Goal: Book appointment/travel/reservation

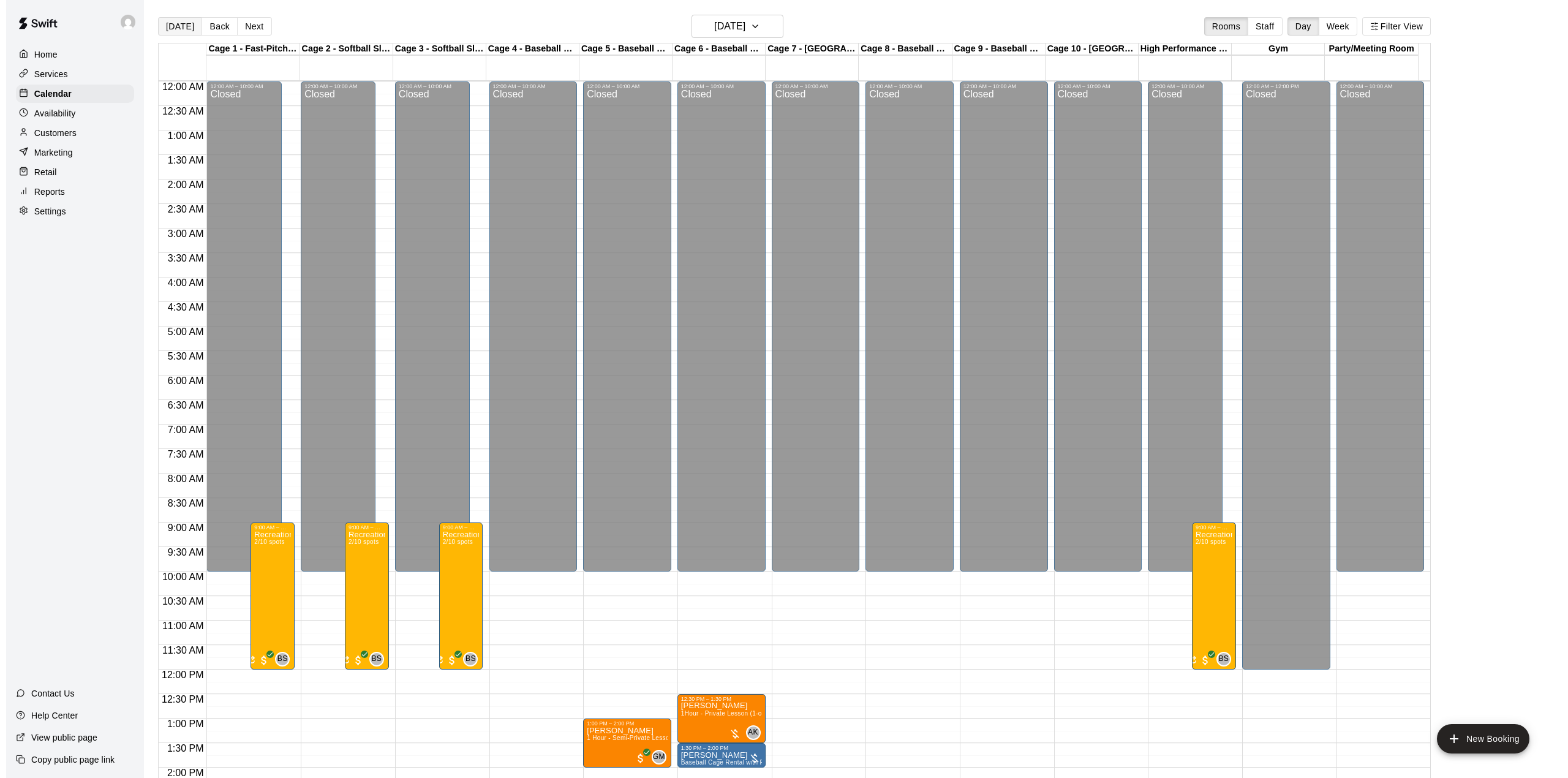
scroll to position [429, 0]
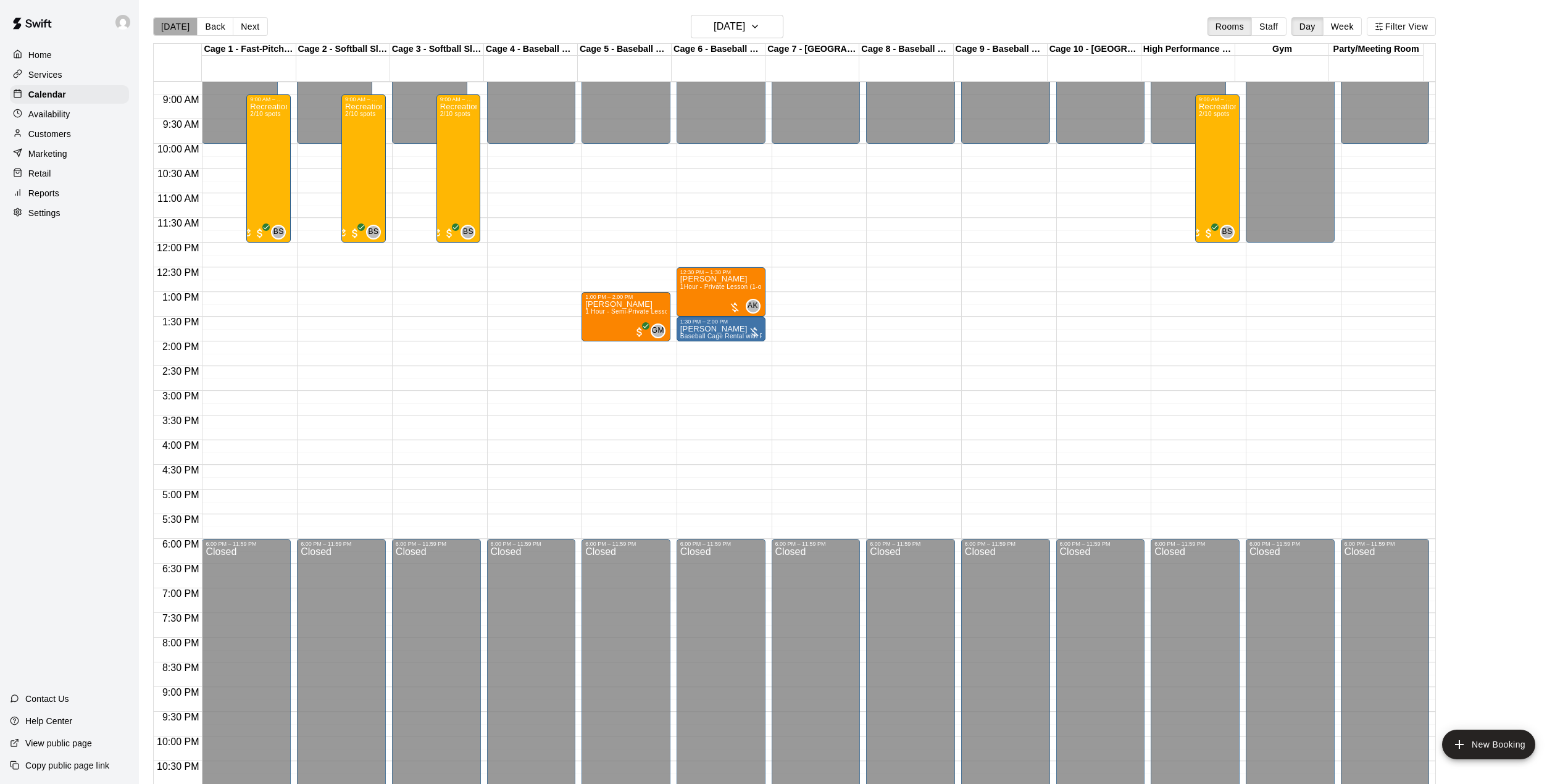
click at [178, 27] on button "[DATE]" at bounding box center [175, 27] width 44 height 19
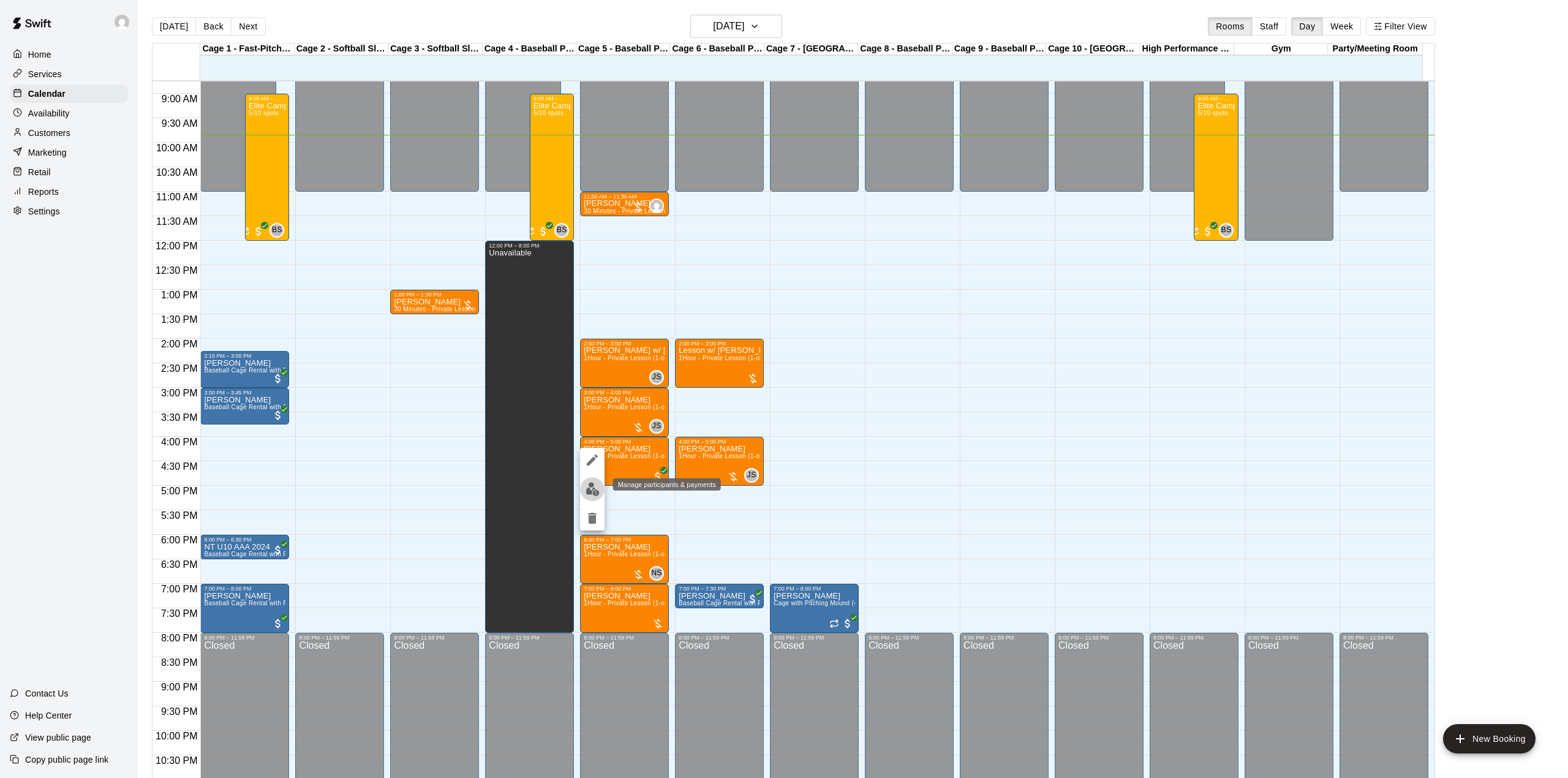
click at [591, 489] on img "edit" at bounding box center [592, 489] width 14 height 14
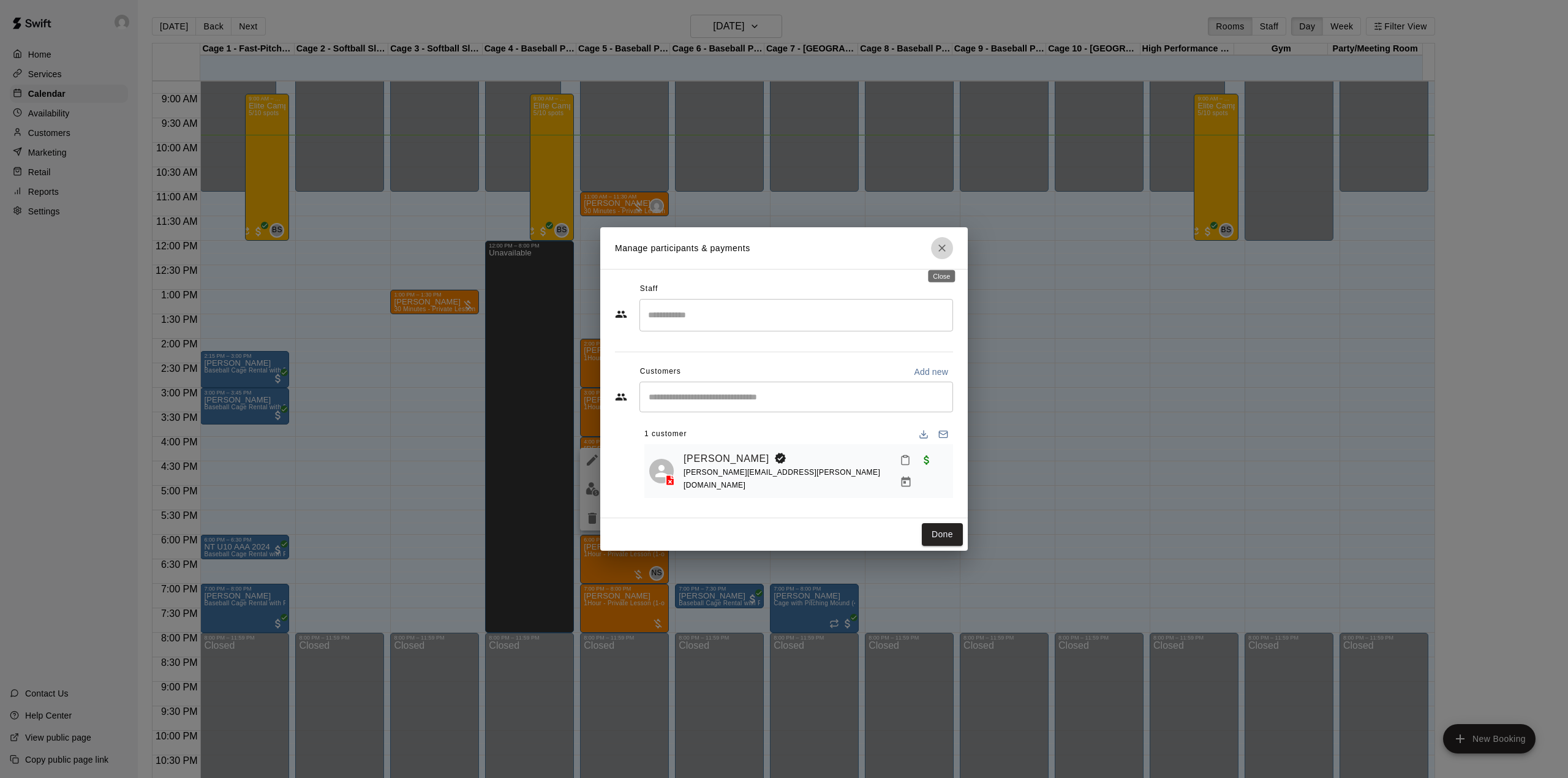
click at [941, 251] on icon "Close" at bounding box center [941, 248] width 12 height 12
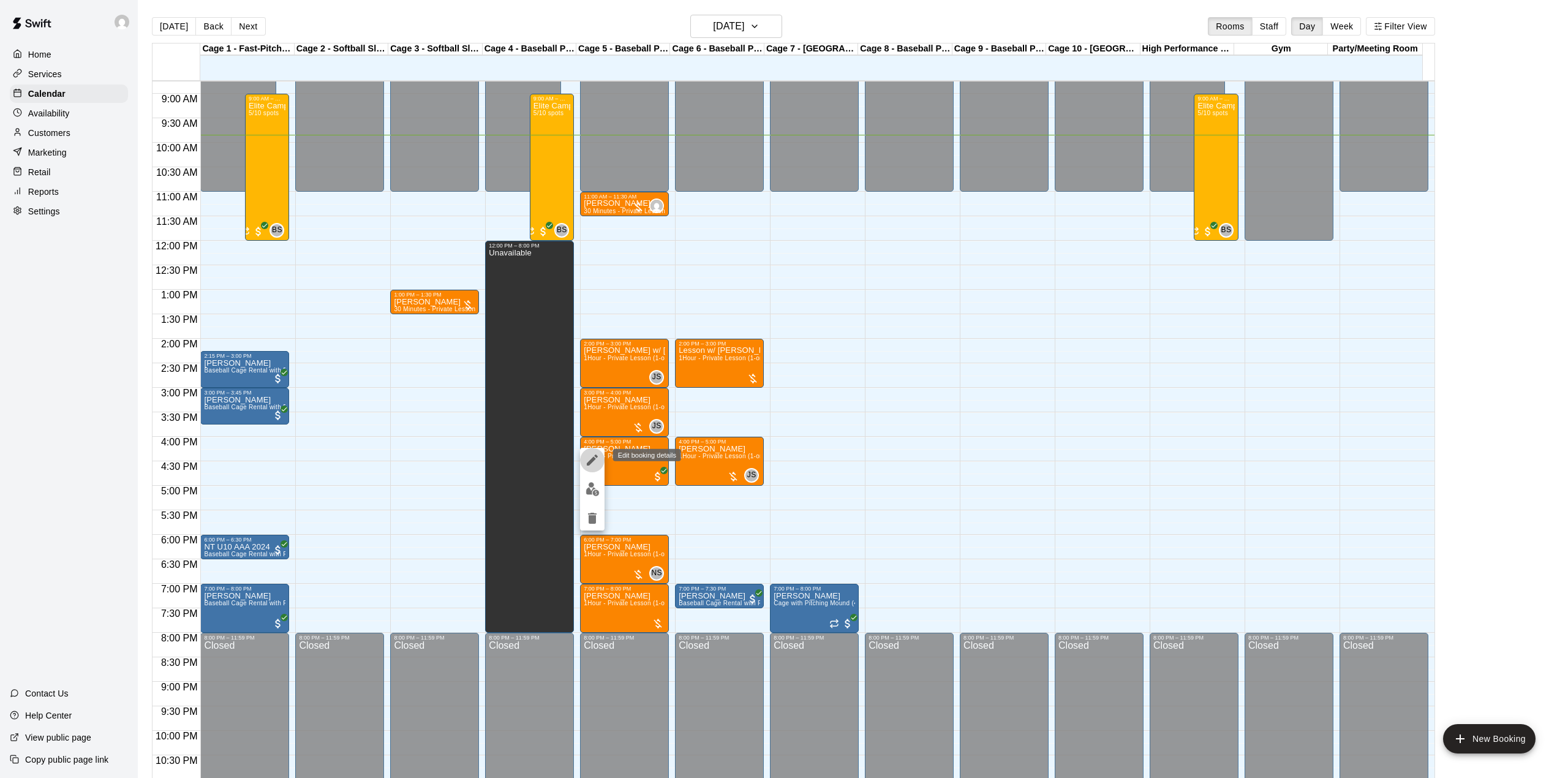
click at [588, 459] on icon "edit" at bounding box center [592, 460] width 14 height 14
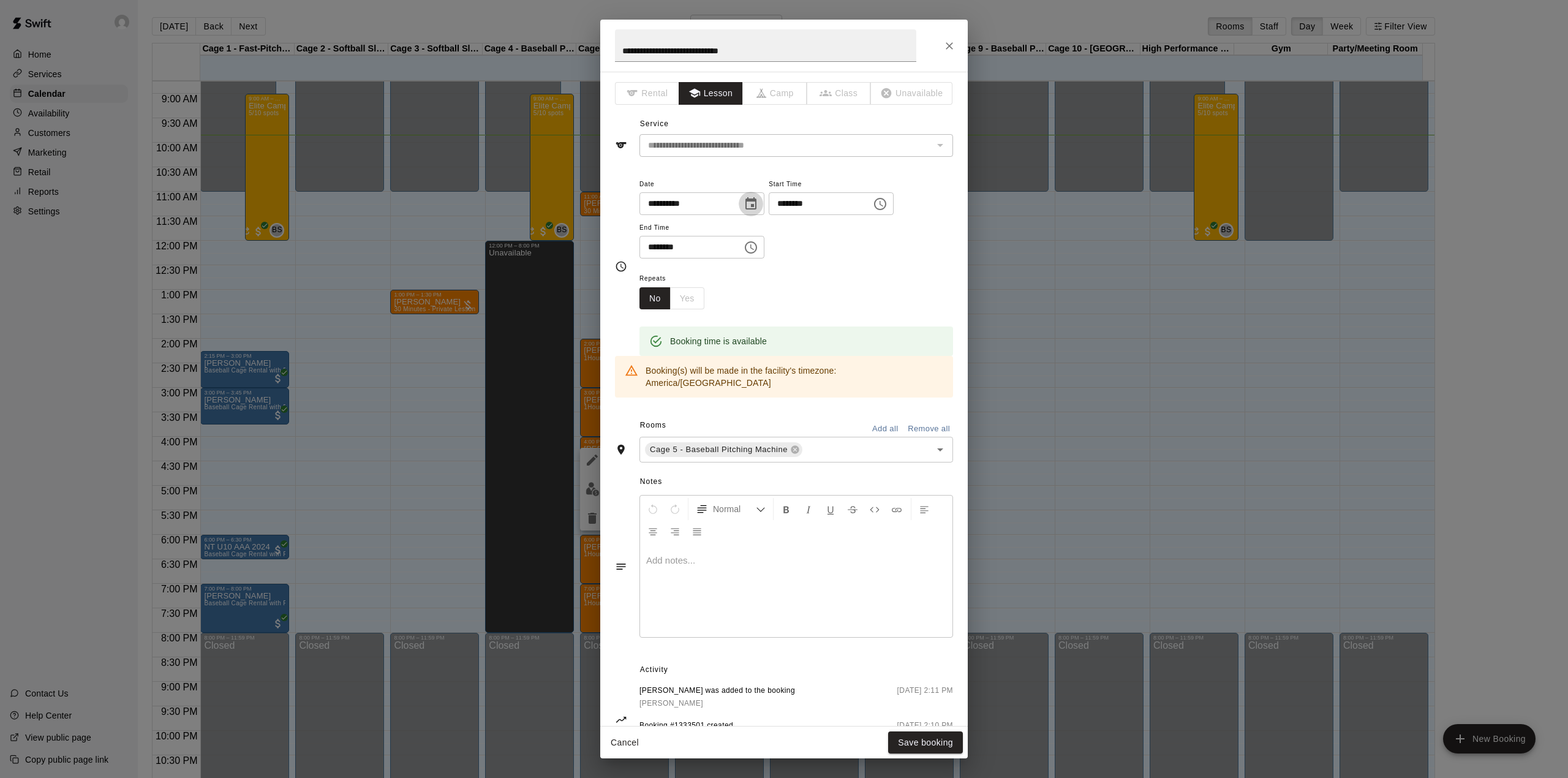
click at [758, 202] on icon "Choose date, selected date is Aug 21, 2025" at bounding box center [751, 204] width 14 height 14
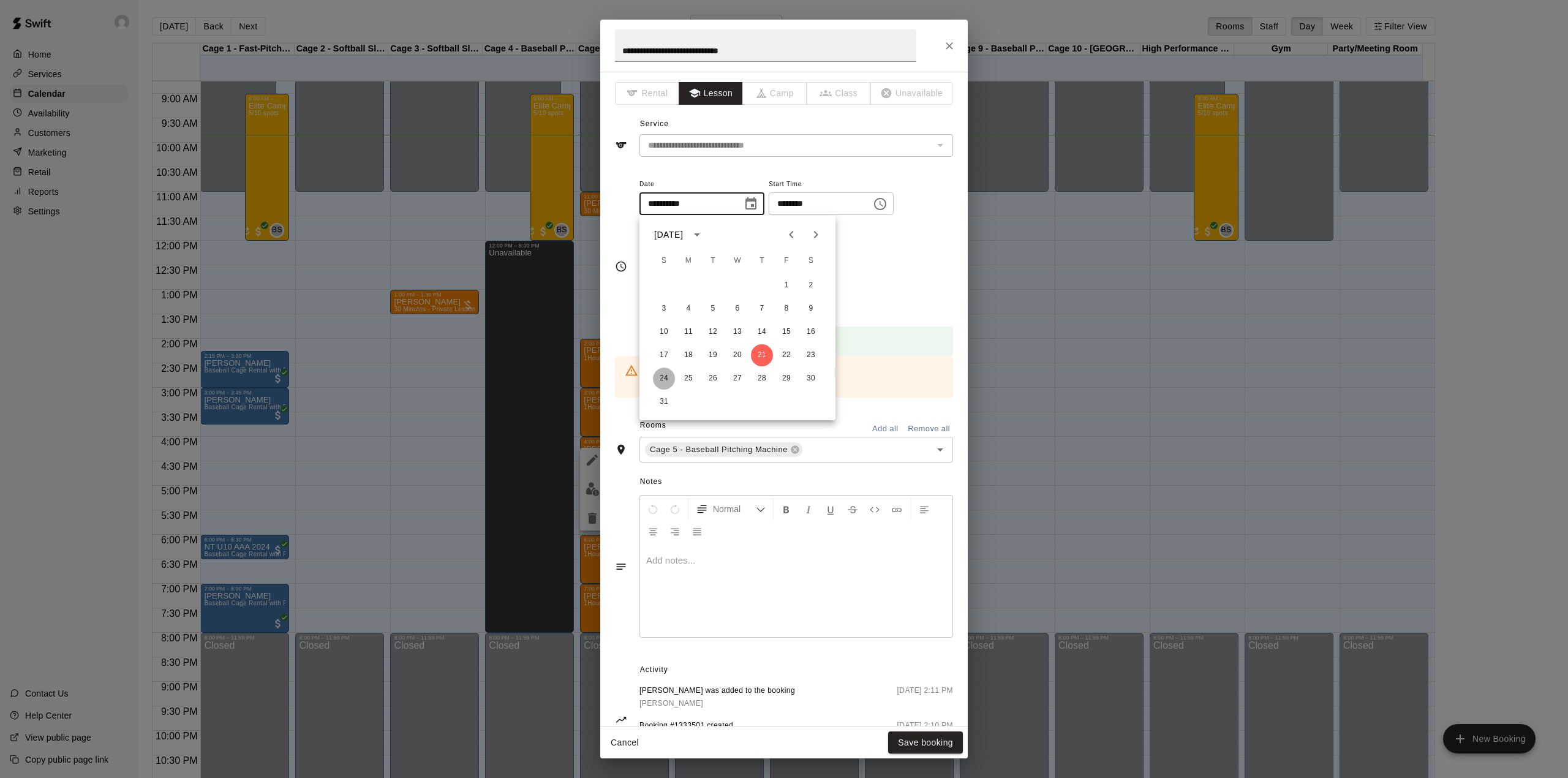
click at [664, 378] on button "24" at bounding box center [664, 379] width 22 height 22
type input "**********"
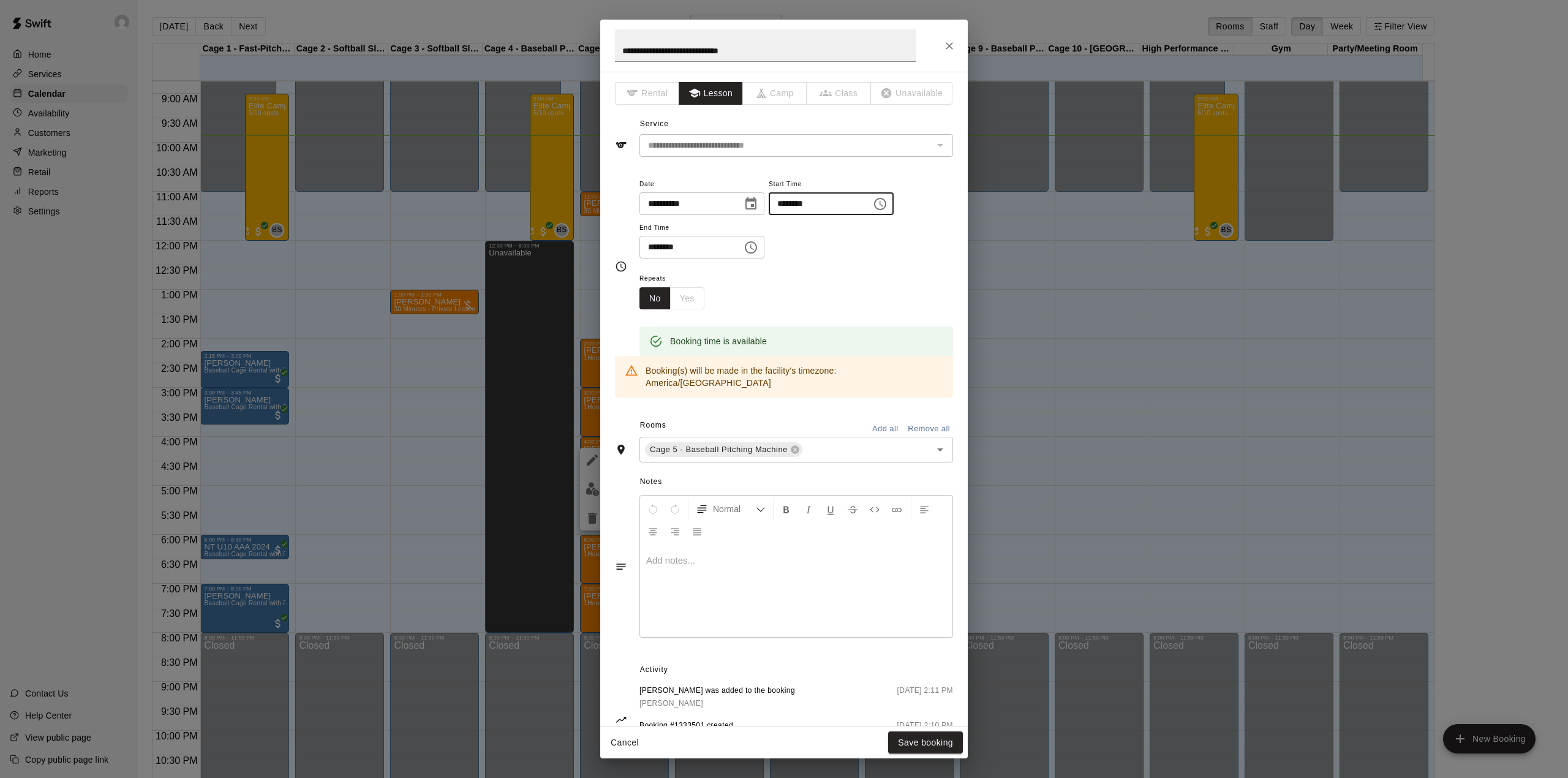
click at [806, 197] on input "********" at bounding box center [815, 204] width 94 height 22
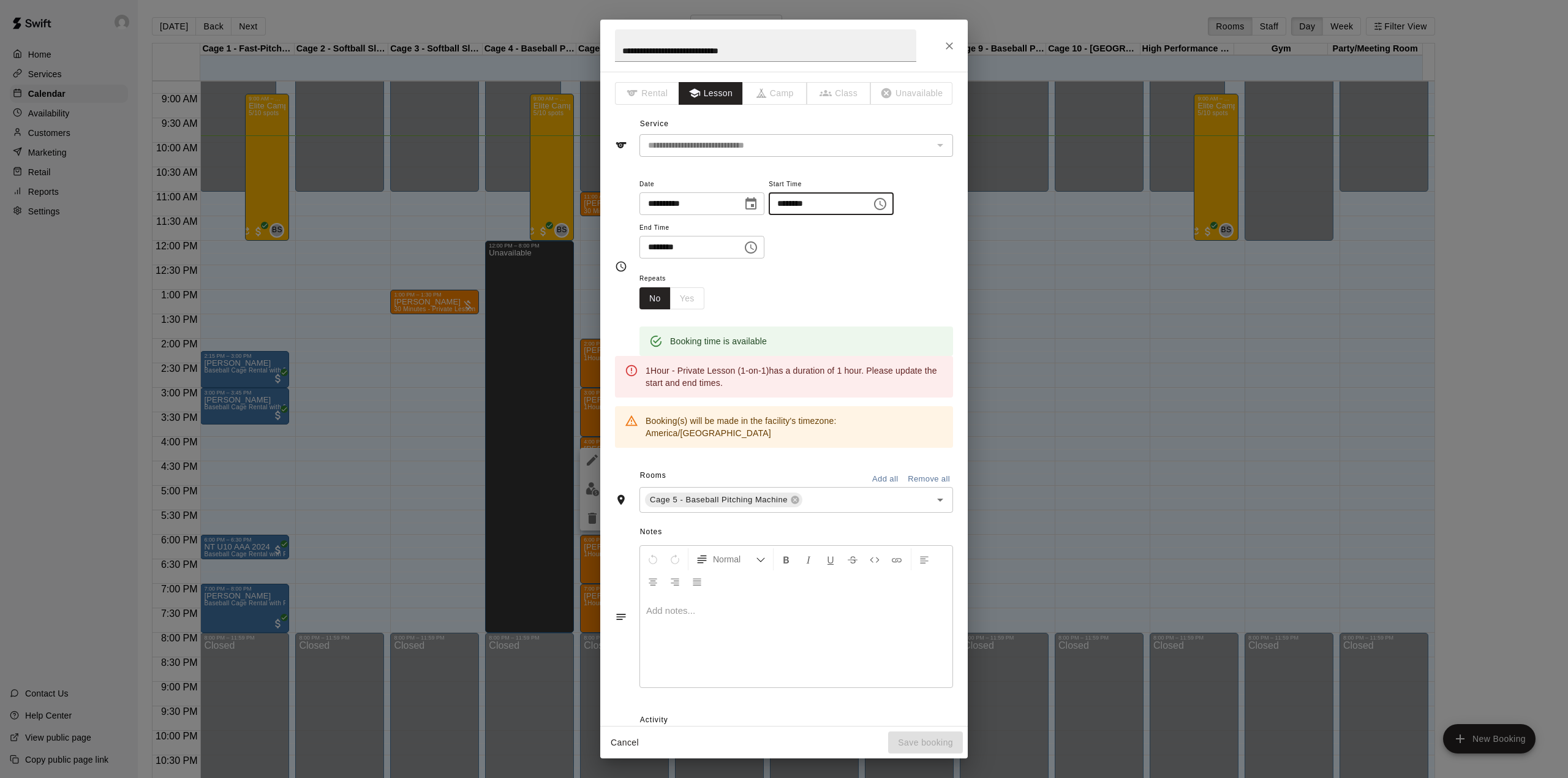
type input "********"
click at [652, 244] on input "********" at bounding box center [686, 247] width 94 height 22
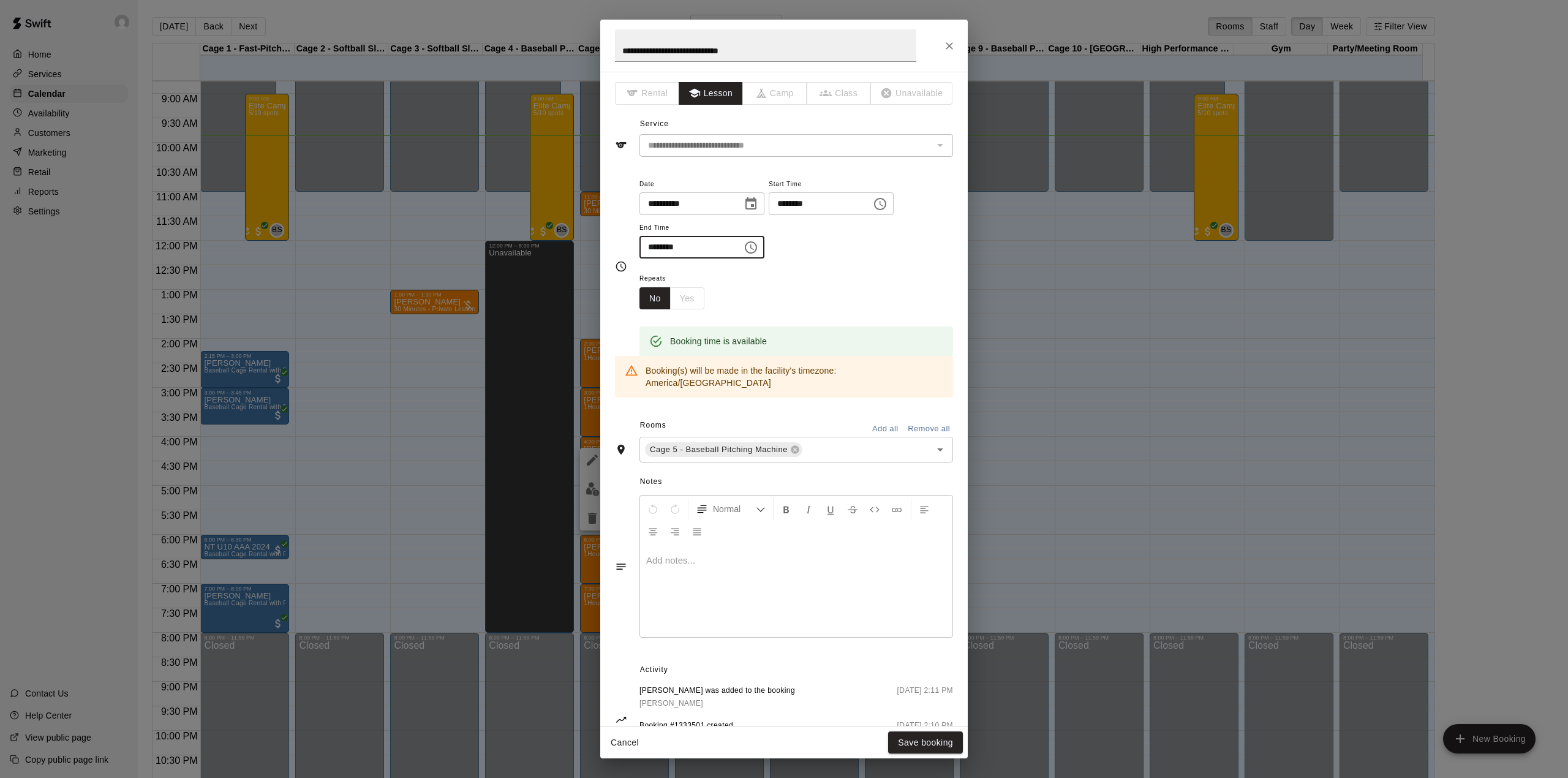
type input "********"
click at [810, 285] on div "Repeats No Yes" at bounding box center [796, 290] width 314 height 39
click at [934, 736] on button "Save booking" at bounding box center [926, 742] width 75 height 22
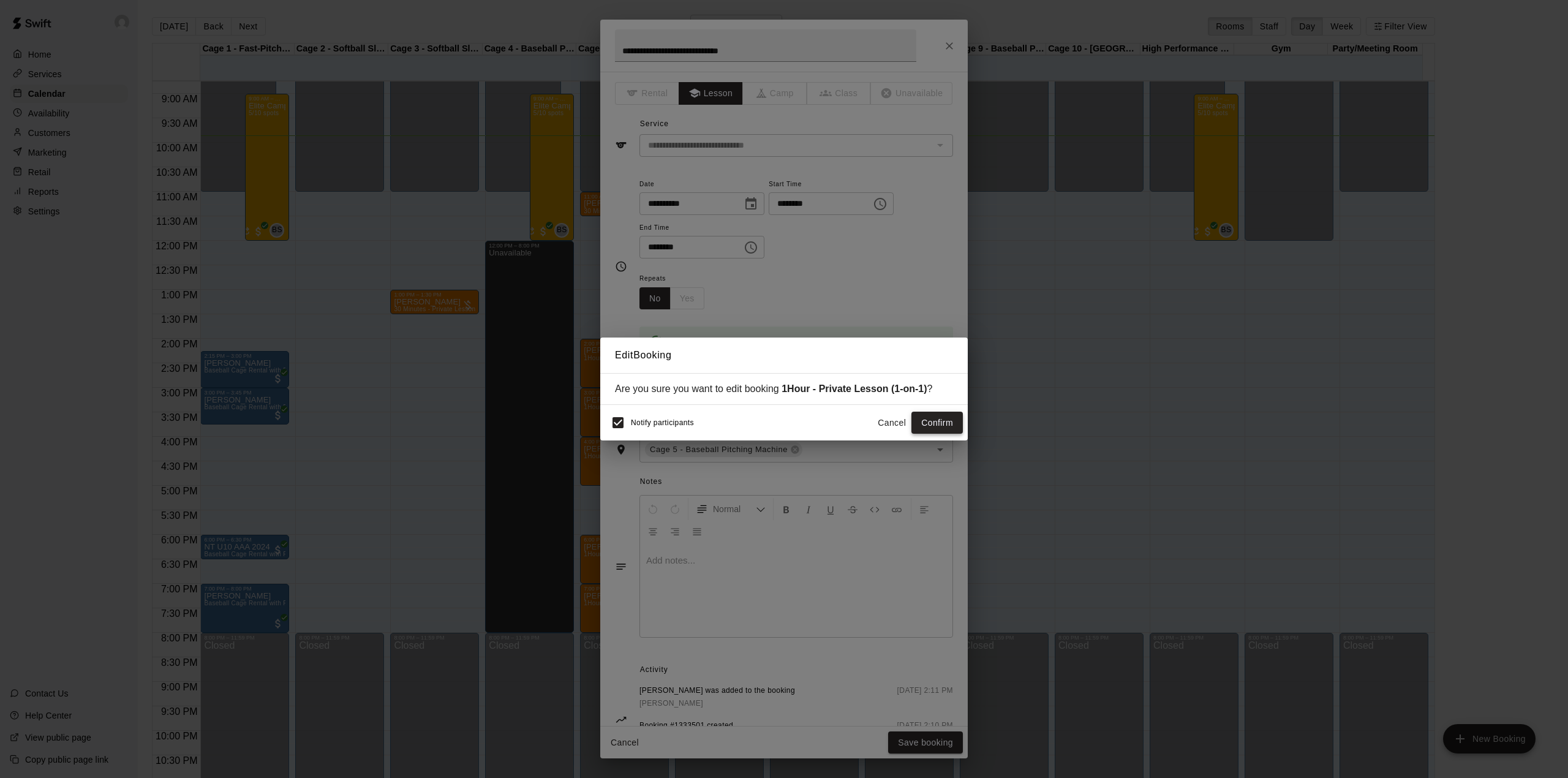
click at [946, 422] on button "Confirm" at bounding box center [937, 423] width 51 height 22
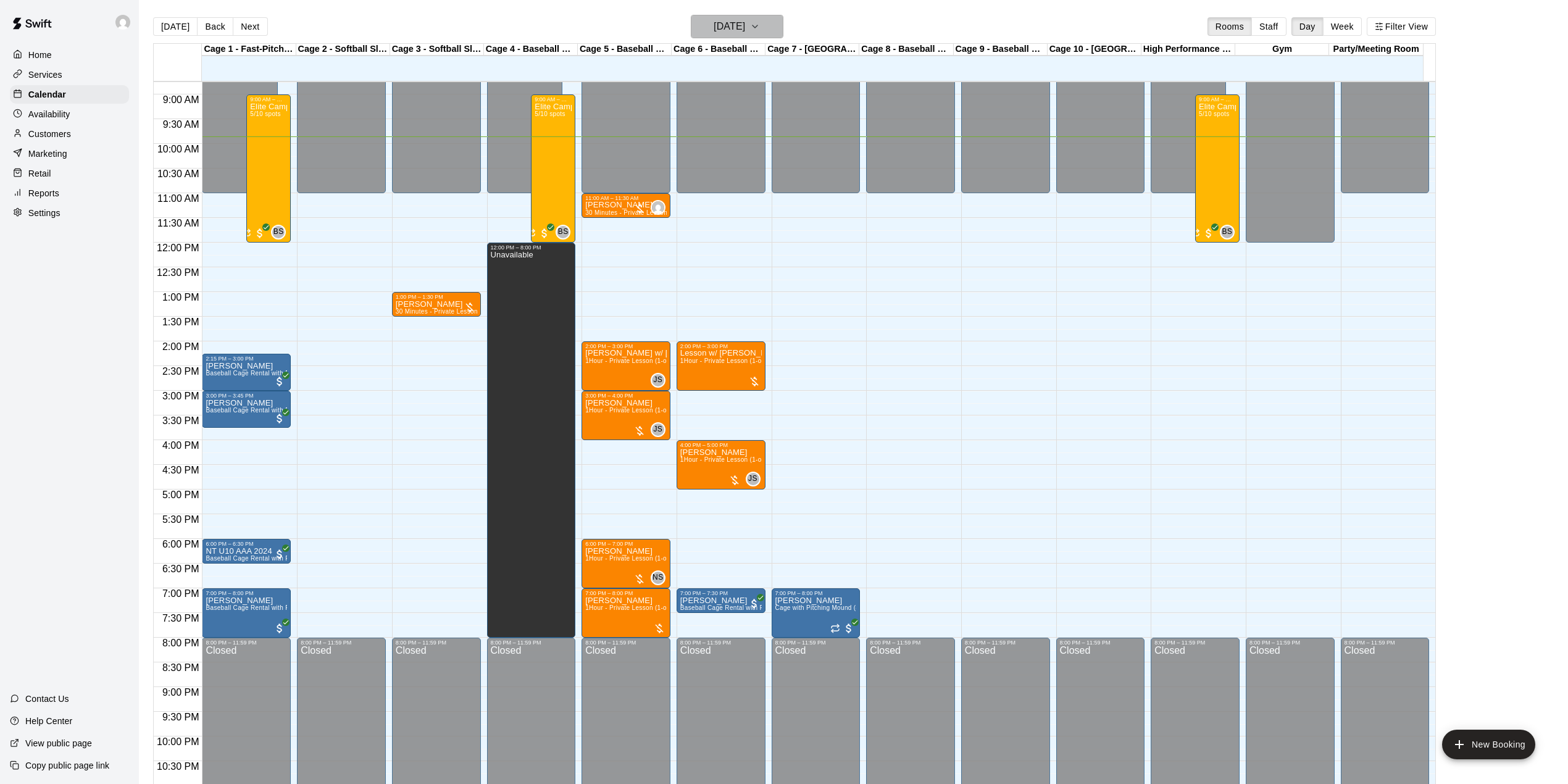
click at [745, 30] on h6 "[DATE]" at bounding box center [730, 27] width 32 height 17
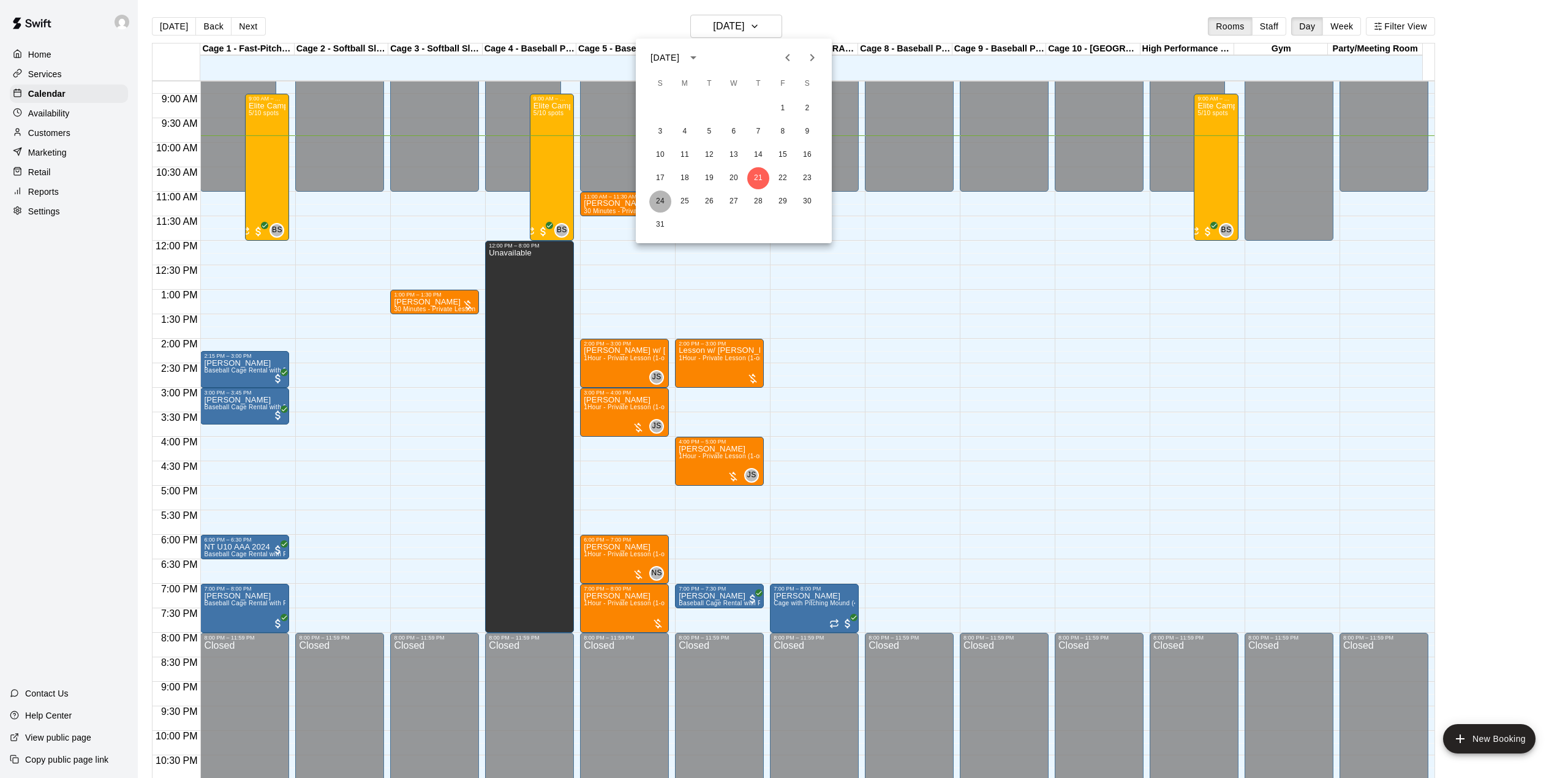
click at [659, 197] on button "24" at bounding box center [660, 202] width 22 height 22
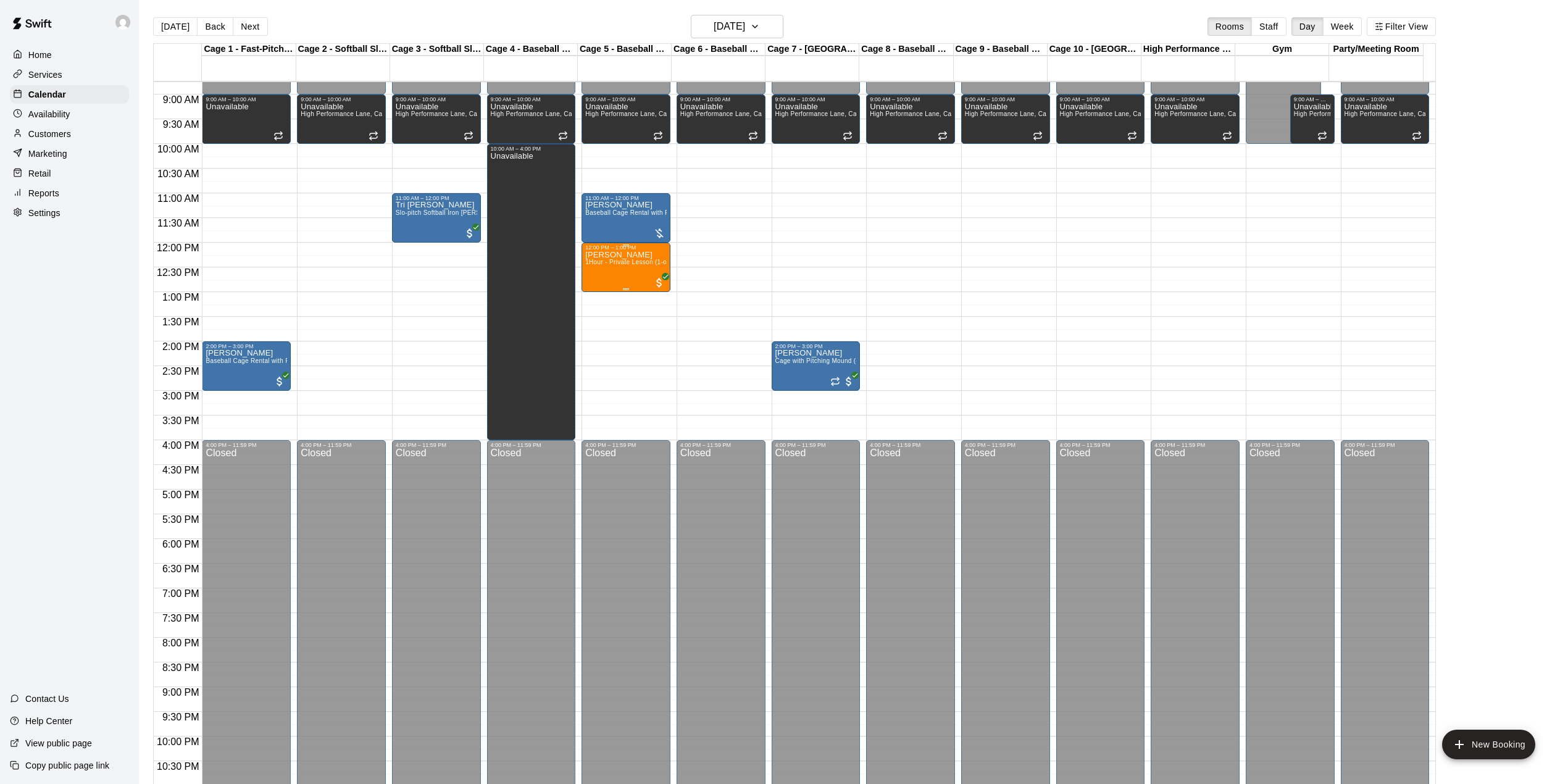
click at [647, 272] on div "[PERSON_NAME] 1Hour - Private Lesson (1-on-1)" at bounding box center [626, 642] width 82 height 784
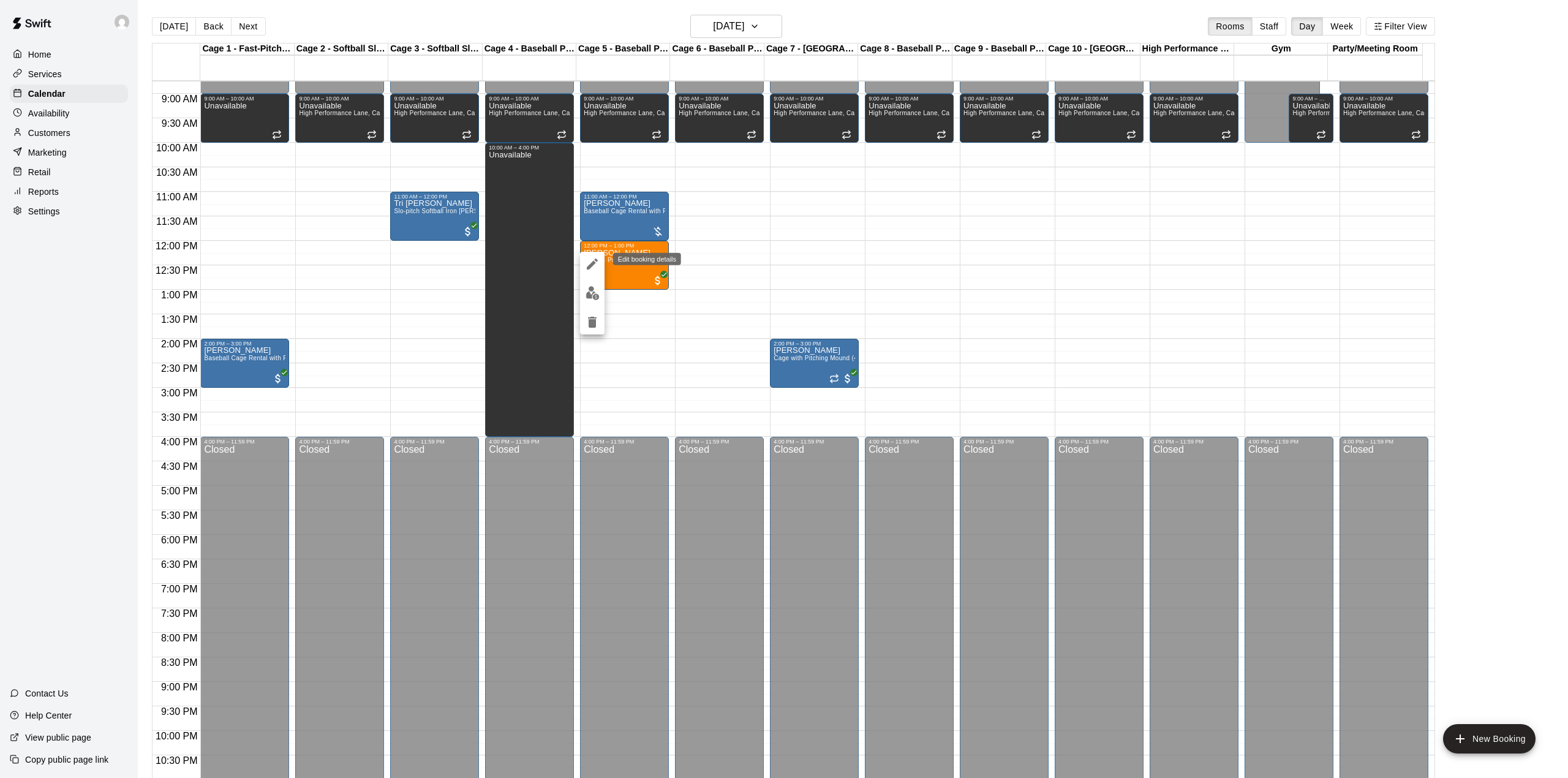
click at [591, 264] on icon "edit" at bounding box center [592, 264] width 11 height 11
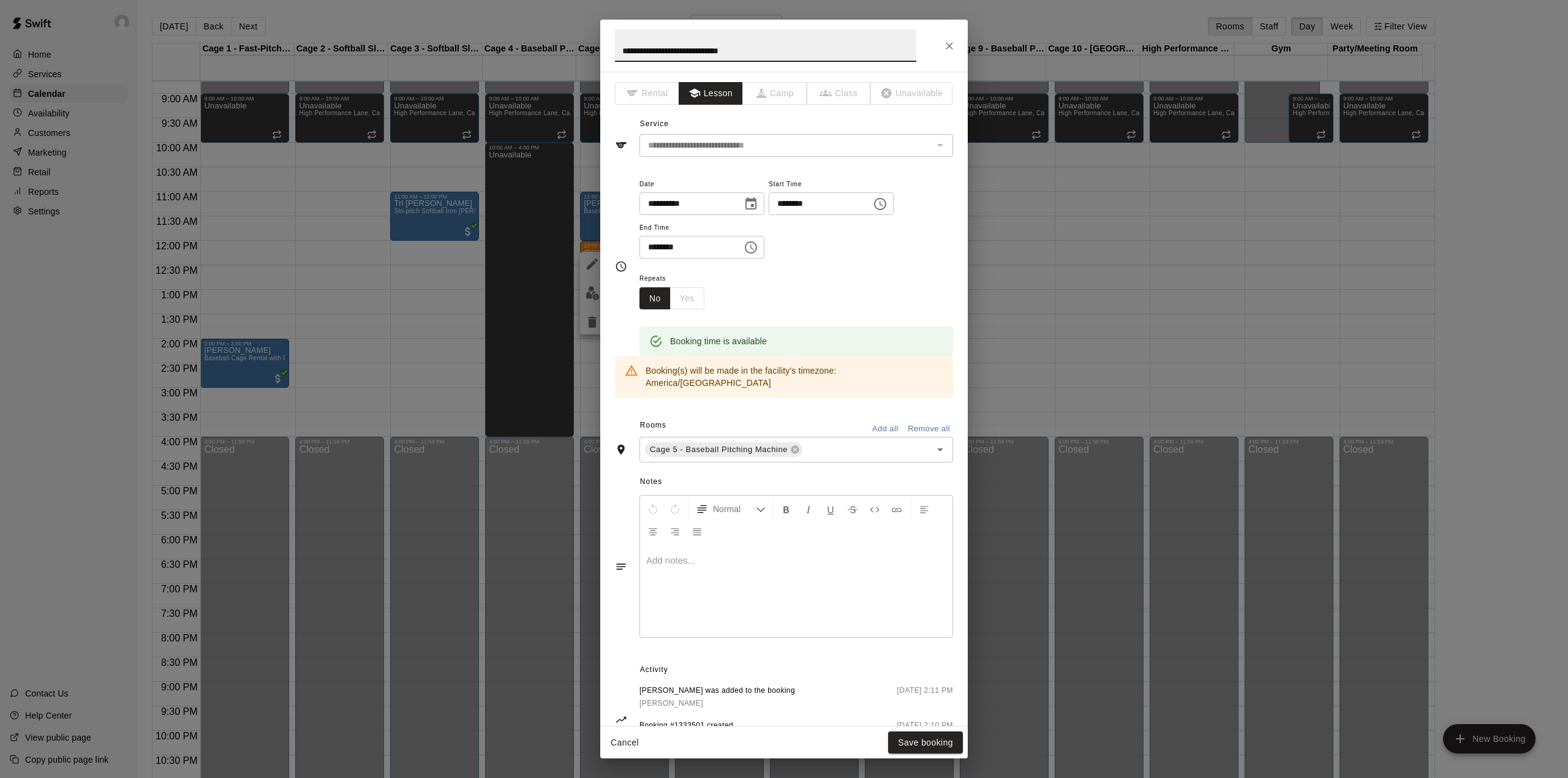
click at [774, 52] on input "**********" at bounding box center [765, 45] width 301 height 32
drag, startPoint x: 776, startPoint y: 51, endPoint x: 594, endPoint y: 55, distance: 182.0
click at [594, 55] on div "**********" at bounding box center [784, 389] width 1568 height 778
type input "**********"
click at [928, 740] on button "Save booking" at bounding box center [926, 742] width 75 height 22
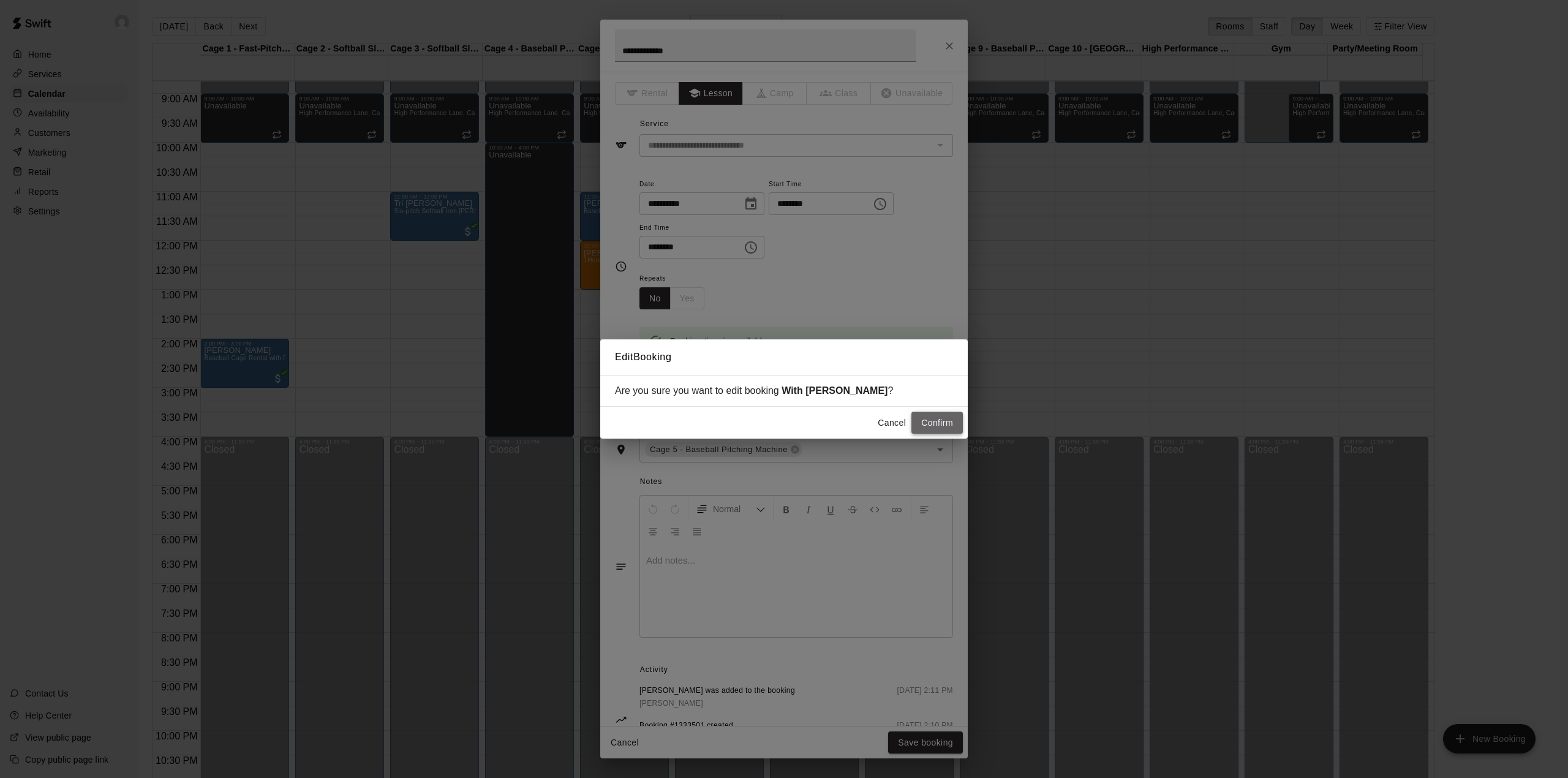
click at [936, 418] on button "Confirm" at bounding box center [937, 423] width 51 height 22
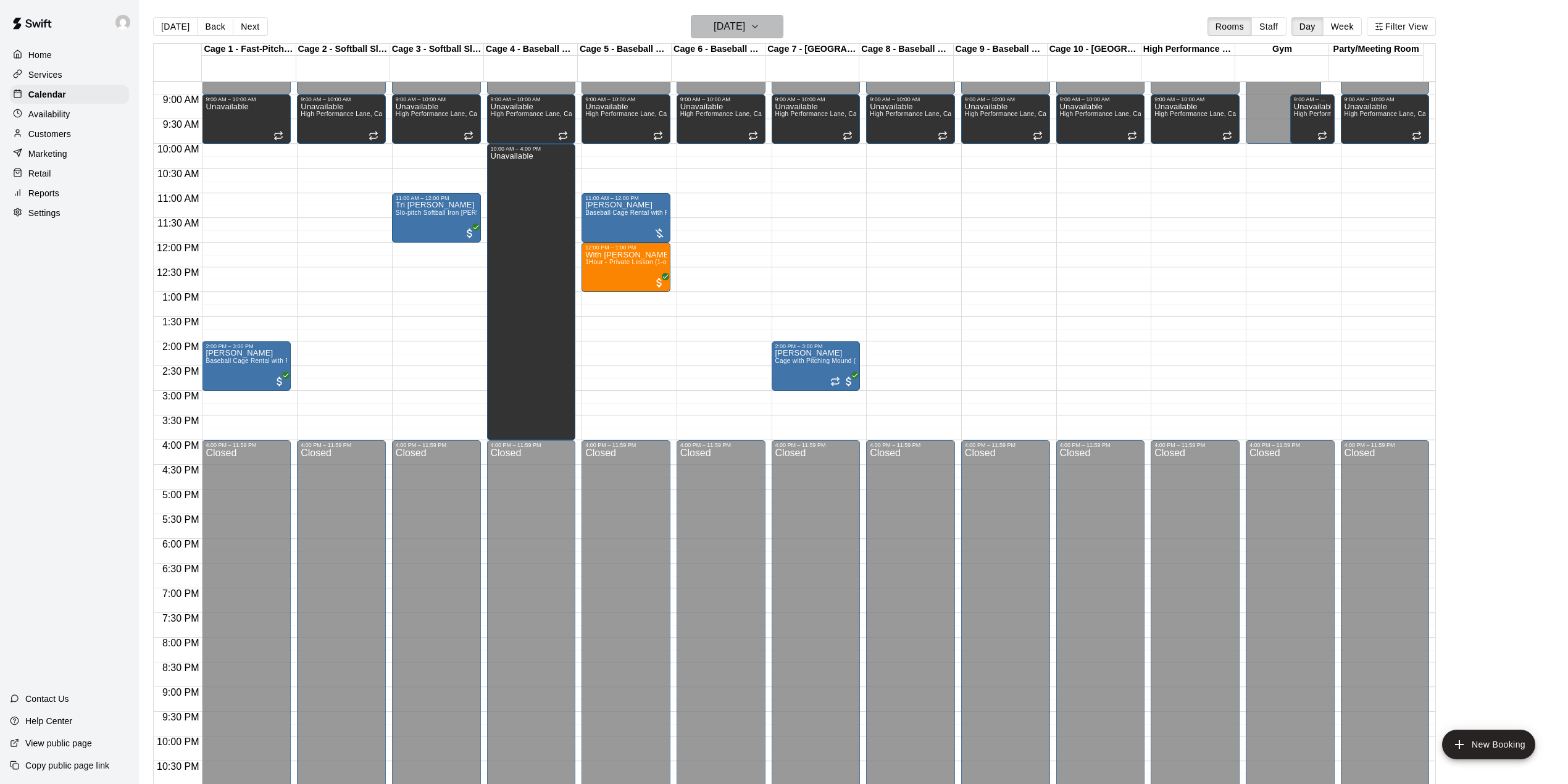
click at [757, 25] on icon "button" at bounding box center [755, 27] width 5 height 3
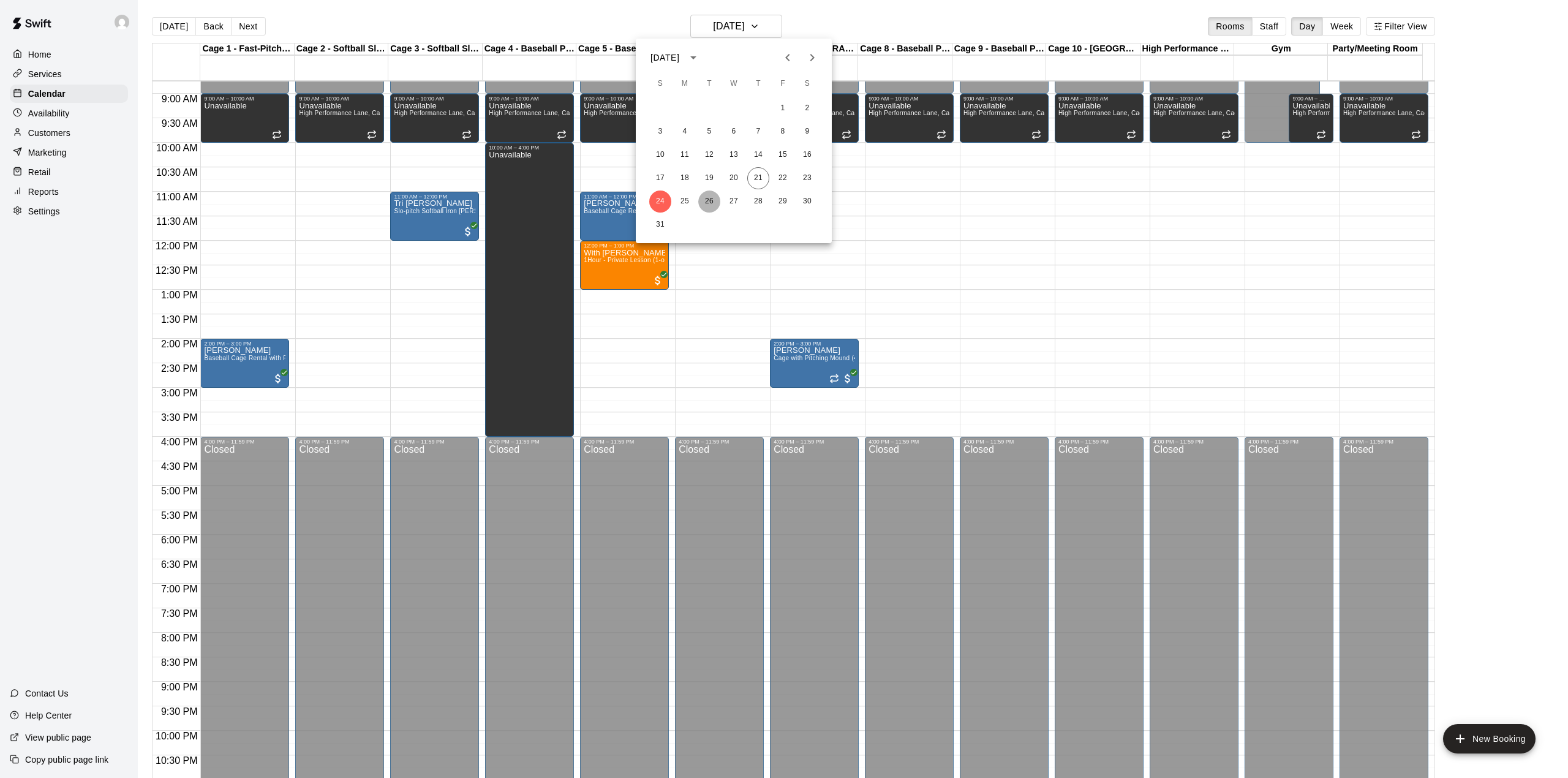
click at [713, 202] on button "26" at bounding box center [709, 202] width 22 height 22
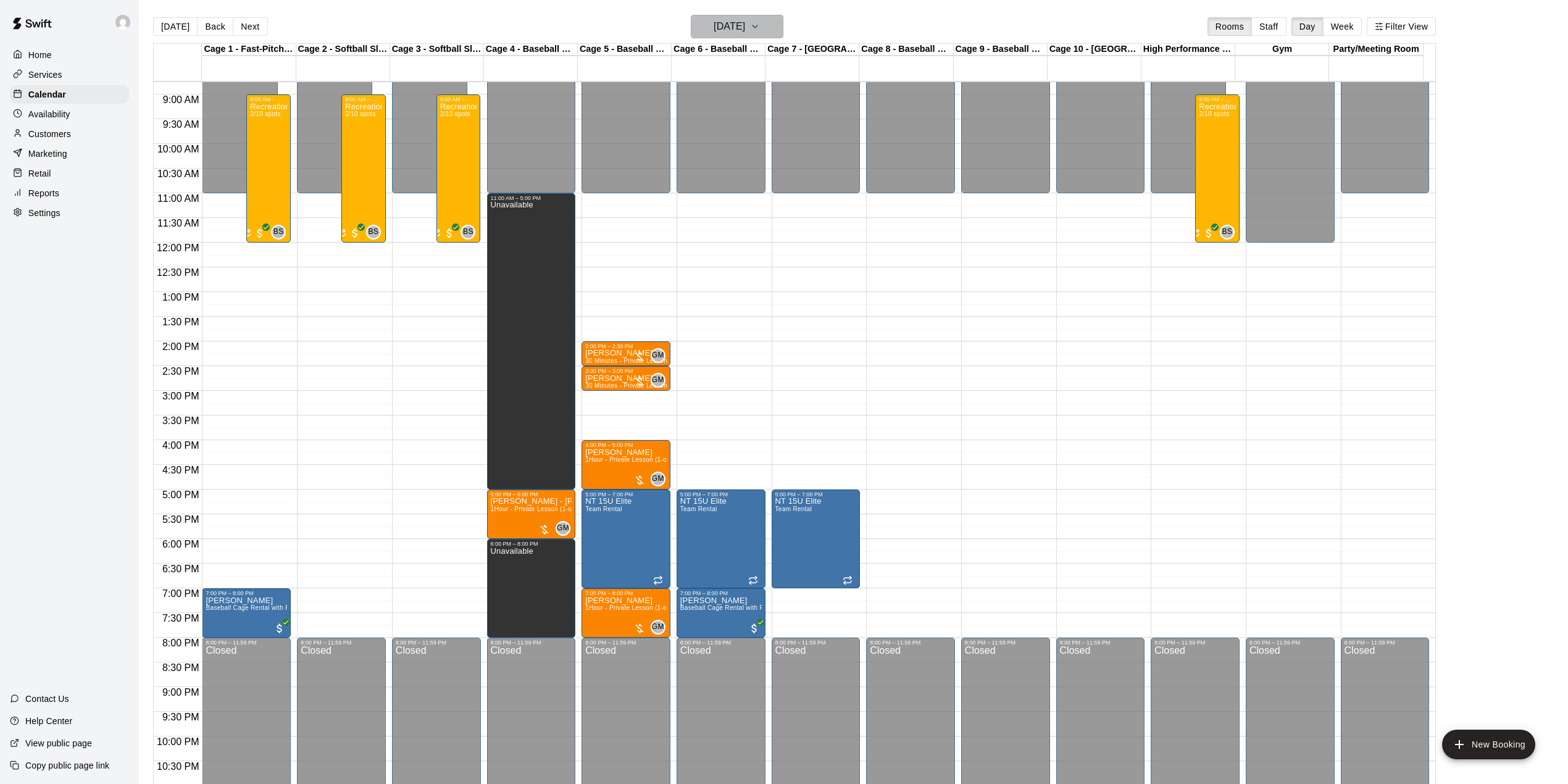
click at [760, 25] on icon "button" at bounding box center [755, 27] width 10 height 15
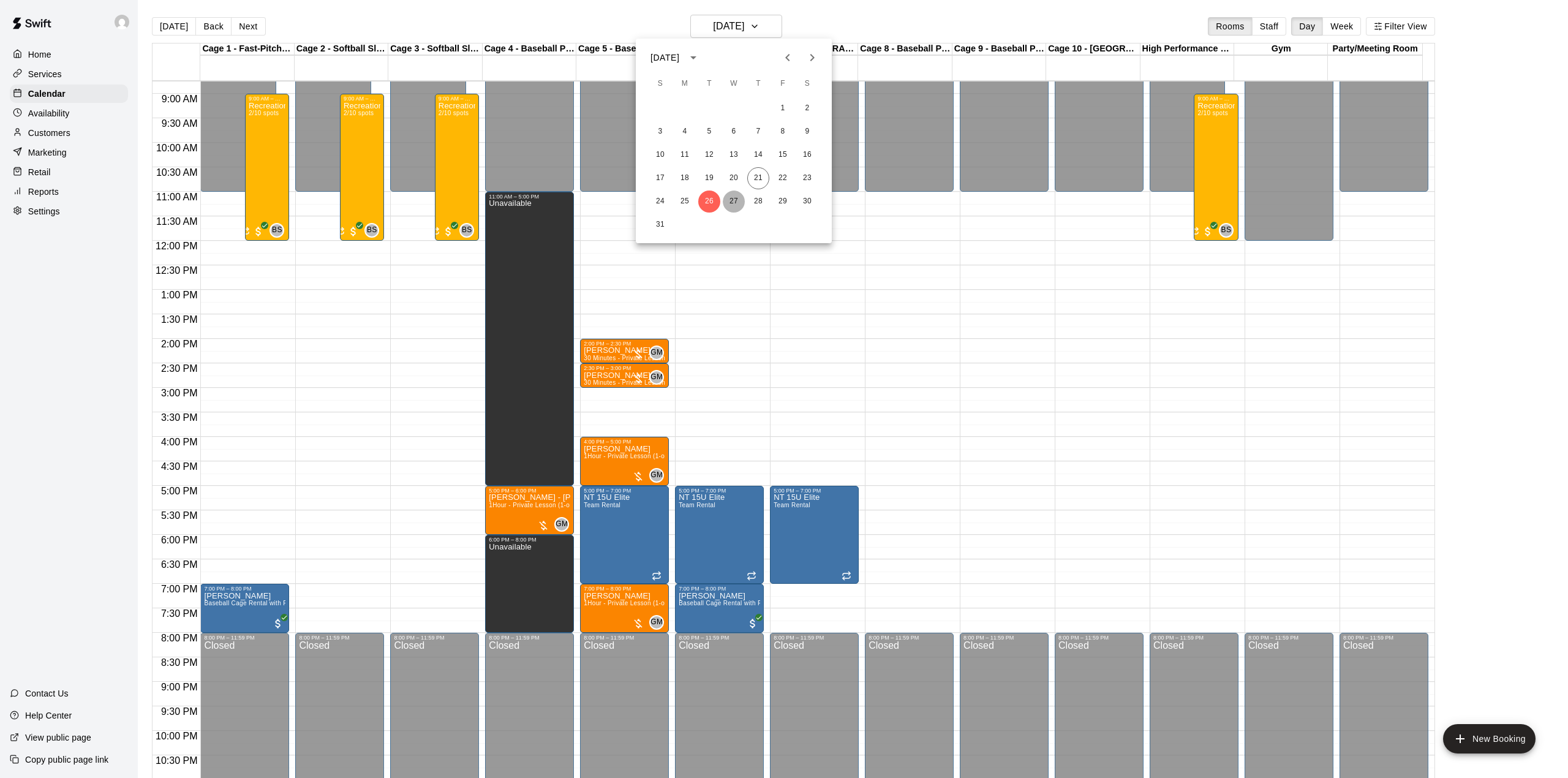
click at [736, 201] on button "27" at bounding box center [734, 202] width 22 height 22
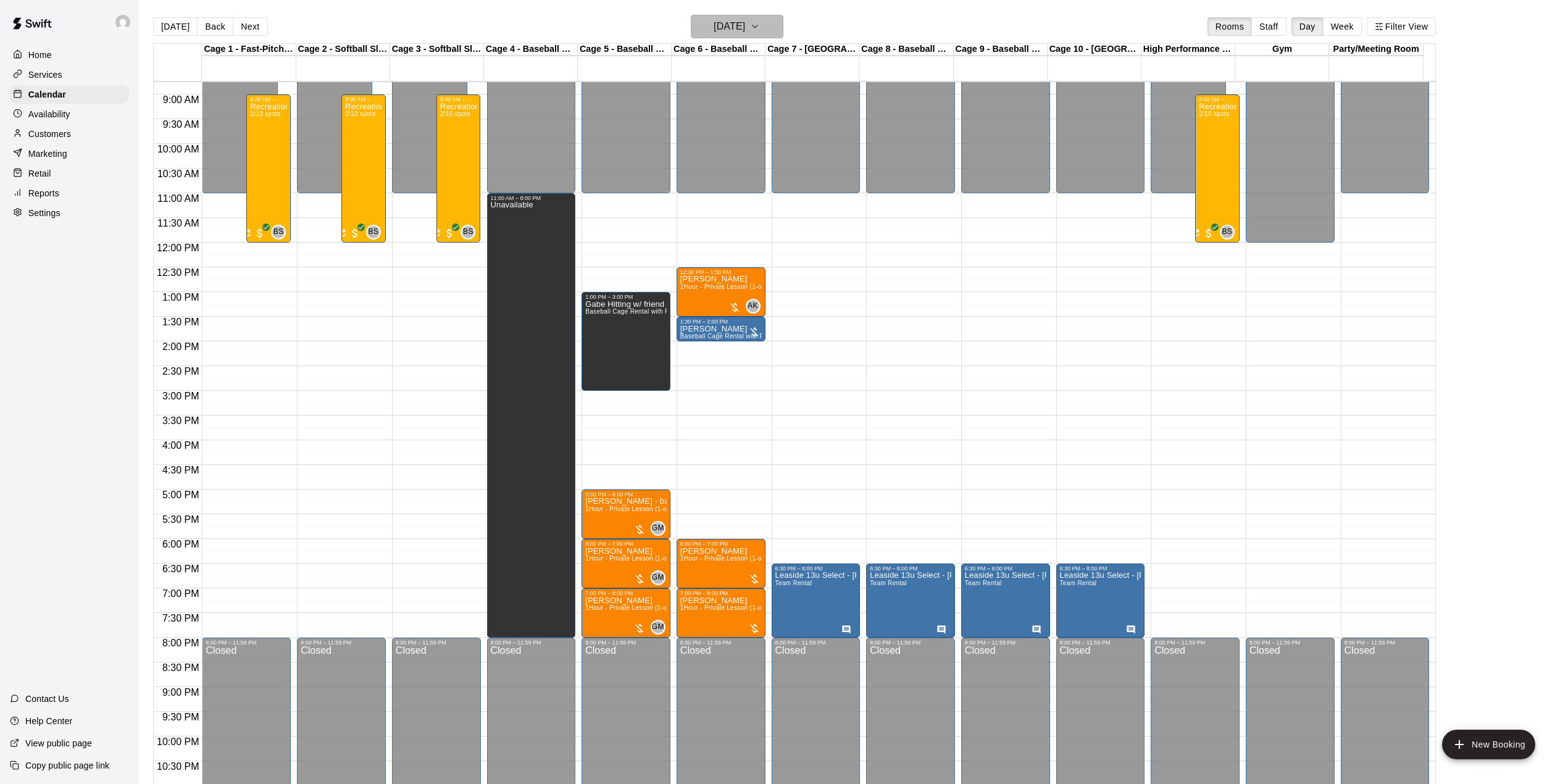
click at [776, 23] on button "[DATE]" at bounding box center [737, 26] width 93 height 23
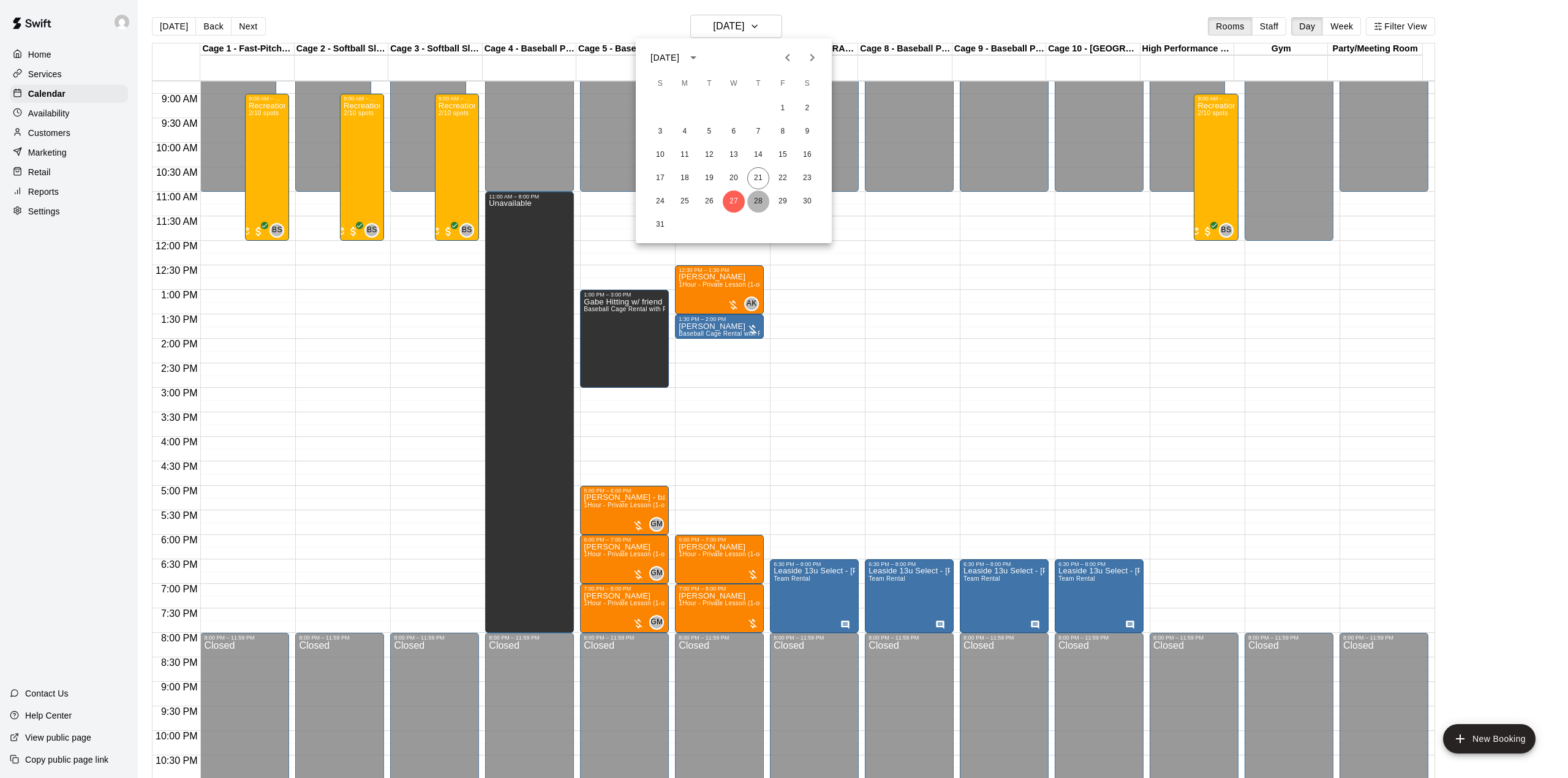
click at [756, 203] on button "28" at bounding box center [758, 202] width 22 height 22
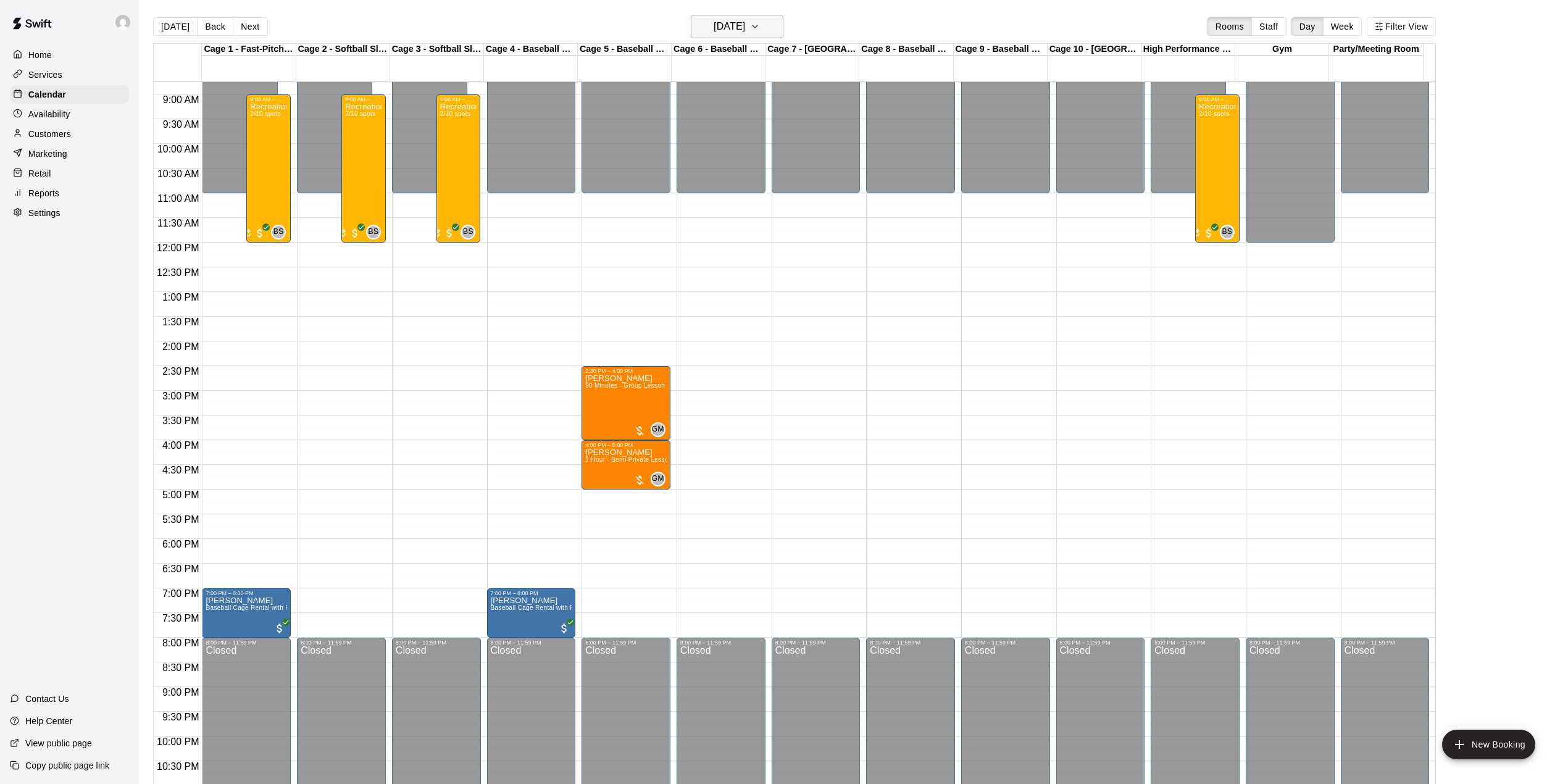
click at [783, 30] on button "[DATE]" at bounding box center [737, 26] width 93 height 23
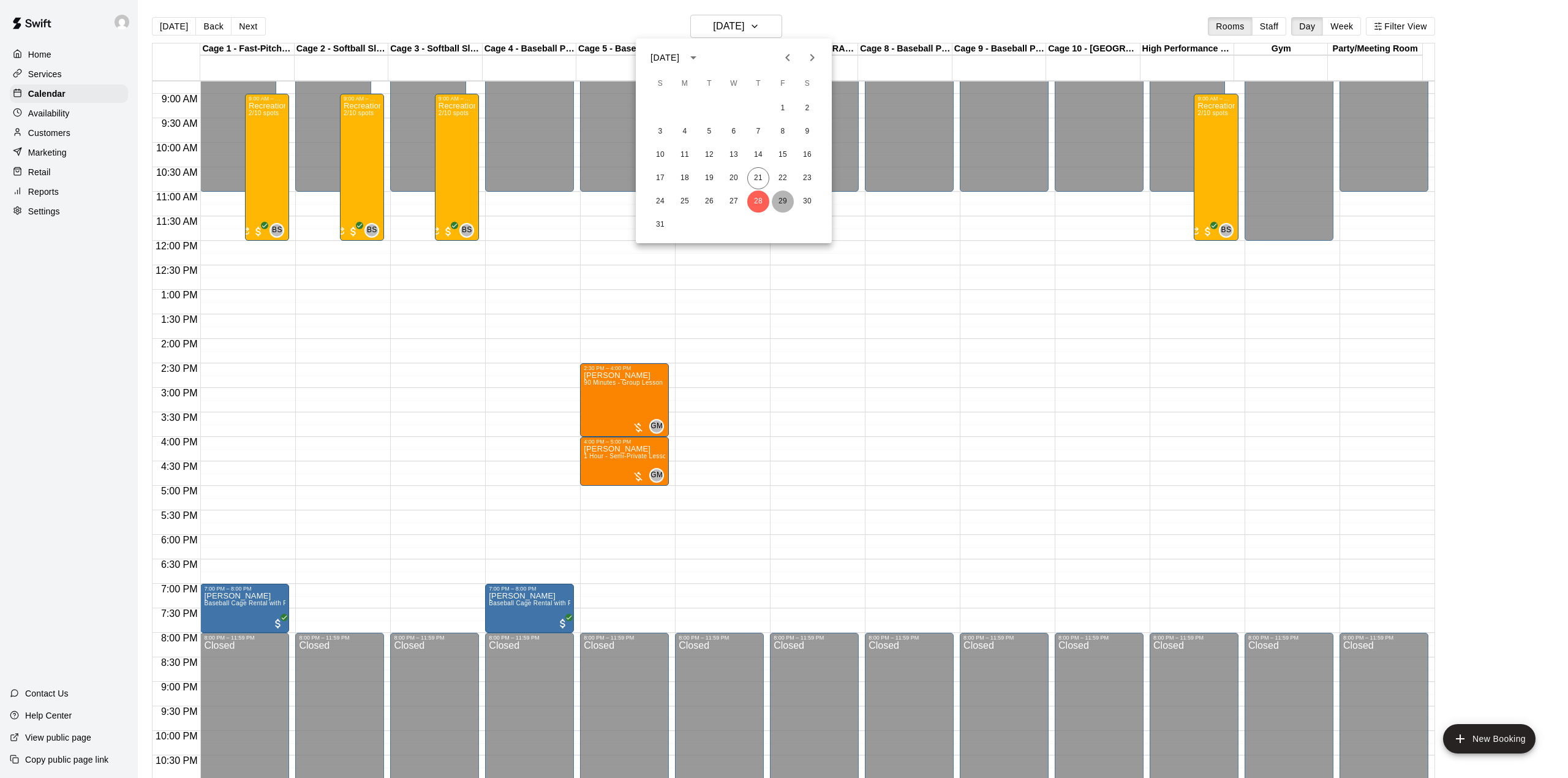
click at [782, 200] on button "29" at bounding box center [783, 202] width 22 height 22
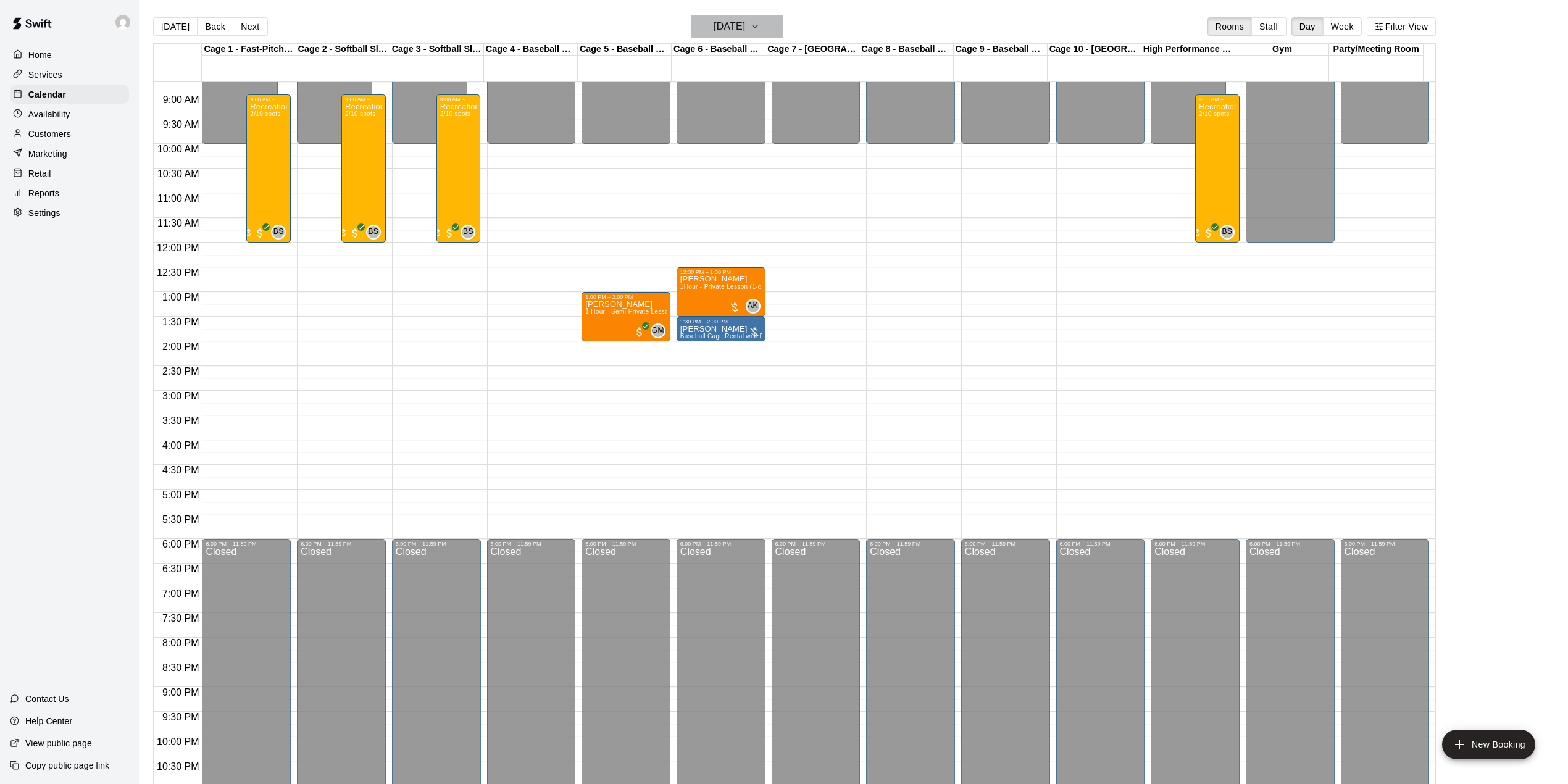
click at [722, 23] on h6 "[DATE]" at bounding box center [730, 27] width 32 height 17
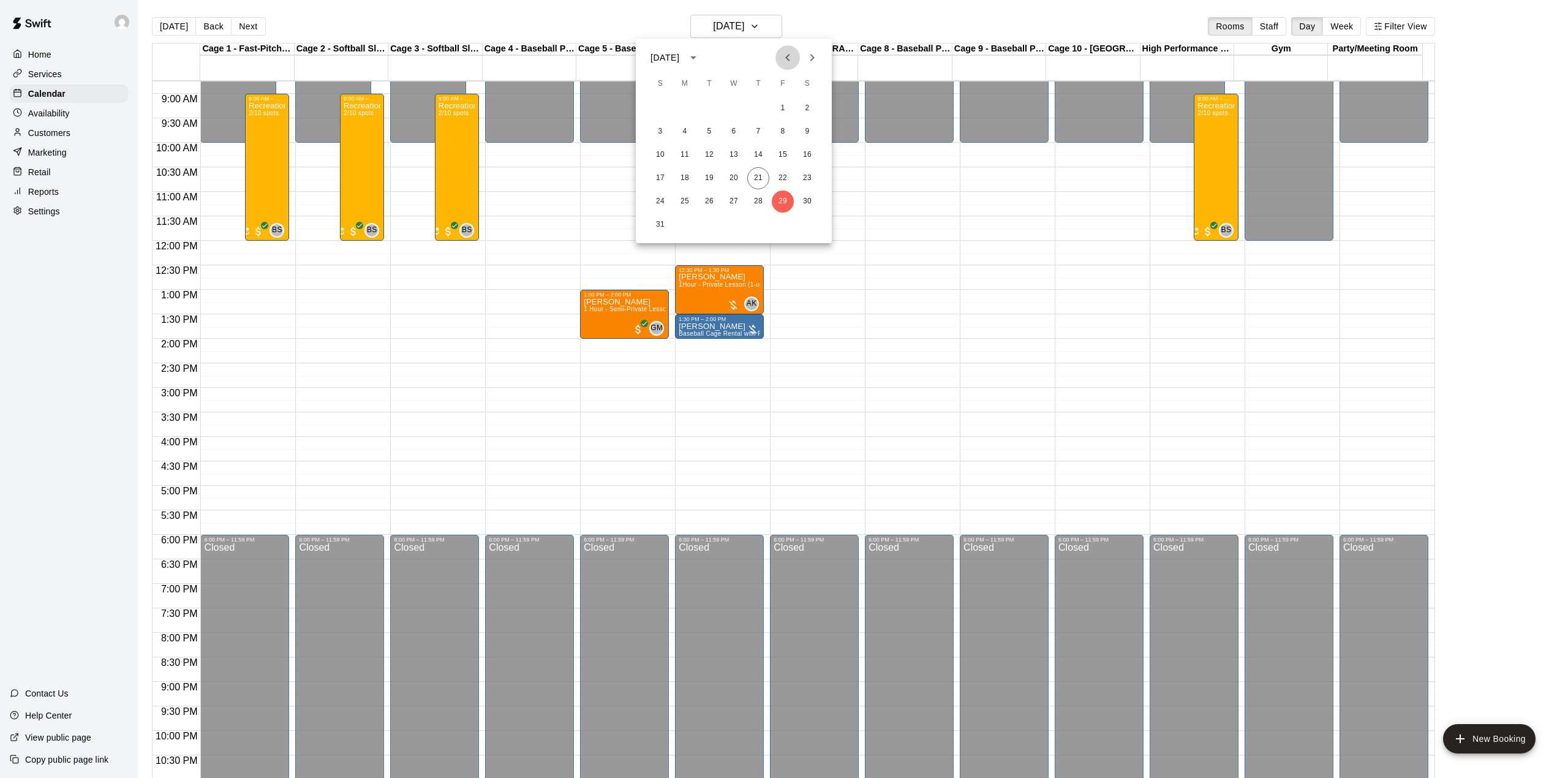
click at [784, 59] on icon "Previous month" at bounding box center [788, 57] width 14 height 14
click at [785, 60] on icon "Previous month" at bounding box center [788, 57] width 14 height 14
click at [686, 129] on button "5" at bounding box center [685, 132] width 22 height 22
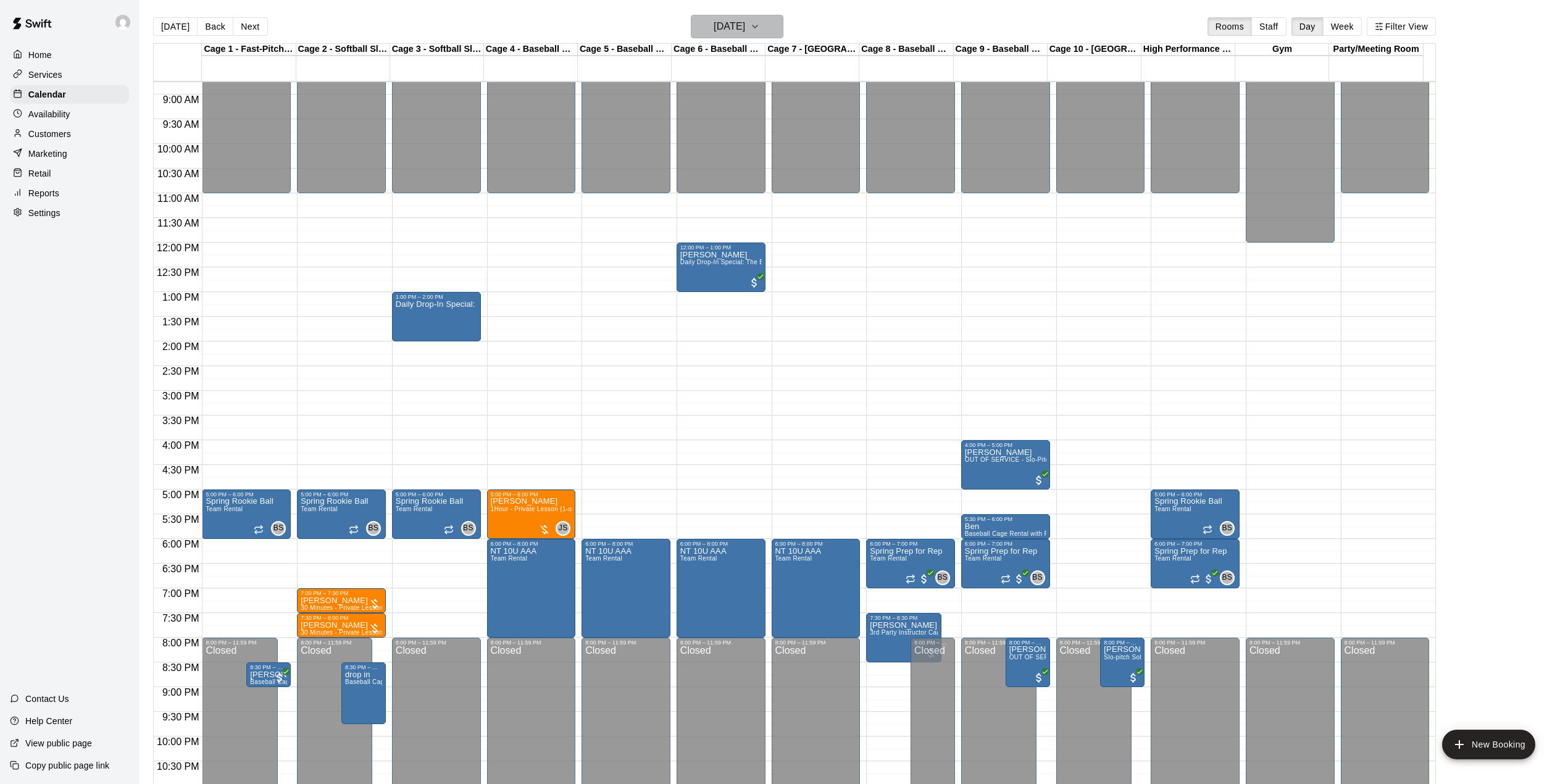
click at [745, 30] on h6 "[DATE]" at bounding box center [730, 27] width 32 height 17
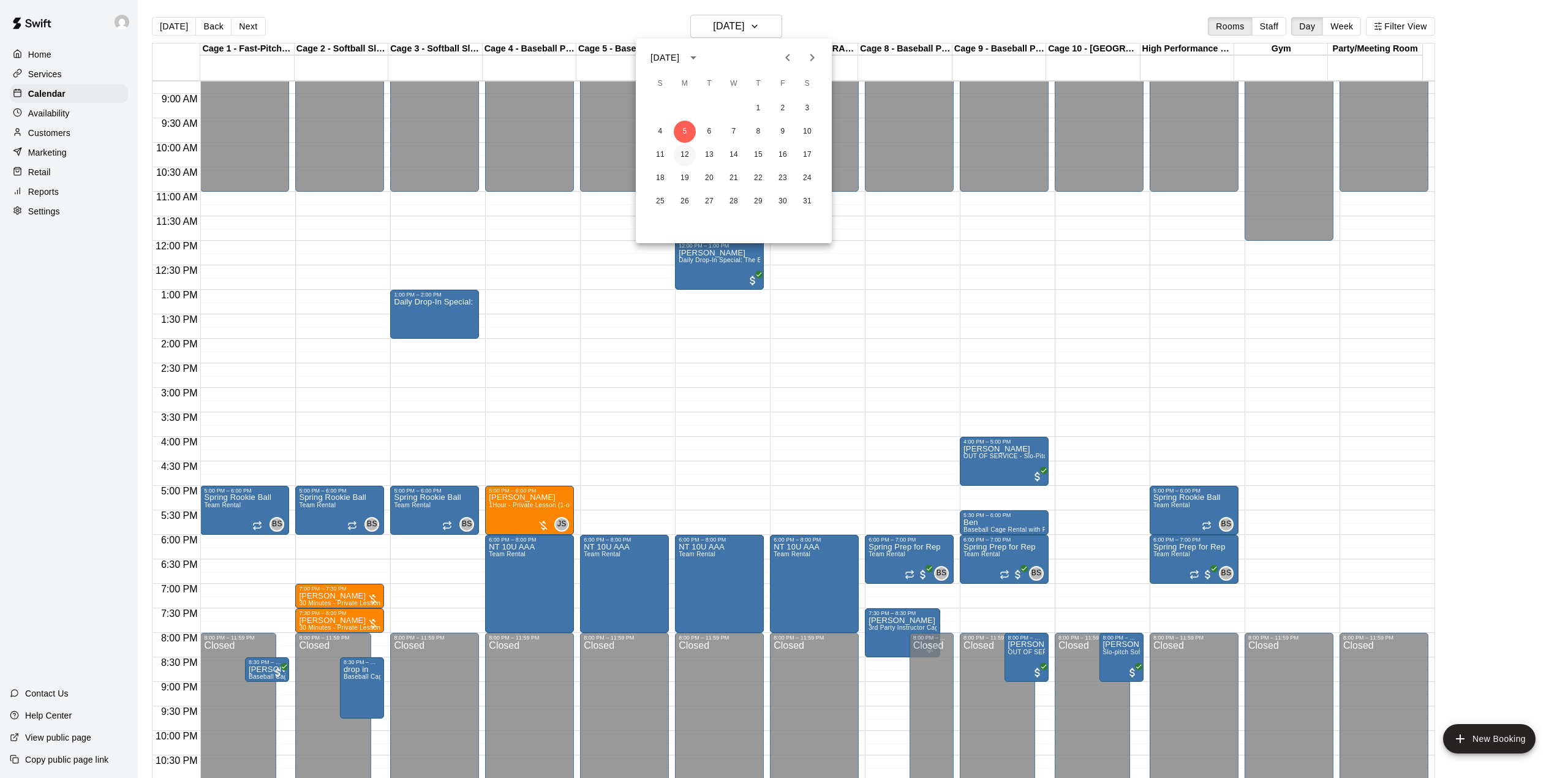
click at [681, 153] on button "12" at bounding box center [685, 155] width 22 height 22
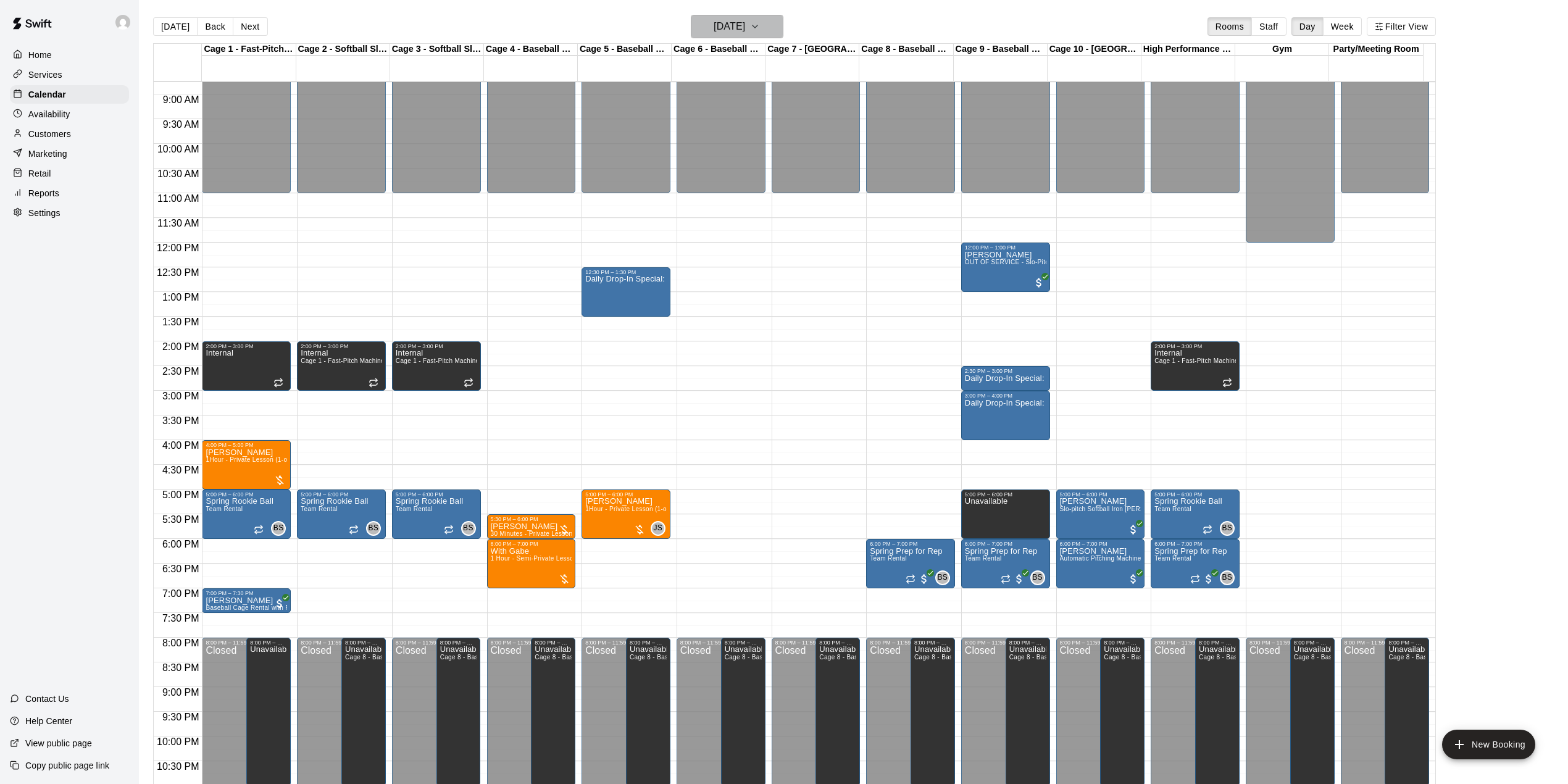
click at [745, 27] on h6 "[DATE]" at bounding box center [730, 27] width 32 height 17
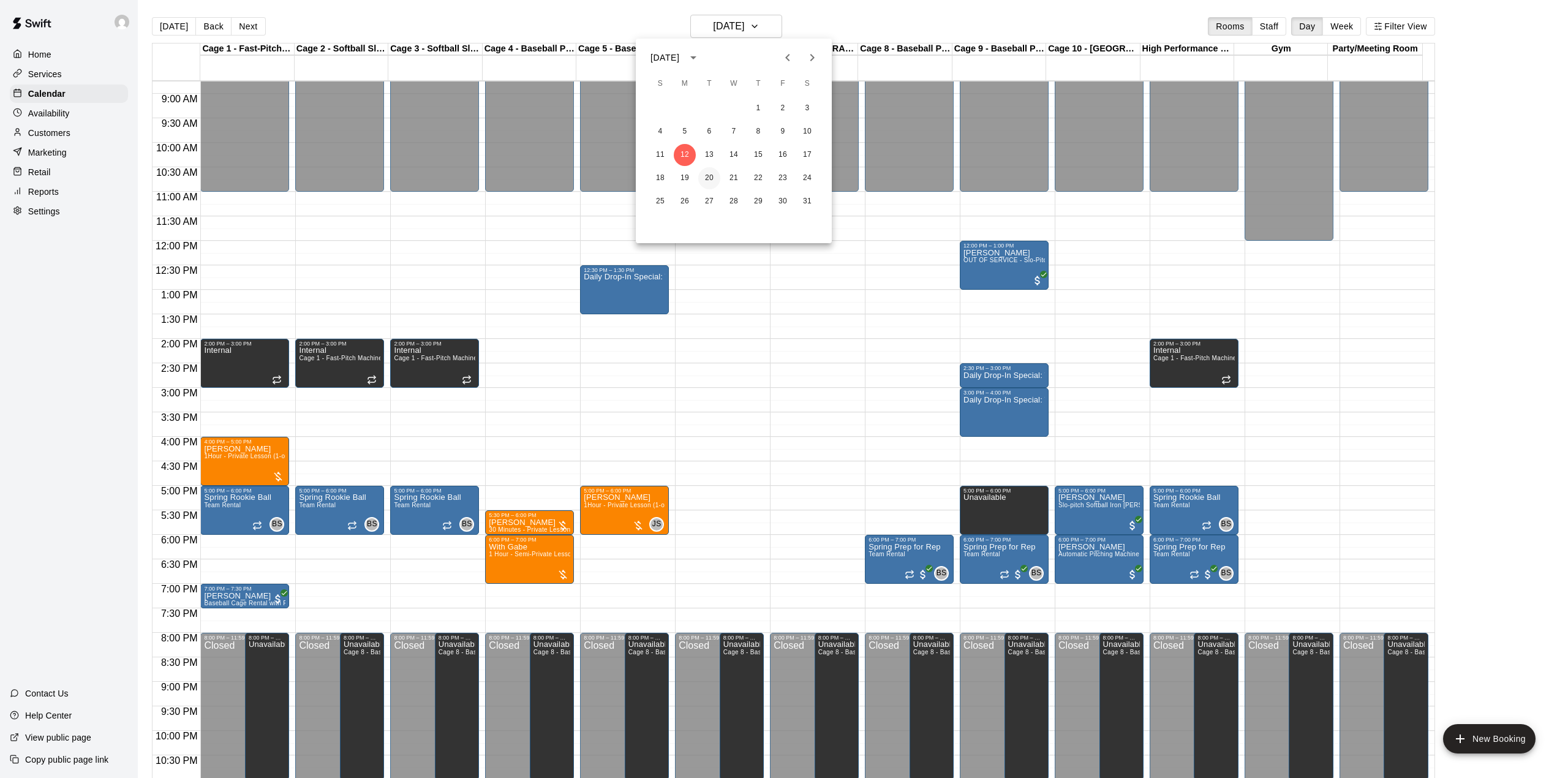
click at [711, 175] on button "20" at bounding box center [709, 178] width 22 height 22
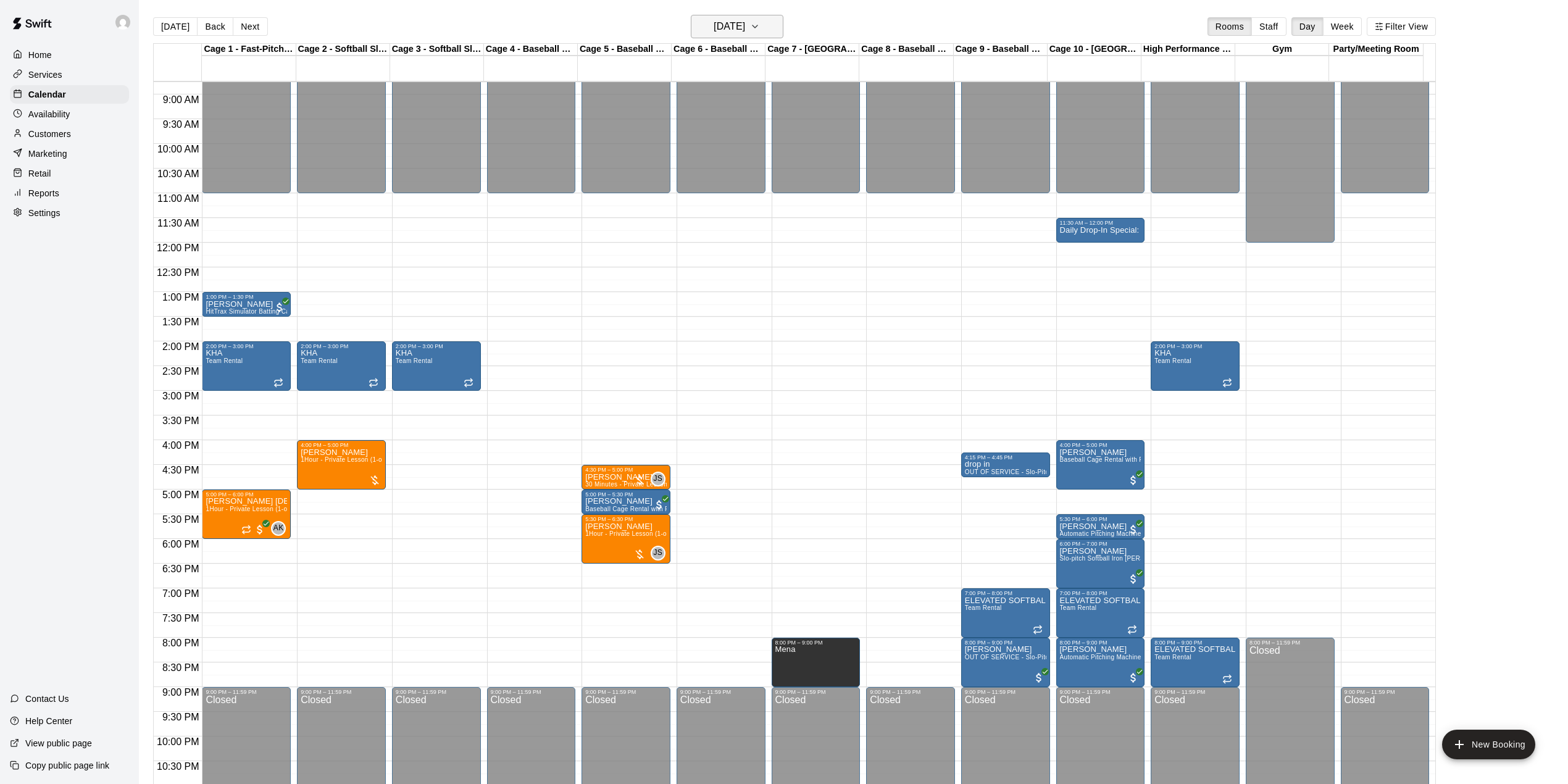
click at [745, 26] on h6 "[DATE]" at bounding box center [730, 27] width 32 height 17
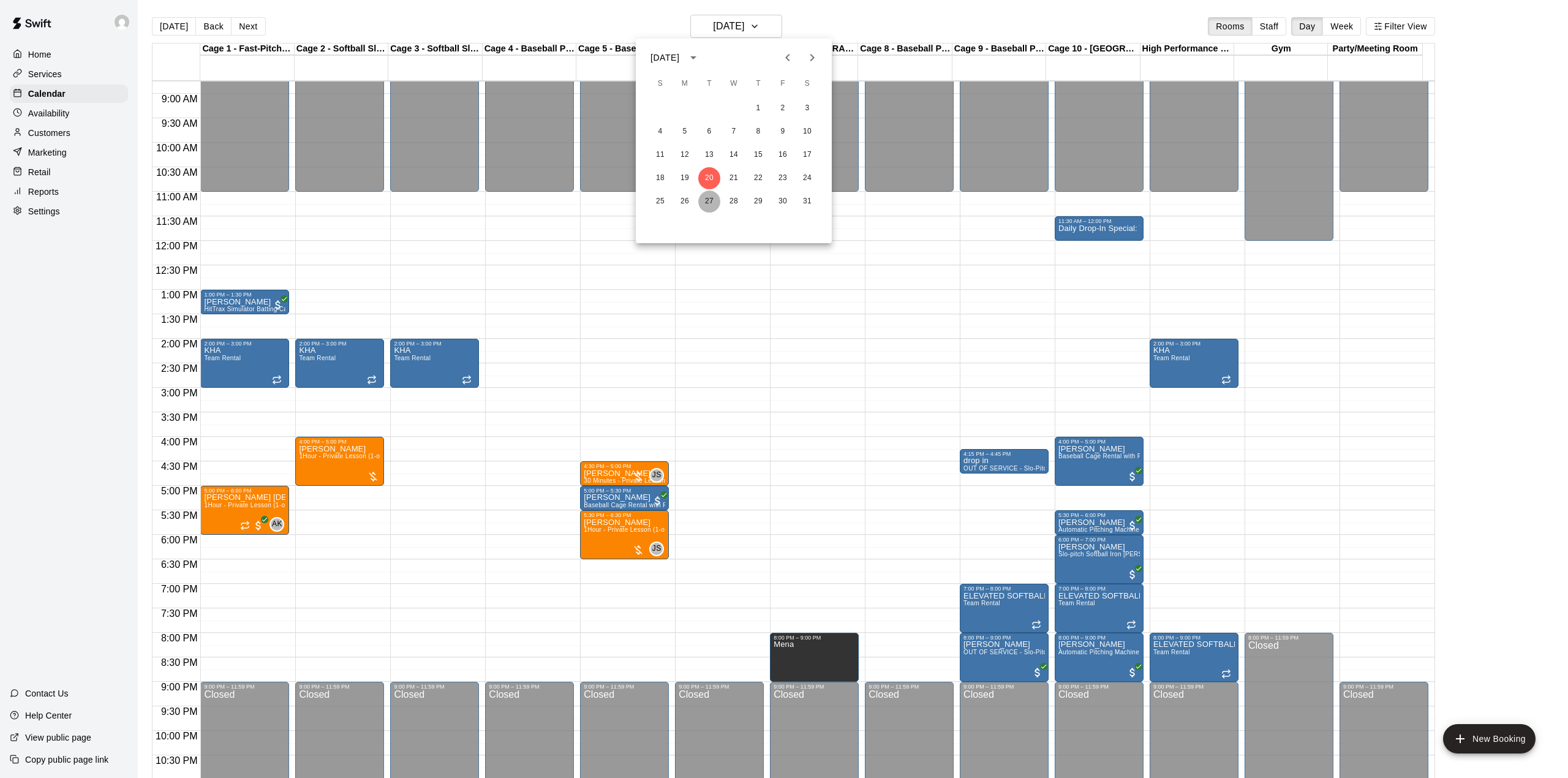
click at [711, 193] on button "27" at bounding box center [709, 202] width 22 height 22
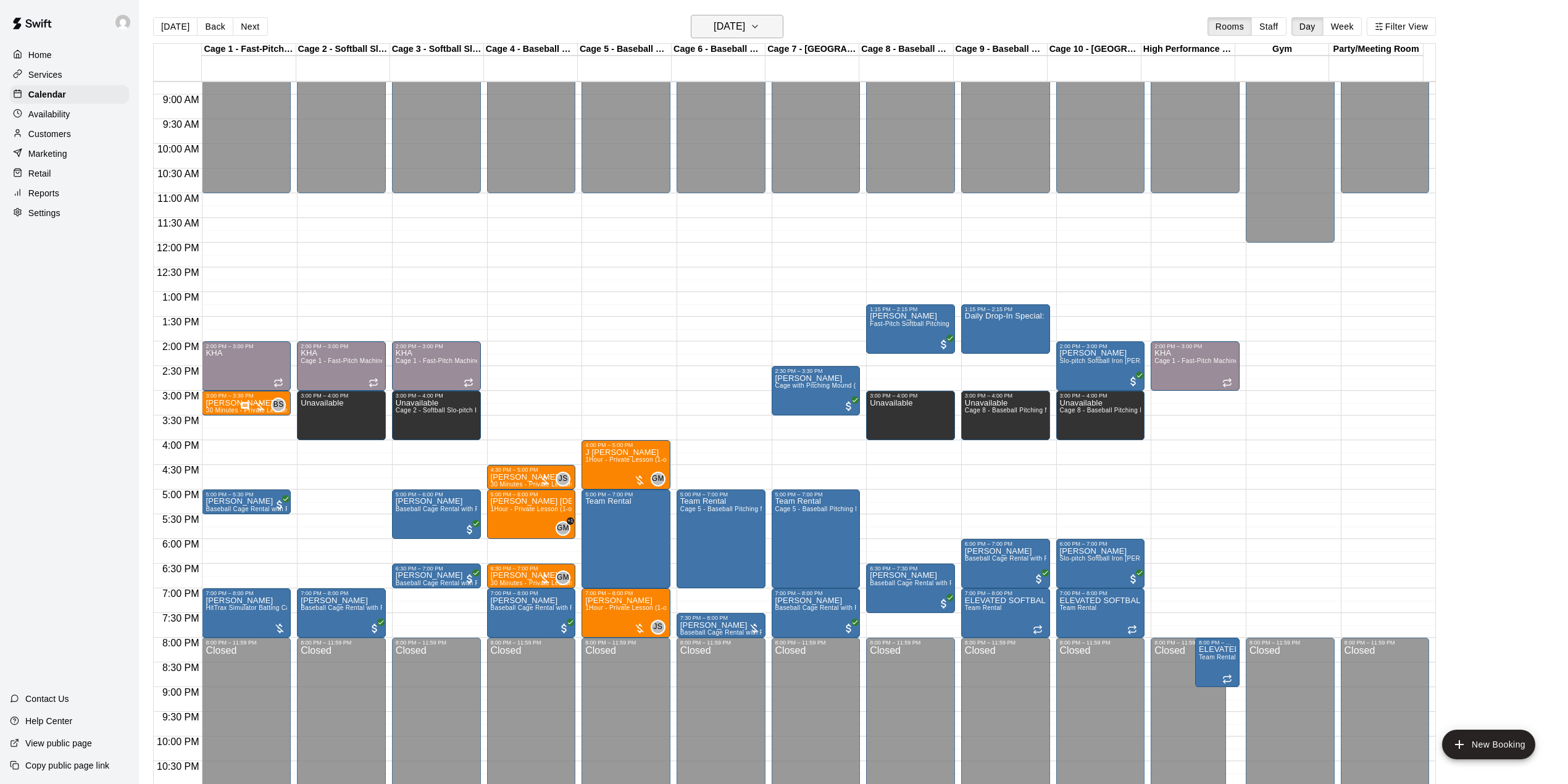
click at [771, 23] on button "[DATE]" at bounding box center [737, 26] width 93 height 23
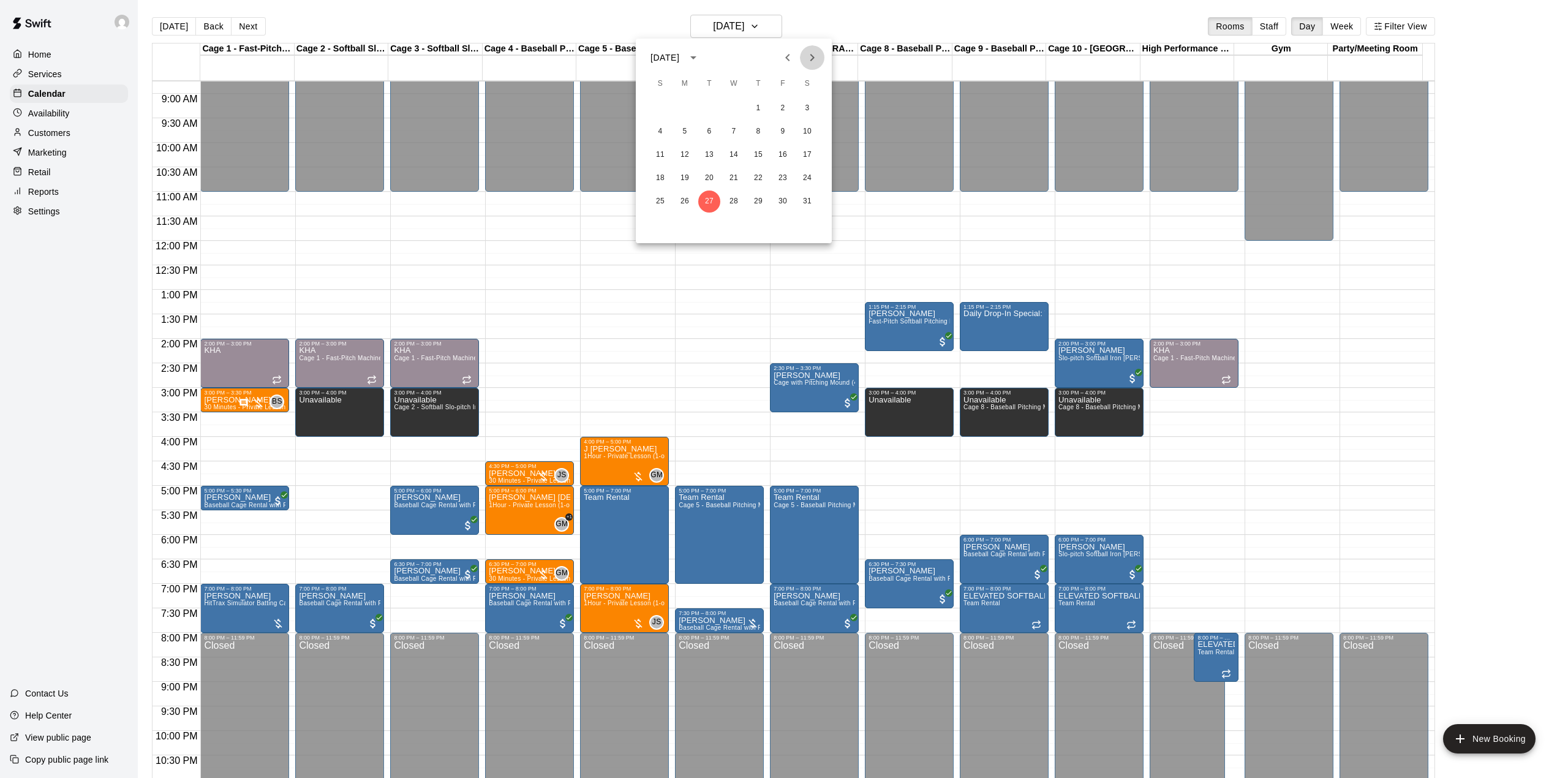
click at [813, 55] on icon "Next month" at bounding box center [812, 57] width 14 height 14
click at [751, 31] on div at bounding box center [784, 389] width 1568 height 778
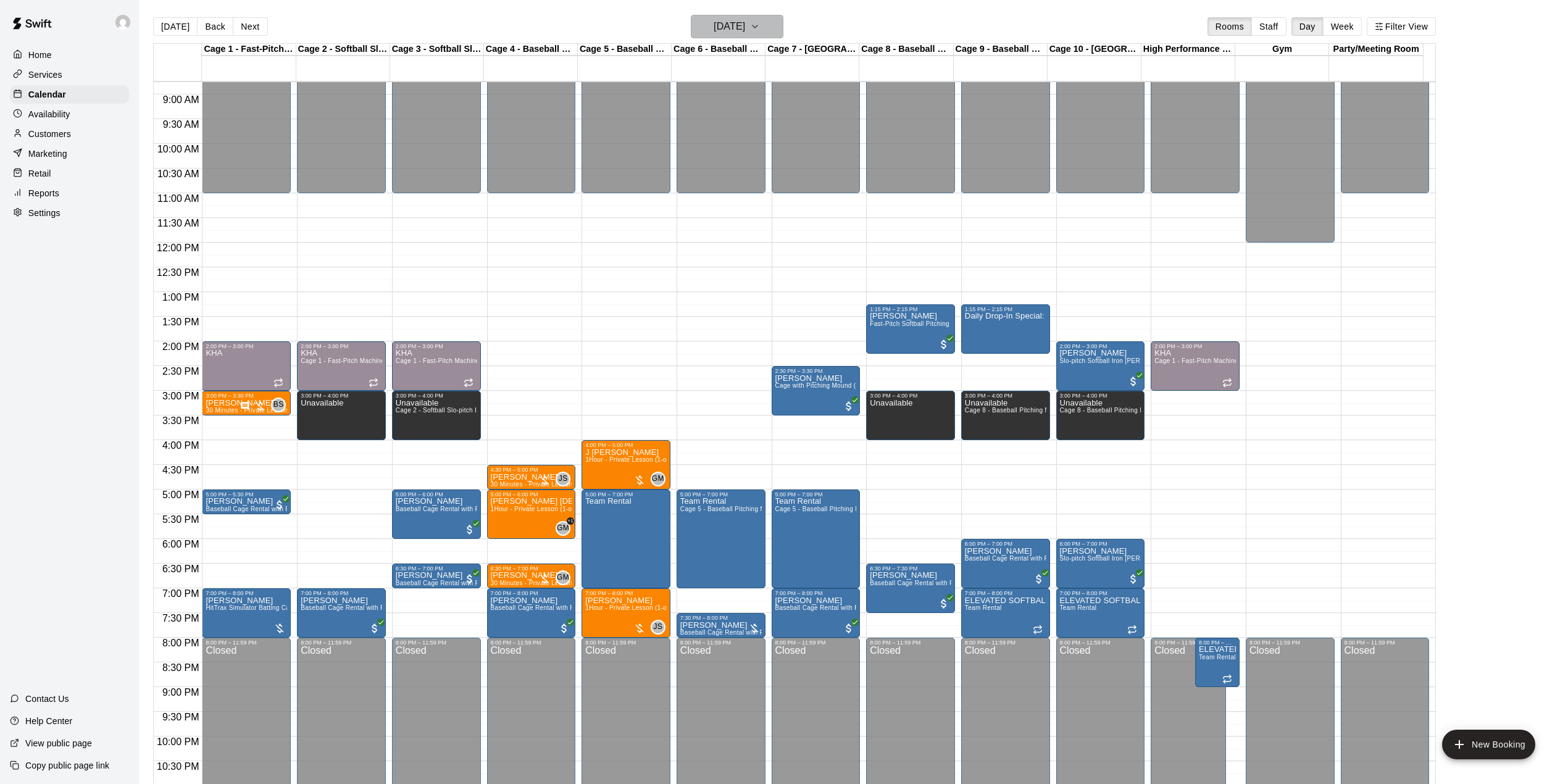
click at [745, 28] on h6 "[DATE]" at bounding box center [730, 27] width 32 height 17
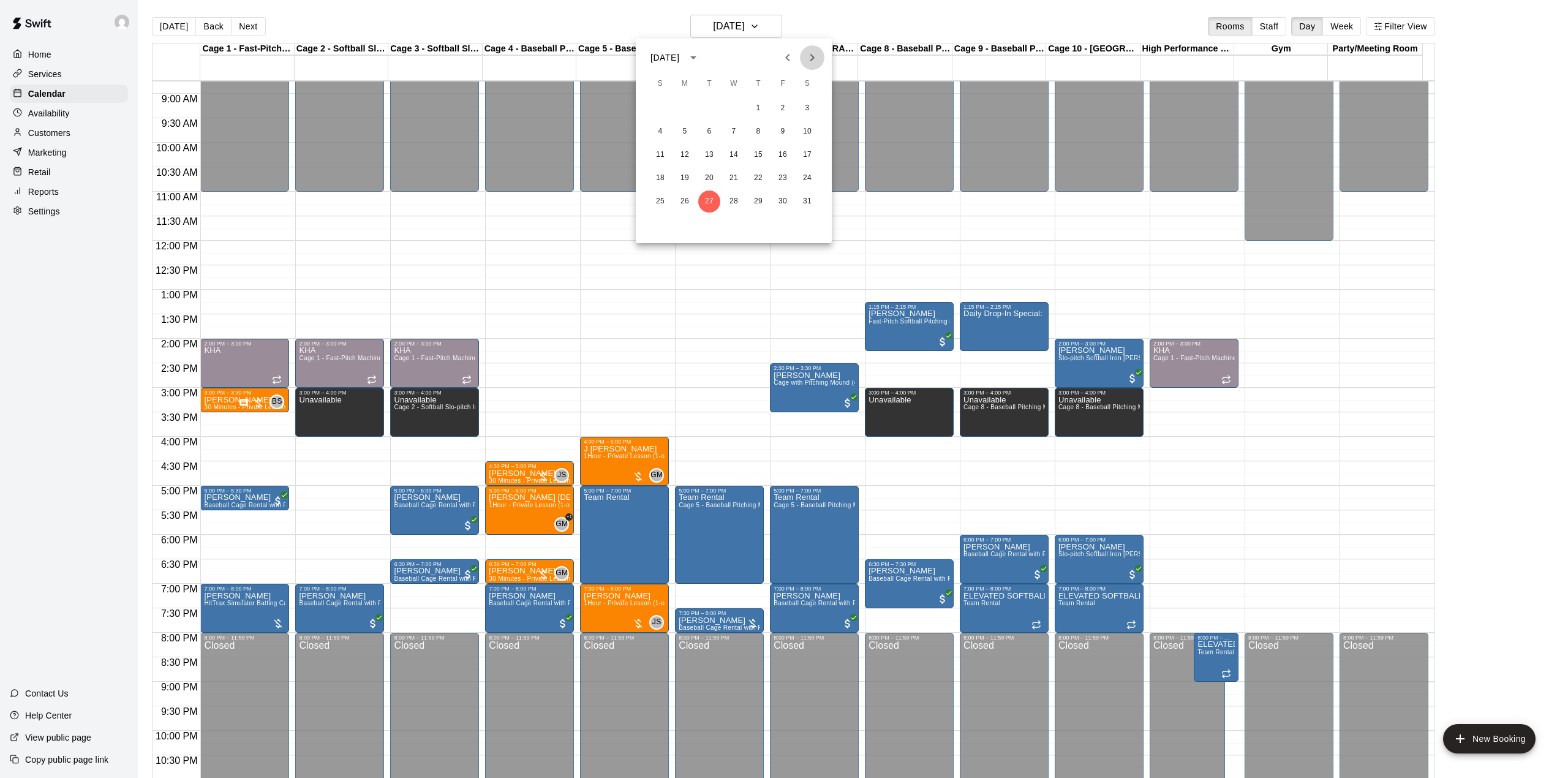
click at [815, 54] on icon "Next month" at bounding box center [812, 57] width 14 height 14
click at [811, 57] on icon "Next month" at bounding box center [812, 57] width 5 height 7
click at [765, 22] on div at bounding box center [784, 389] width 1568 height 778
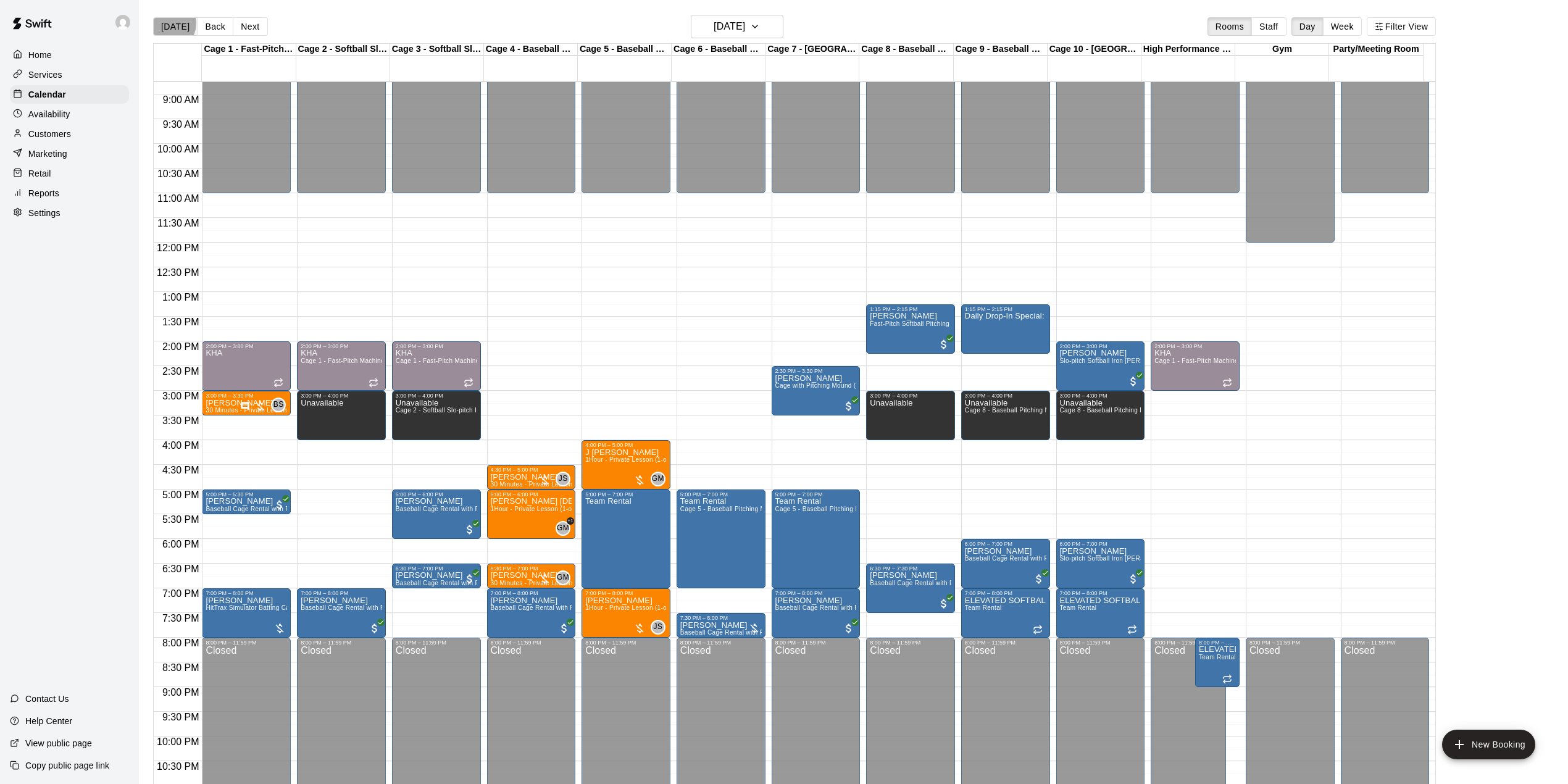
click at [169, 23] on button "[DATE]" at bounding box center [175, 27] width 44 height 19
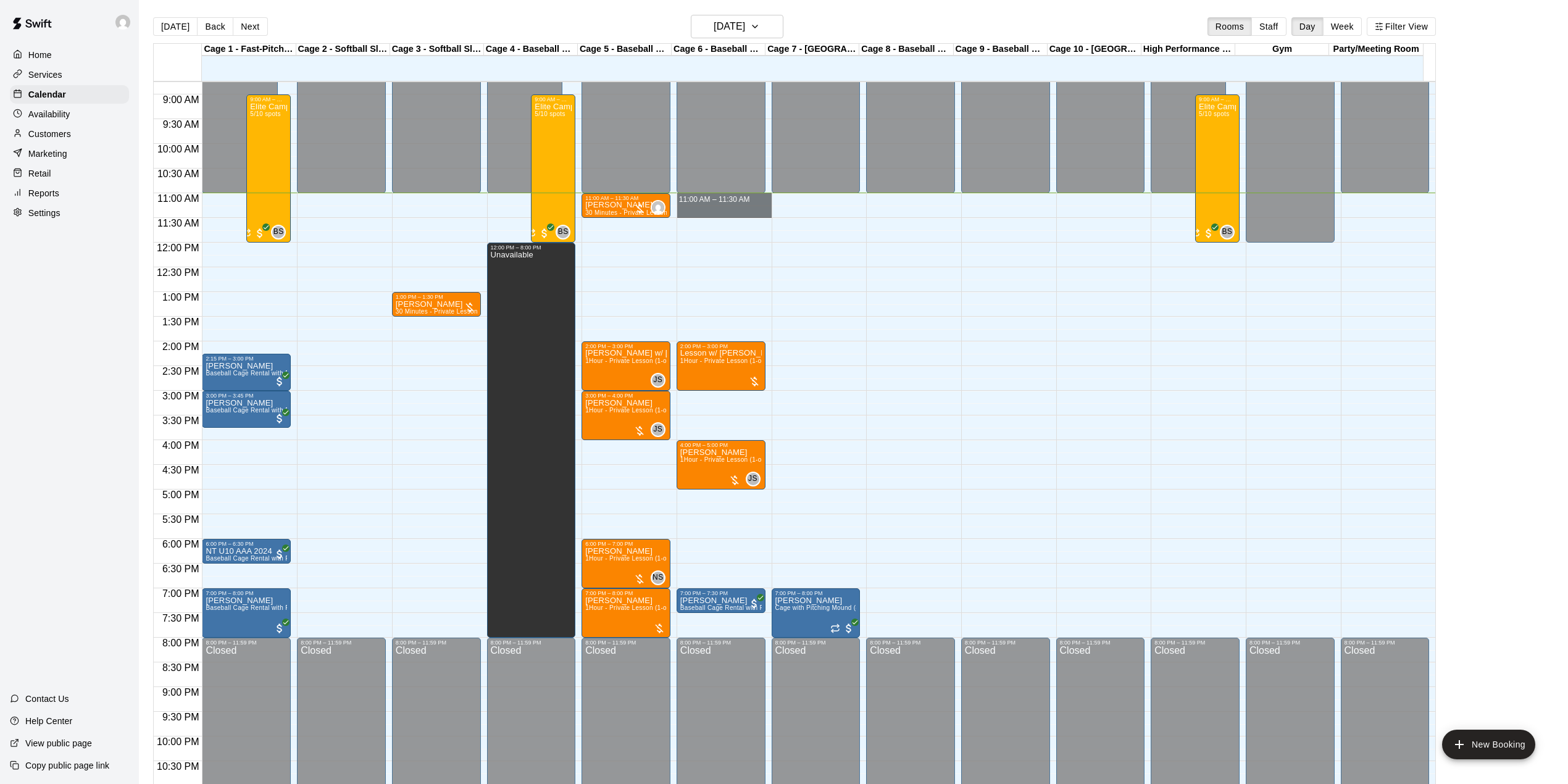
drag, startPoint x: 725, startPoint y: 199, endPoint x: 730, endPoint y: 213, distance: 14.9
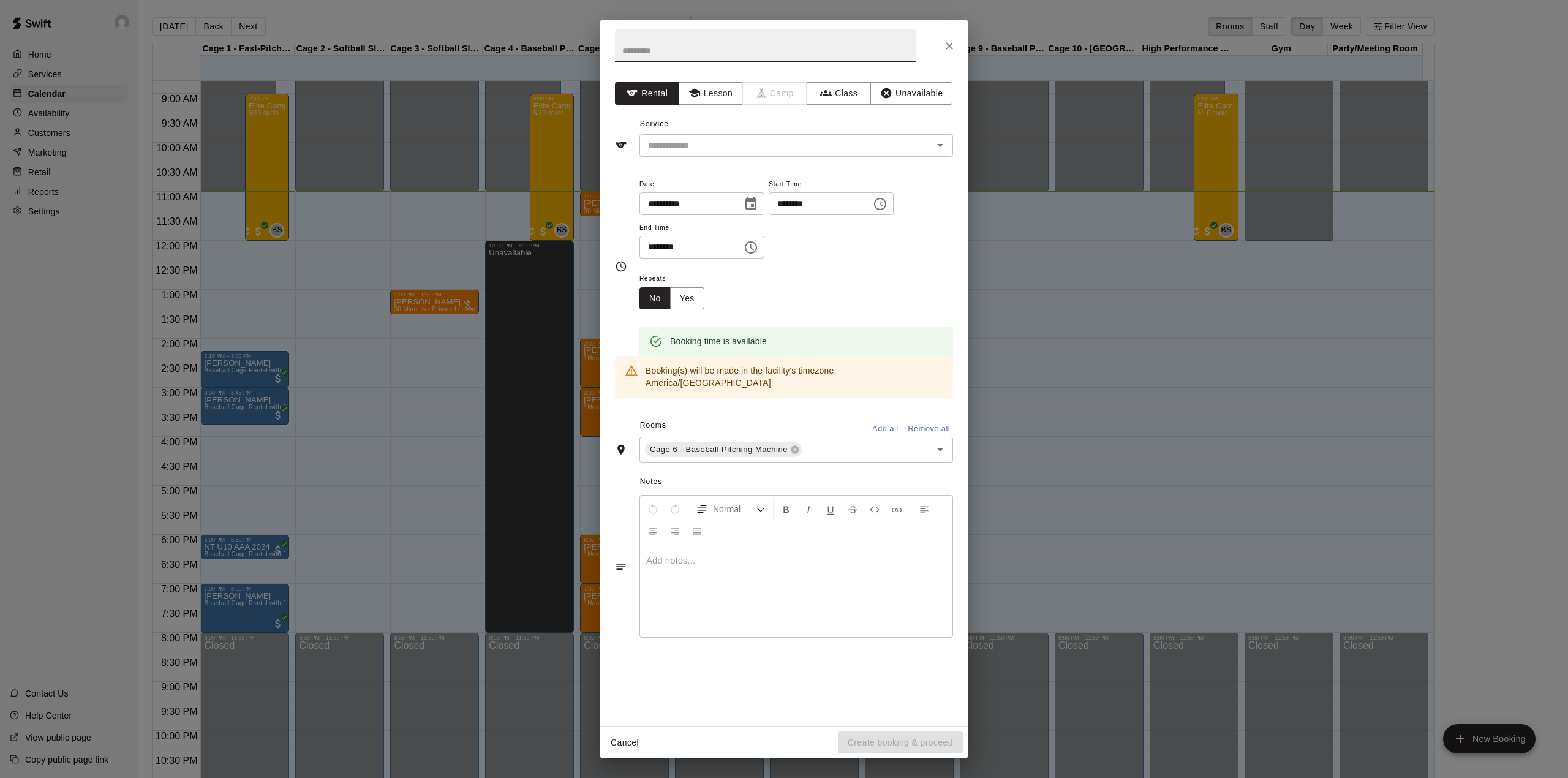
click at [790, 162] on div "**********" at bounding box center [784, 399] width 368 height 654
click at [790, 151] on input "text" at bounding box center [778, 145] width 270 height 15
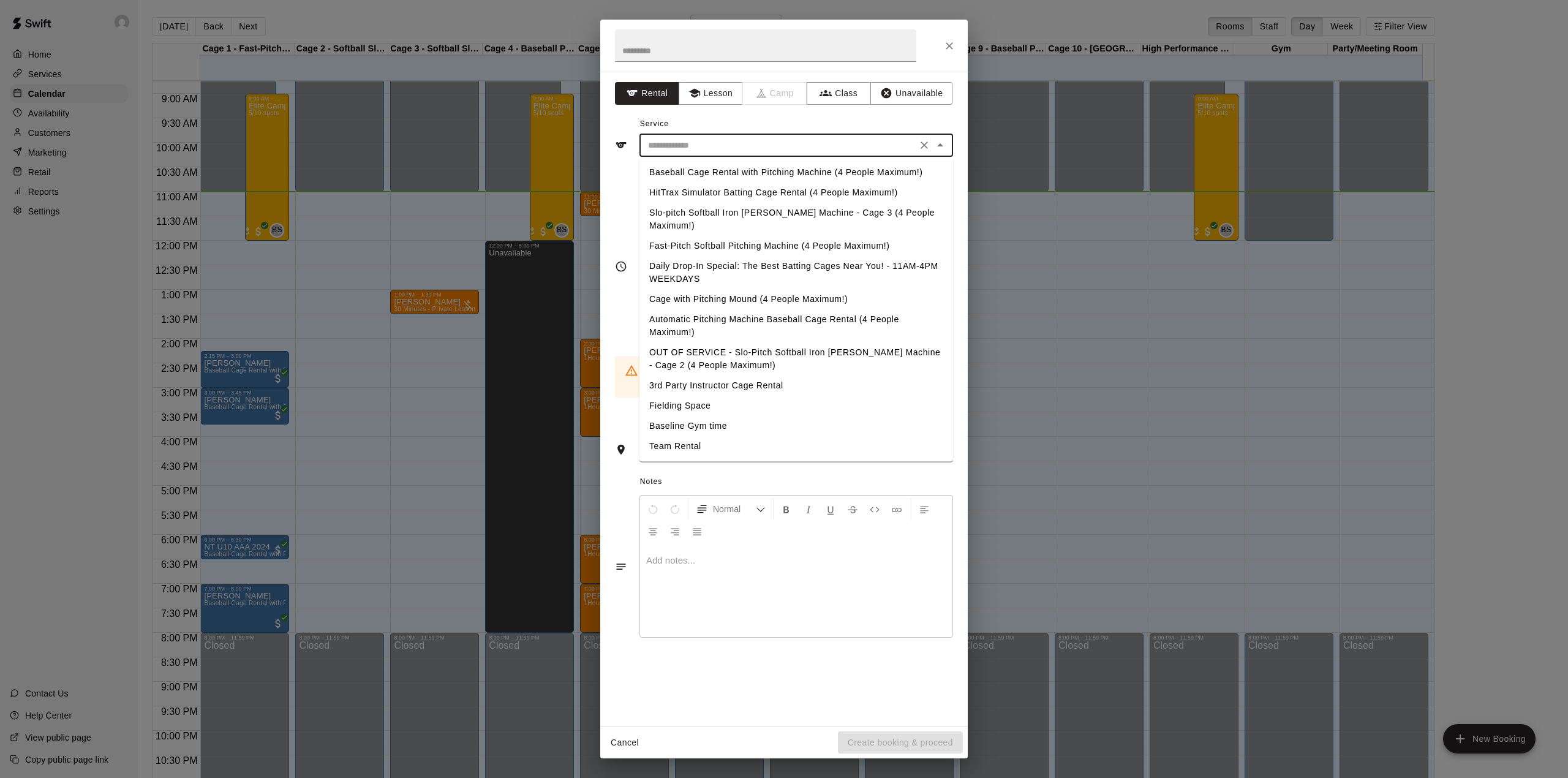
click at [709, 262] on li "Daily Drop-In Special: The Best Batting Cages Near You! - 11AM-4PM WEEKDAYS" at bounding box center [796, 272] width 314 height 33
type input "**********"
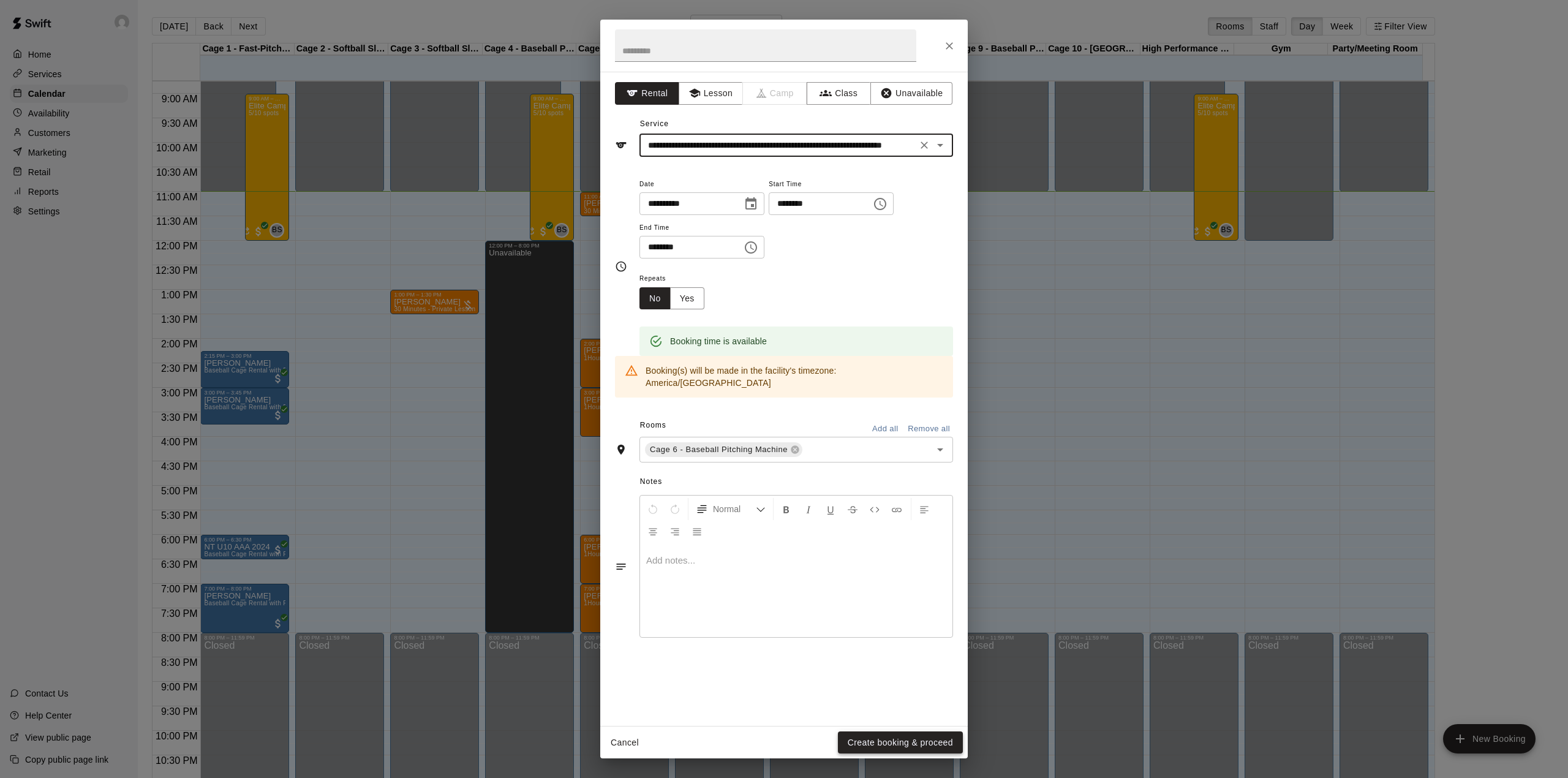
click at [916, 741] on button "Create booking & proceed" at bounding box center [900, 742] width 125 height 22
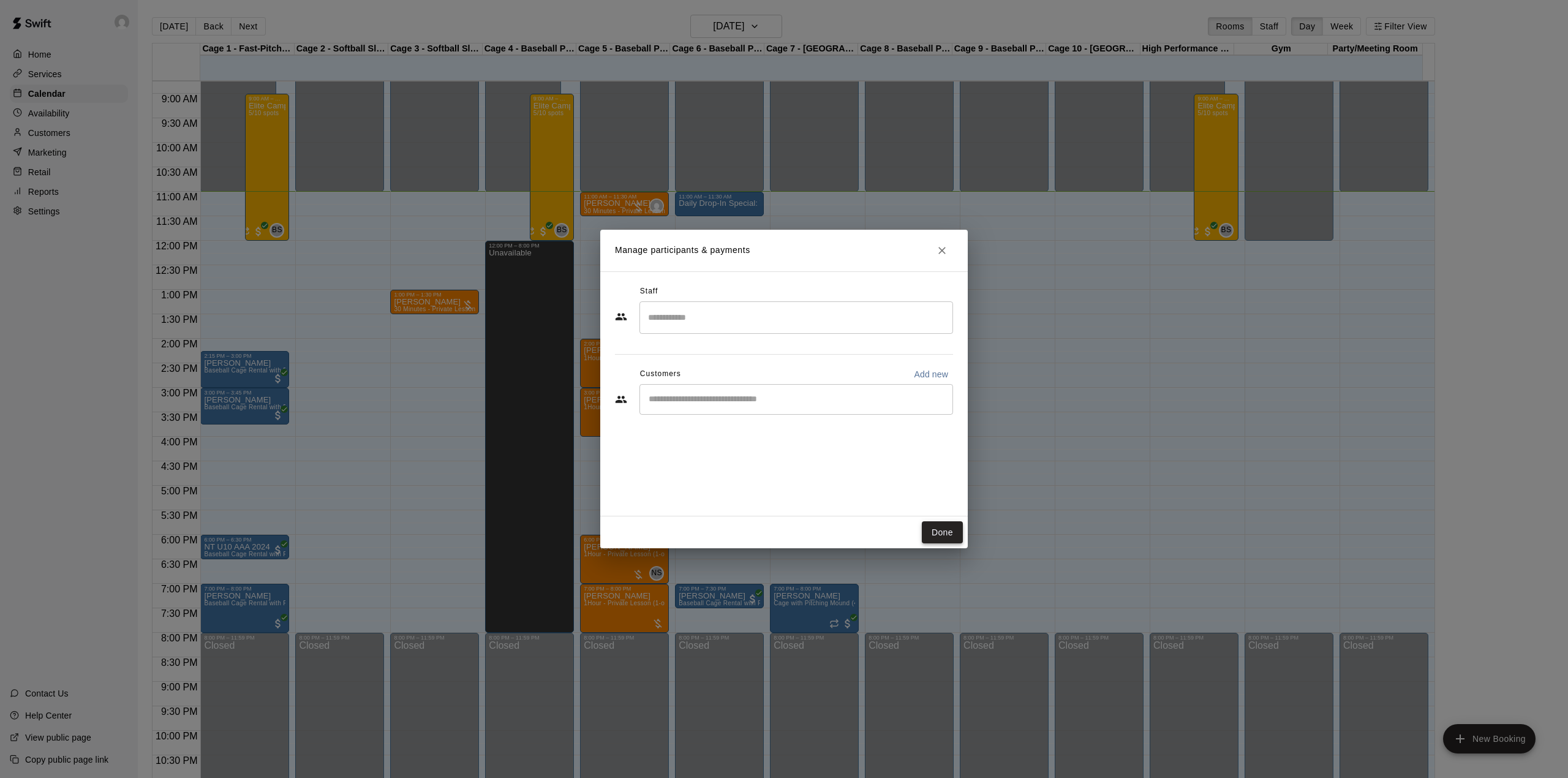
click at [938, 530] on button "Done" at bounding box center [942, 533] width 41 height 22
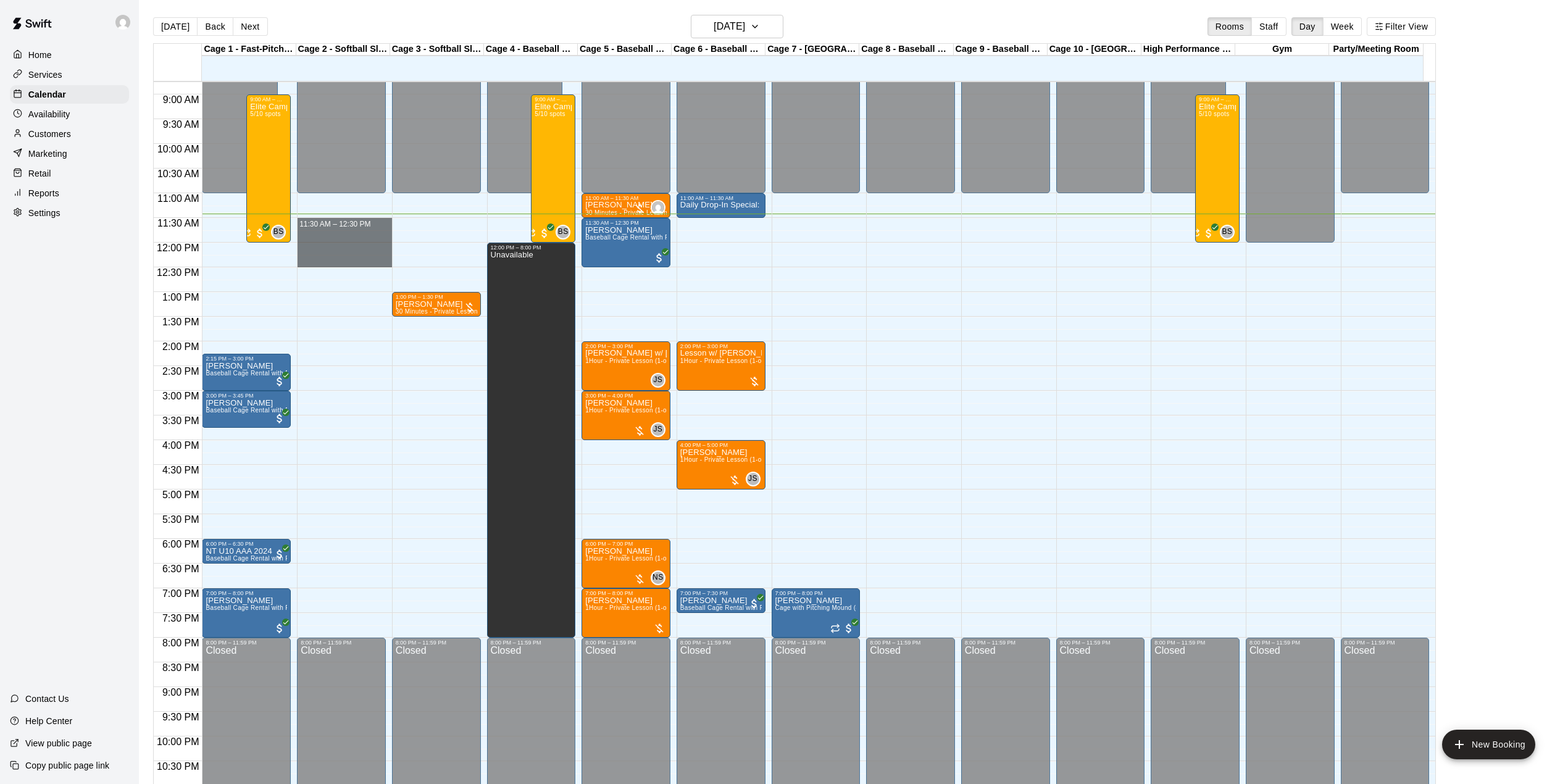
drag, startPoint x: 353, startPoint y: 222, endPoint x: 361, endPoint y: 265, distance: 43.7
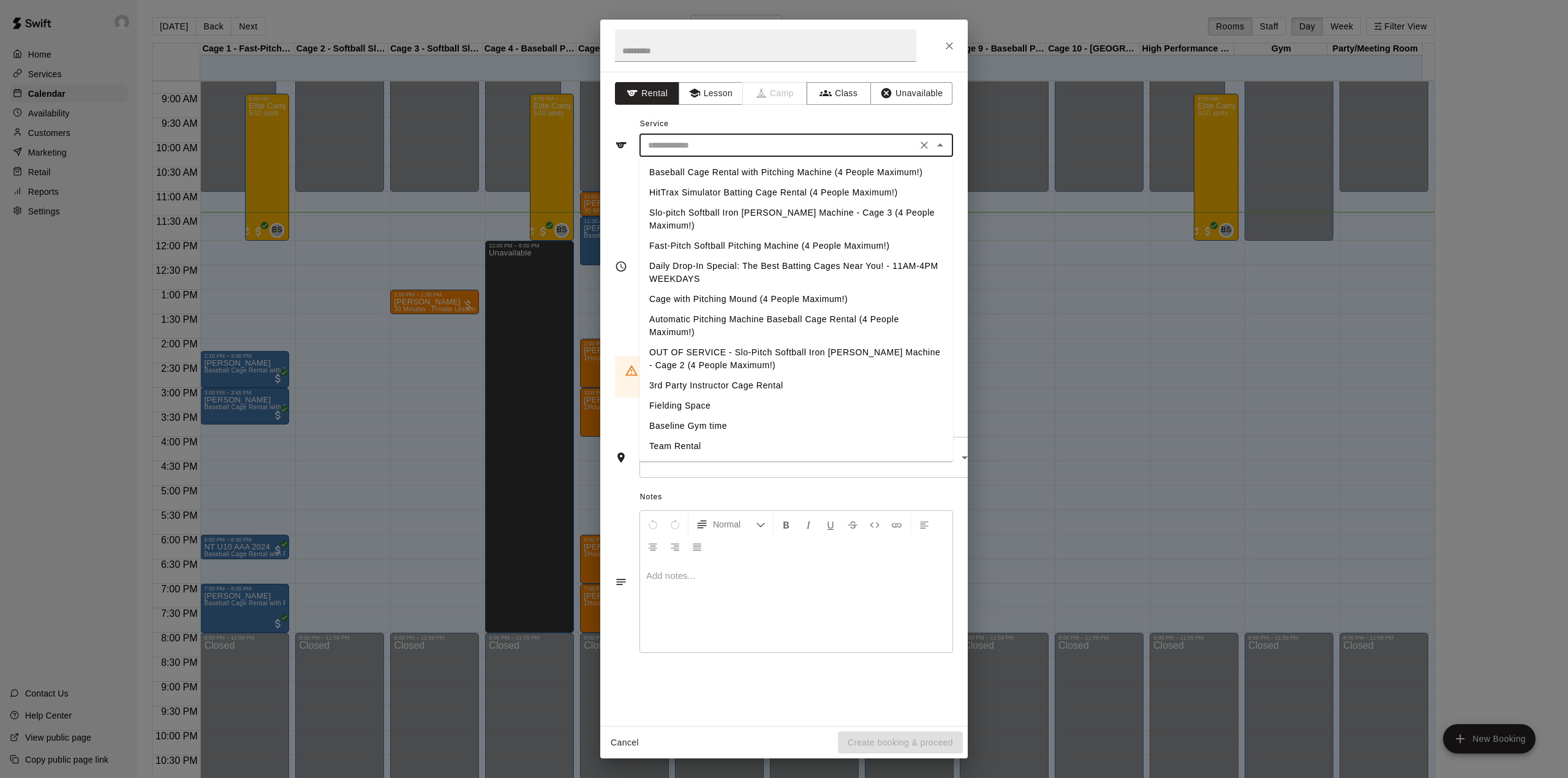
click at [730, 143] on input "text" at bounding box center [778, 145] width 270 height 15
click at [732, 260] on li "Daily Drop-In Special: The Best Batting Cages Near You! - 11AM-4PM WEEKDAYS" at bounding box center [796, 272] width 314 height 33
type input "**********"
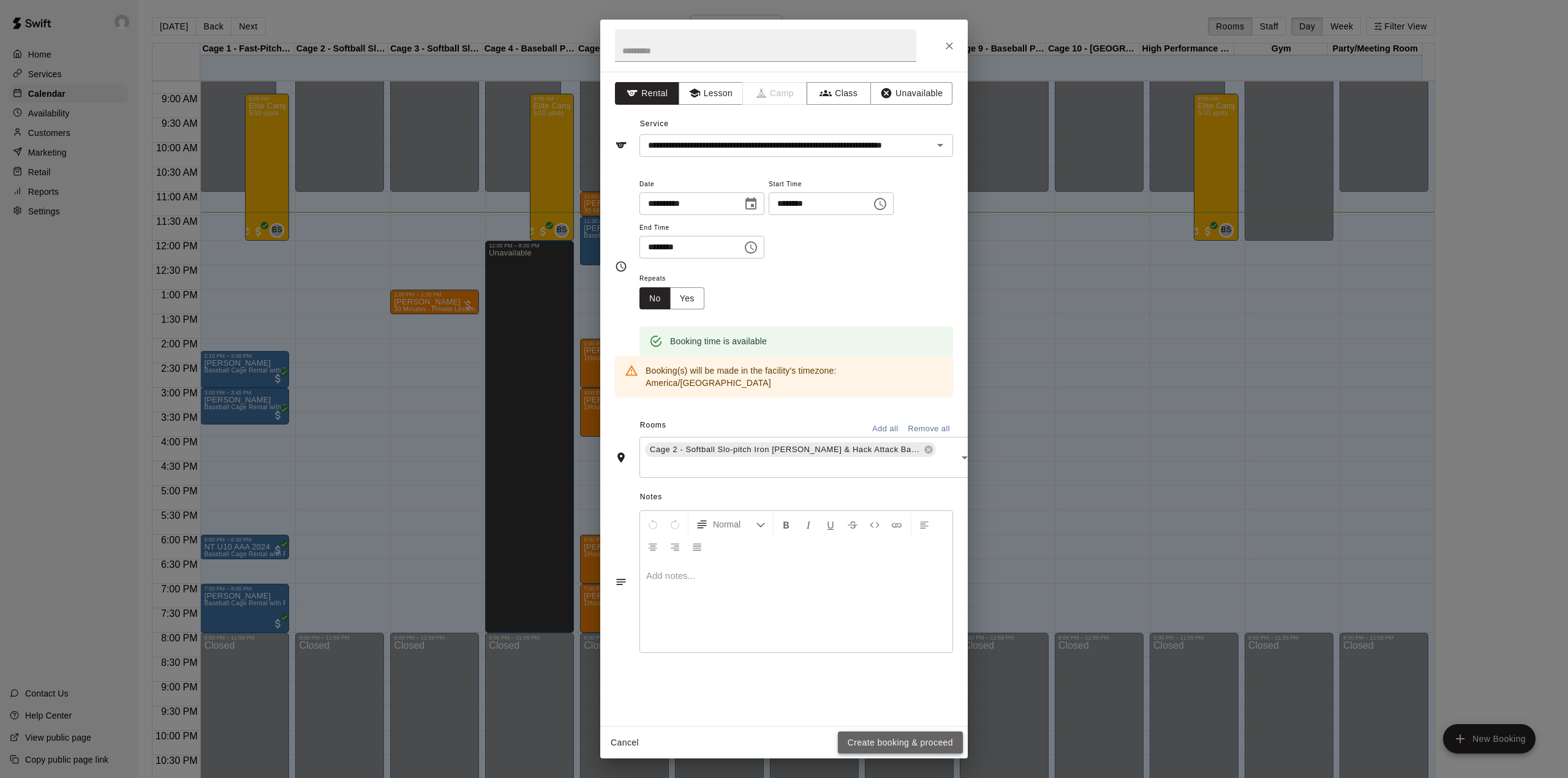
click at [894, 740] on button "Create booking & proceed" at bounding box center [900, 742] width 125 height 22
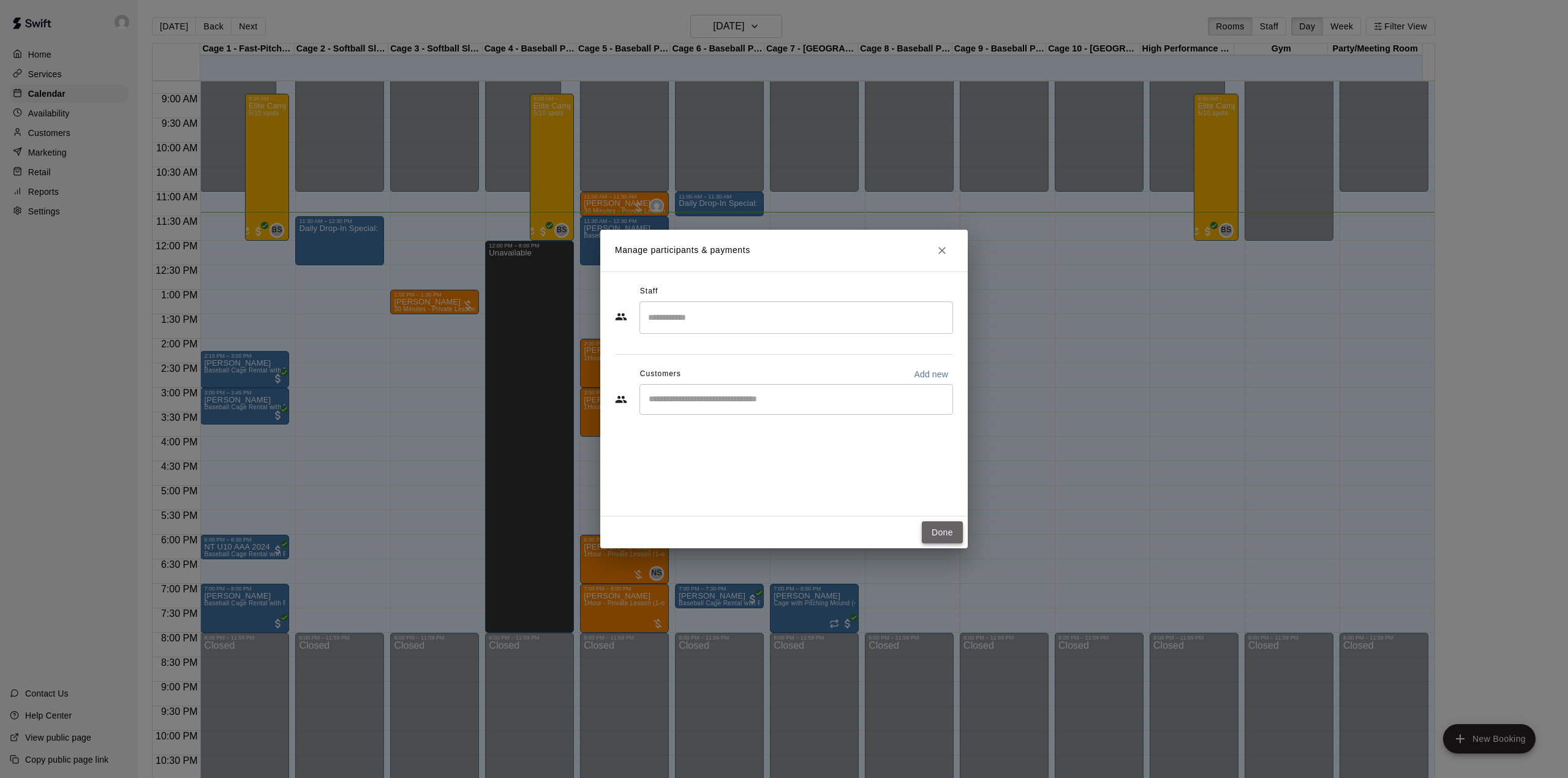
click at [956, 527] on button "Done" at bounding box center [942, 533] width 41 height 22
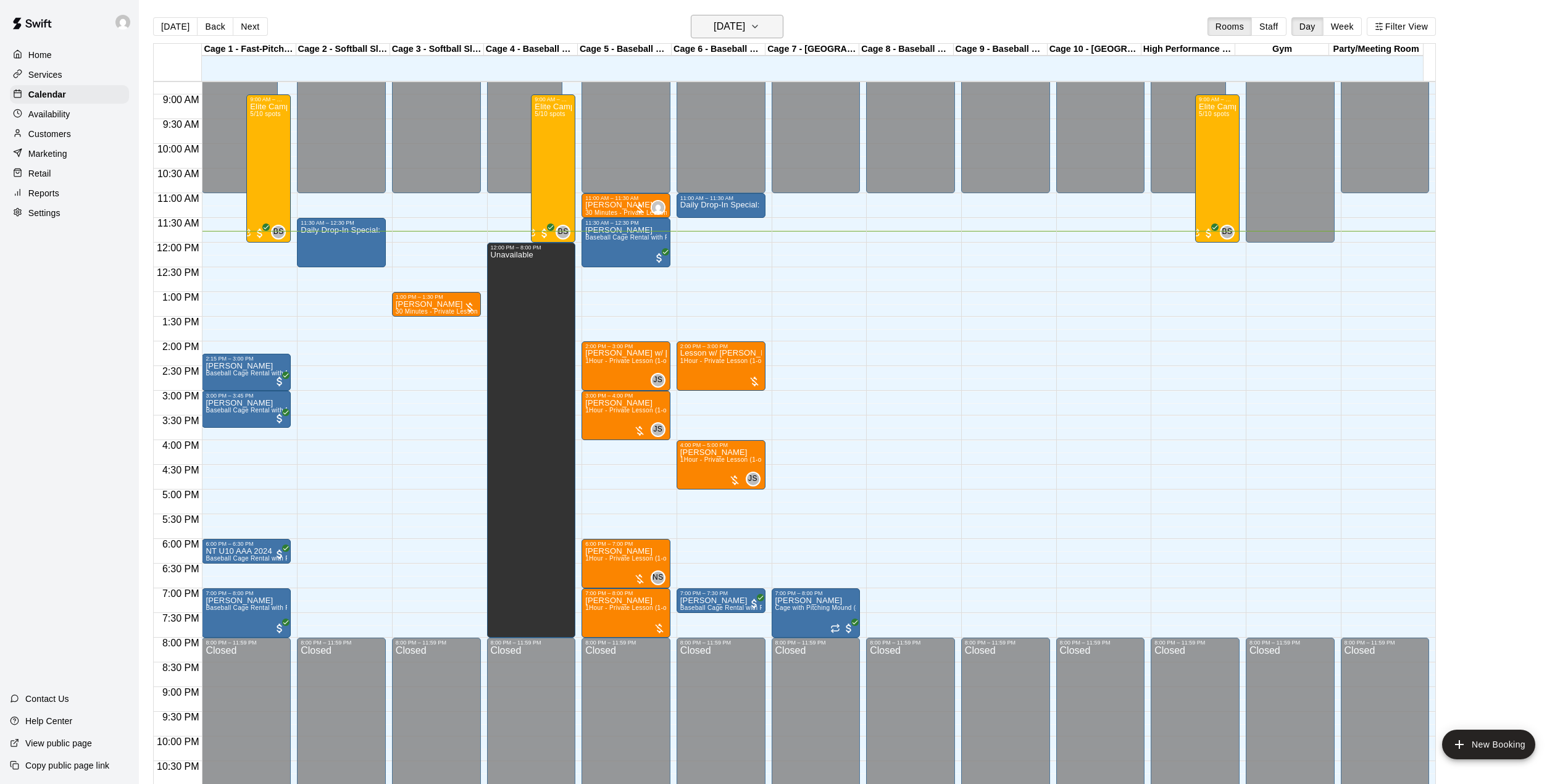
click at [760, 23] on icon "button" at bounding box center [755, 27] width 10 height 15
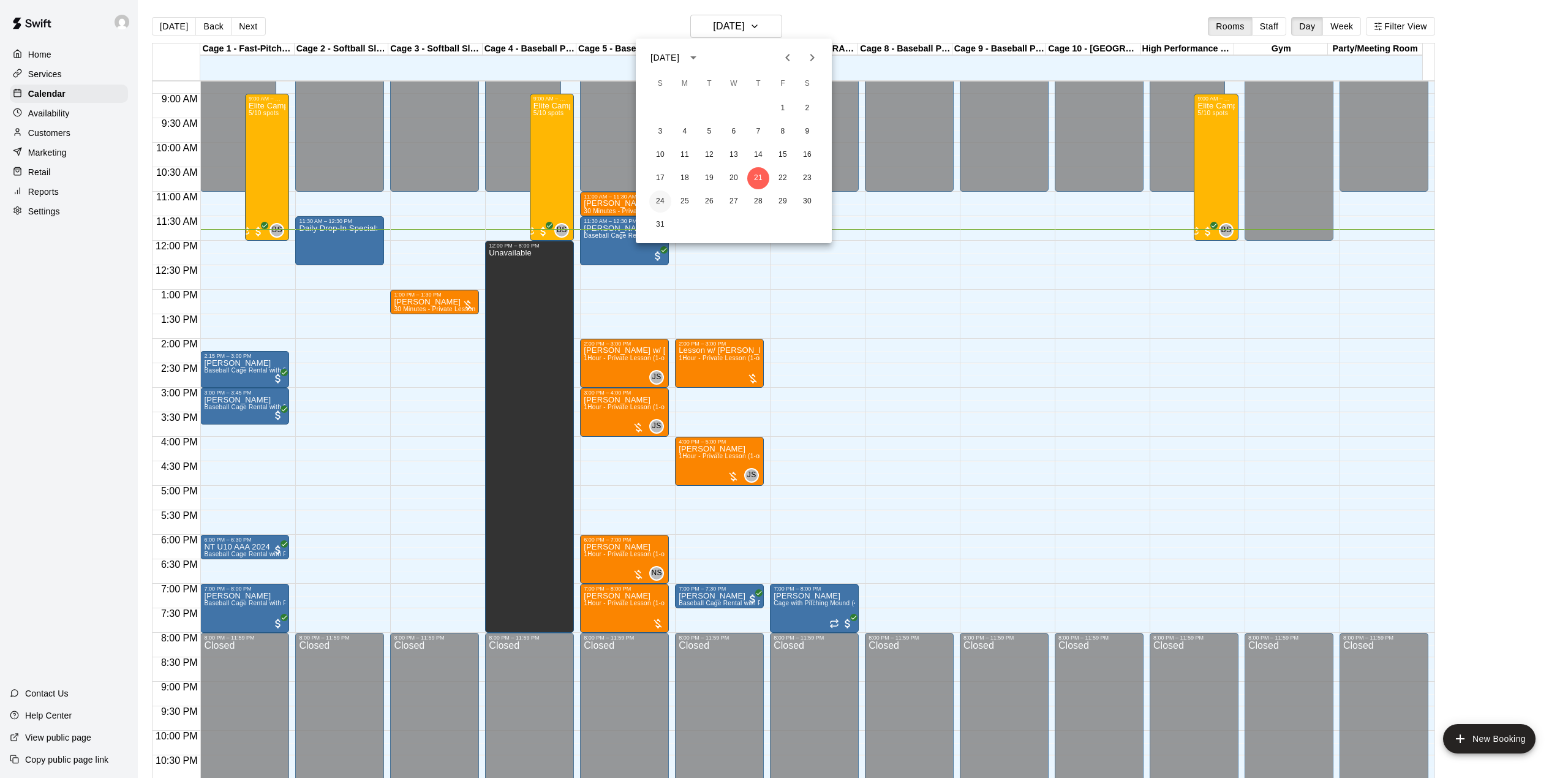
click at [661, 199] on button "24" at bounding box center [660, 202] width 22 height 22
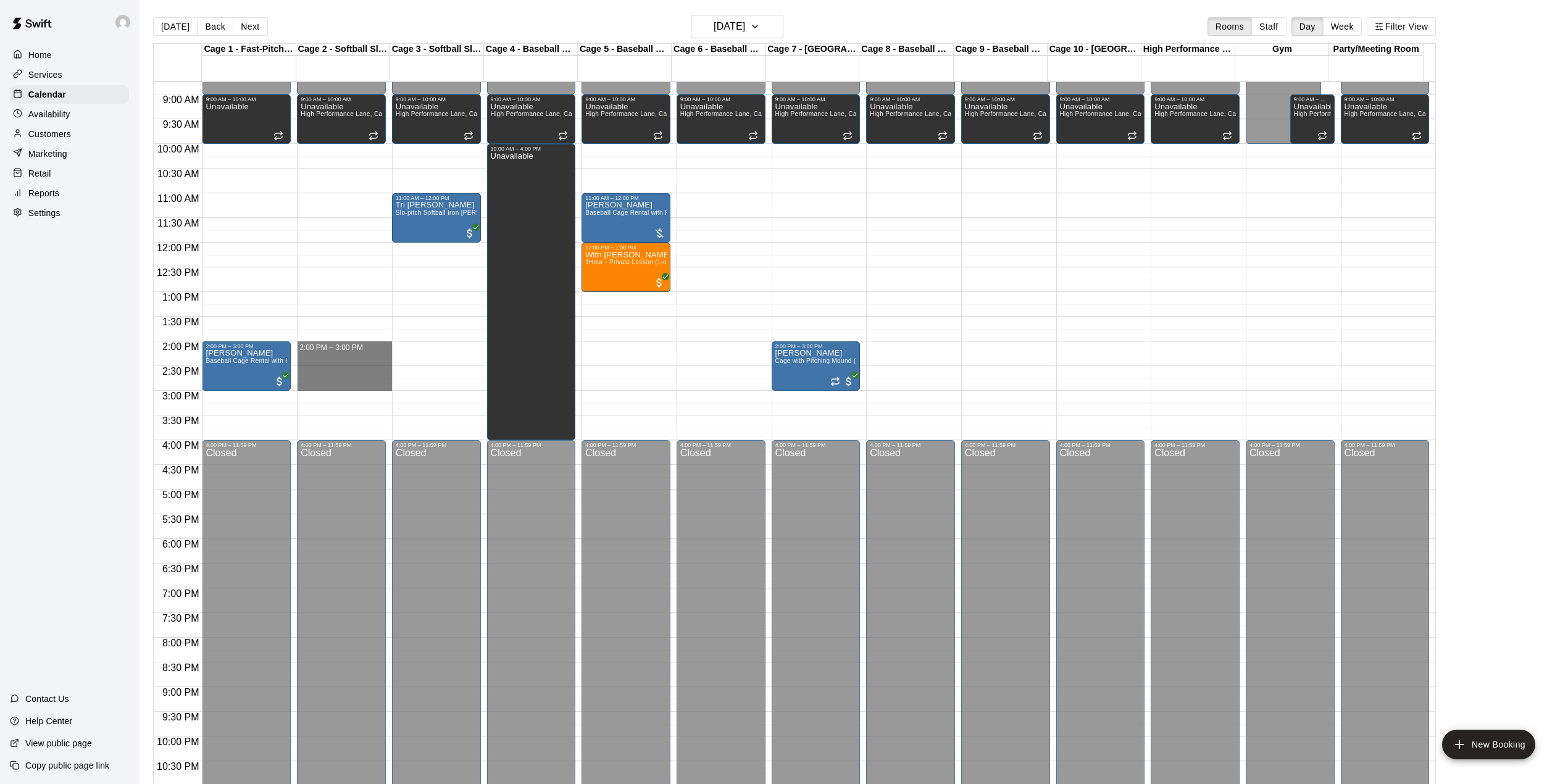
drag, startPoint x: 349, startPoint y: 351, endPoint x: 347, endPoint y: 389, distance: 38.1
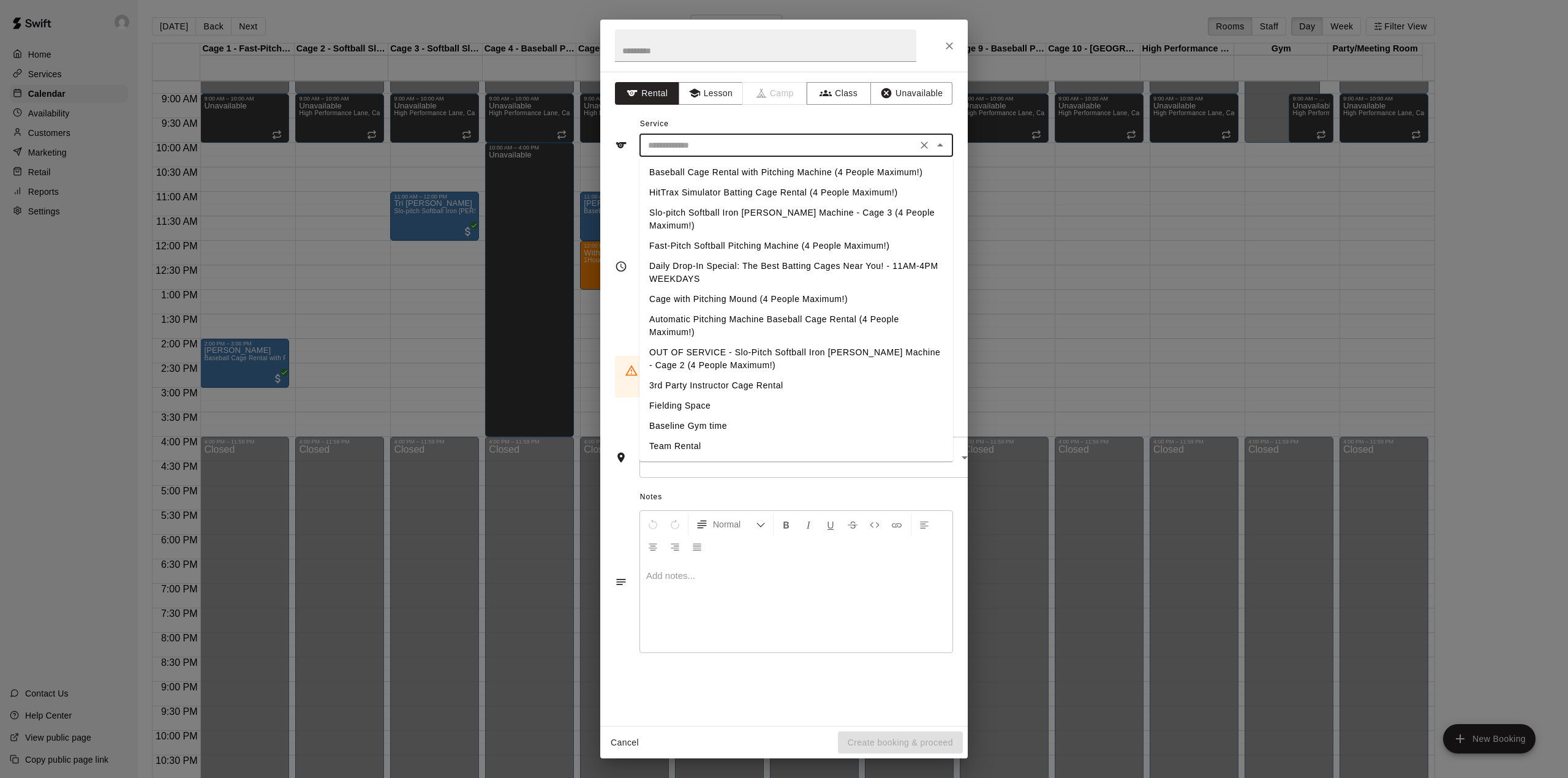
click at [750, 140] on input "text" at bounding box center [778, 145] width 270 height 15
click at [736, 170] on li "Baseball Cage Rental with Pitching Machine (4 People Maximum!)" at bounding box center [796, 172] width 314 height 20
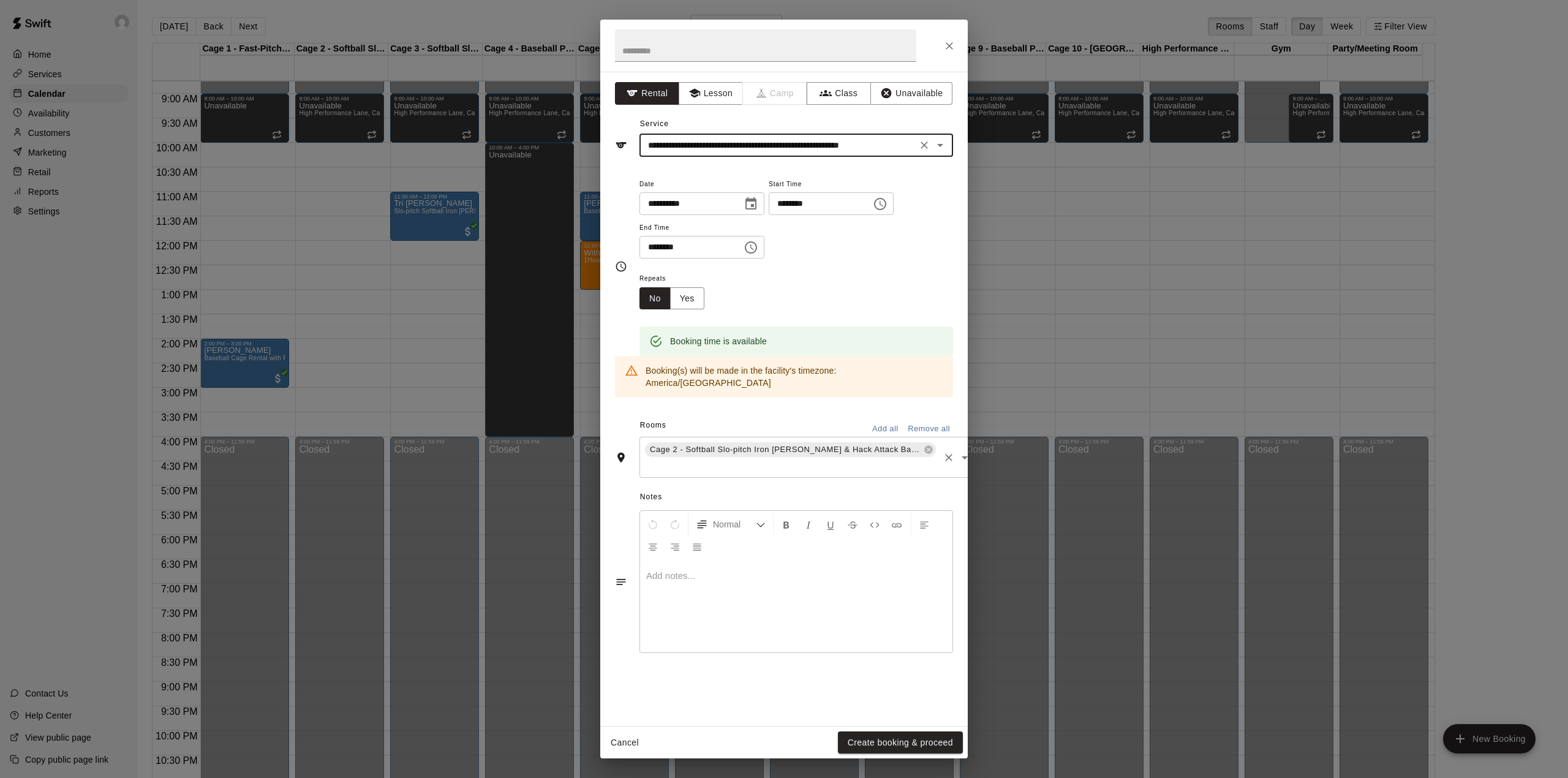
click at [805, 444] on span "Cage 2 - Softball Slo-pitch Iron [PERSON_NAME] & Hack Attack Baseball Pitching …" at bounding box center [786, 449] width 281 height 12
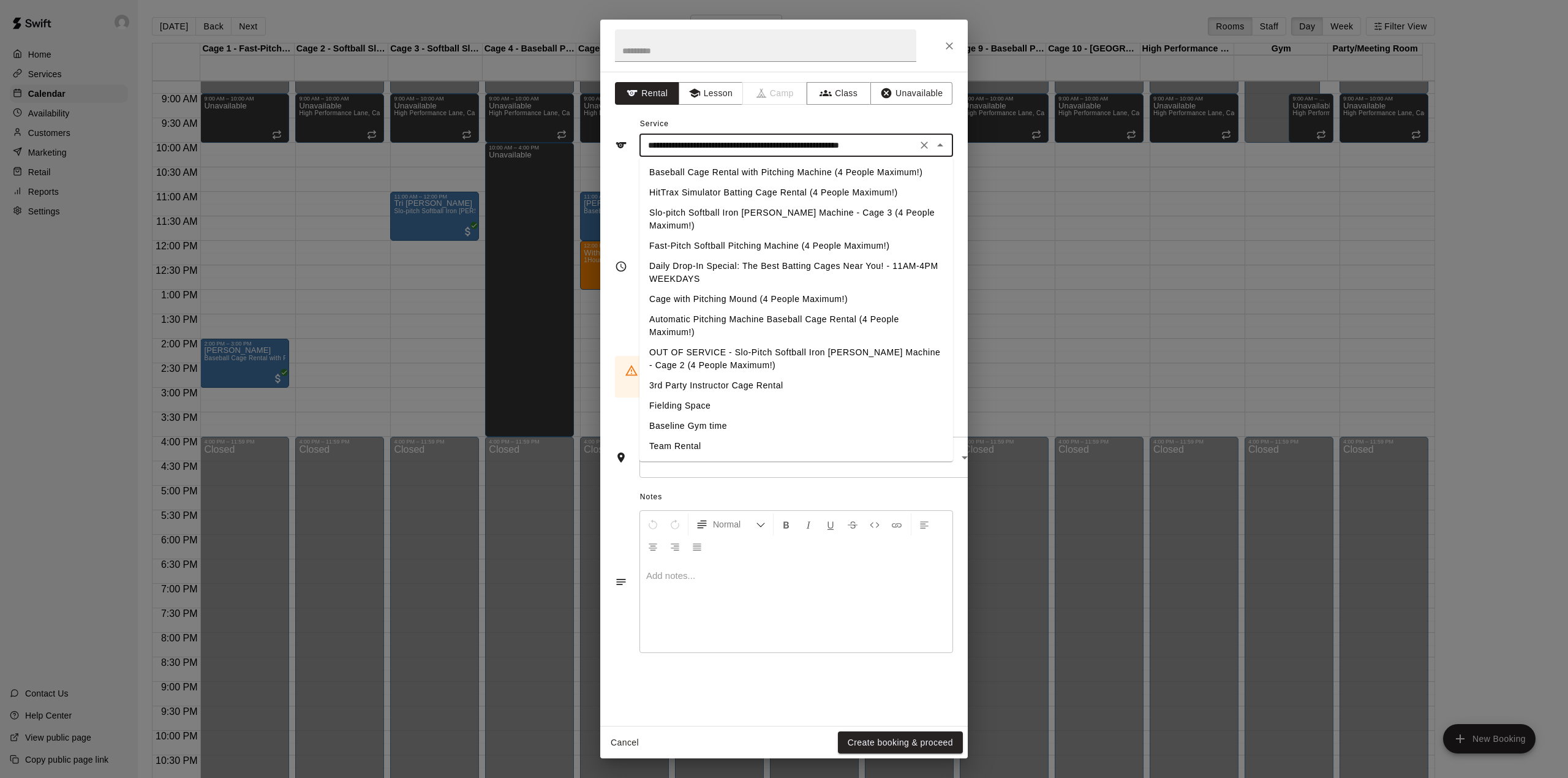
click at [803, 150] on input "**********" at bounding box center [778, 145] width 270 height 15
click at [728, 309] on li "Automatic Pitching Machine Baseball Cage Rental (4 People Maximum!)" at bounding box center [796, 326] width 314 height 33
type input "**********"
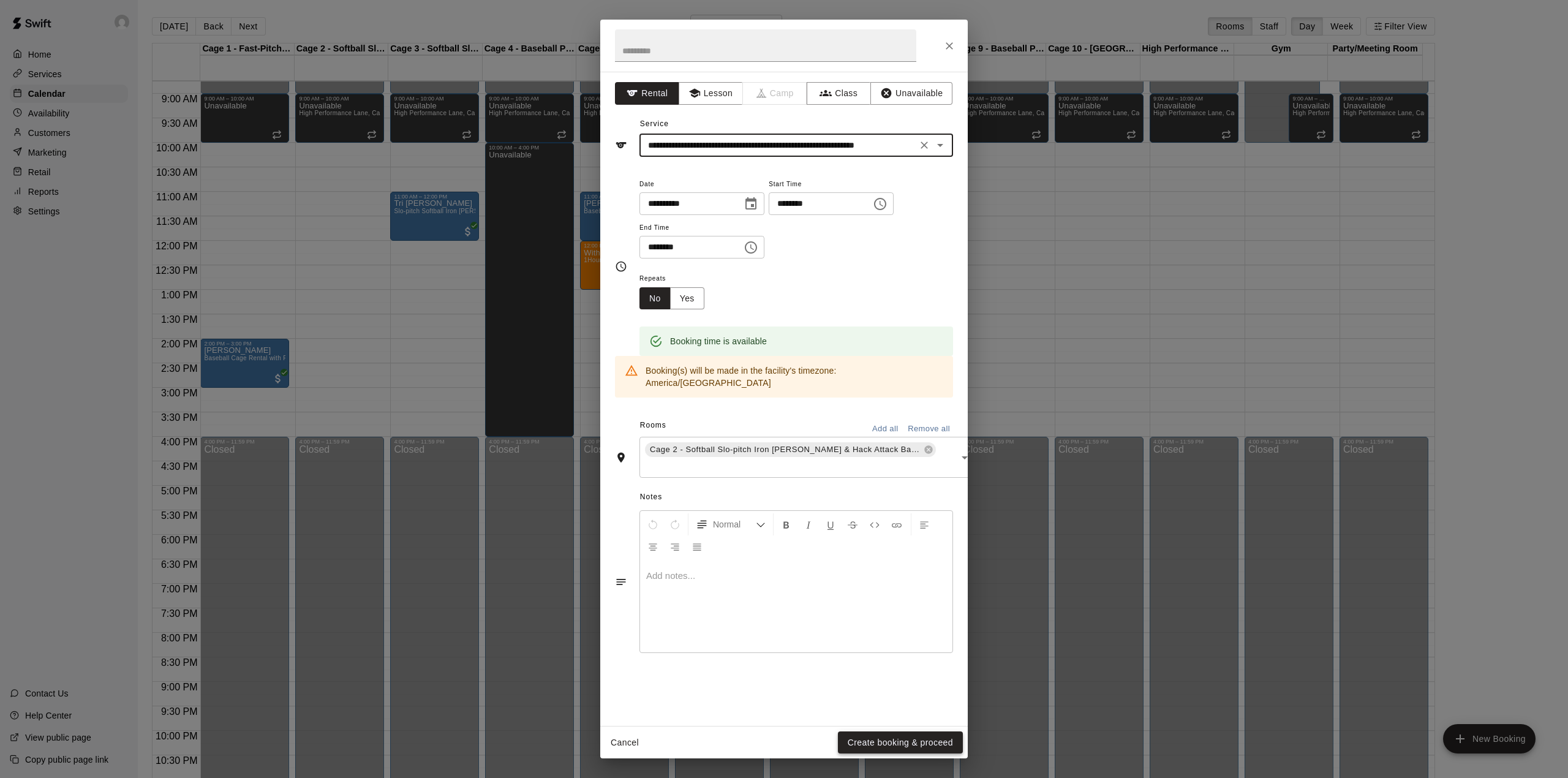
click at [921, 745] on button "Create booking & proceed" at bounding box center [900, 742] width 125 height 22
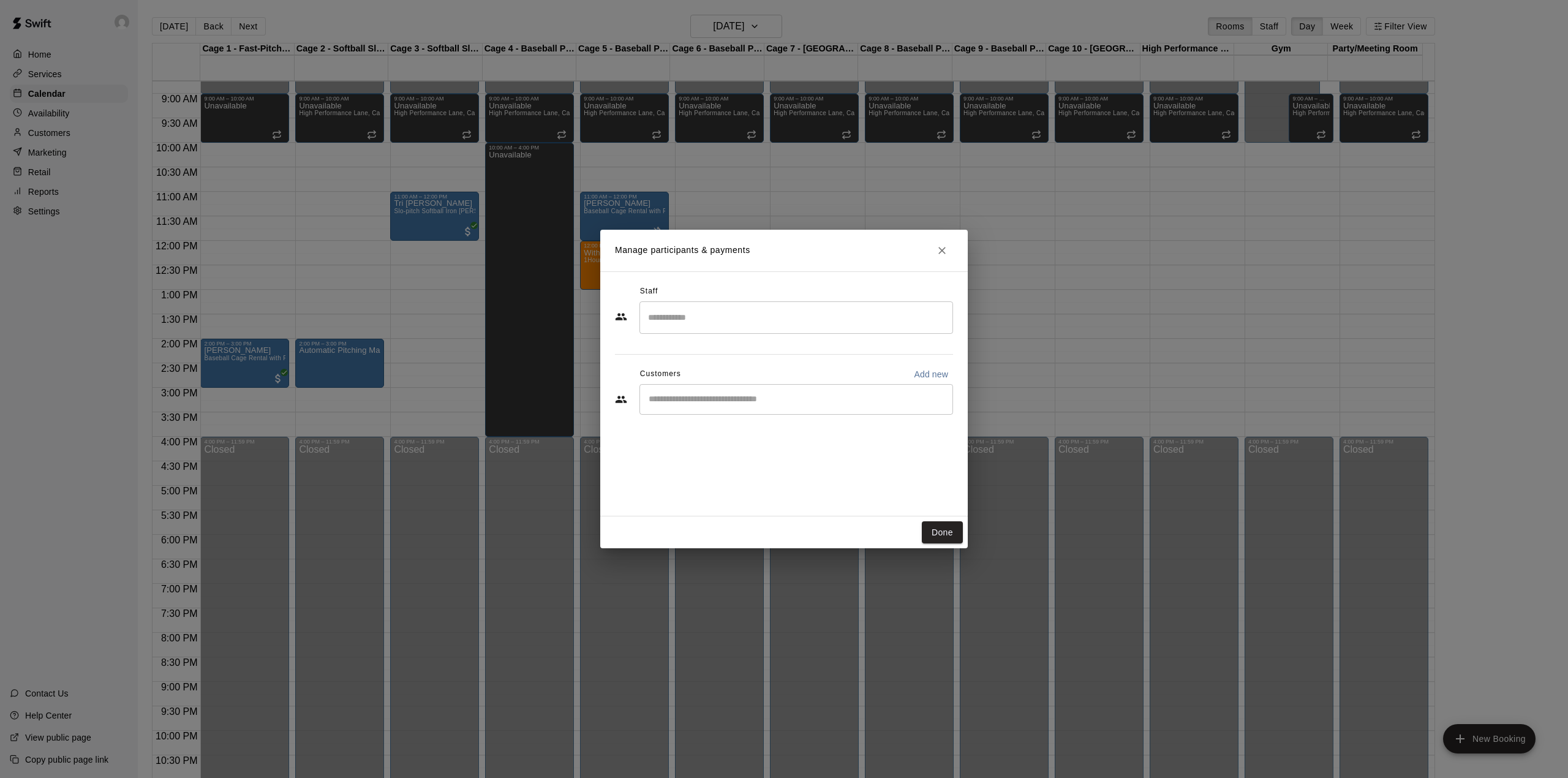
click at [918, 372] on p "Add new" at bounding box center [931, 374] width 34 height 12
select select "**"
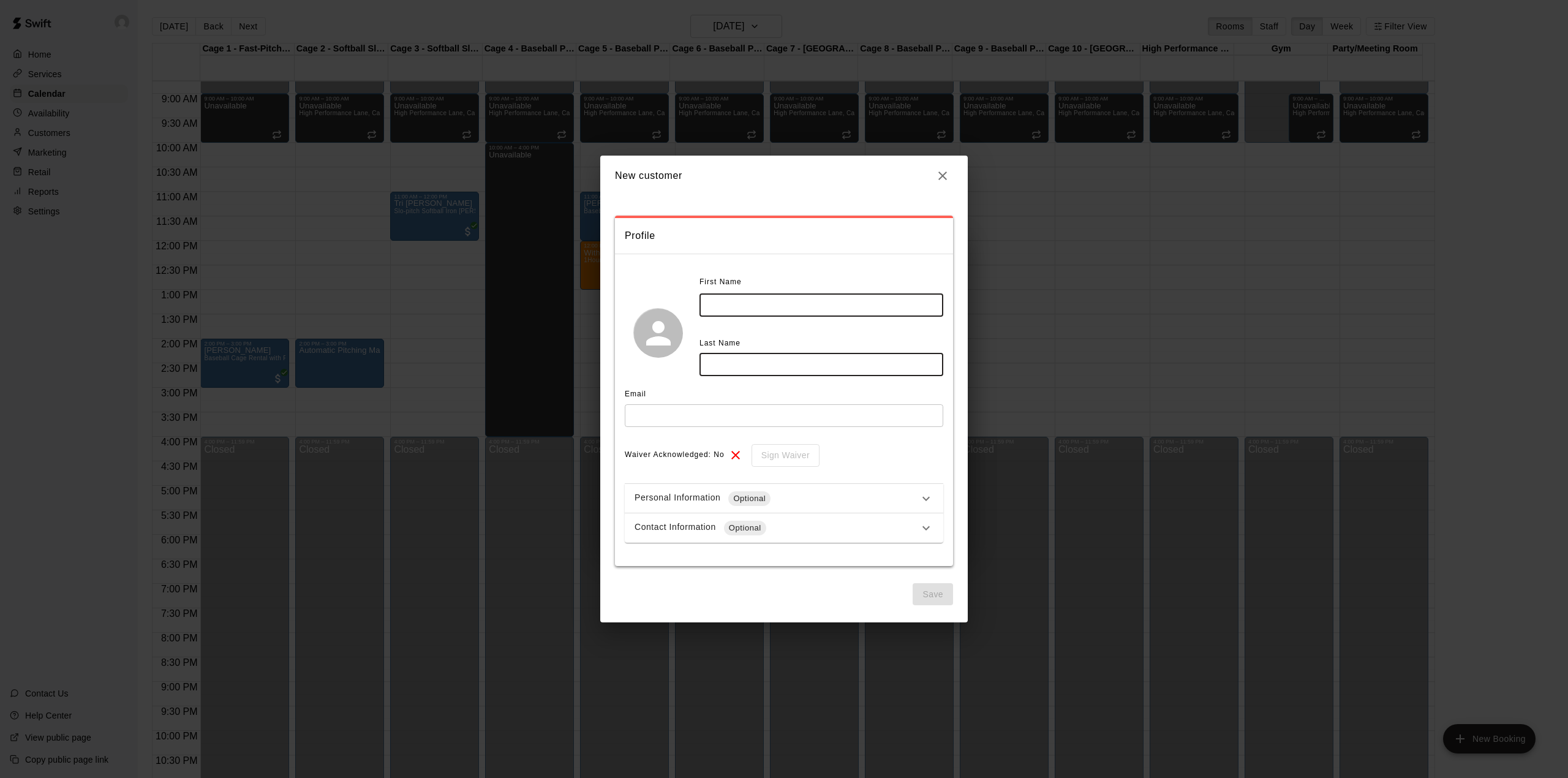
click at [792, 300] on input "text" at bounding box center [821, 305] width 244 height 22
type input "*****"
click at [721, 360] on input "text" at bounding box center [821, 365] width 244 height 22
type input "*****"
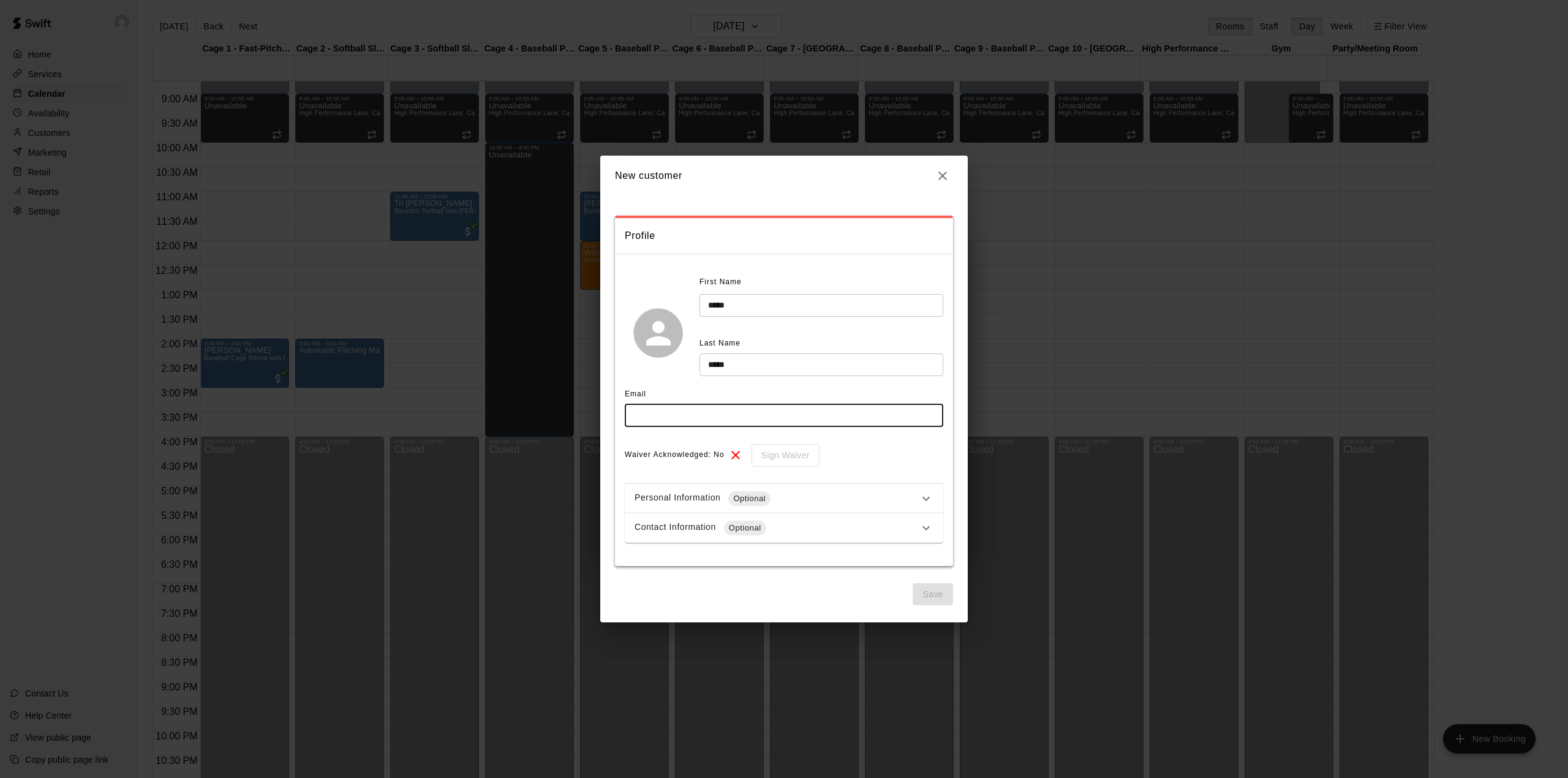
click at [661, 420] on input "text" at bounding box center [784, 416] width 318 height 22
type input "**********"
click at [930, 593] on button "Save" at bounding box center [932, 595] width 40 height 22
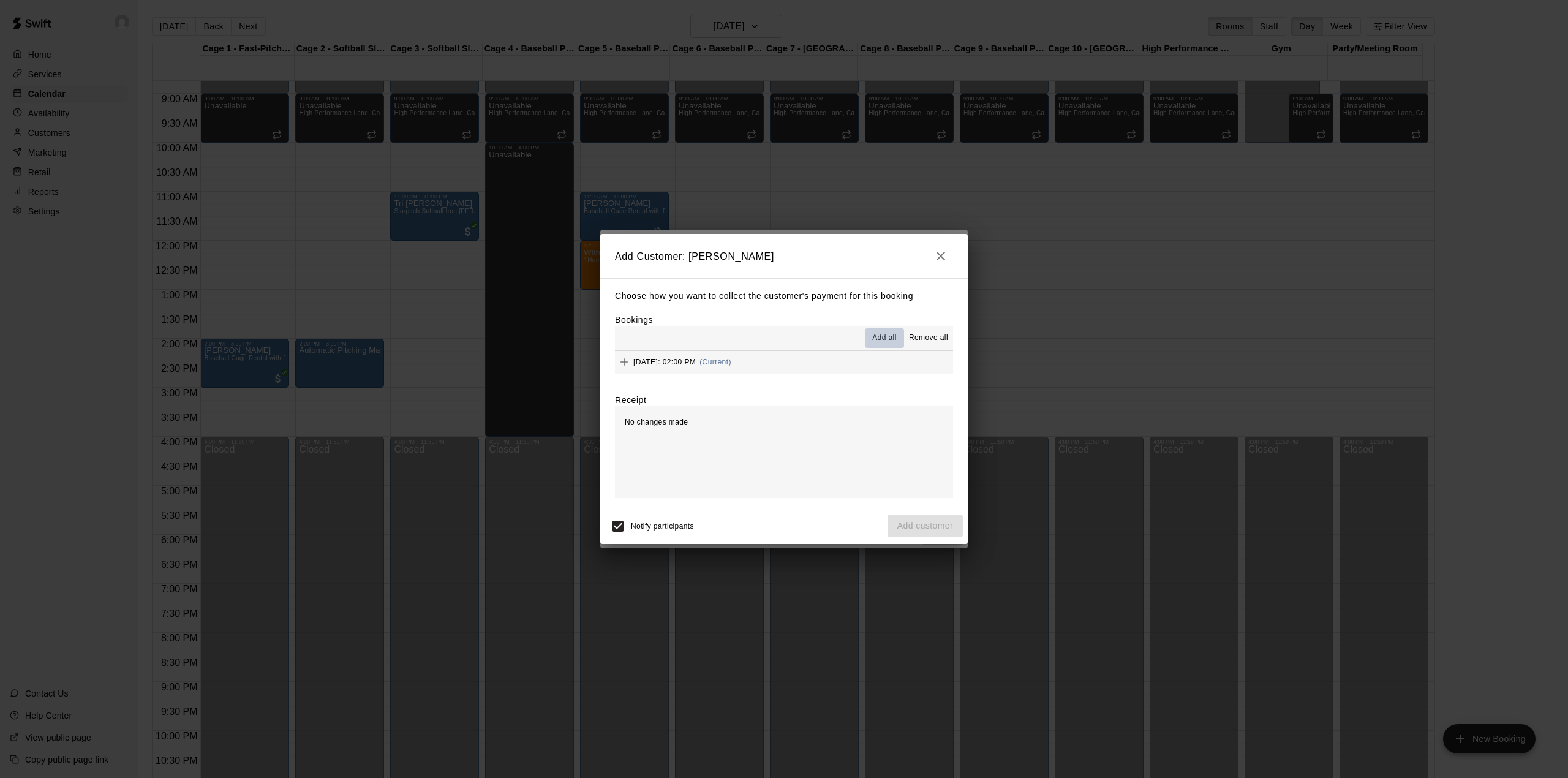
click at [890, 341] on span "Add all" at bounding box center [884, 338] width 24 height 12
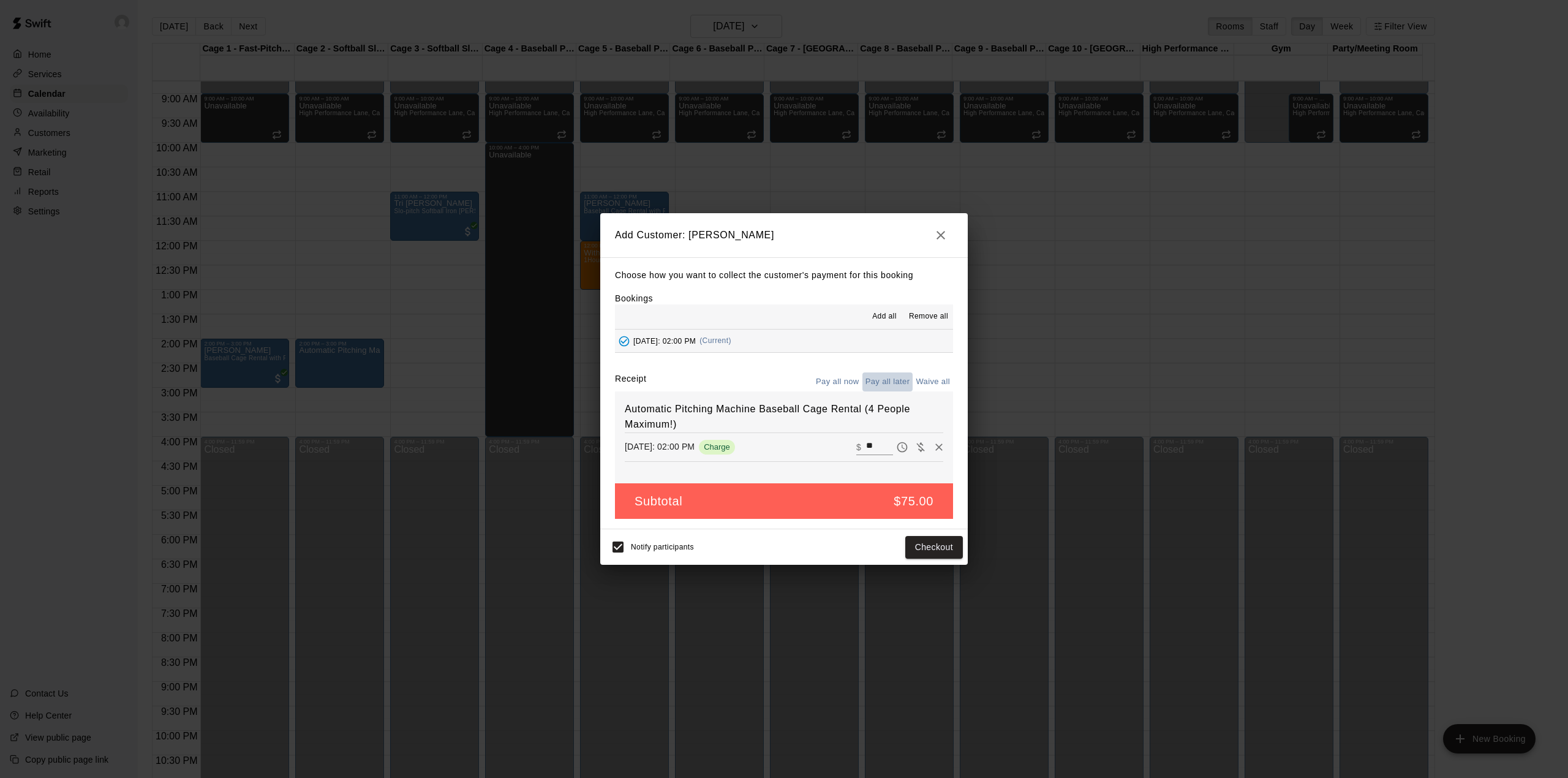
click at [884, 383] on button "Pay all later" at bounding box center [888, 381] width 51 height 19
click at [926, 548] on button "Add customer" at bounding box center [925, 547] width 76 height 22
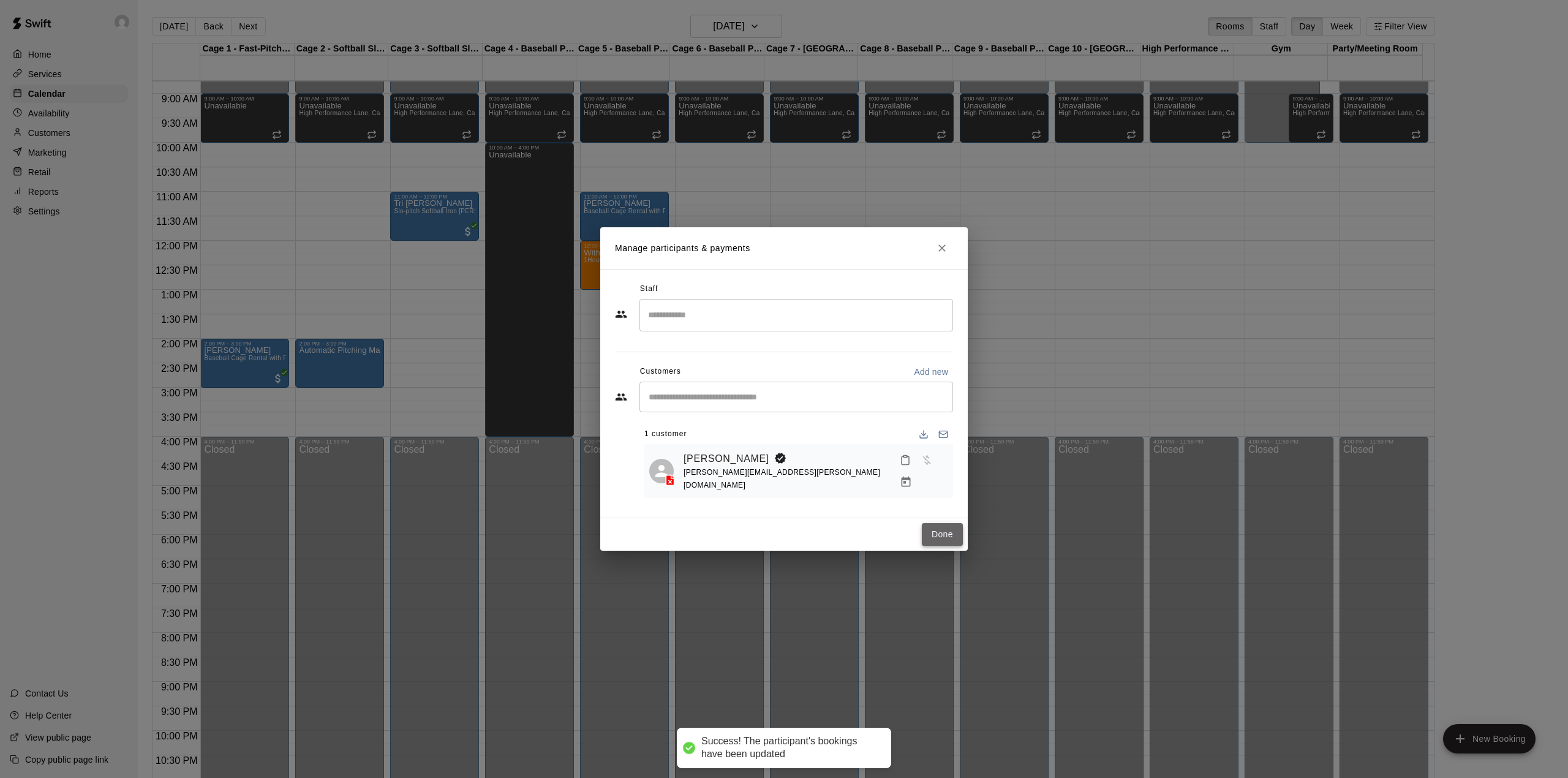
click at [934, 533] on button "Done" at bounding box center [942, 535] width 41 height 22
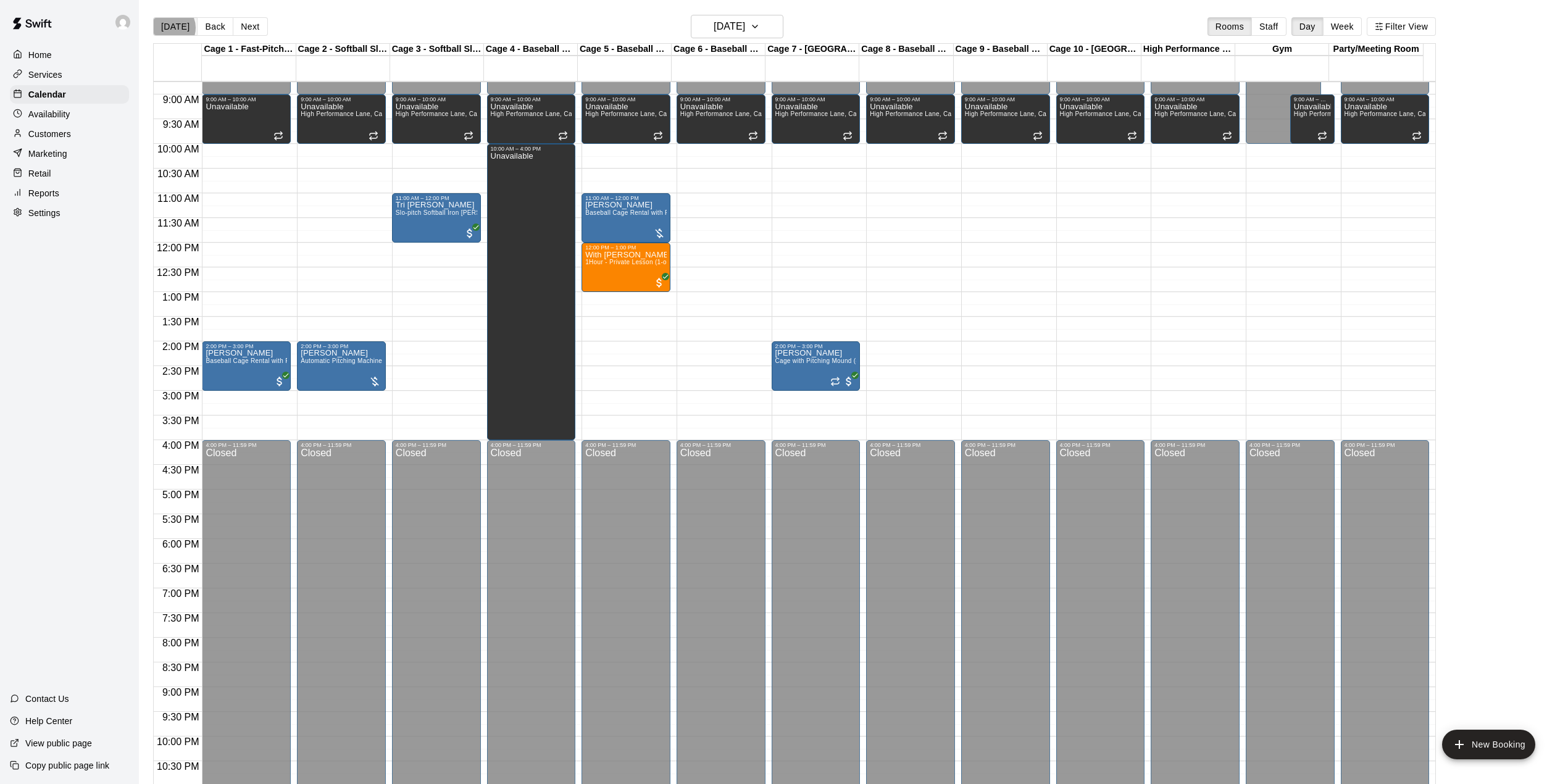
click at [169, 28] on button "[DATE]" at bounding box center [175, 27] width 44 height 19
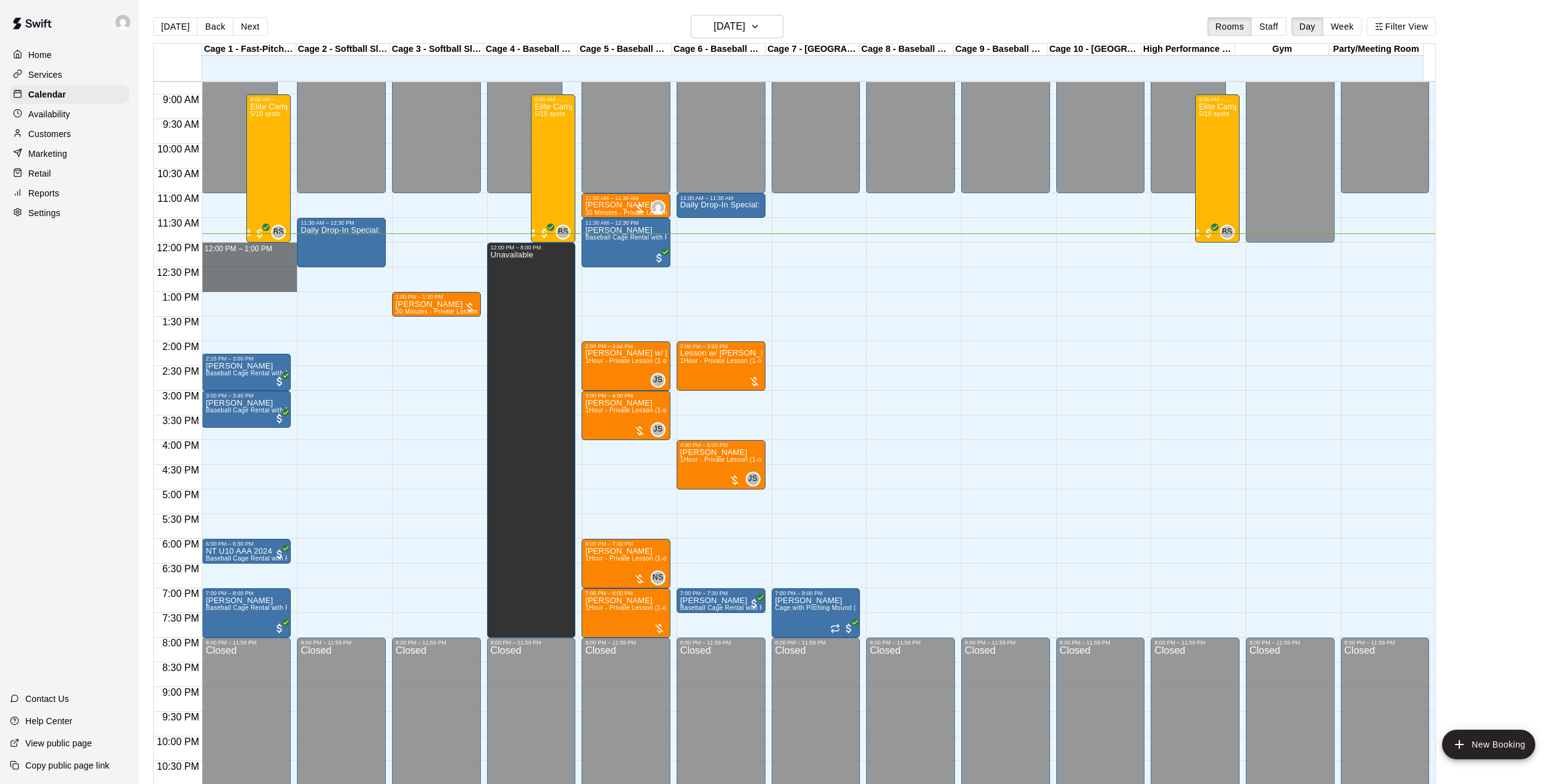
drag, startPoint x: 236, startPoint y: 255, endPoint x: 222, endPoint y: 282, distance: 30.4
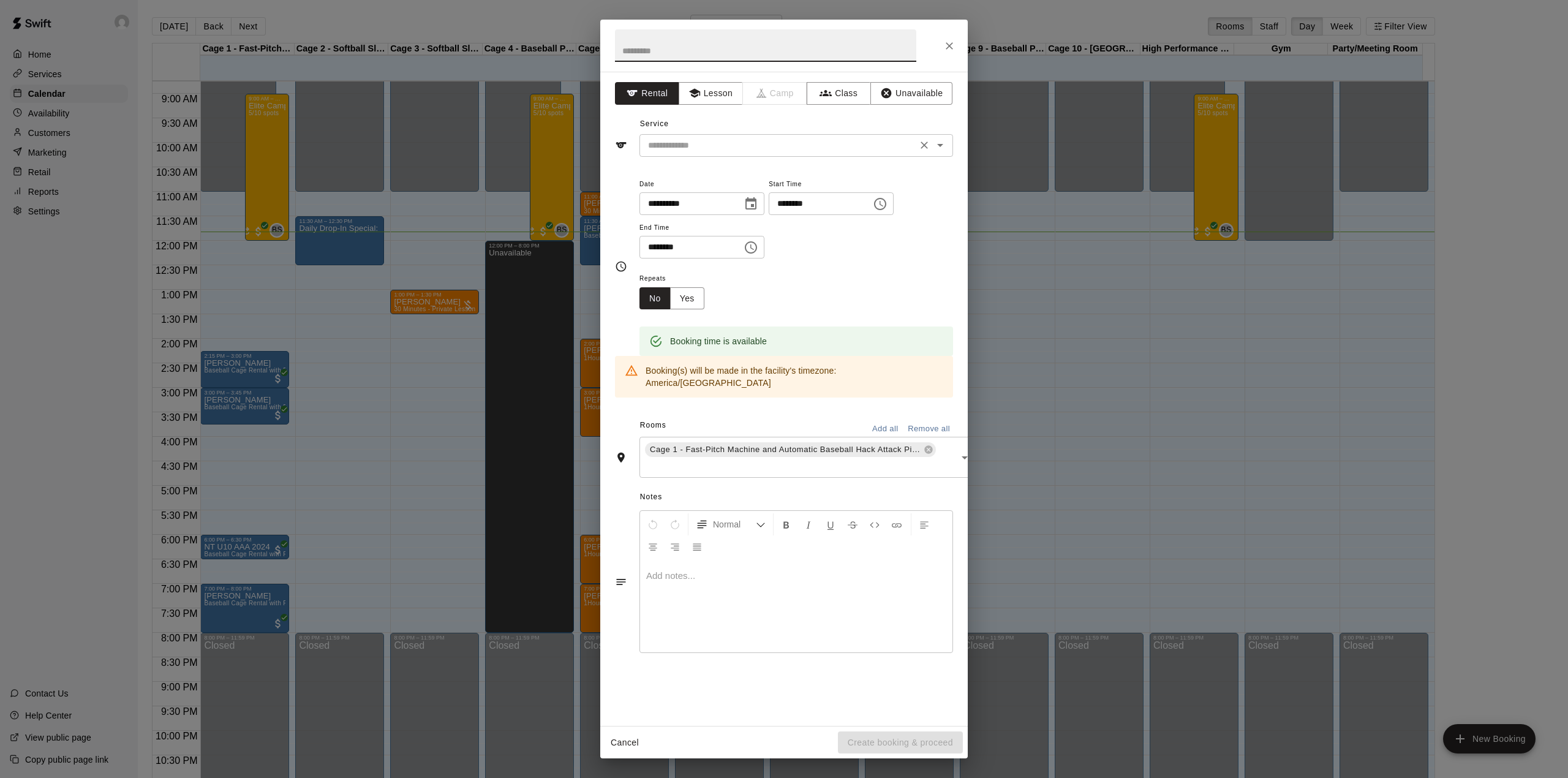
click at [740, 148] on input "text" at bounding box center [778, 145] width 270 height 15
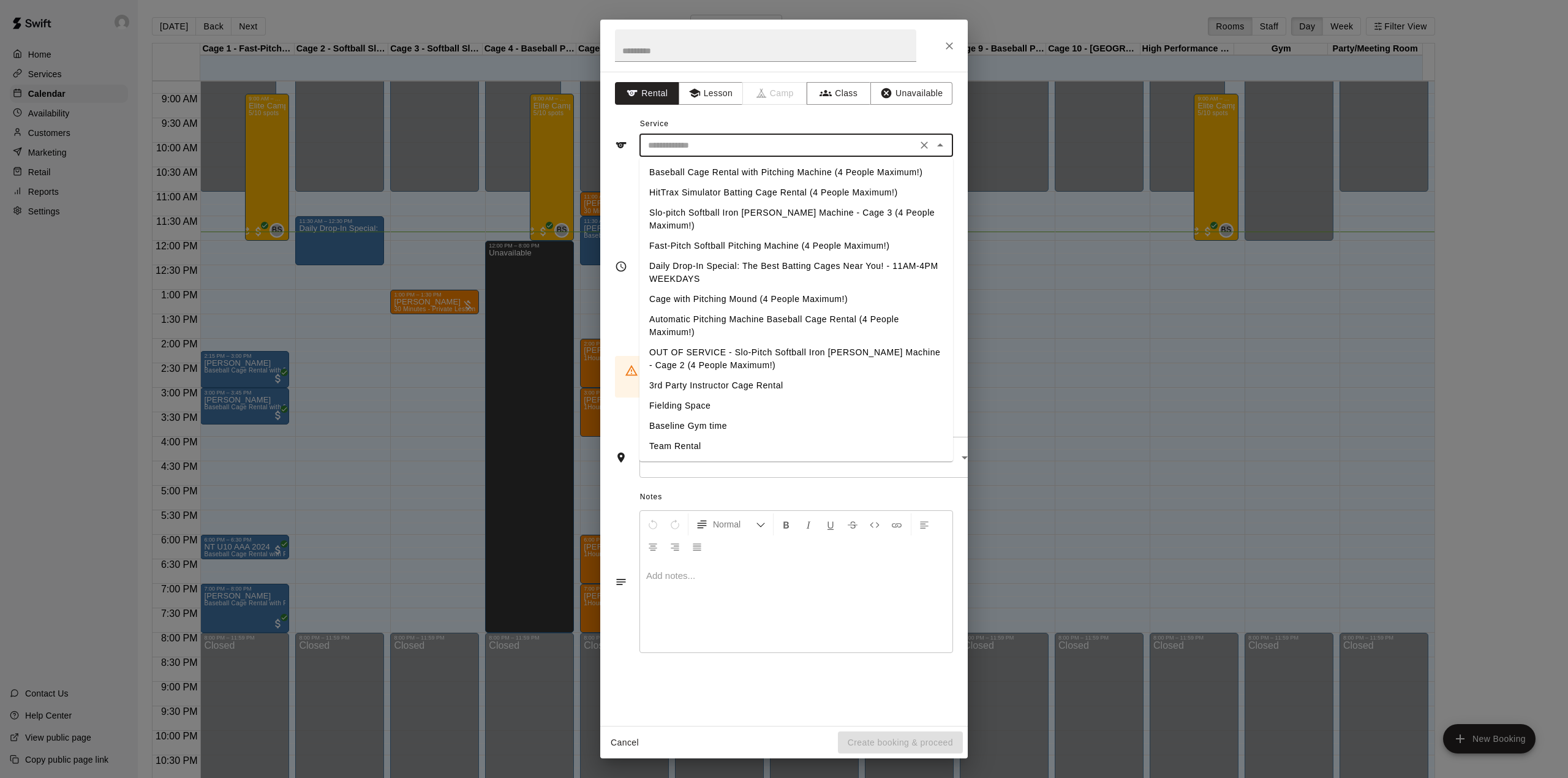
click at [692, 266] on li "Daily Drop-In Special: The Best Batting Cages Near You! - 11AM-4PM WEEKDAYS" at bounding box center [796, 272] width 314 height 33
type input "**********"
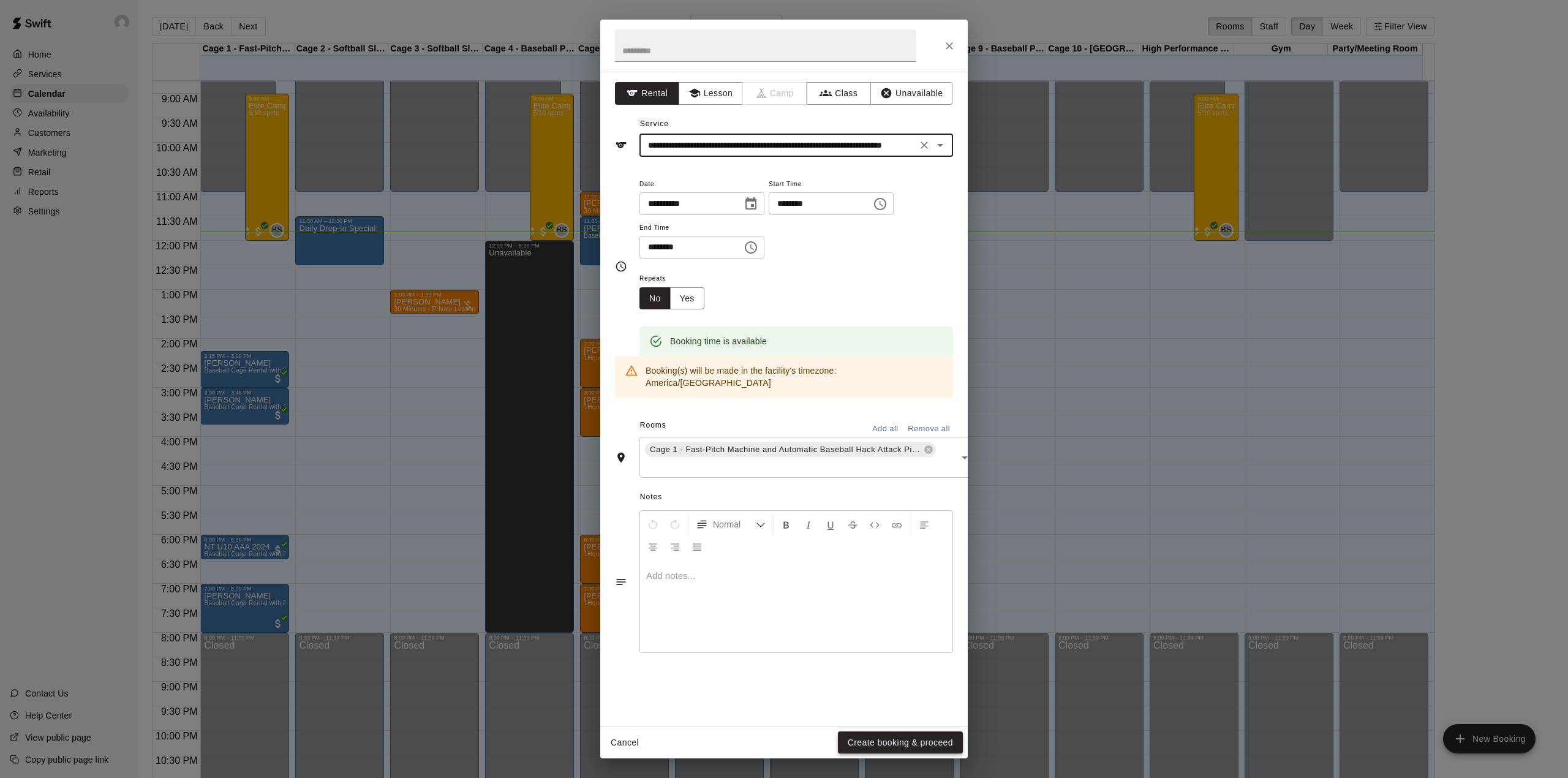
click at [884, 738] on button "Create booking & proceed" at bounding box center [900, 742] width 125 height 22
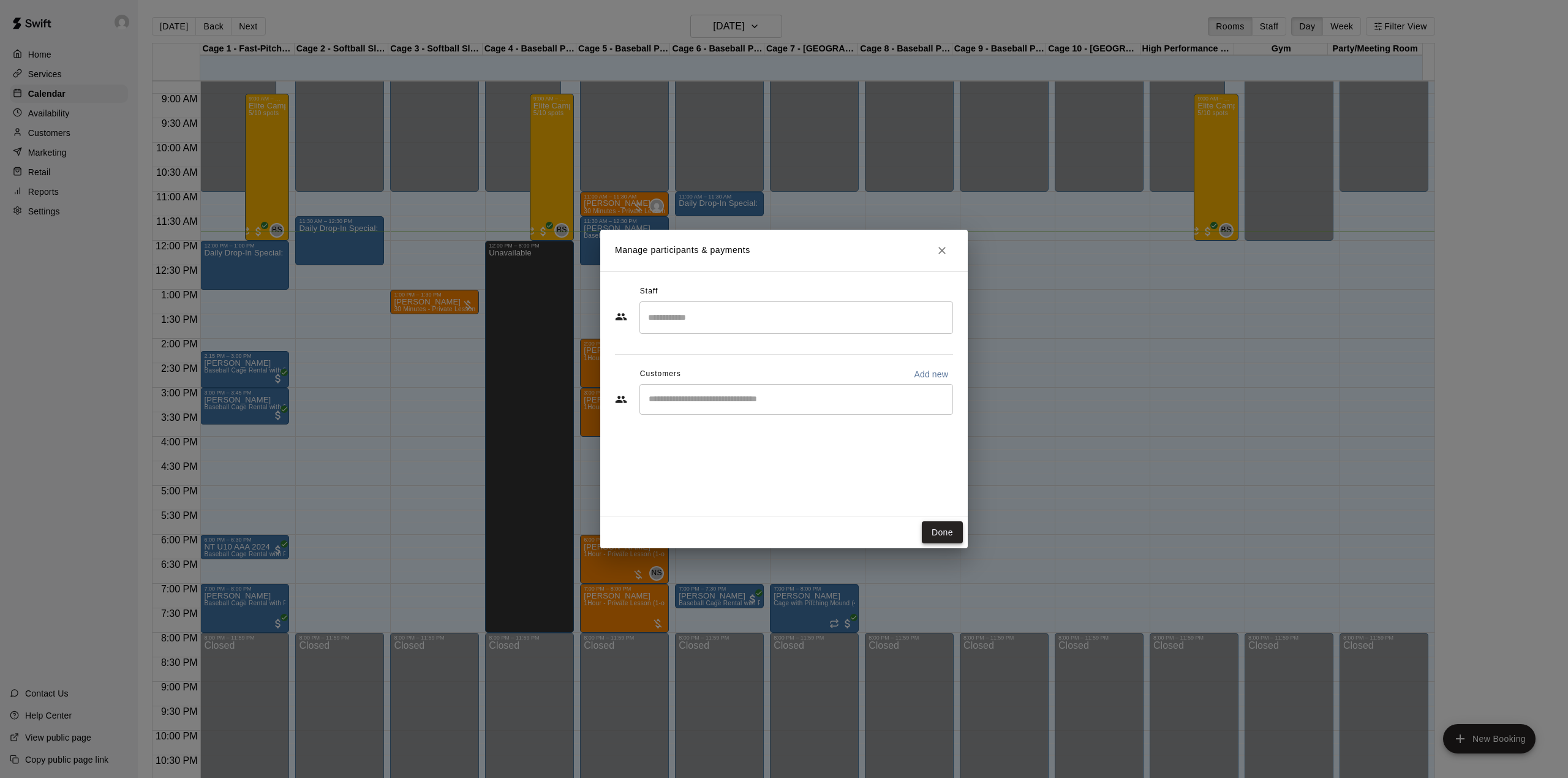
click at [932, 527] on button "Done" at bounding box center [942, 533] width 41 height 22
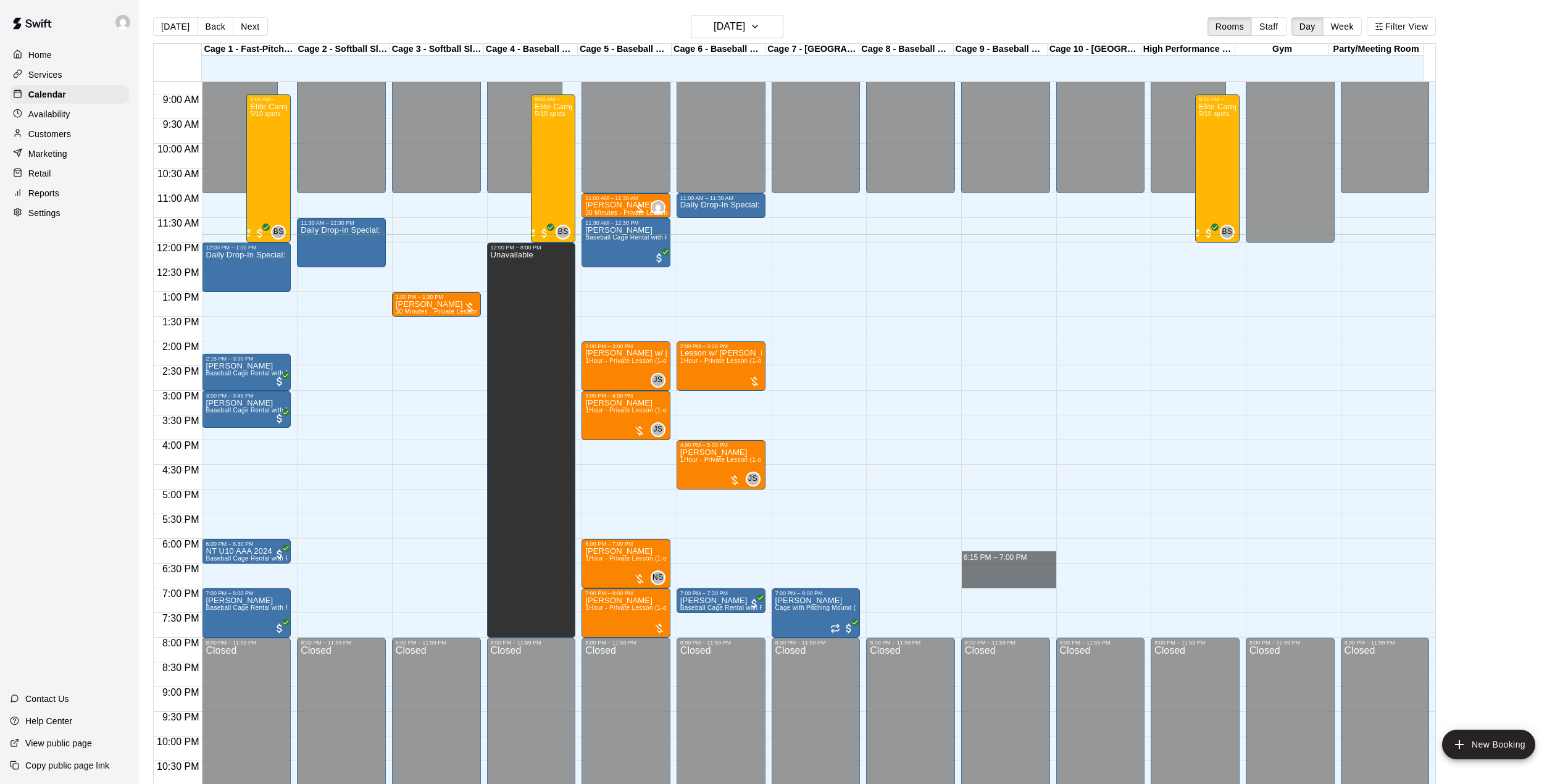
drag, startPoint x: 997, startPoint y: 554, endPoint x: 999, endPoint y: 586, distance: 32.1
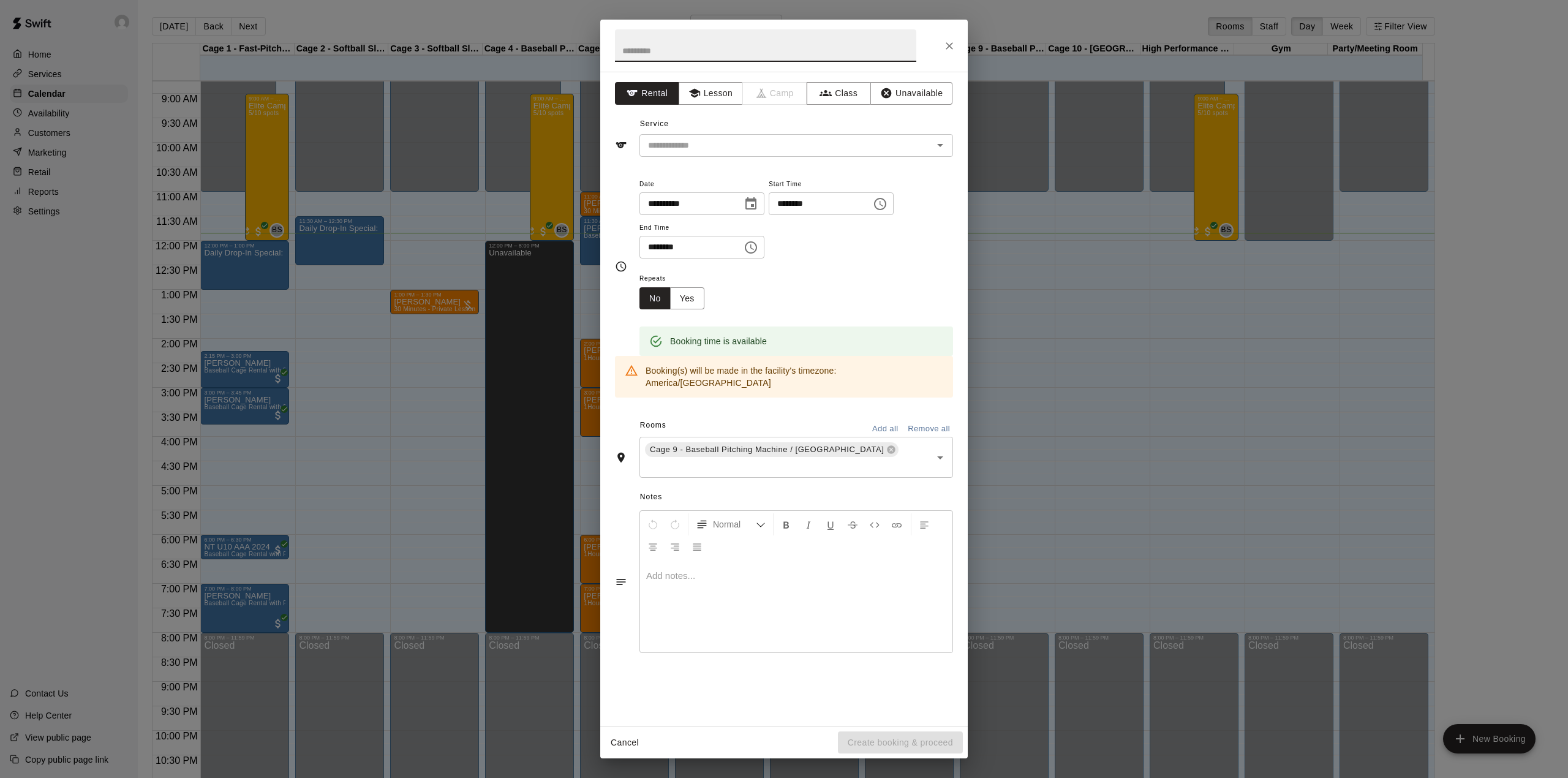
click at [819, 203] on input "********" at bounding box center [815, 204] width 94 height 22
type input "********"
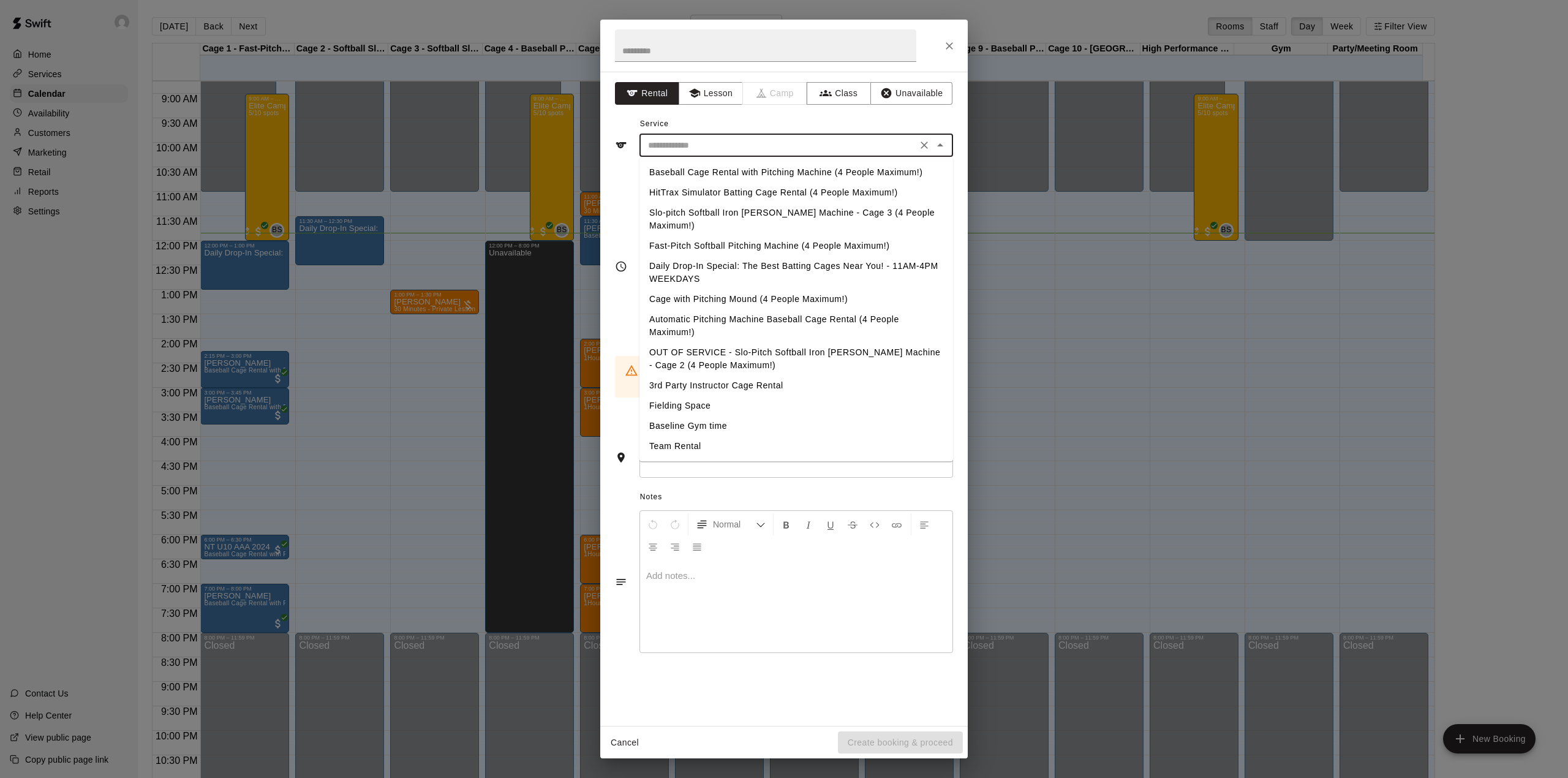
click at [746, 152] on input "text" at bounding box center [778, 145] width 270 height 15
click at [677, 436] on li "Team Rental" at bounding box center [796, 446] width 314 height 20
type input "**********"
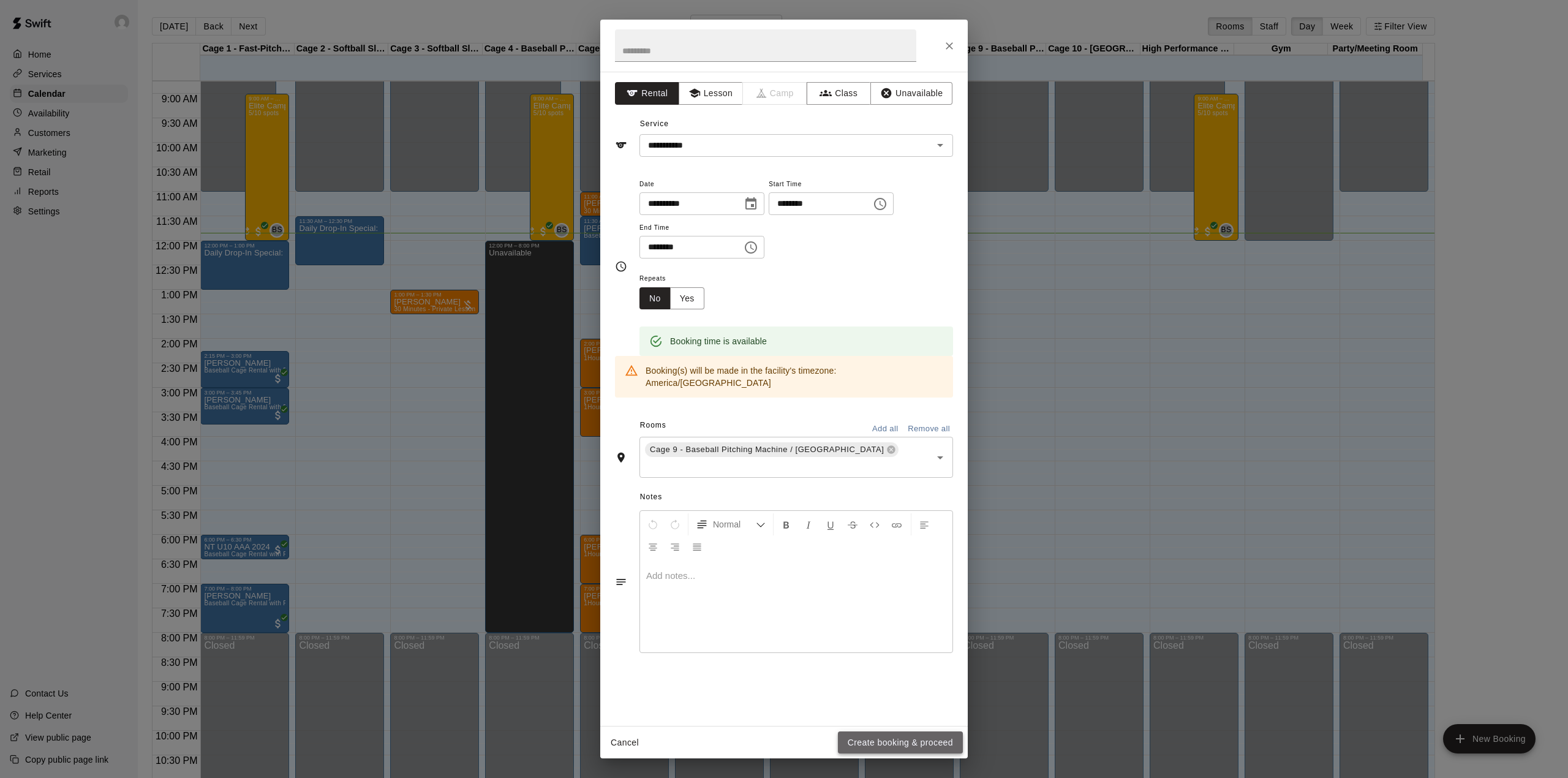
click at [912, 747] on button "Create booking & proceed" at bounding box center [900, 742] width 125 height 22
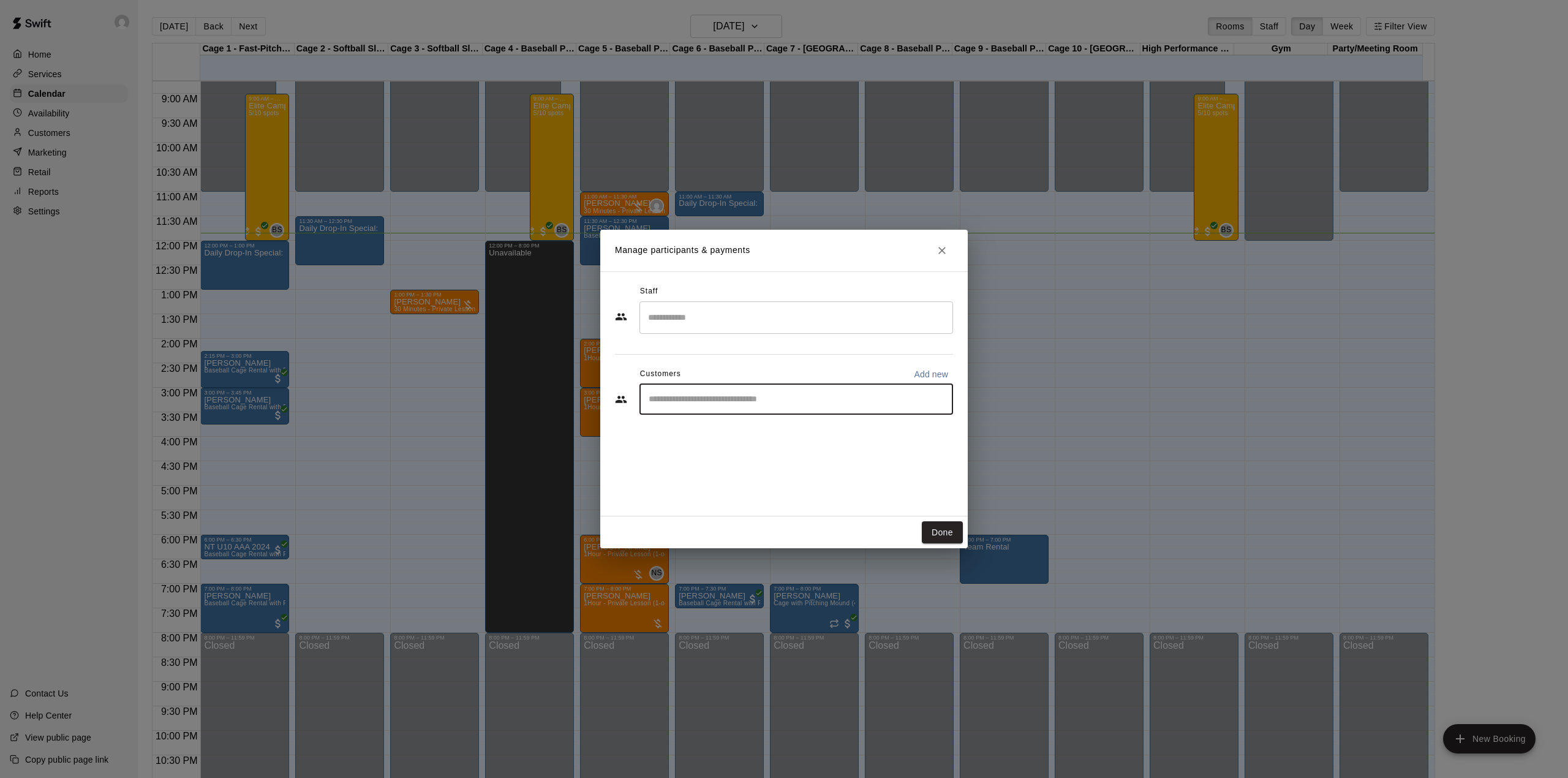
click at [724, 404] on input "Start typing to search customers..." at bounding box center [796, 399] width 302 height 12
type input "********"
click at [936, 529] on button "Done" at bounding box center [942, 533] width 41 height 22
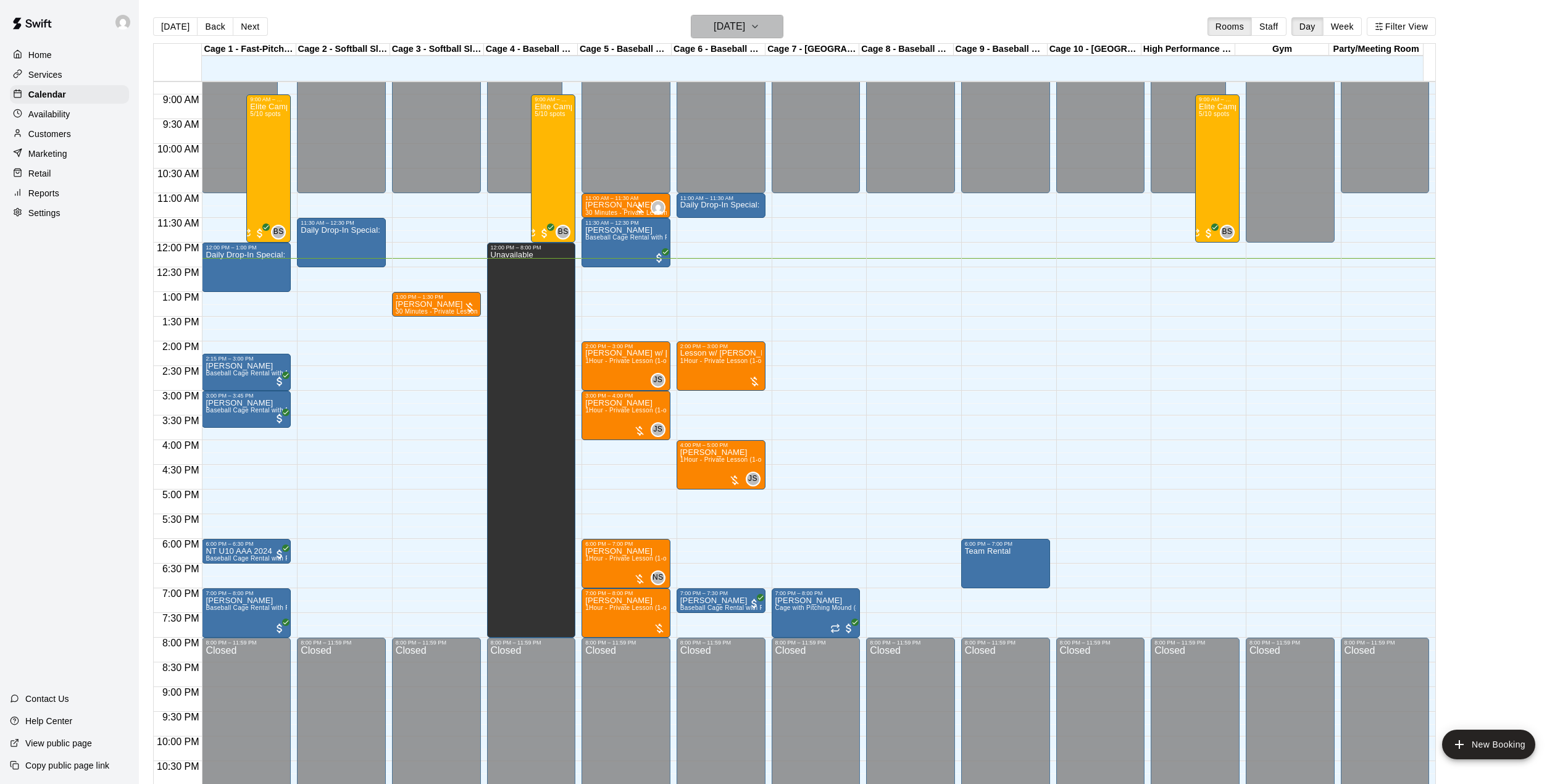
click at [745, 25] on h6 "[DATE]" at bounding box center [730, 27] width 32 height 17
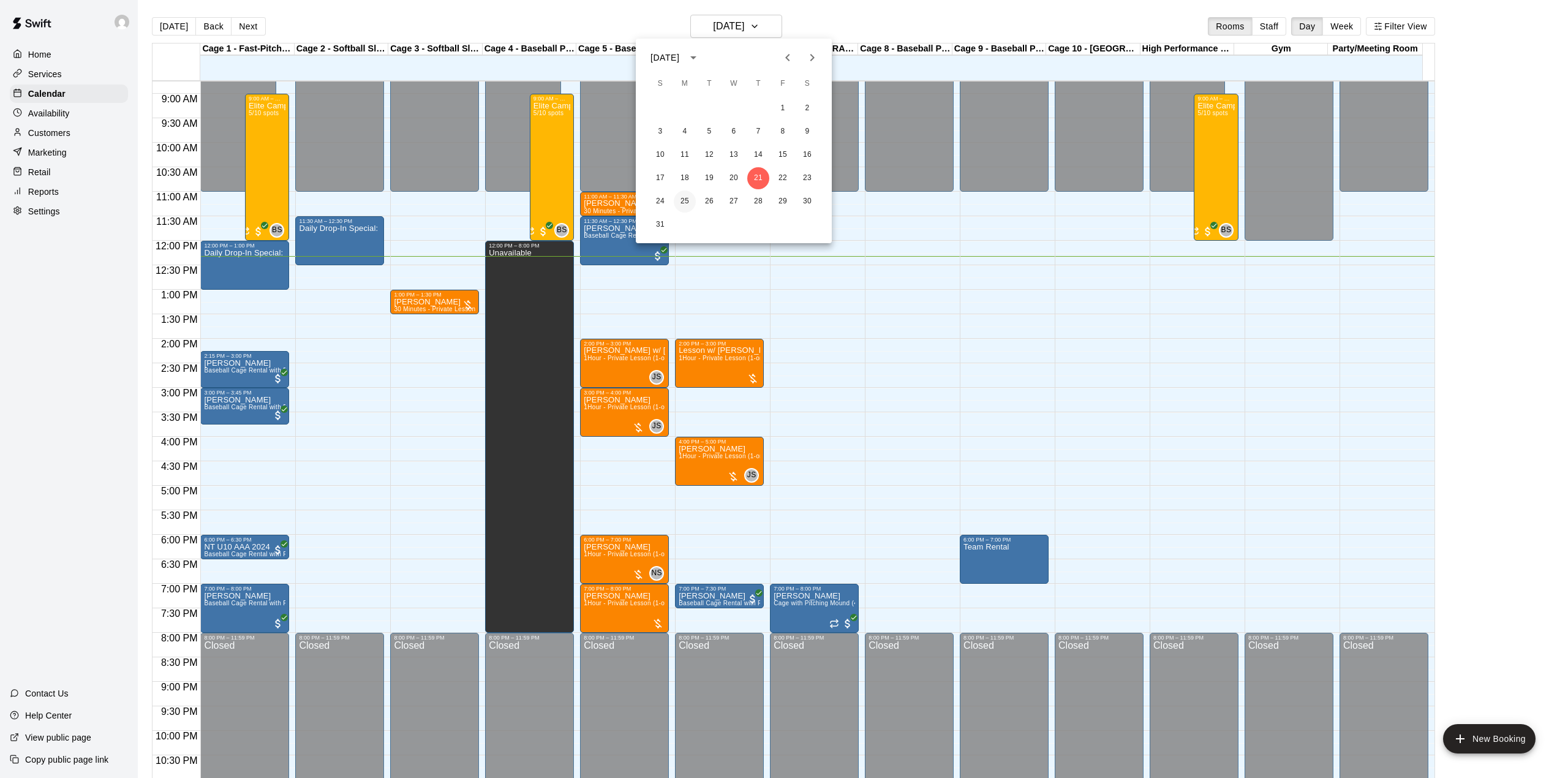
click at [687, 201] on button "25" at bounding box center [685, 202] width 22 height 22
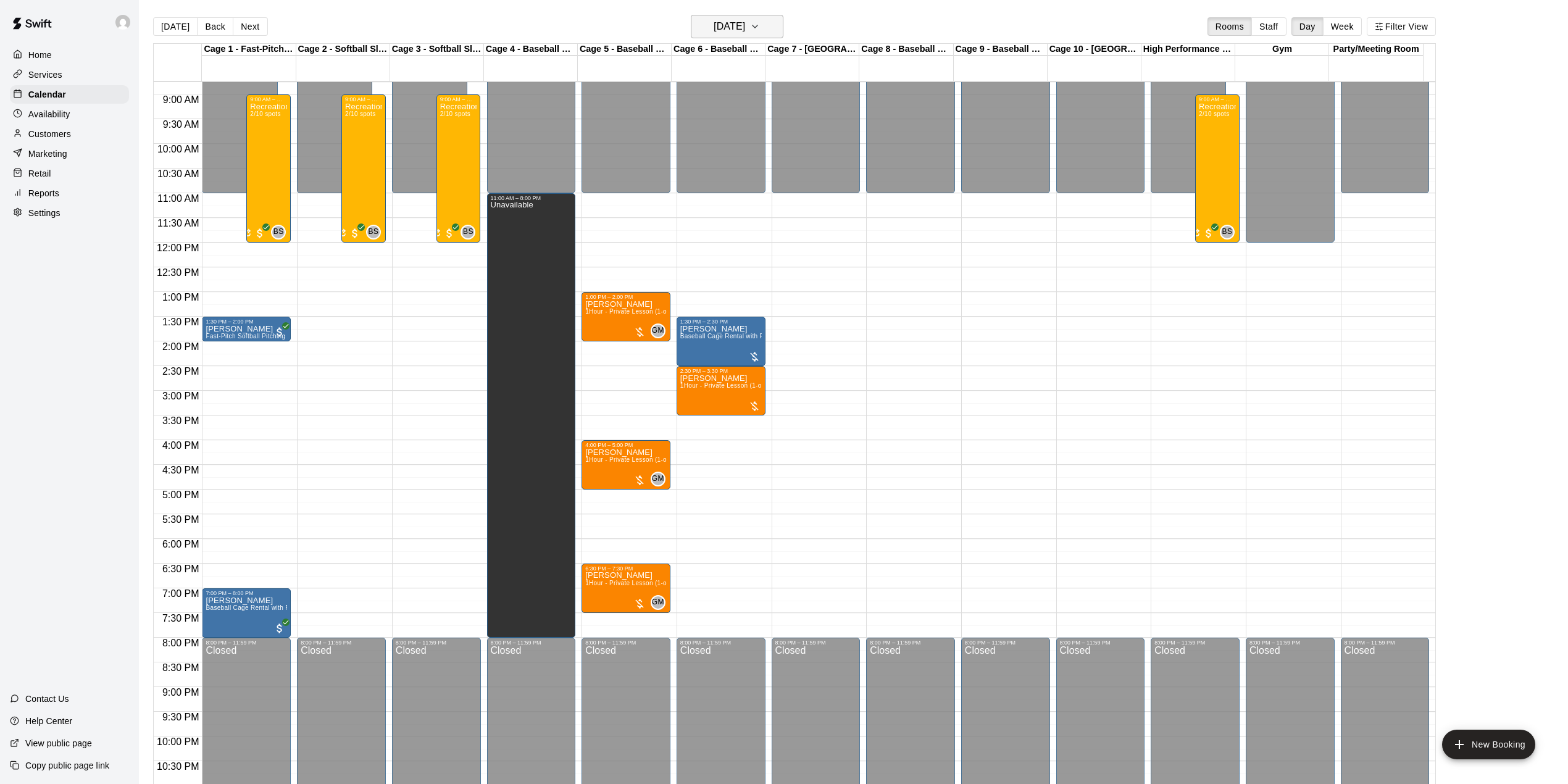
click at [742, 23] on h6 "[DATE]" at bounding box center [730, 27] width 32 height 17
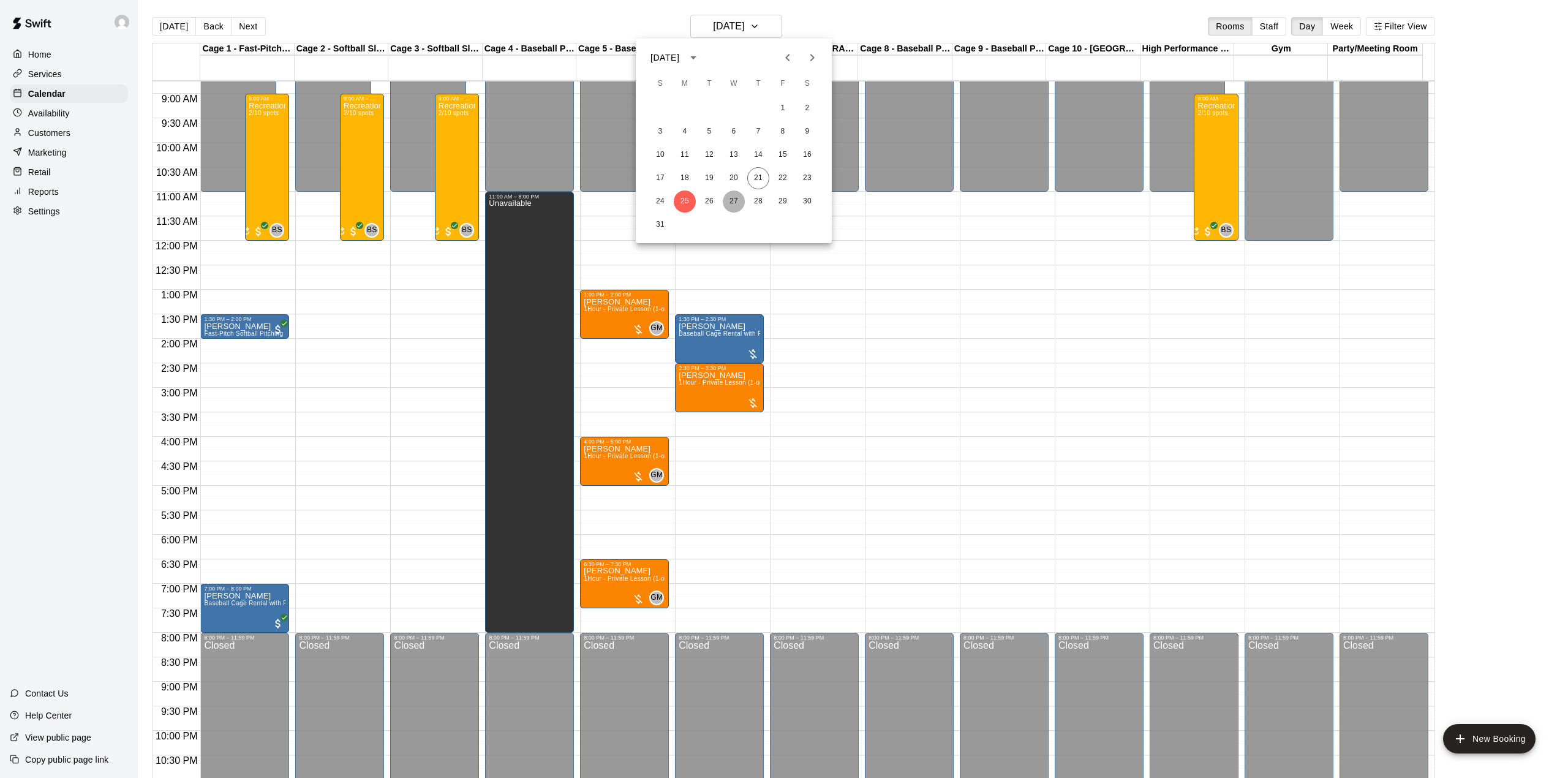
click at [736, 199] on button "27" at bounding box center [734, 202] width 22 height 22
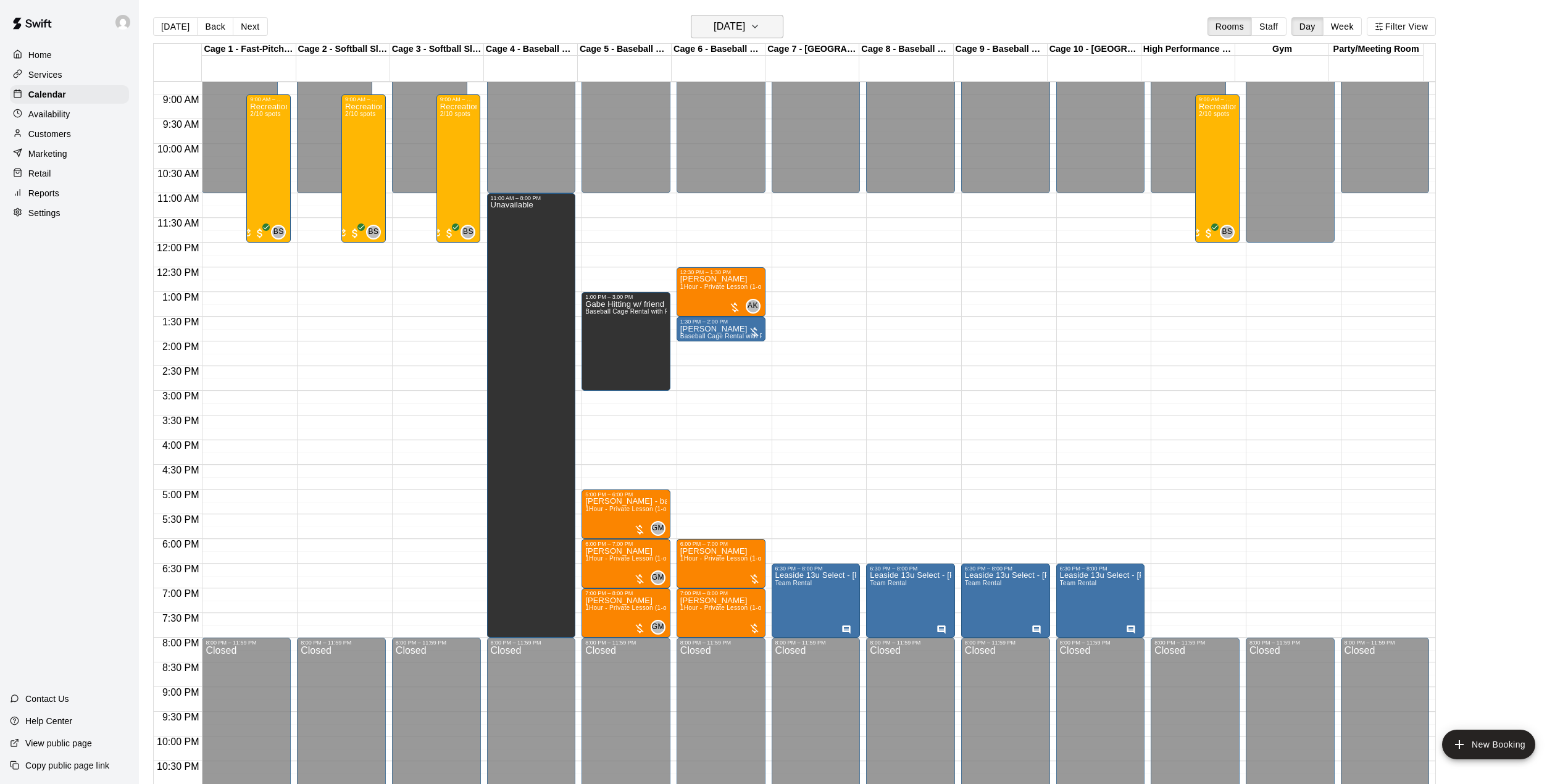
click at [729, 23] on h6 "[DATE]" at bounding box center [730, 27] width 32 height 17
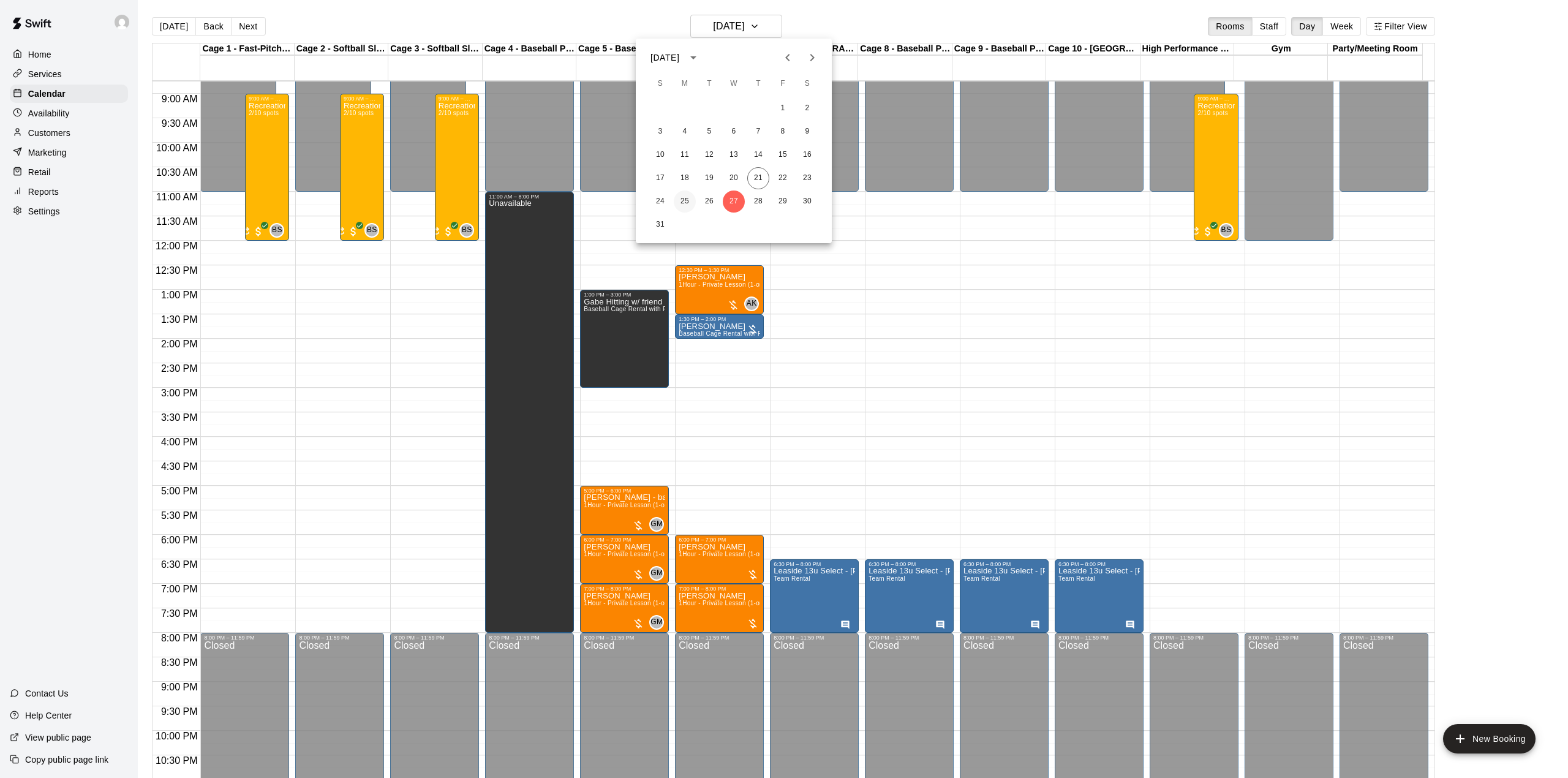
click at [687, 200] on button "25" at bounding box center [685, 202] width 22 height 22
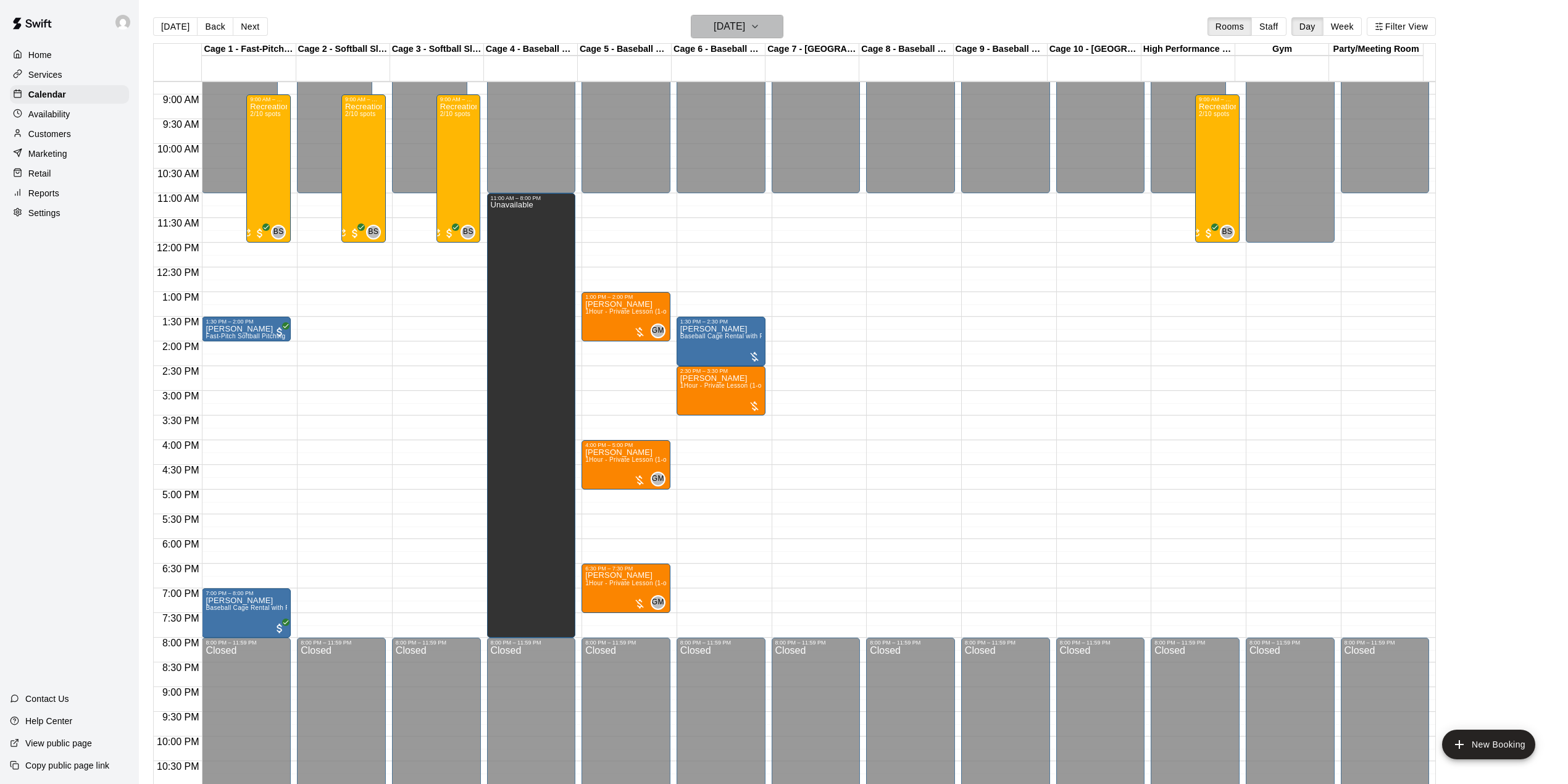
click at [745, 23] on h6 "[DATE]" at bounding box center [730, 27] width 32 height 17
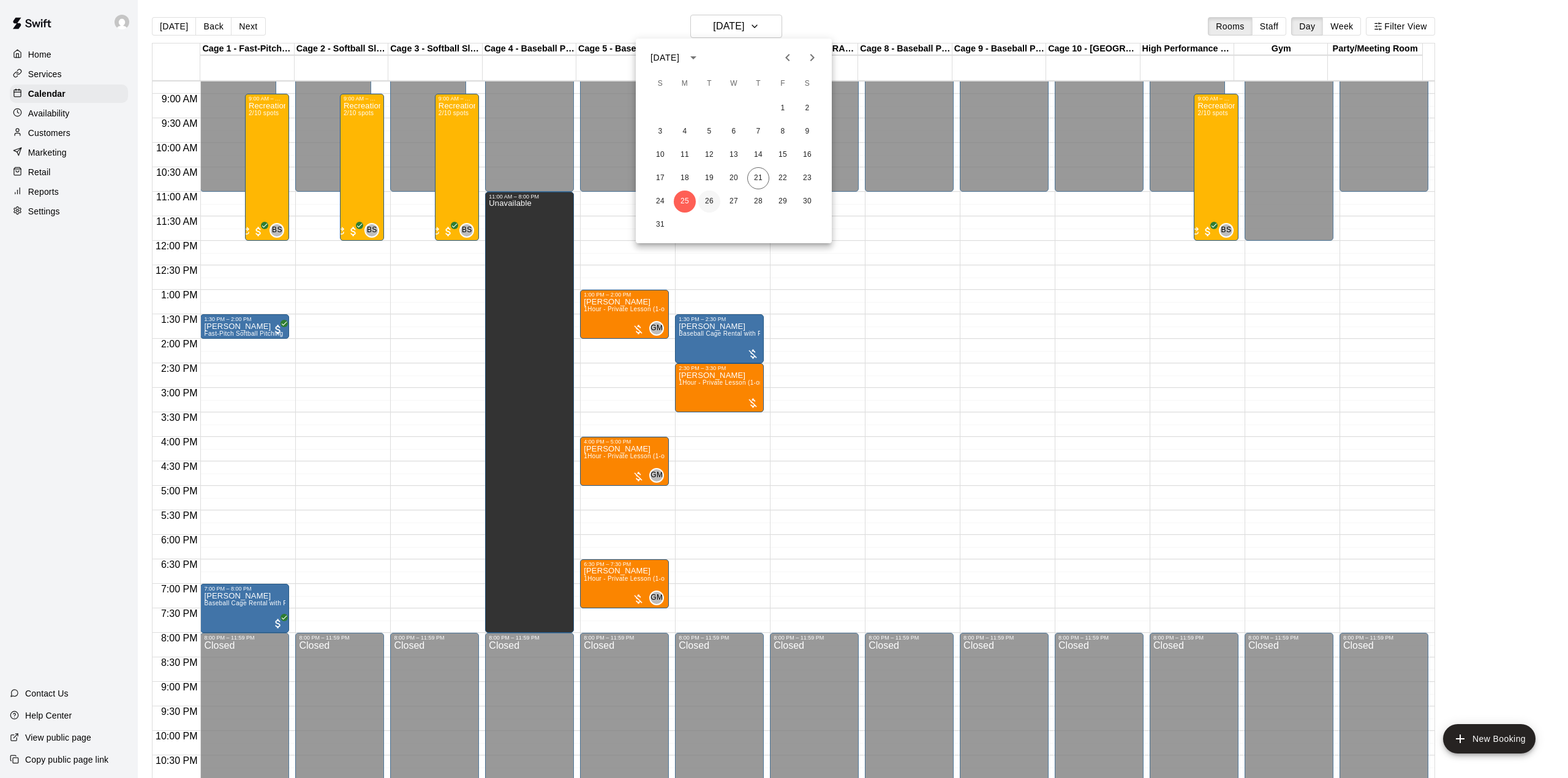
click at [706, 201] on button "26" at bounding box center [709, 202] width 22 height 22
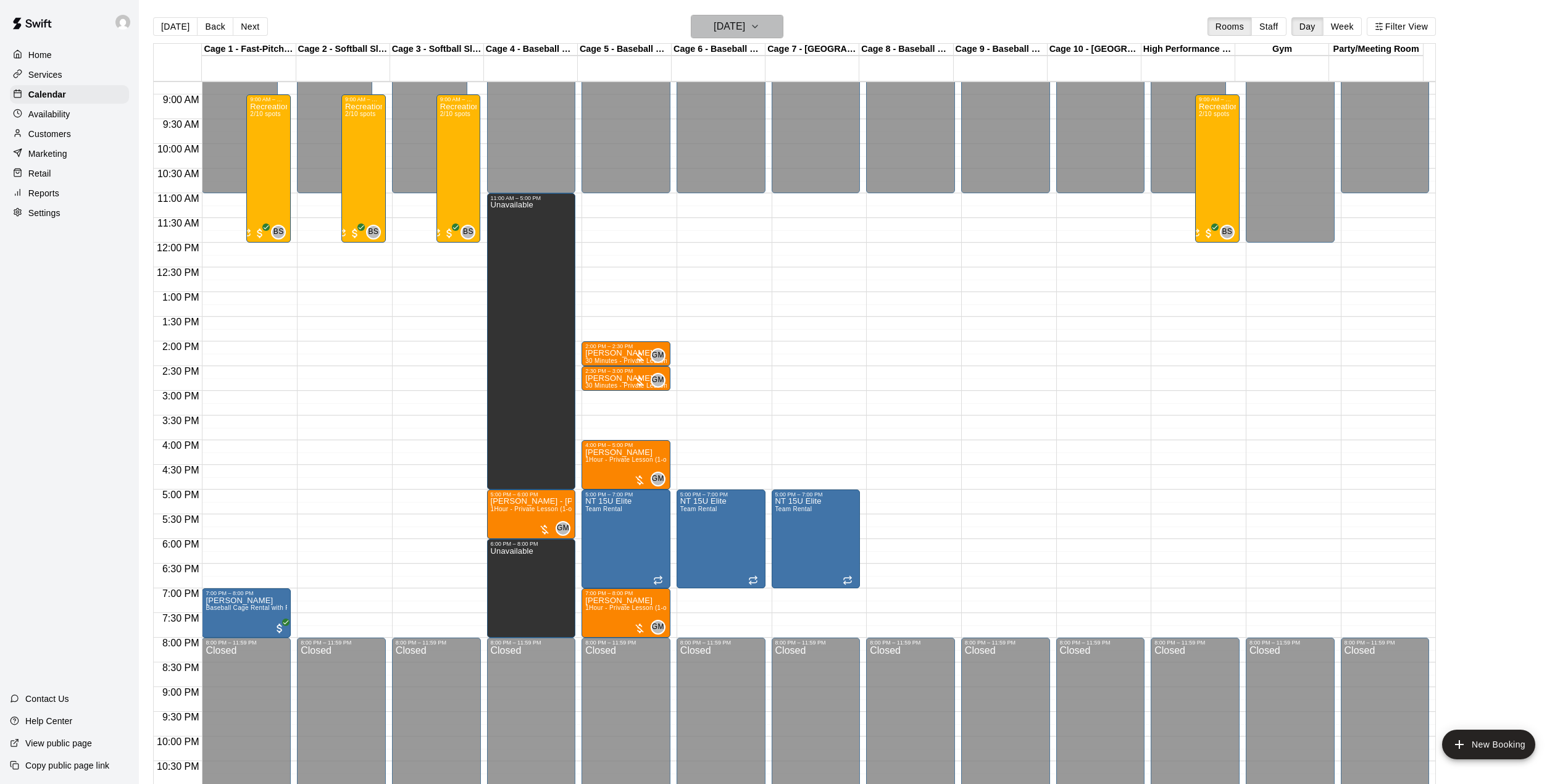
click at [771, 19] on button "[DATE]" at bounding box center [737, 26] width 93 height 23
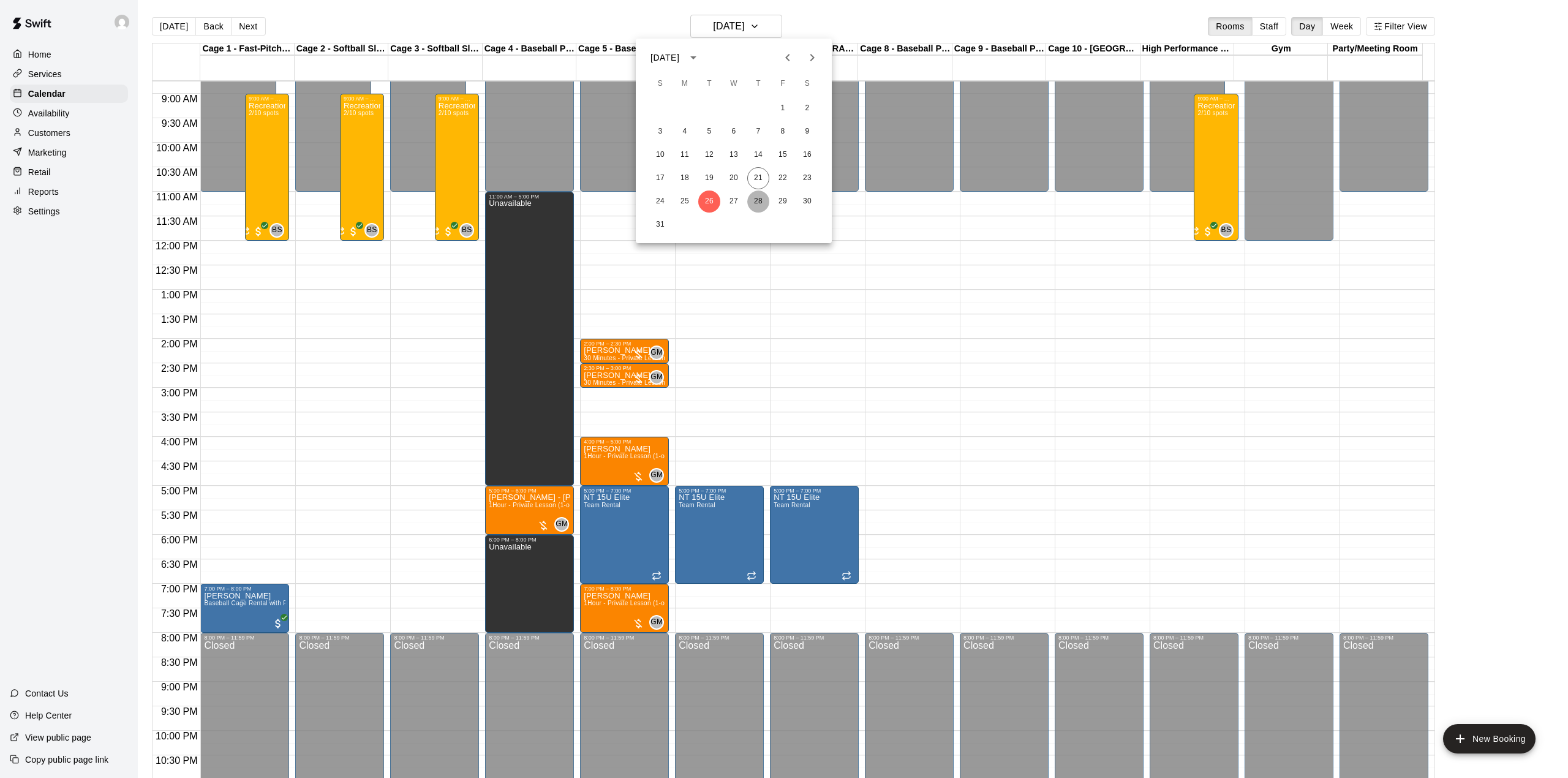
click at [759, 193] on button "28" at bounding box center [758, 202] width 22 height 22
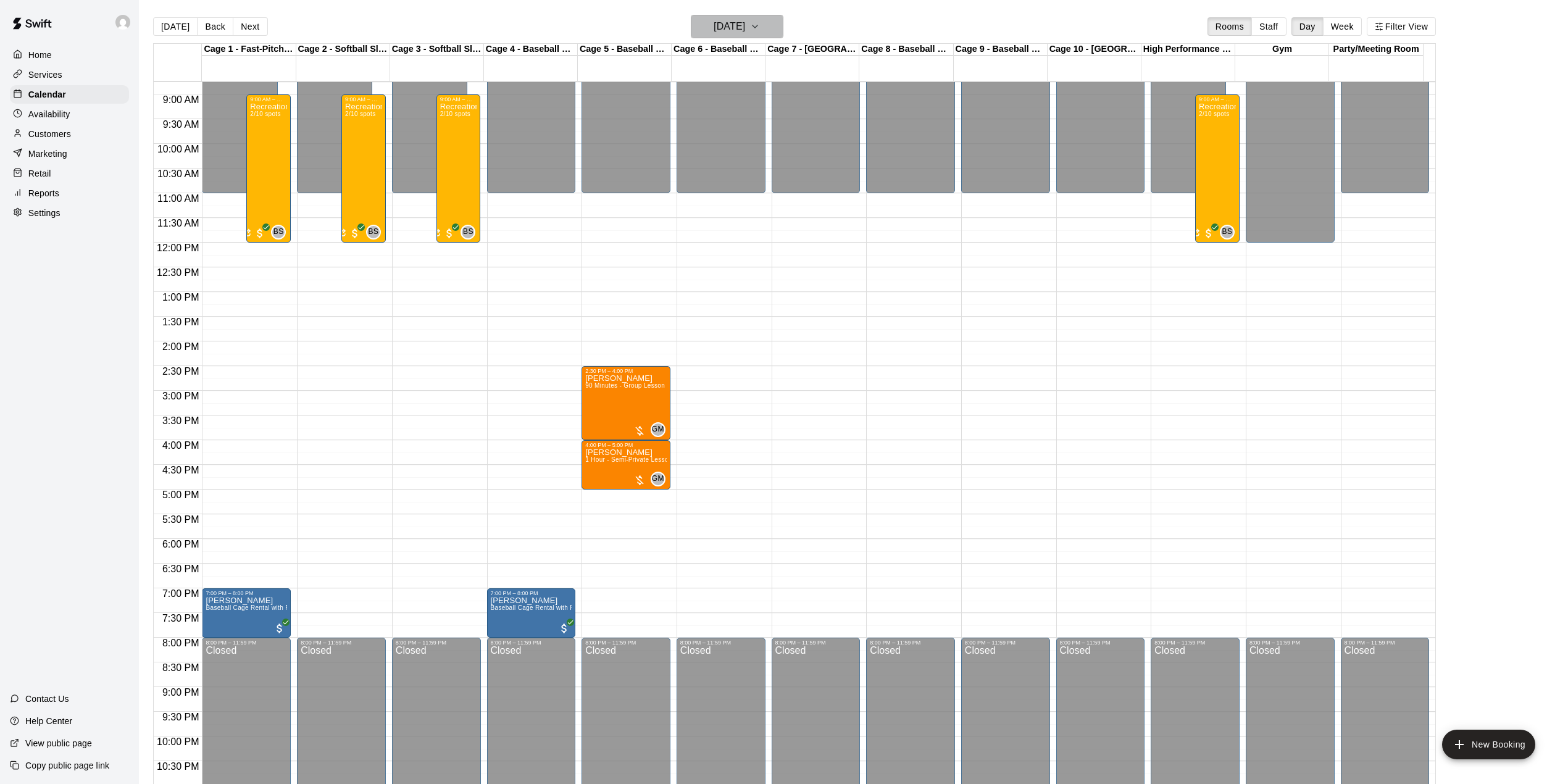
click at [731, 23] on h6 "[DATE]" at bounding box center [730, 27] width 32 height 17
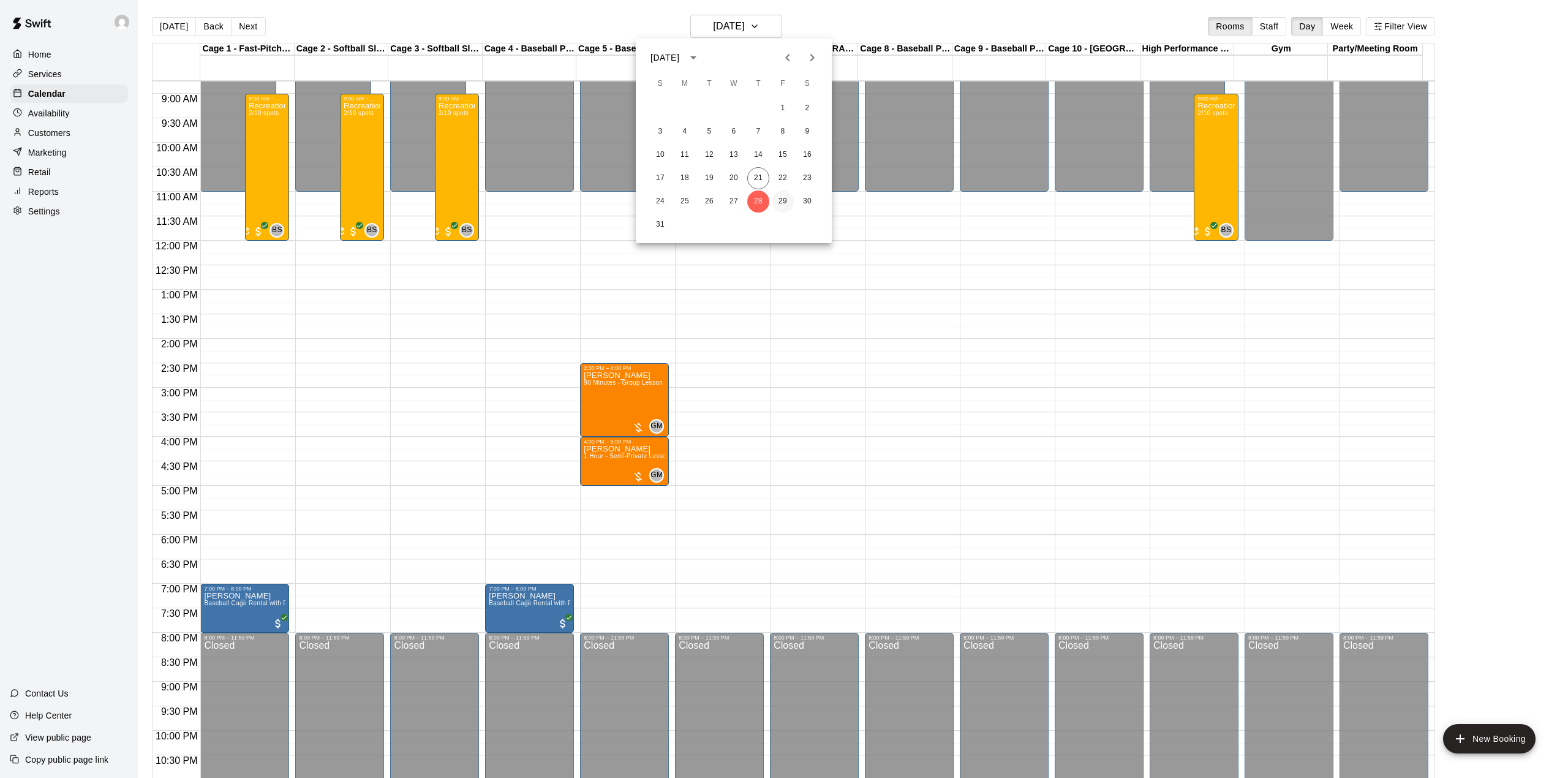
click at [782, 193] on button "29" at bounding box center [783, 202] width 22 height 22
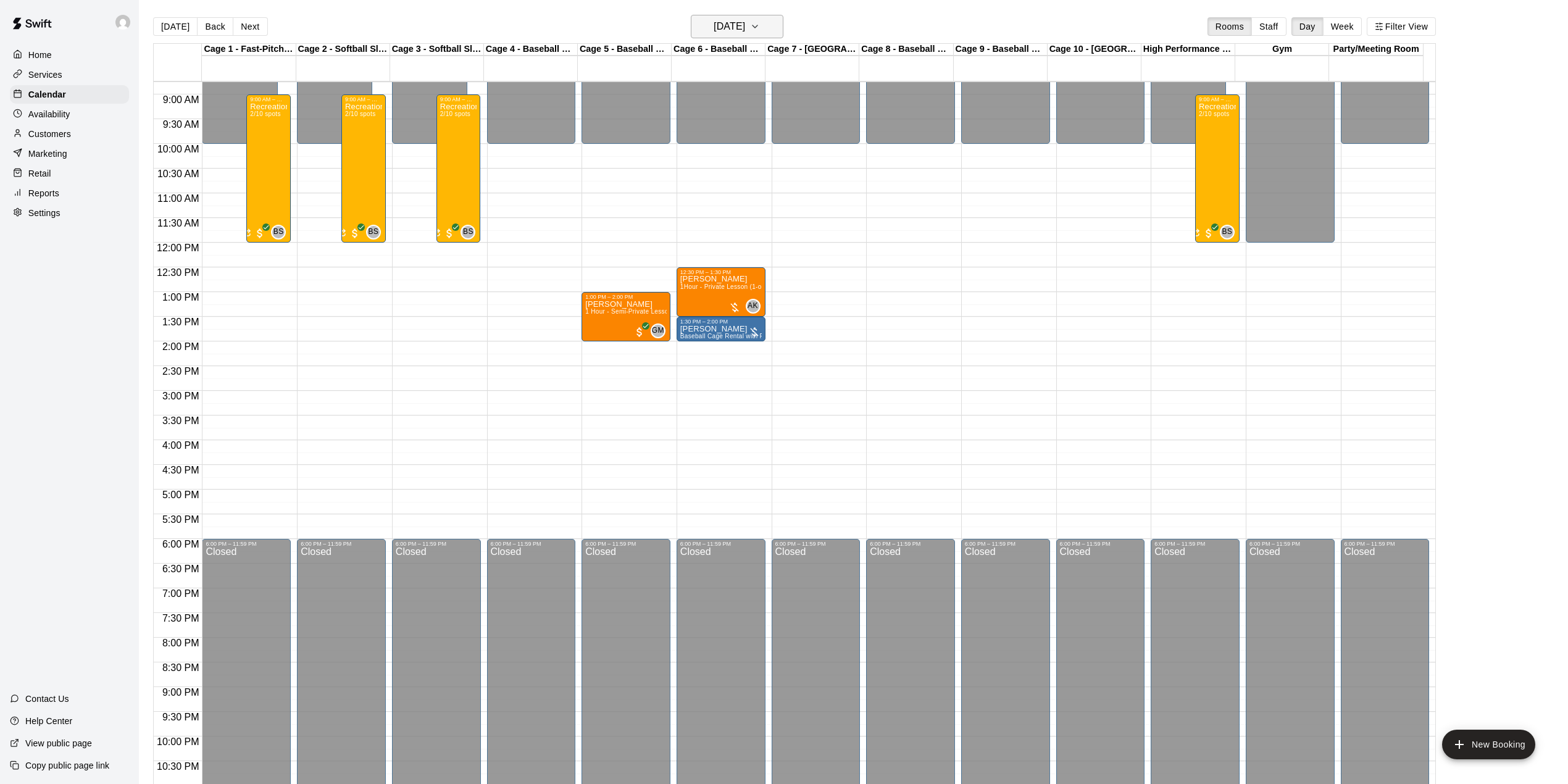
click at [745, 25] on h6 "[DATE]" at bounding box center [730, 27] width 32 height 17
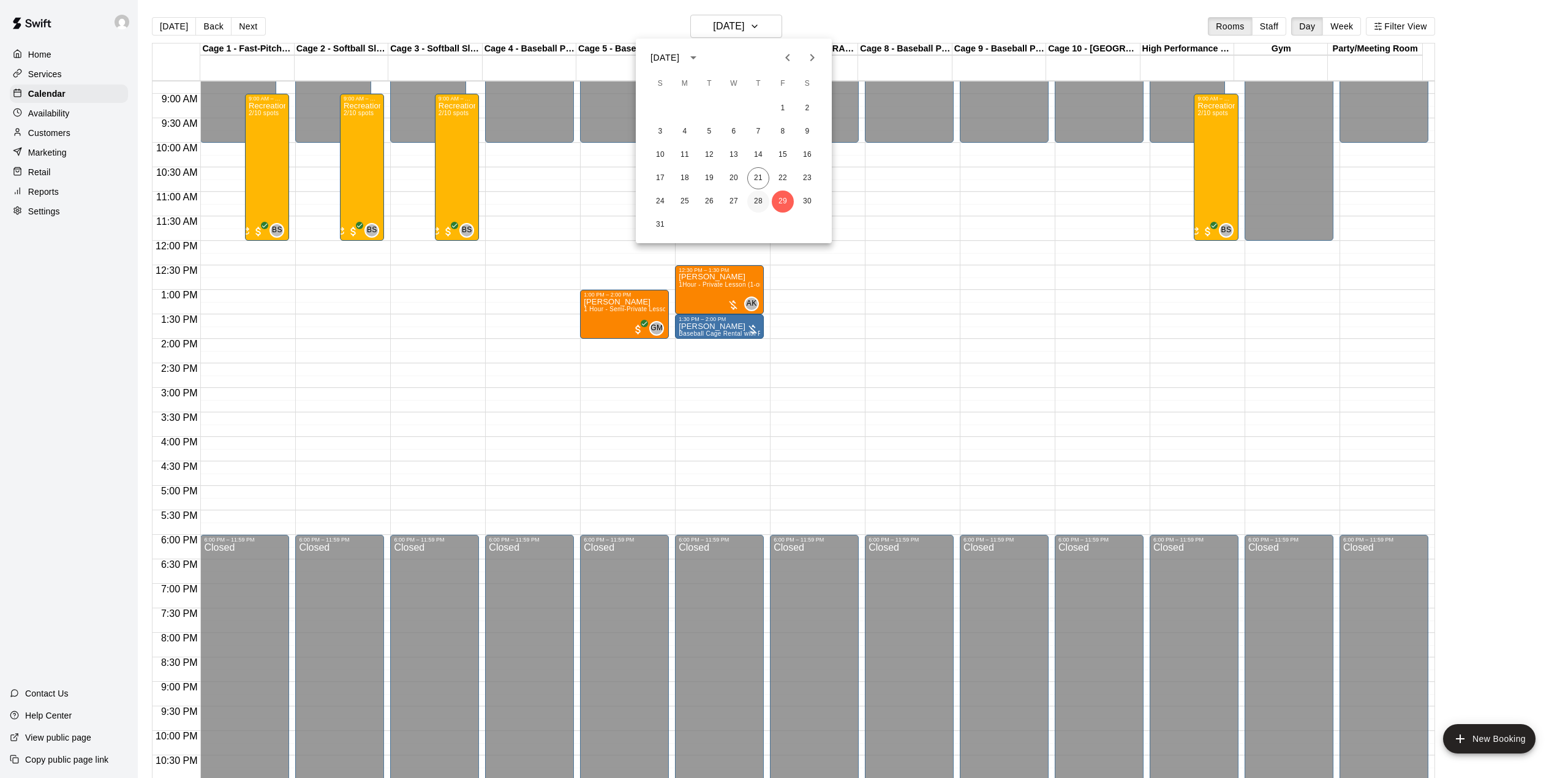
click at [755, 199] on button "28" at bounding box center [758, 202] width 22 height 22
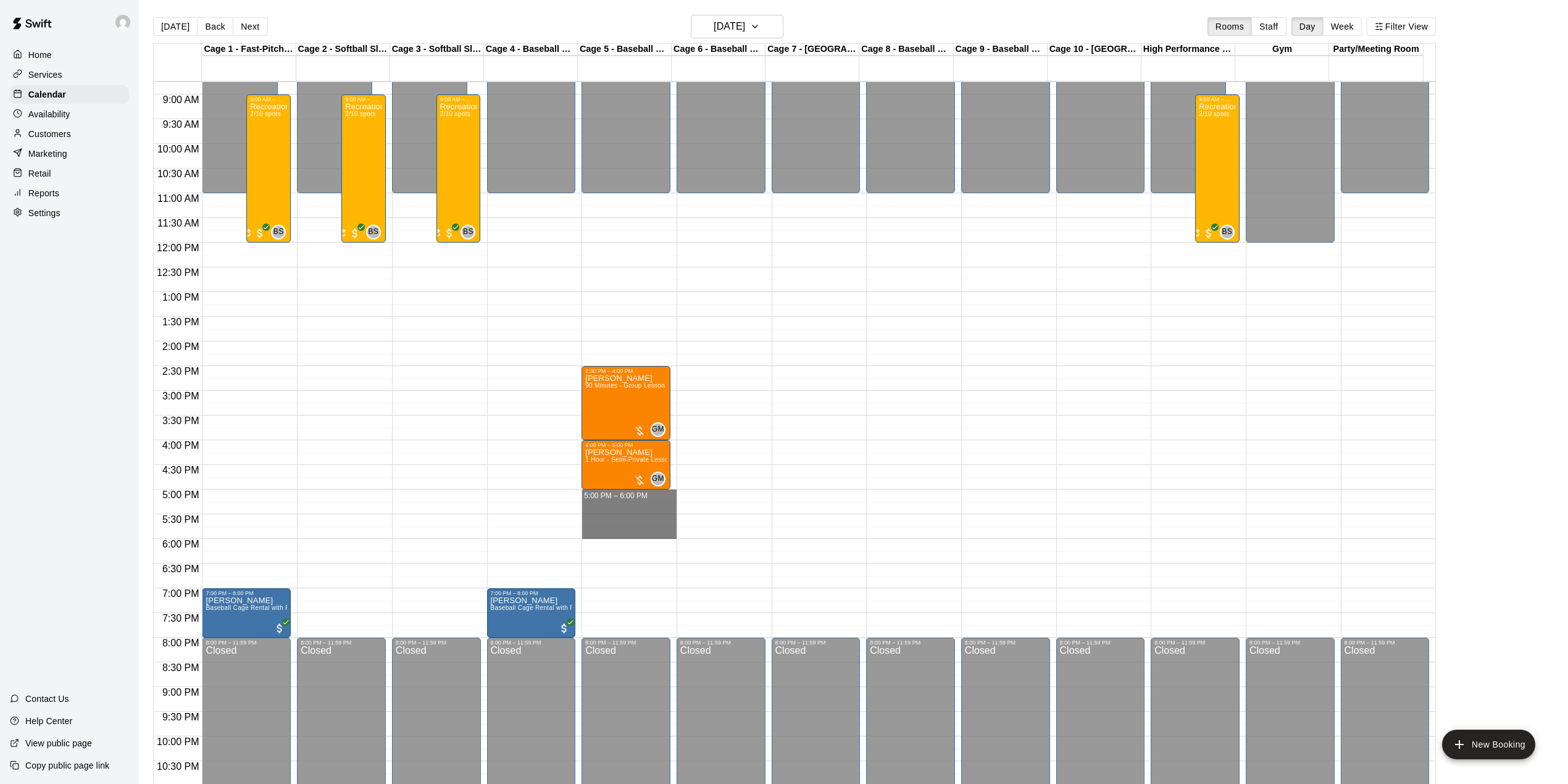
drag, startPoint x: 621, startPoint y: 494, endPoint x: 626, endPoint y: 532, distance: 38.3
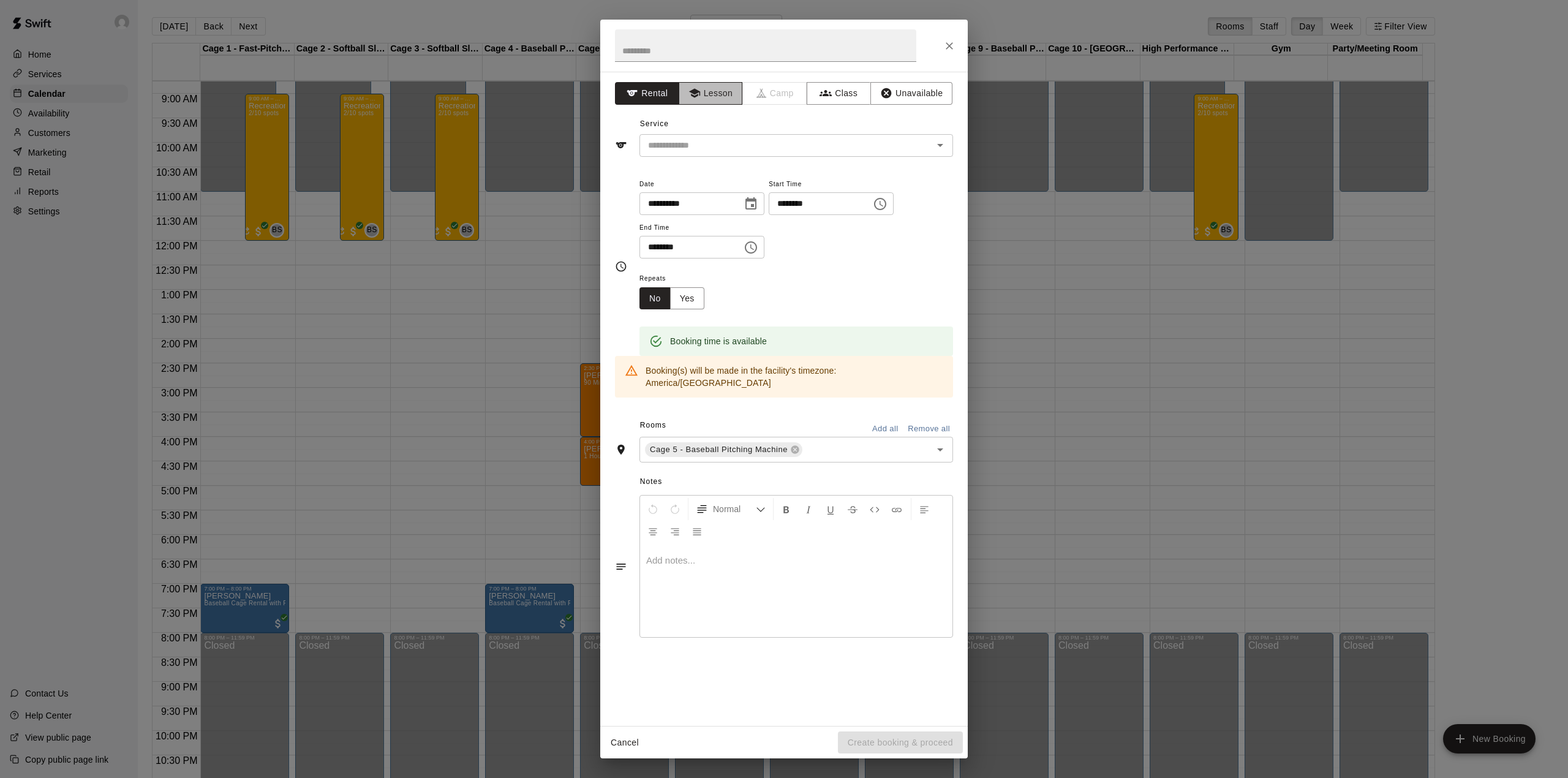
click at [721, 99] on button "Lesson" at bounding box center [711, 93] width 64 height 22
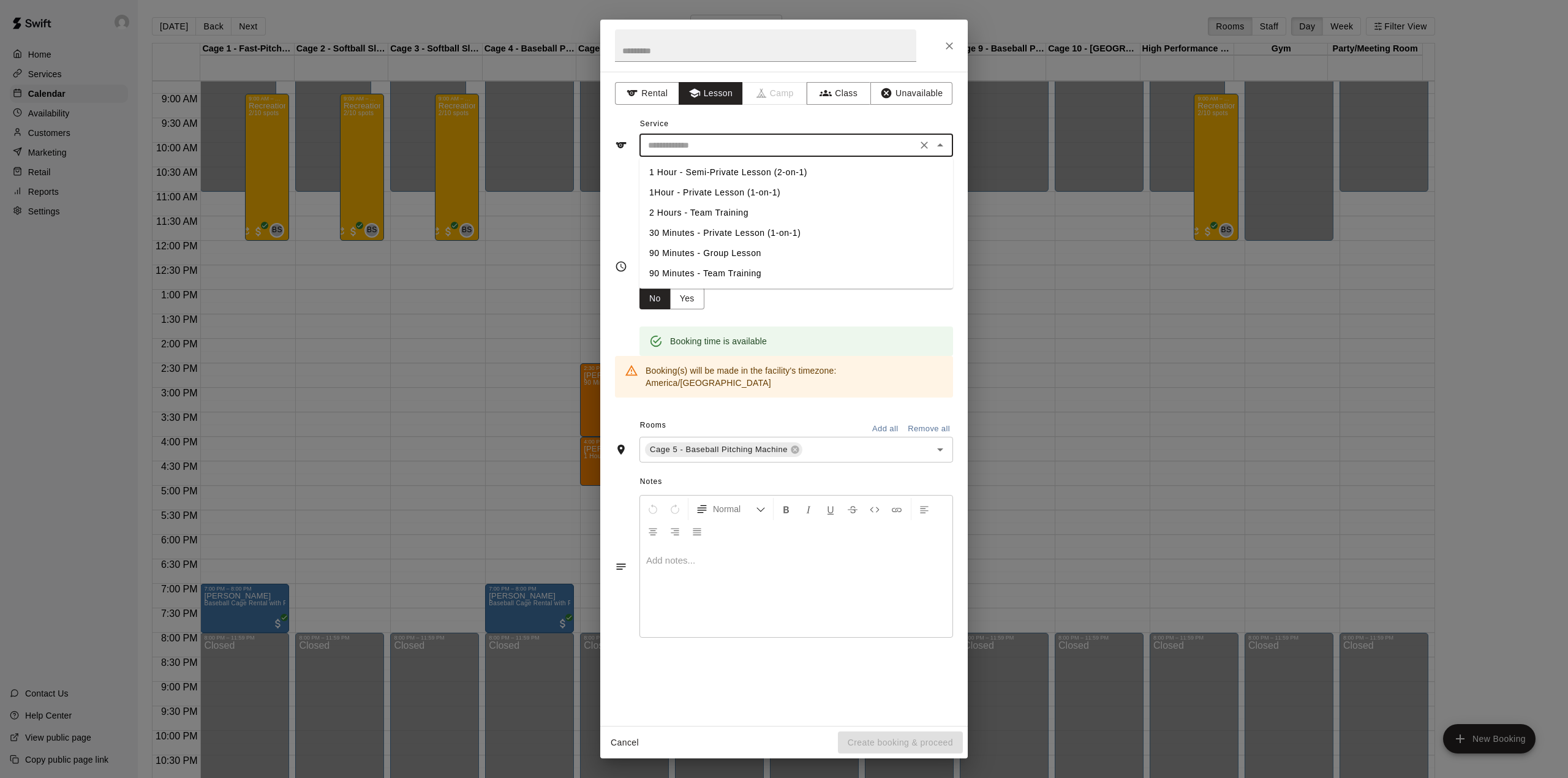
click at [723, 151] on input "text" at bounding box center [778, 145] width 270 height 15
click at [713, 195] on li "1Hour - Private Lesson (1-on-1)" at bounding box center [796, 193] width 314 height 20
type input "**********"
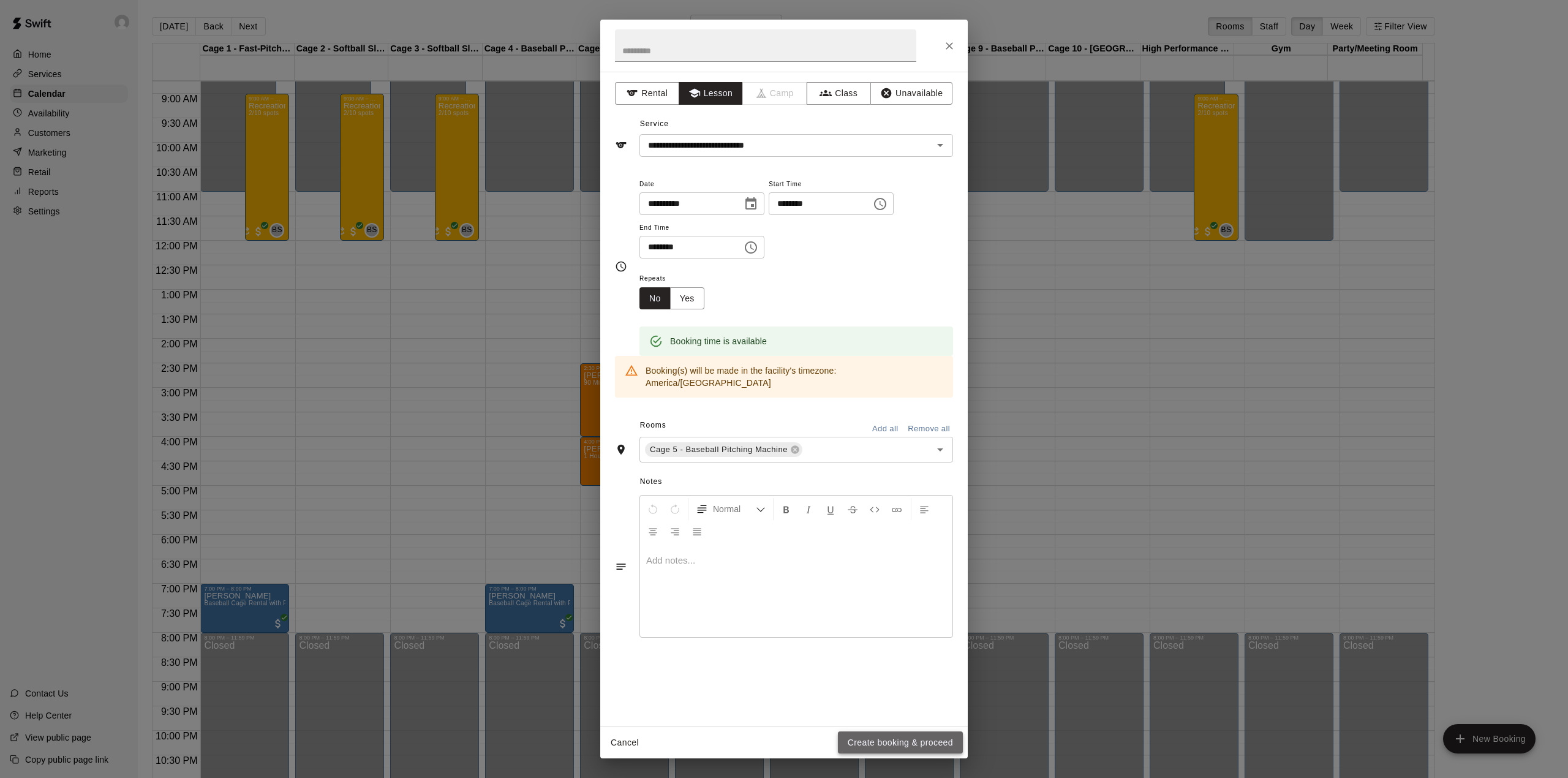
click at [894, 746] on button "Create booking & proceed" at bounding box center [900, 742] width 125 height 22
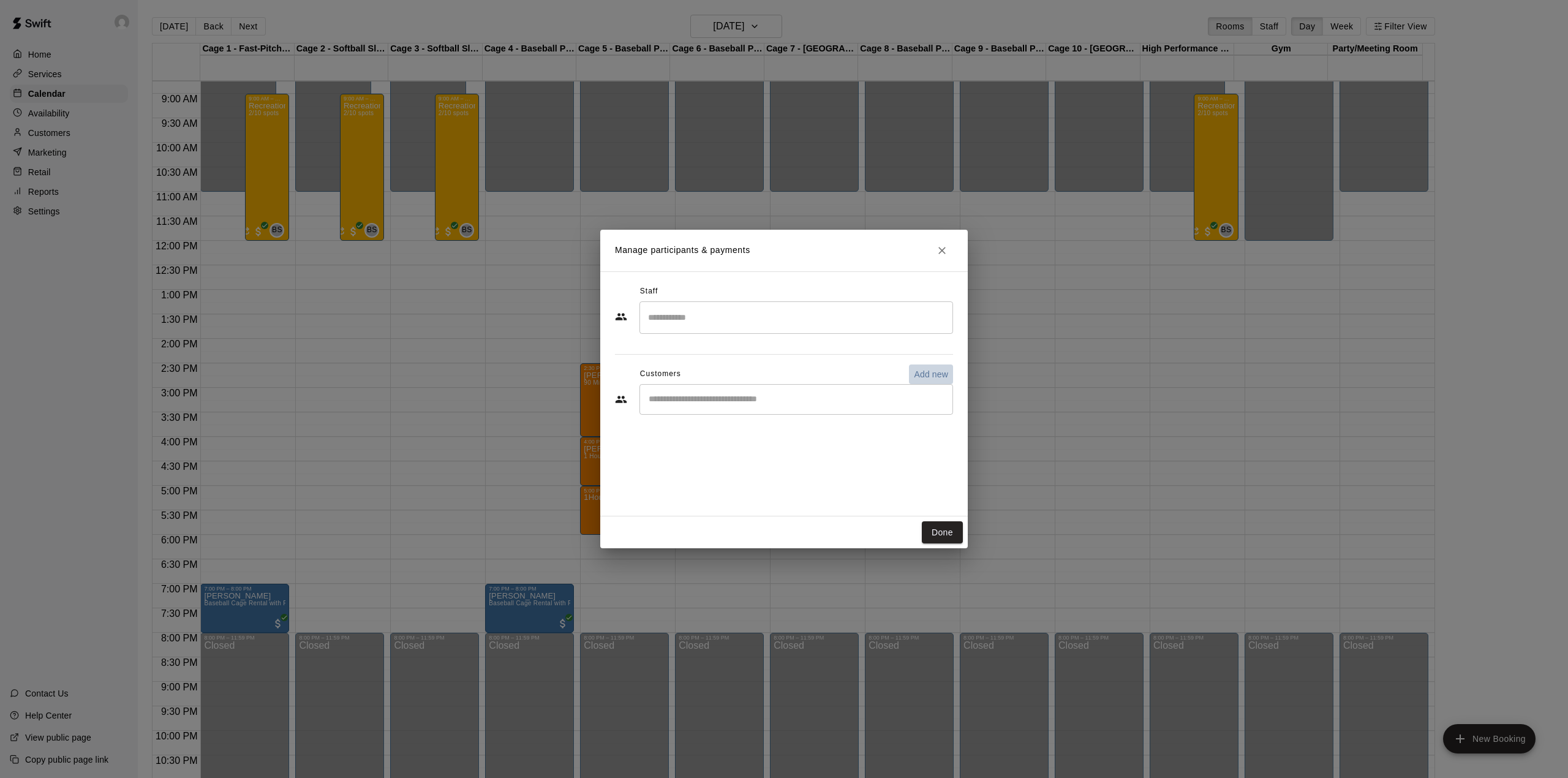
click at [935, 372] on p "Add new" at bounding box center [931, 374] width 34 height 12
select select "**"
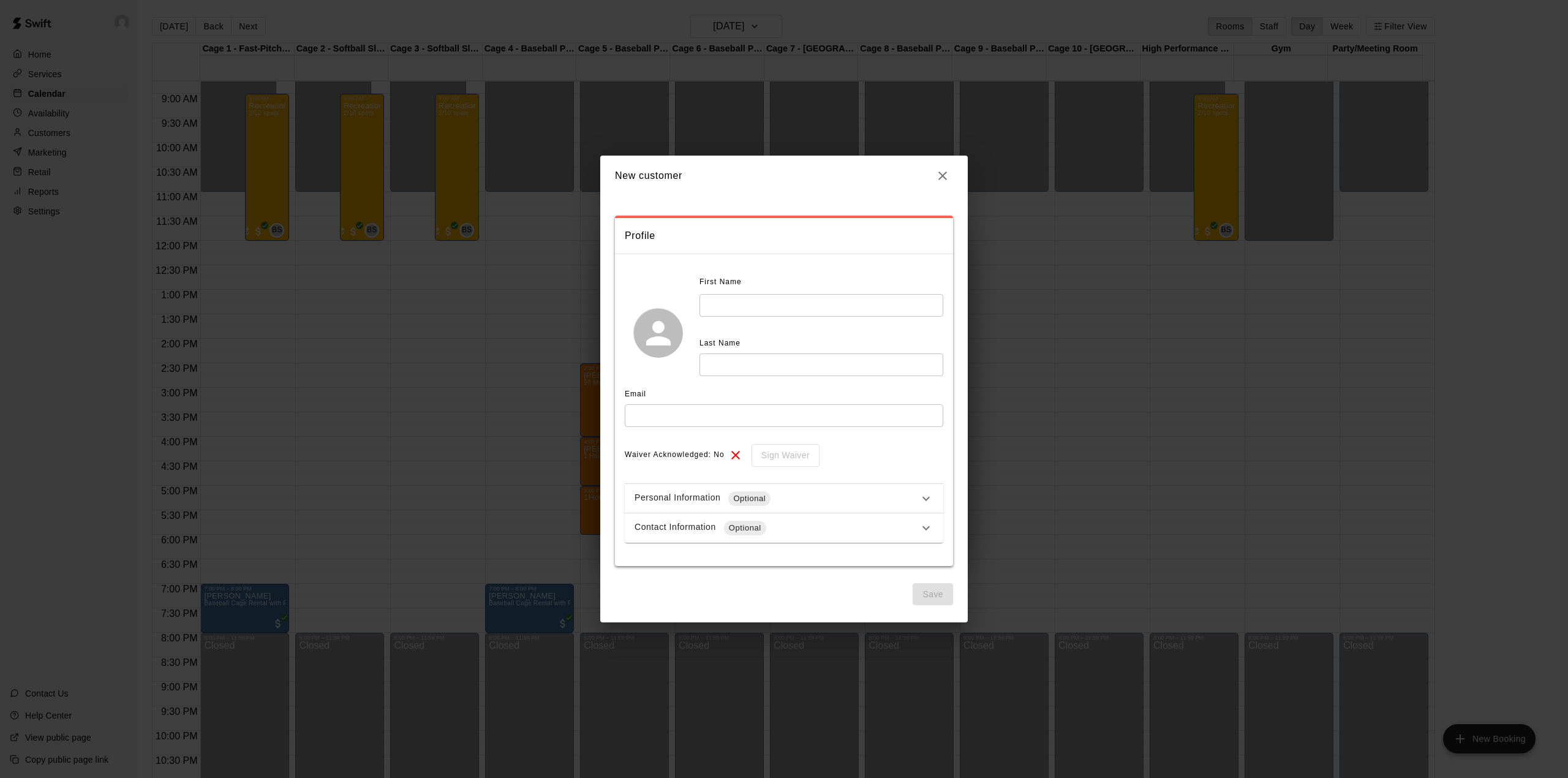
click at [787, 305] on input "text" at bounding box center [821, 305] width 244 height 22
type input "******"
click at [749, 366] on input "text" at bounding box center [821, 365] width 244 height 22
type input "********"
click at [657, 410] on input "text" at bounding box center [784, 416] width 318 height 22
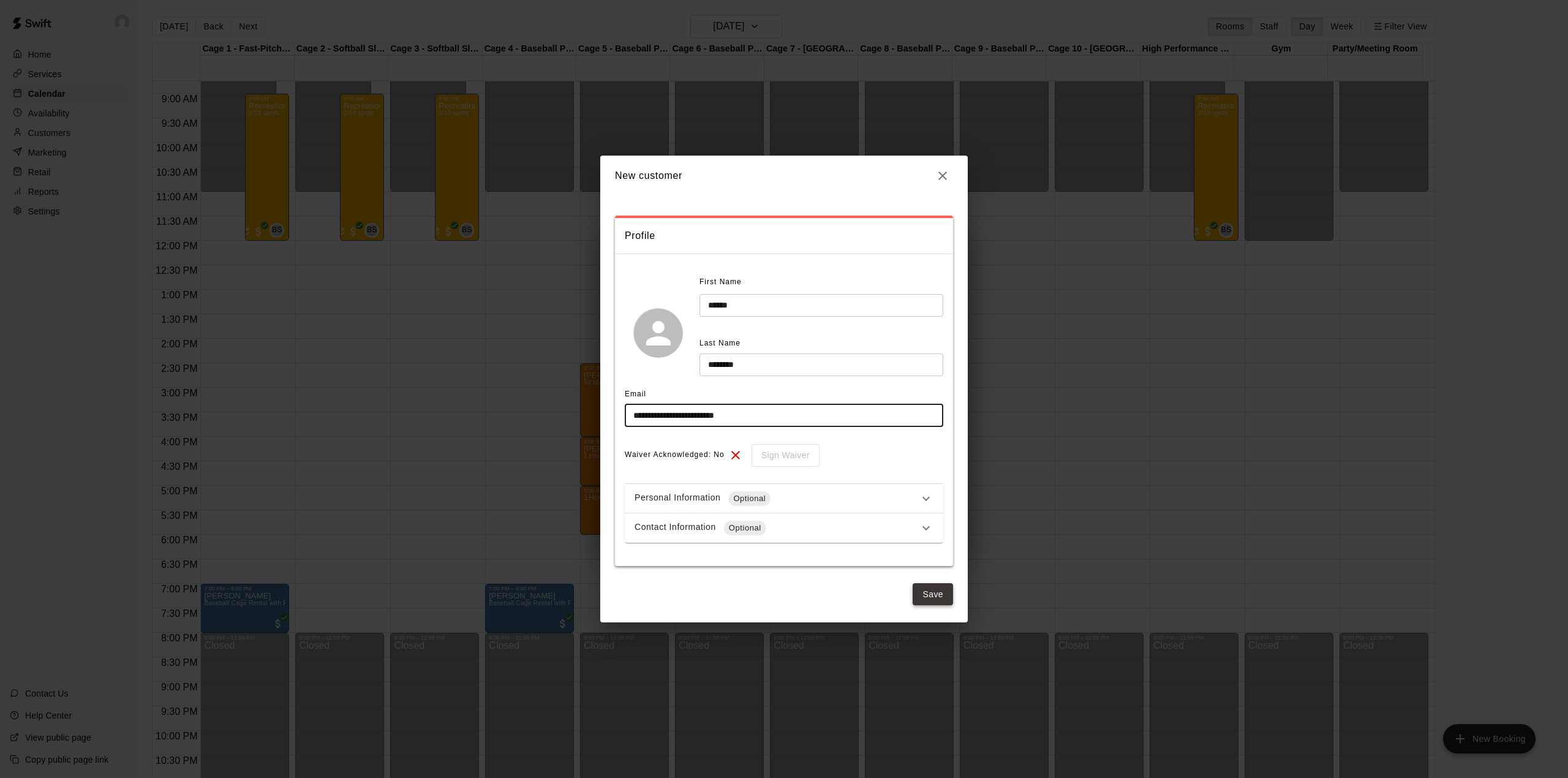
type input "**********"
click at [921, 596] on button "Save" at bounding box center [932, 595] width 40 height 22
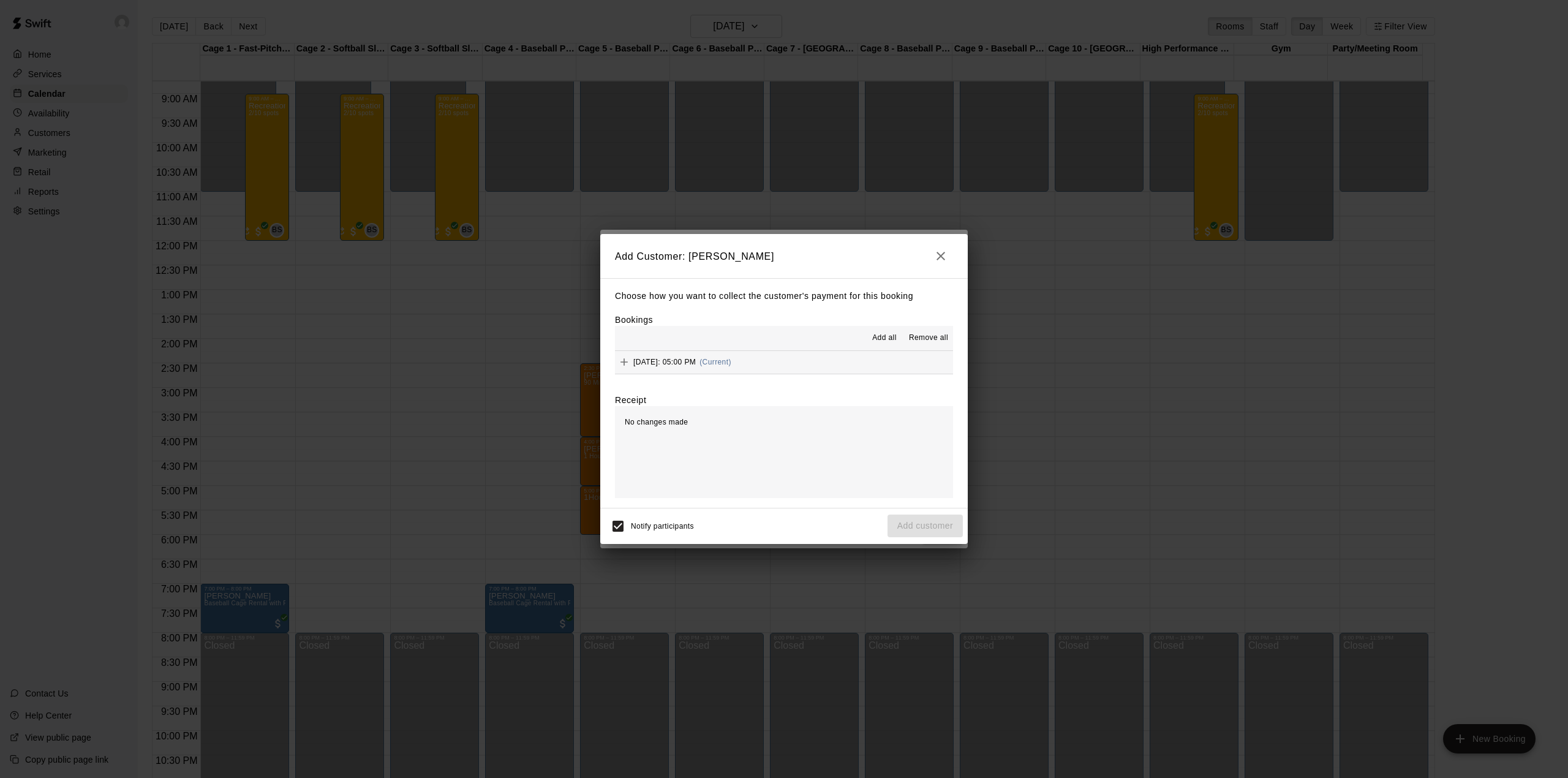
click at [887, 338] on span "Add all" at bounding box center [884, 338] width 24 height 12
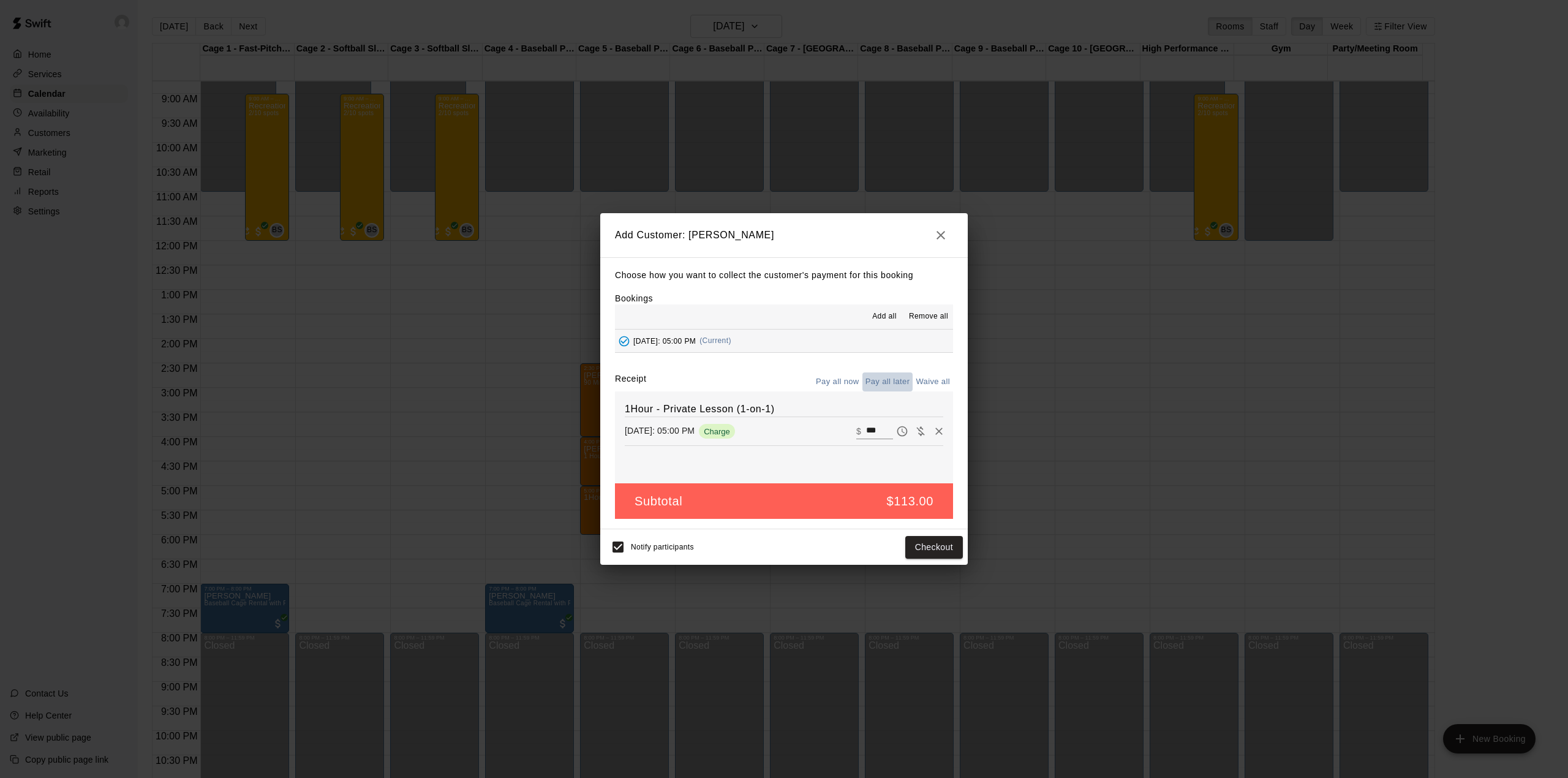
click at [897, 379] on button "Pay all later" at bounding box center [888, 381] width 51 height 19
click at [939, 542] on button "Add customer" at bounding box center [925, 547] width 76 height 22
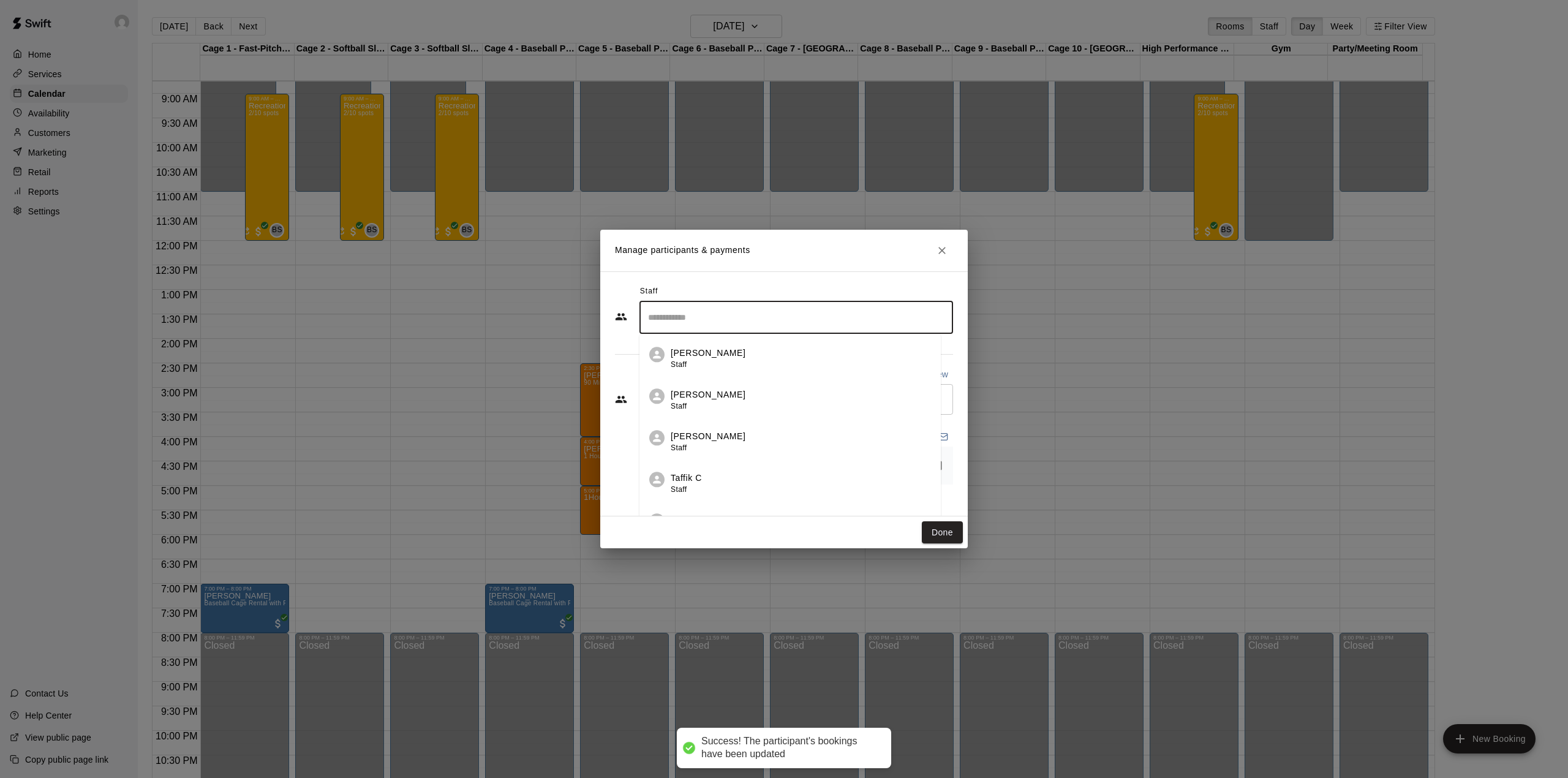
click at [723, 320] on input "Search staff" at bounding box center [796, 318] width 302 height 22
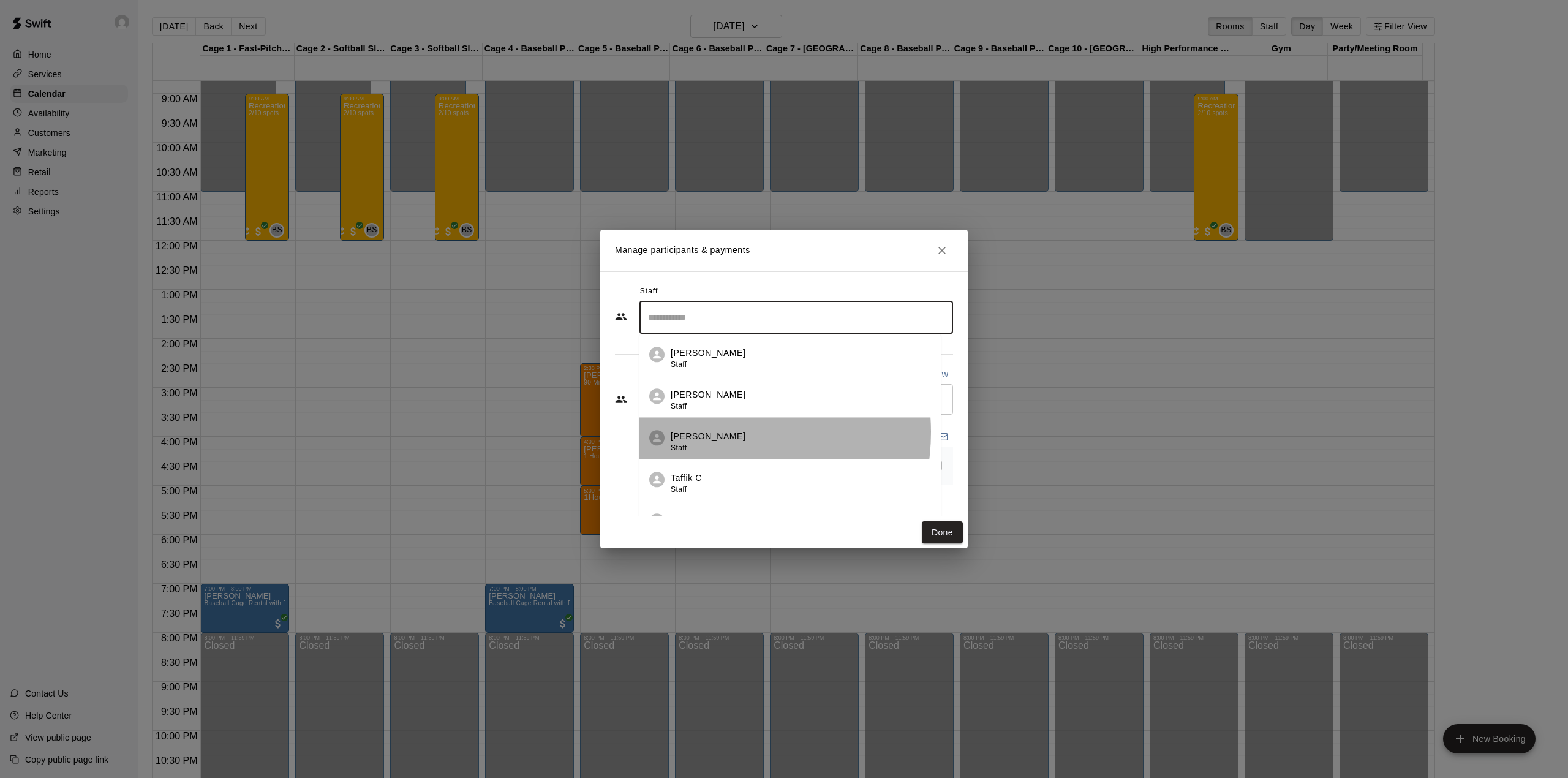
click at [714, 433] on p "[PERSON_NAME]" at bounding box center [708, 437] width 75 height 13
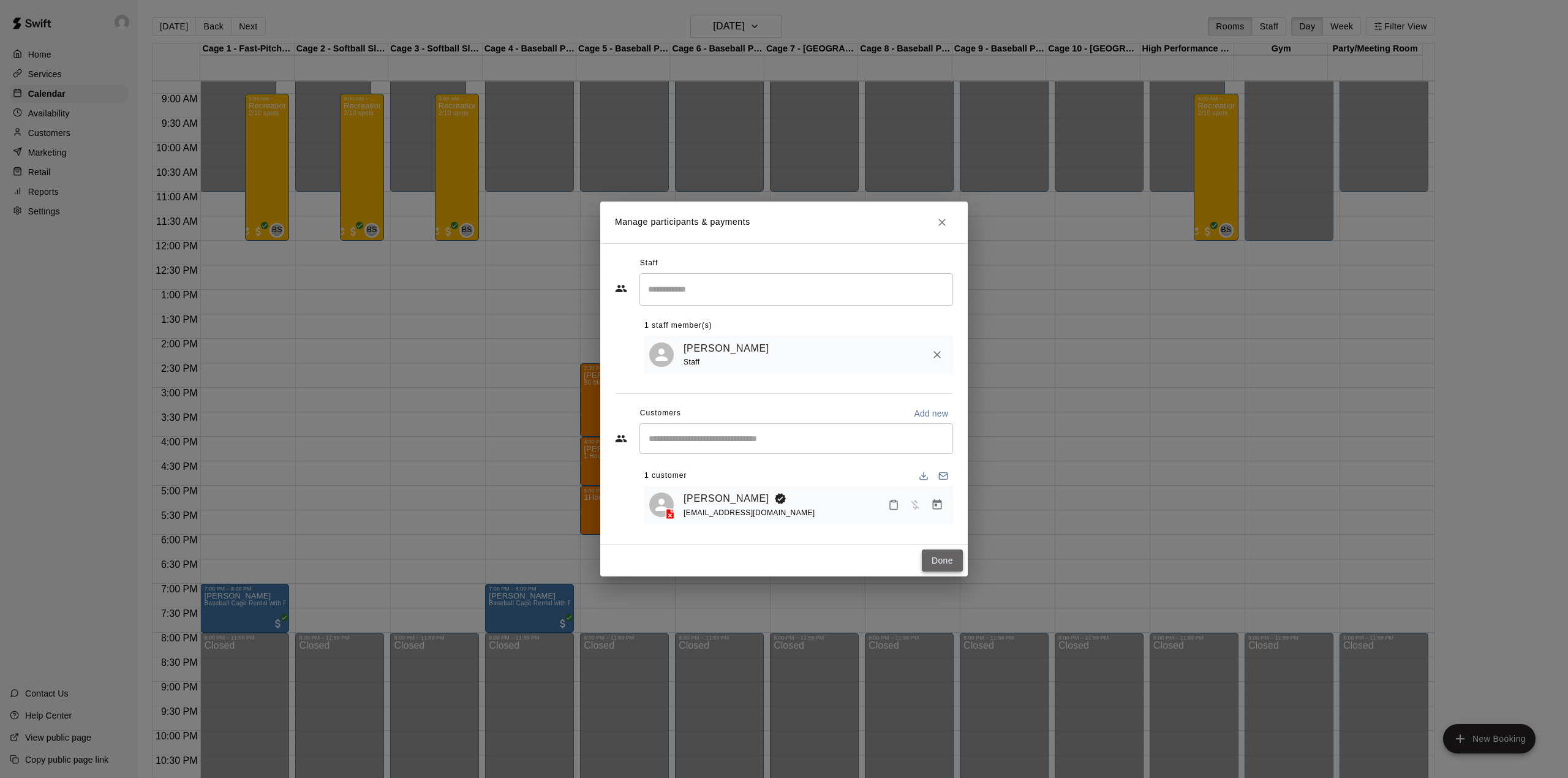
click at [942, 554] on button "Done" at bounding box center [942, 561] width 41 height 22
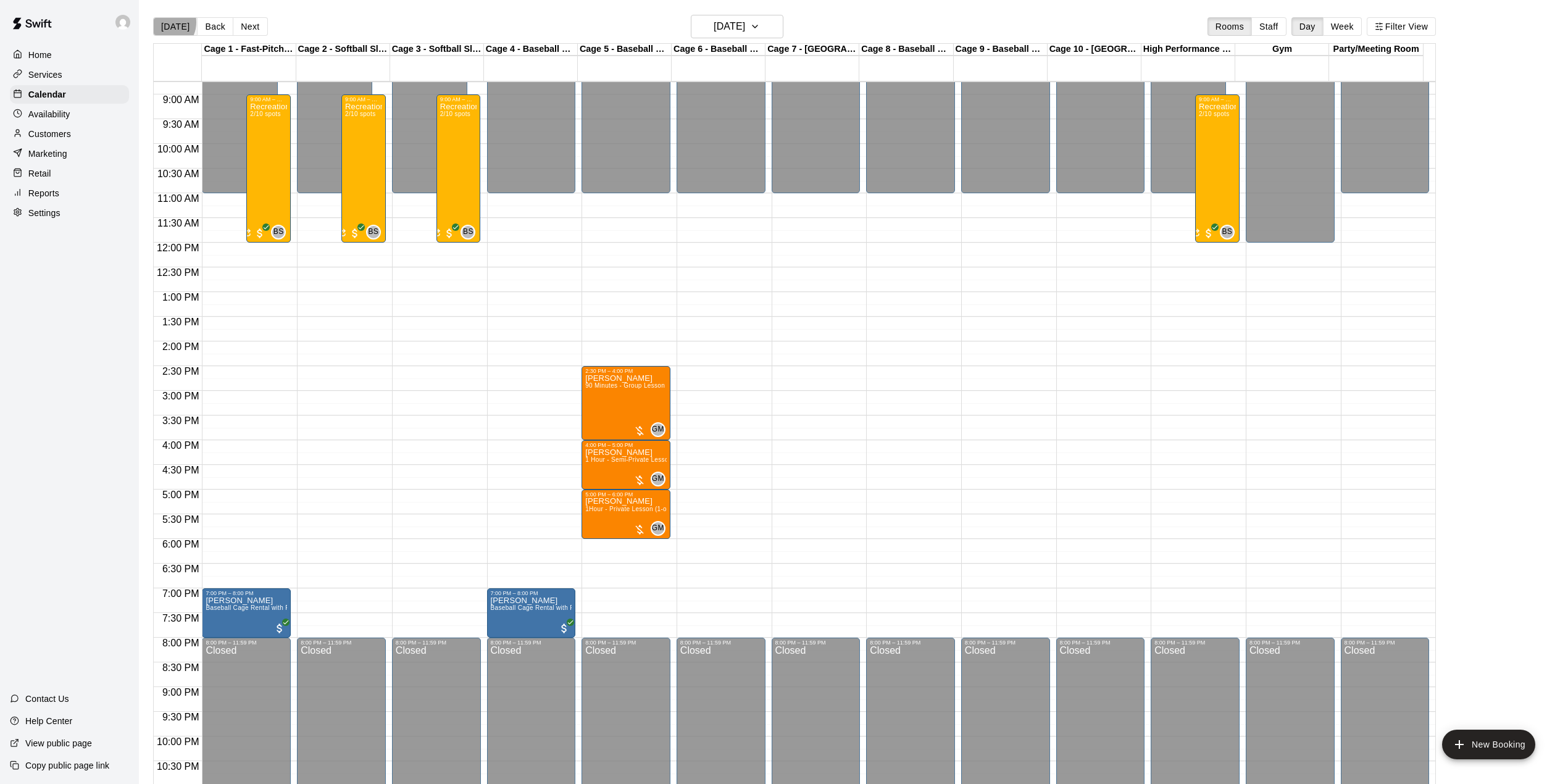
click at [164, 23] on button "[DATE]" at bounding box center [175, 27] width 44 height 19
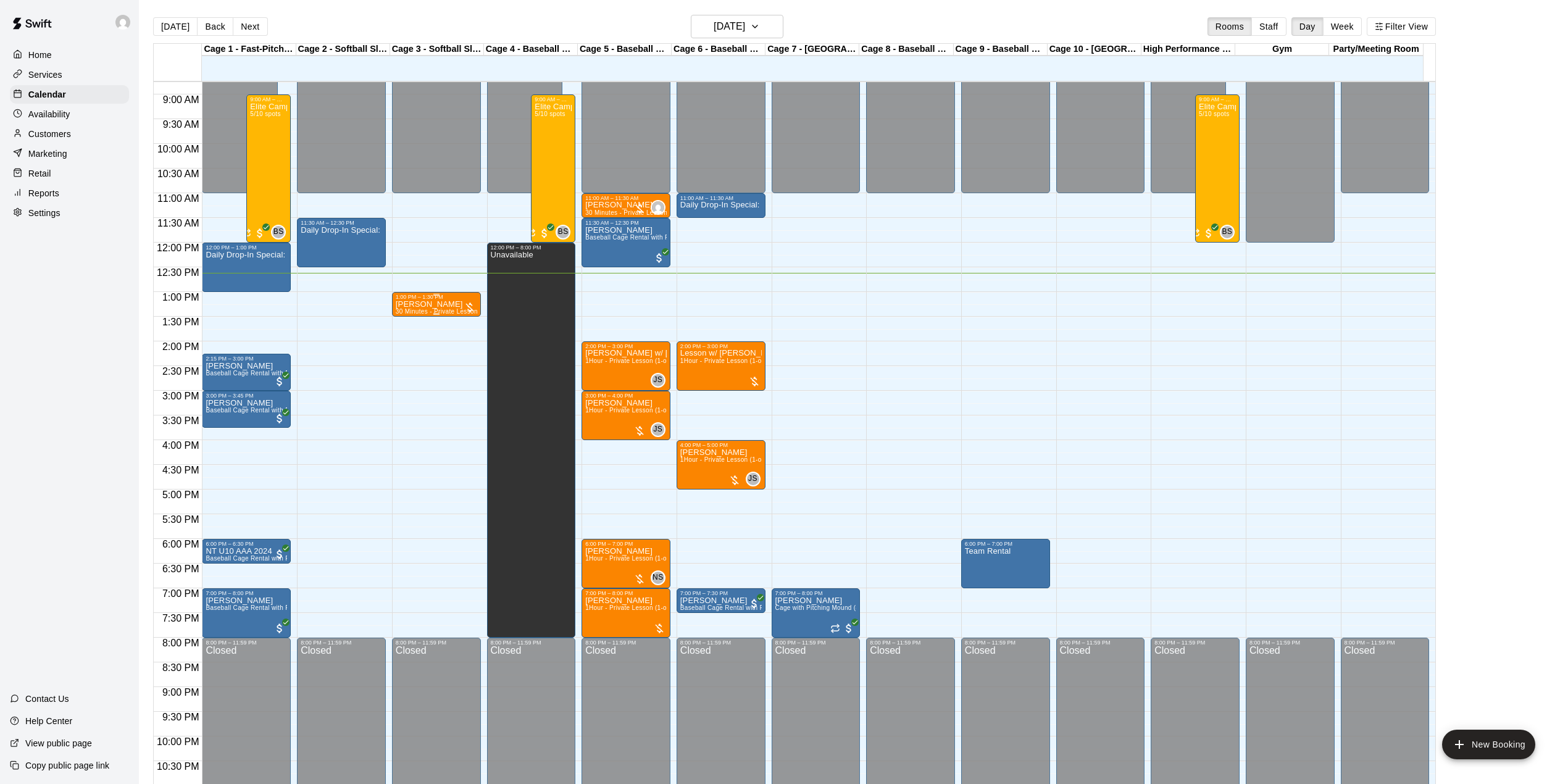
click at [437, 314] on div at bounding box center [436, 313] width 6 height 2
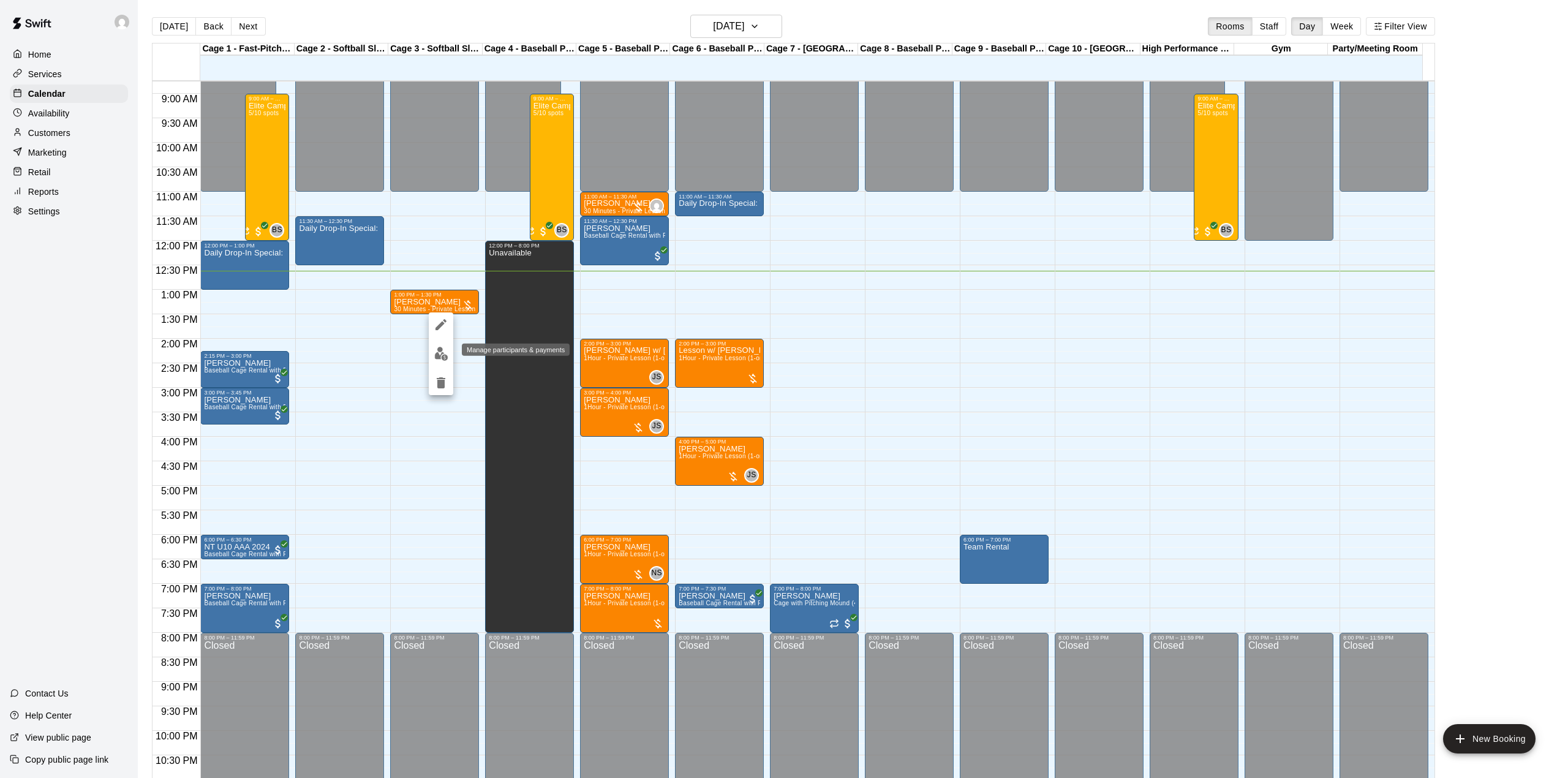
click at [432, 352] on button "edit" at bounding box center [440, 354] width 24 height 24
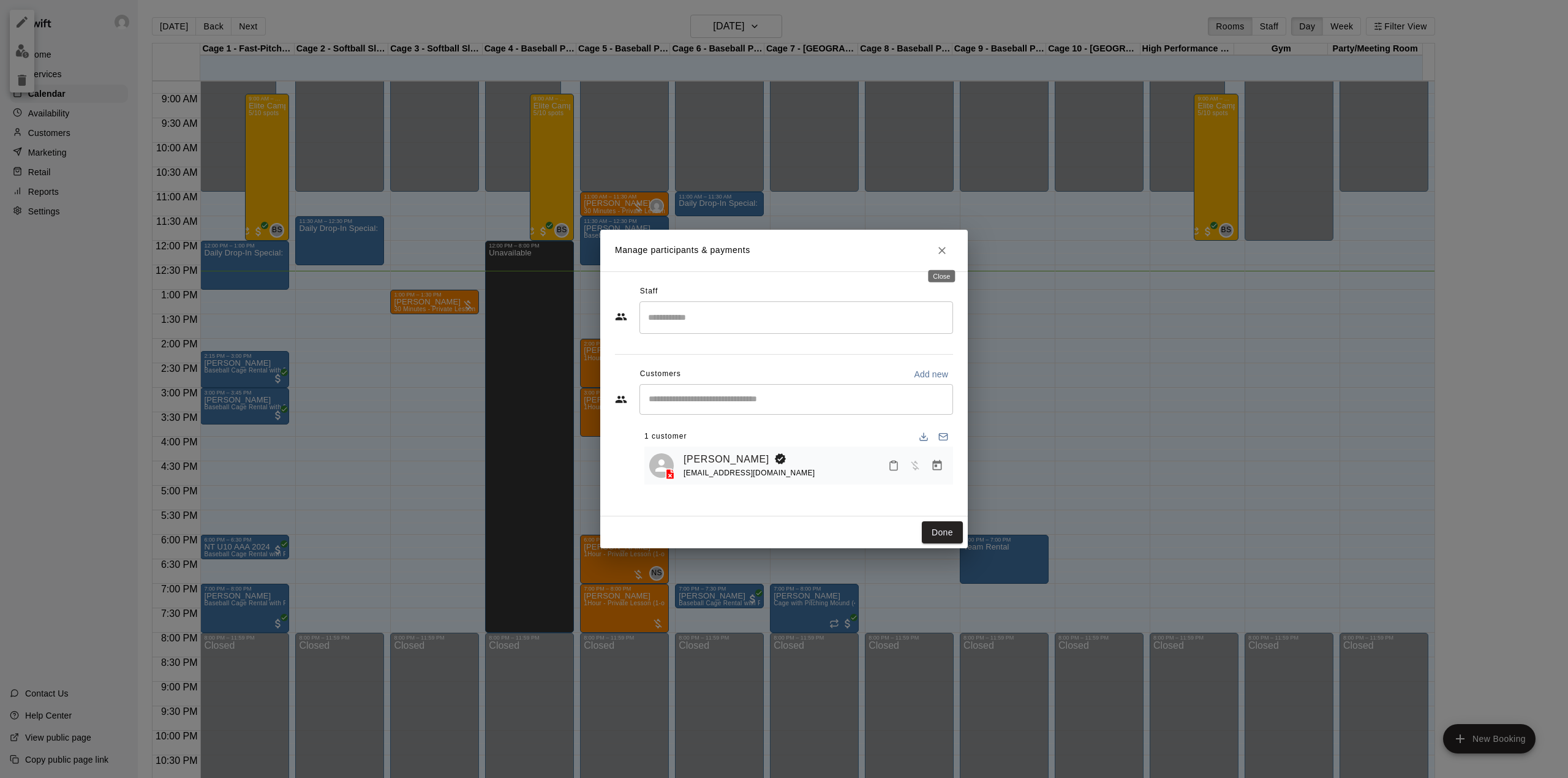
click at [939, 253] on icon "Close" at bounding box center [941, 250] width 7 height 7
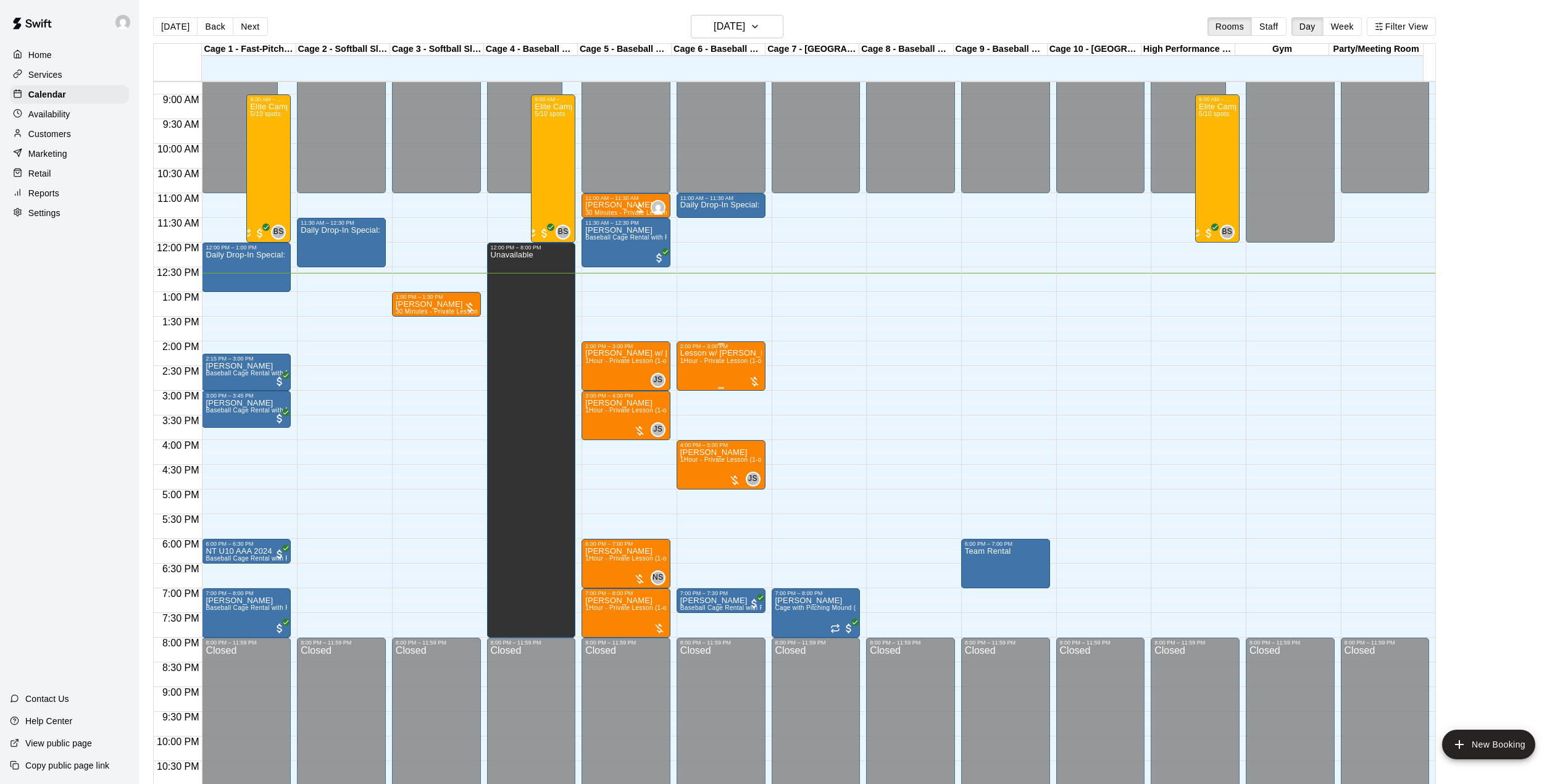
click at [706, 364] on span "1Hour - Private Lesson (1-on-1)" at bounding box center [727, 361] width 93 height 7
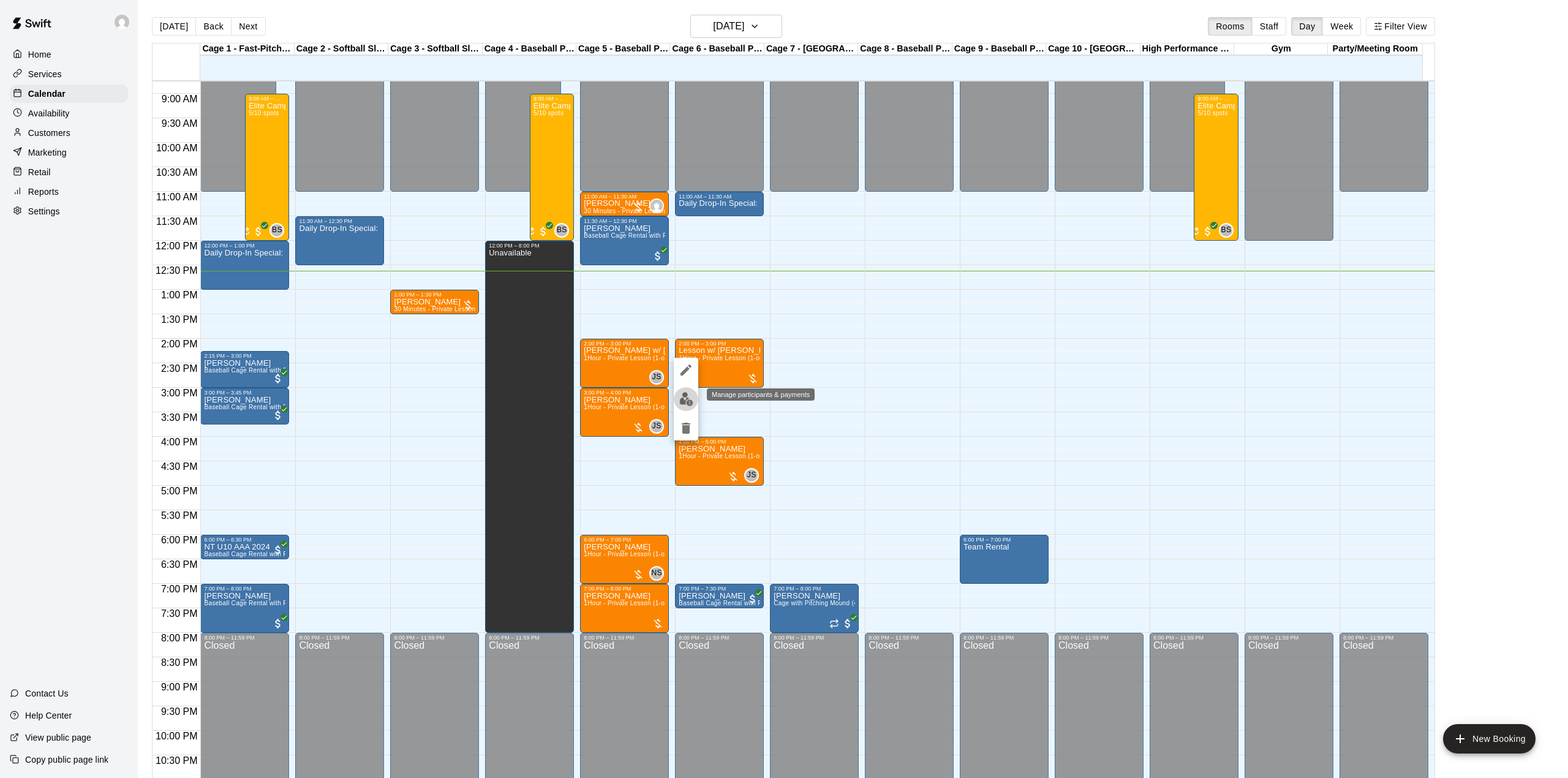
click at [682, 393] on img "edit" at bounding box center [686, 399] width 14 height 14
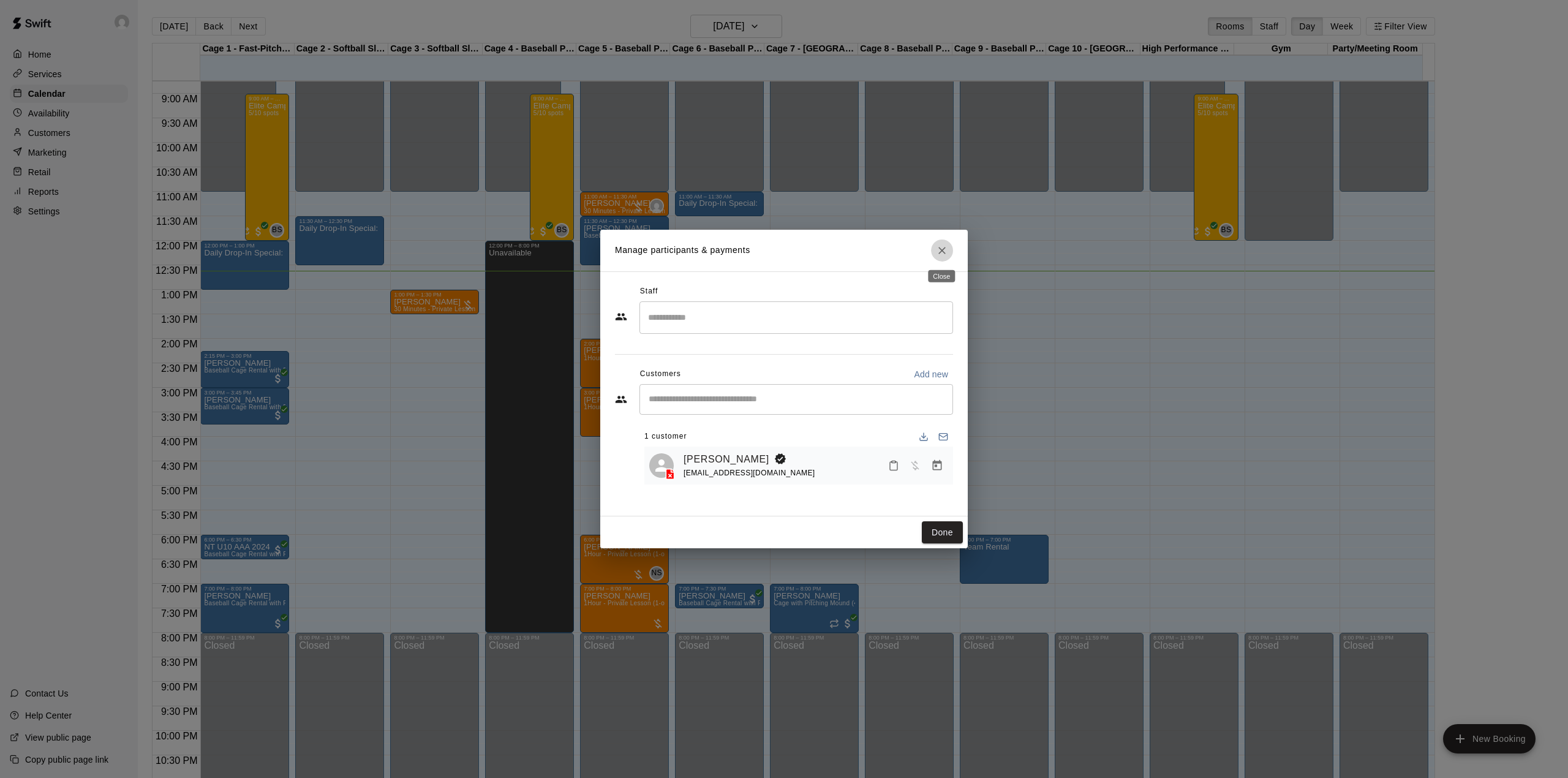
click at [941, 255] on icon "Close" at bounding box center [941, 251] width 12 height 12
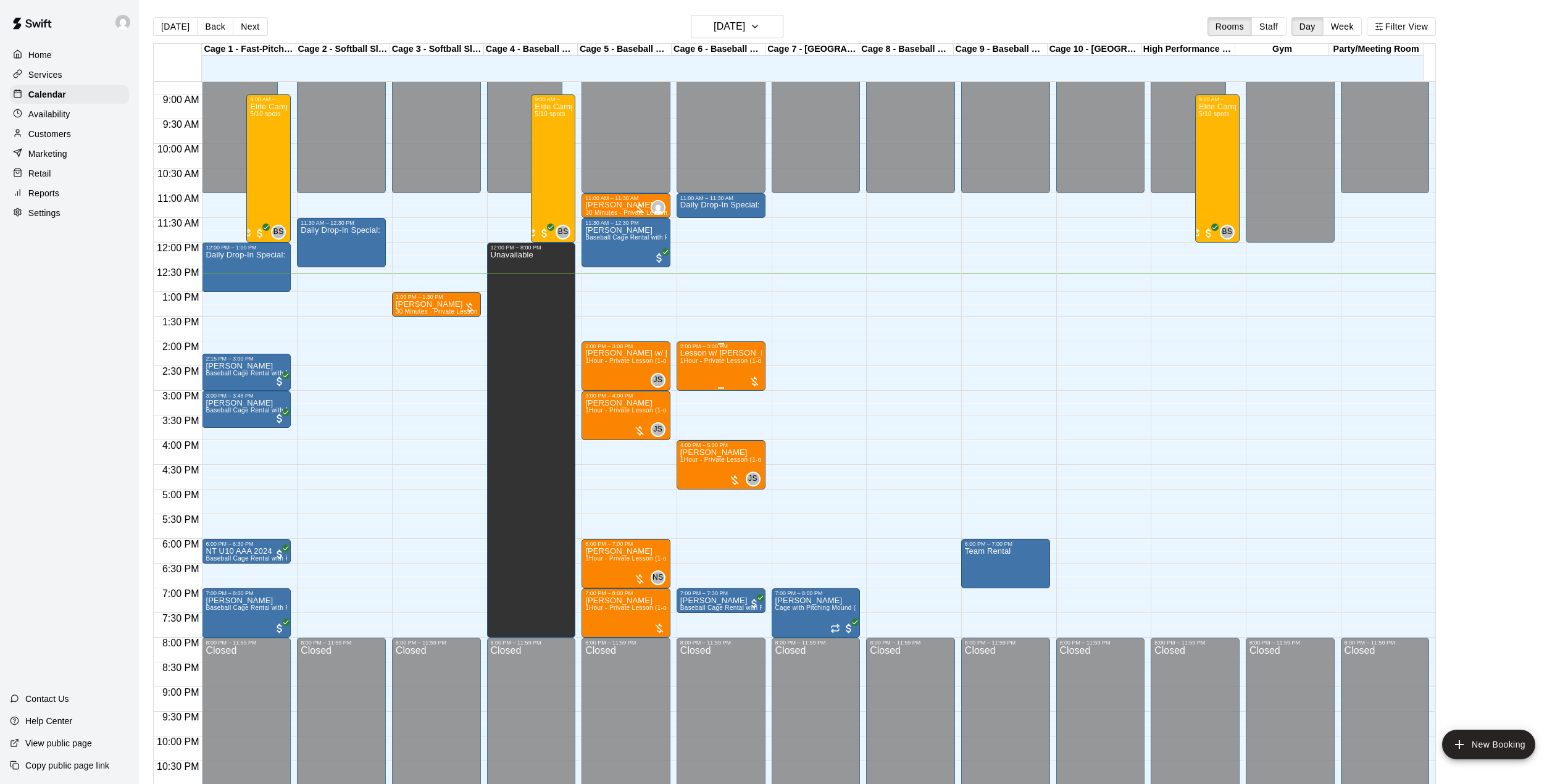
click at [702, 359] on div "Lesson w/ [PERSON_NAME] - Hitting 1Hour - Private Lesson (1-on-1)" at bounding box center [721, 741] width 82 height 784
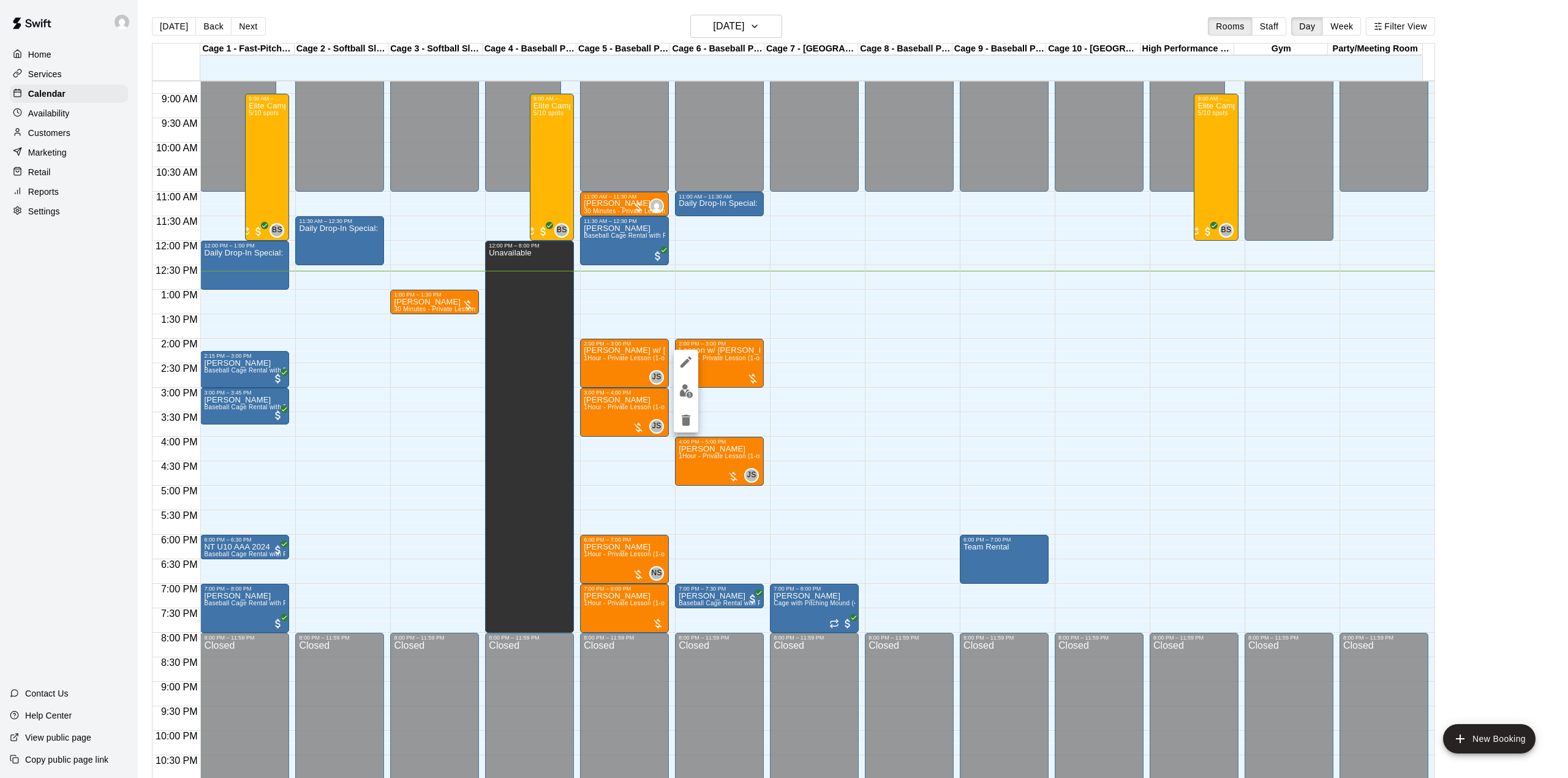
click at [684, 362] on icon "edit" at bounding box center [686, 362] width 14 height 14
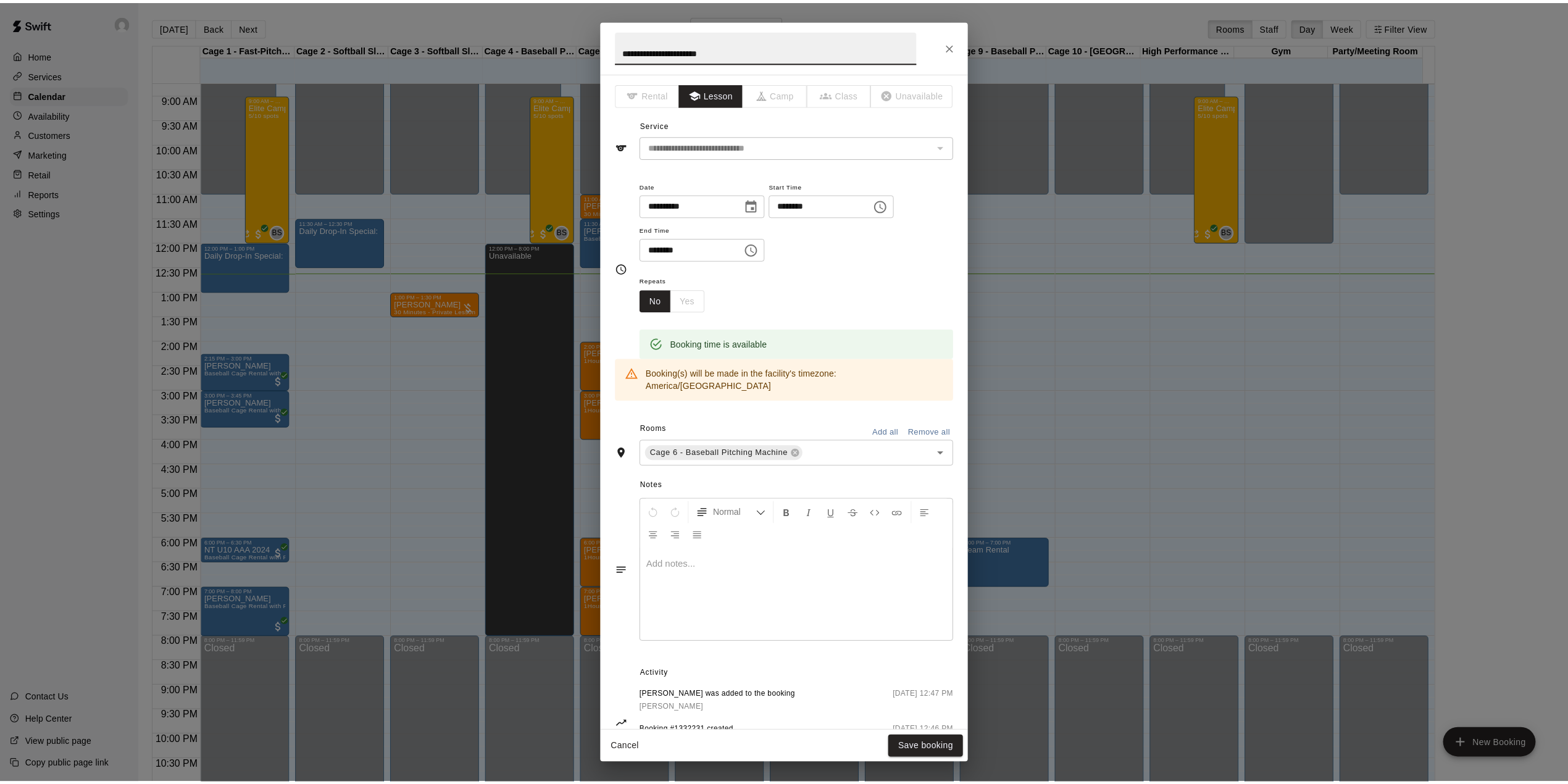
scroll to position [40, 0]
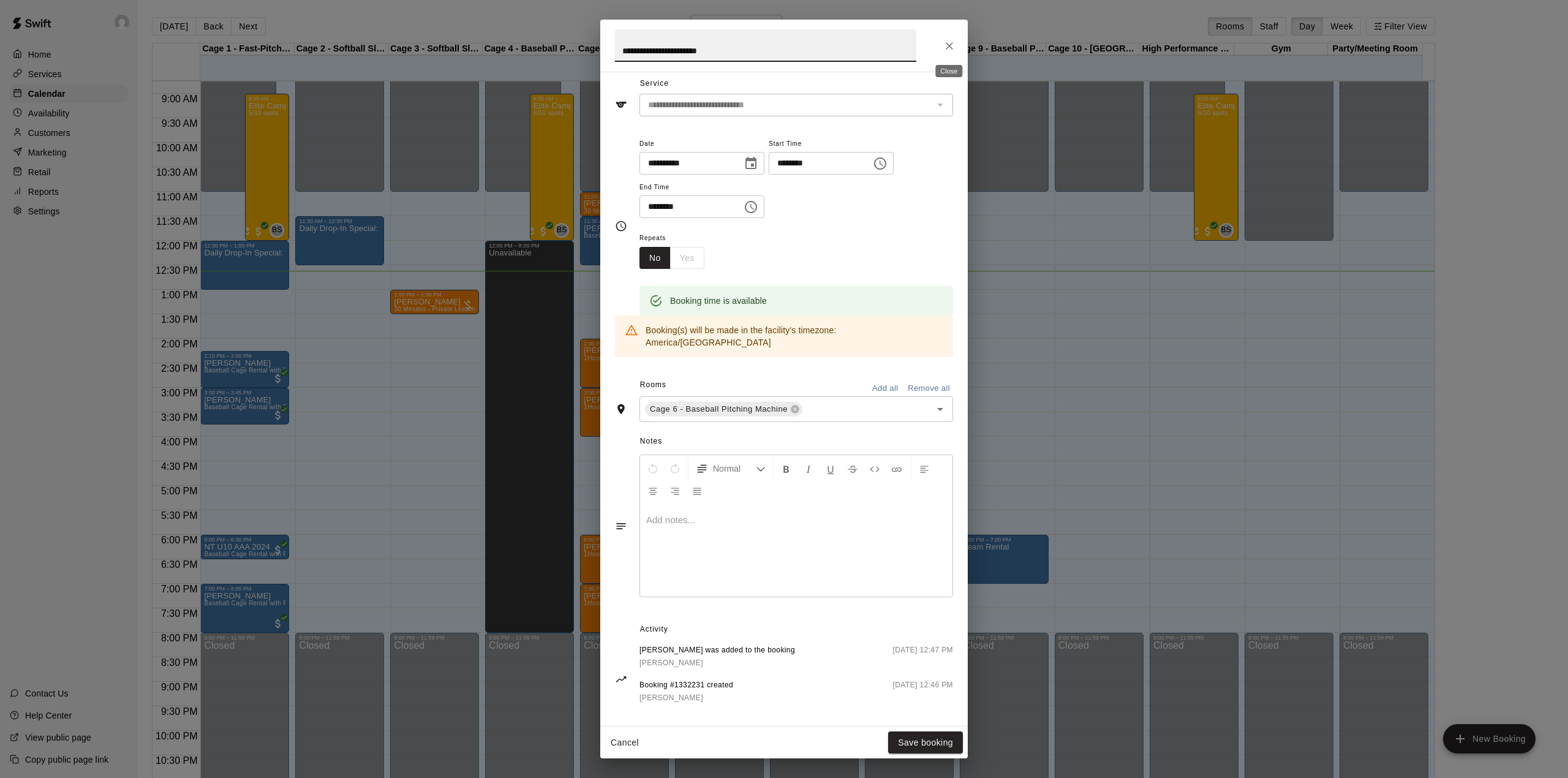
click at [944, 49] on icon "Close" at bounding box center [949, 46] width 12 height 12
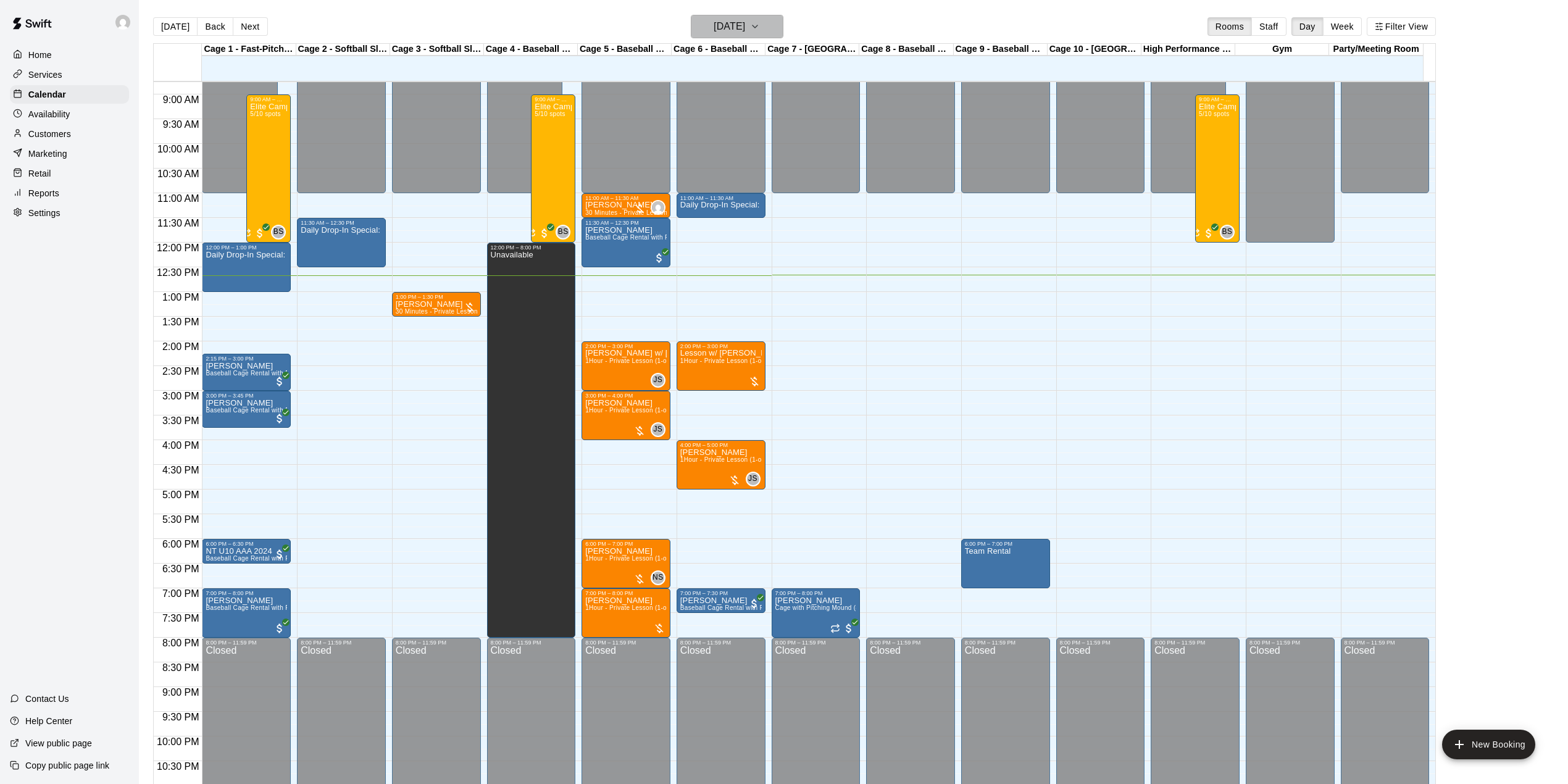
click at [760, 28] on icon "button" at bounding box center [755, 27] width 10 height 15
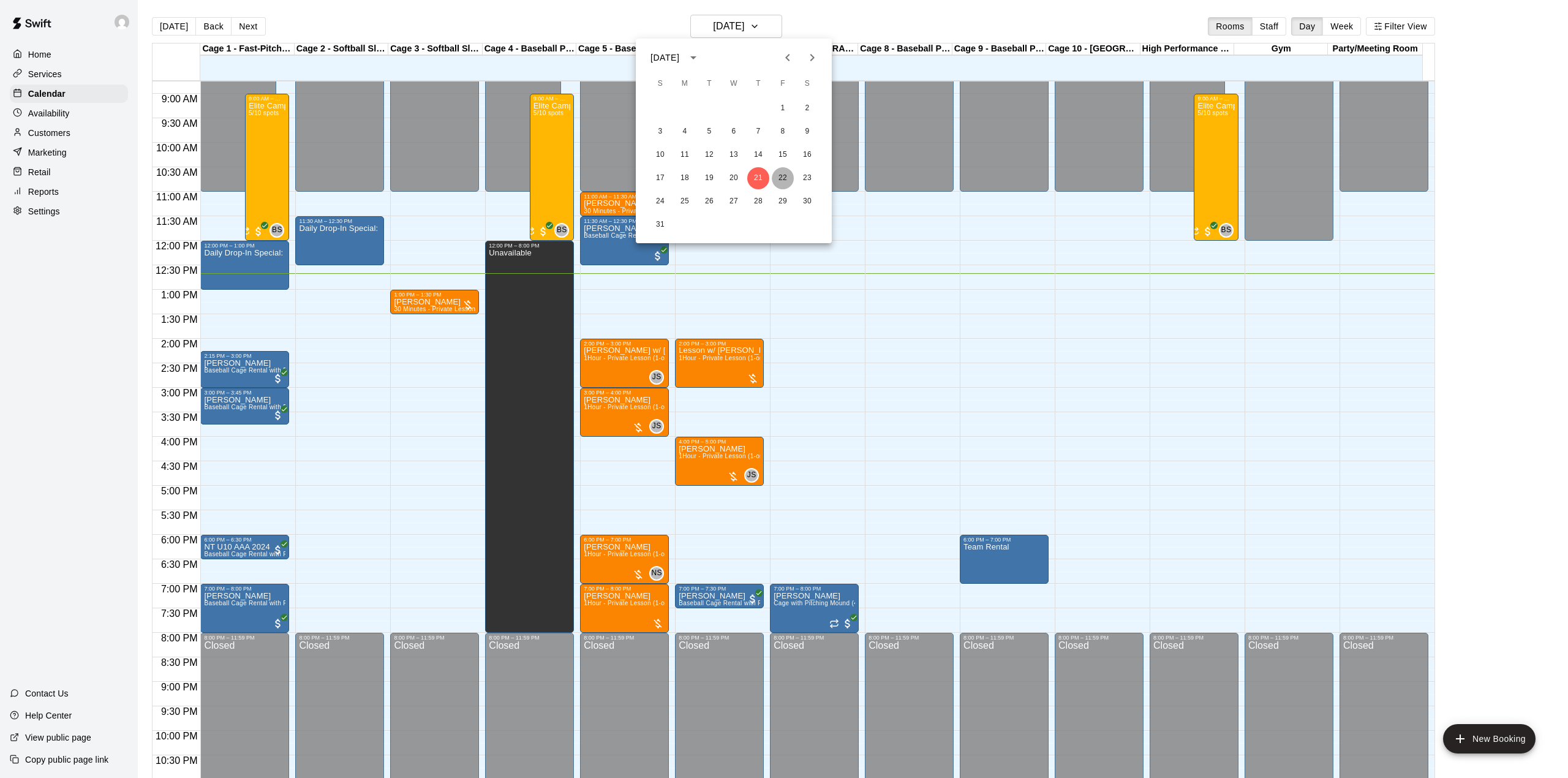
click at [780, 174] on button "22" at bounding box center [783, 178] width 22 height 22
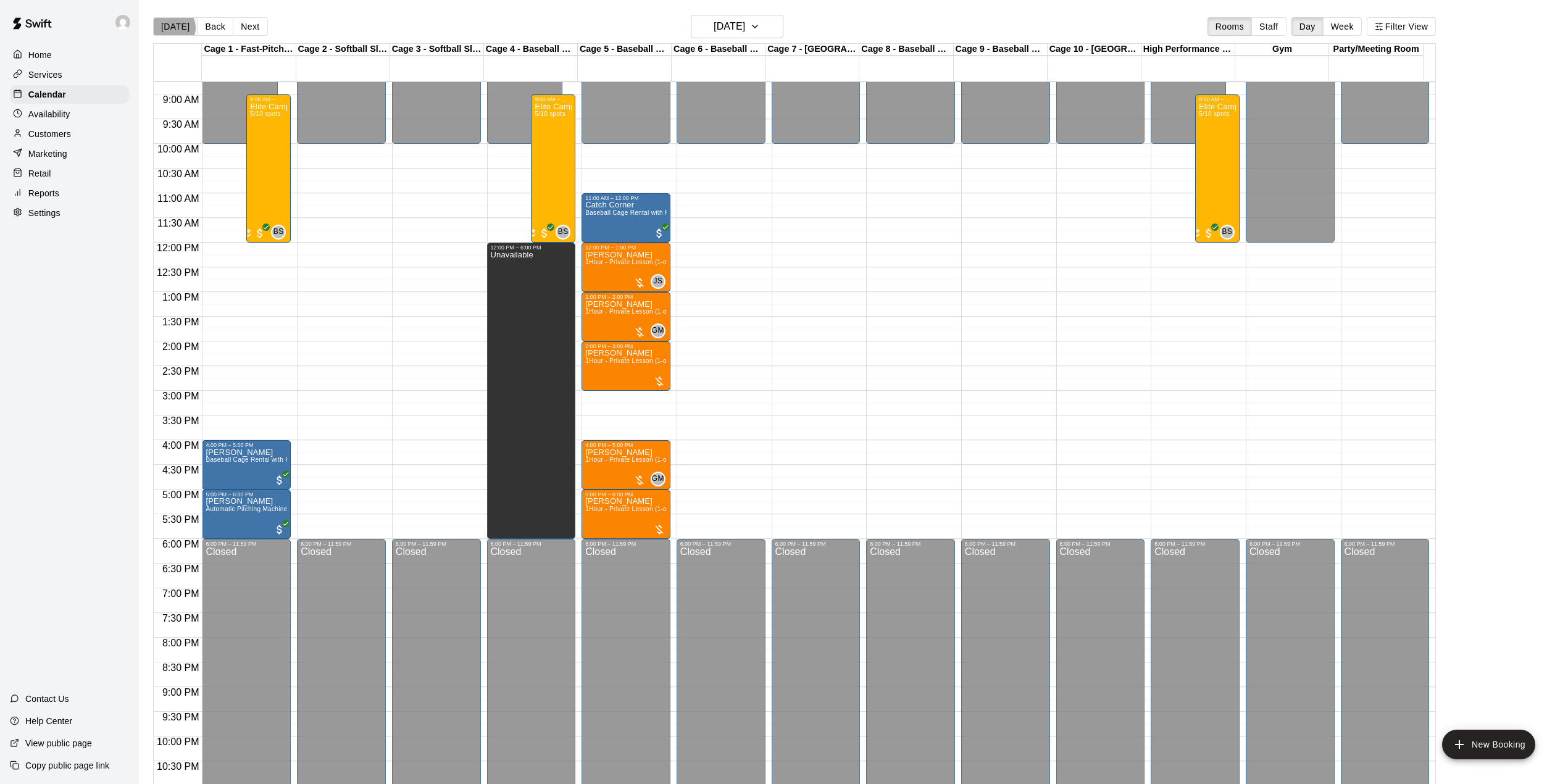
click at [173, 28] on button "[DATE]" at bounding box center [175, 27] width 44 height 19
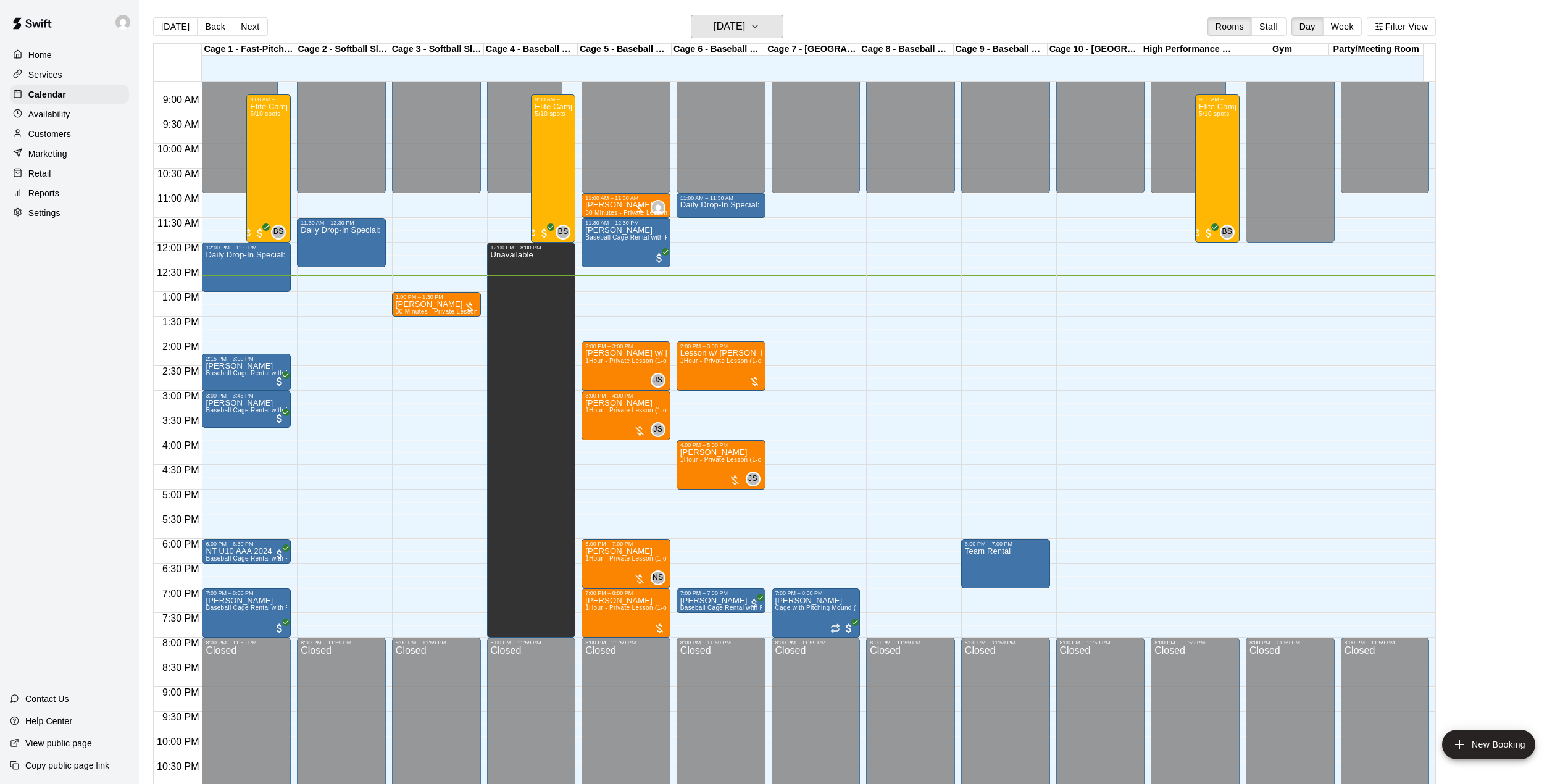
click at [739, 25] on h6 "[DATE]" at bounding box center [730, 27] width 32 height 17
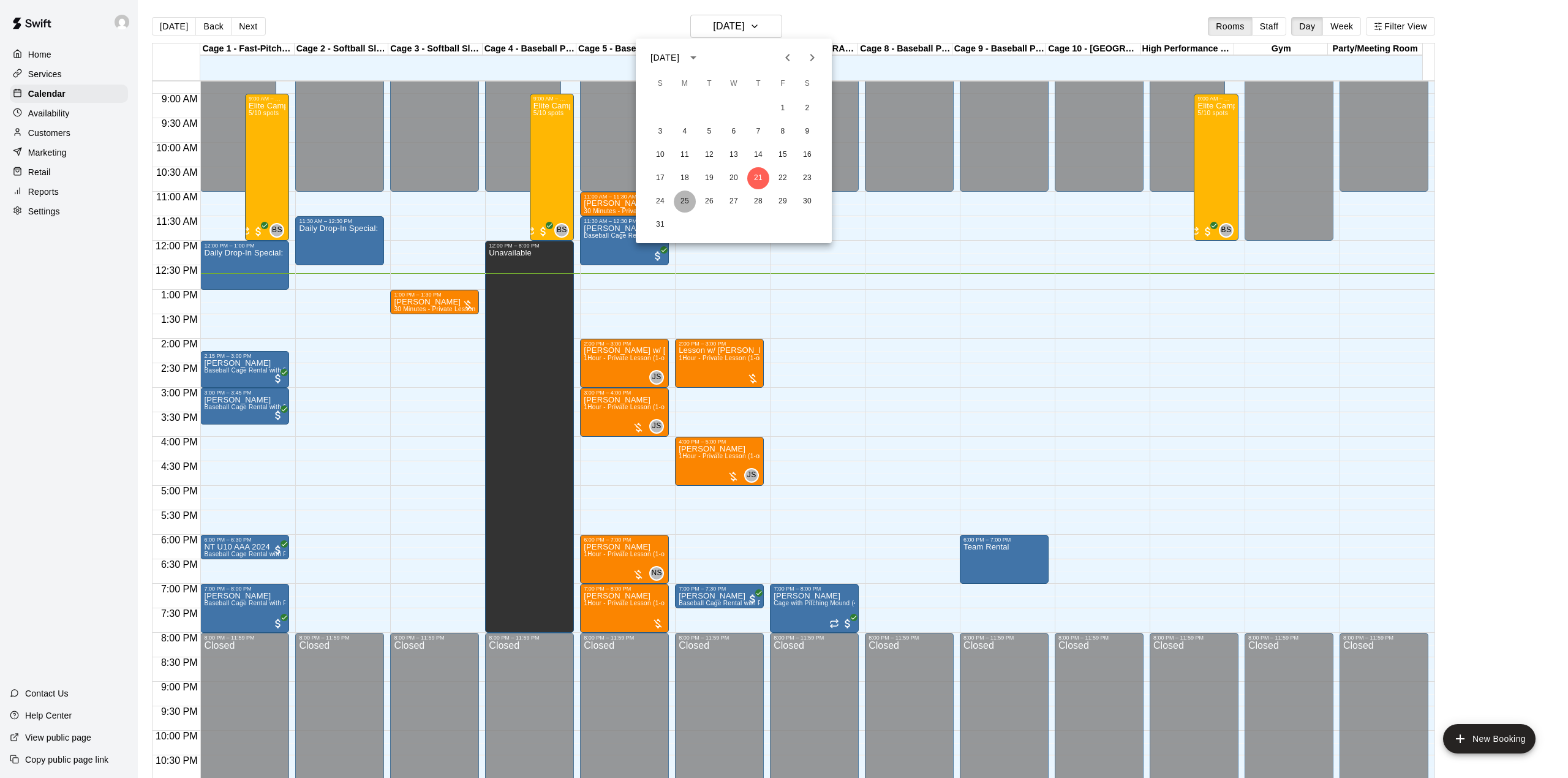
click at [684, 200] on button "25" at bounding box center [685, 202] width 22 height 22
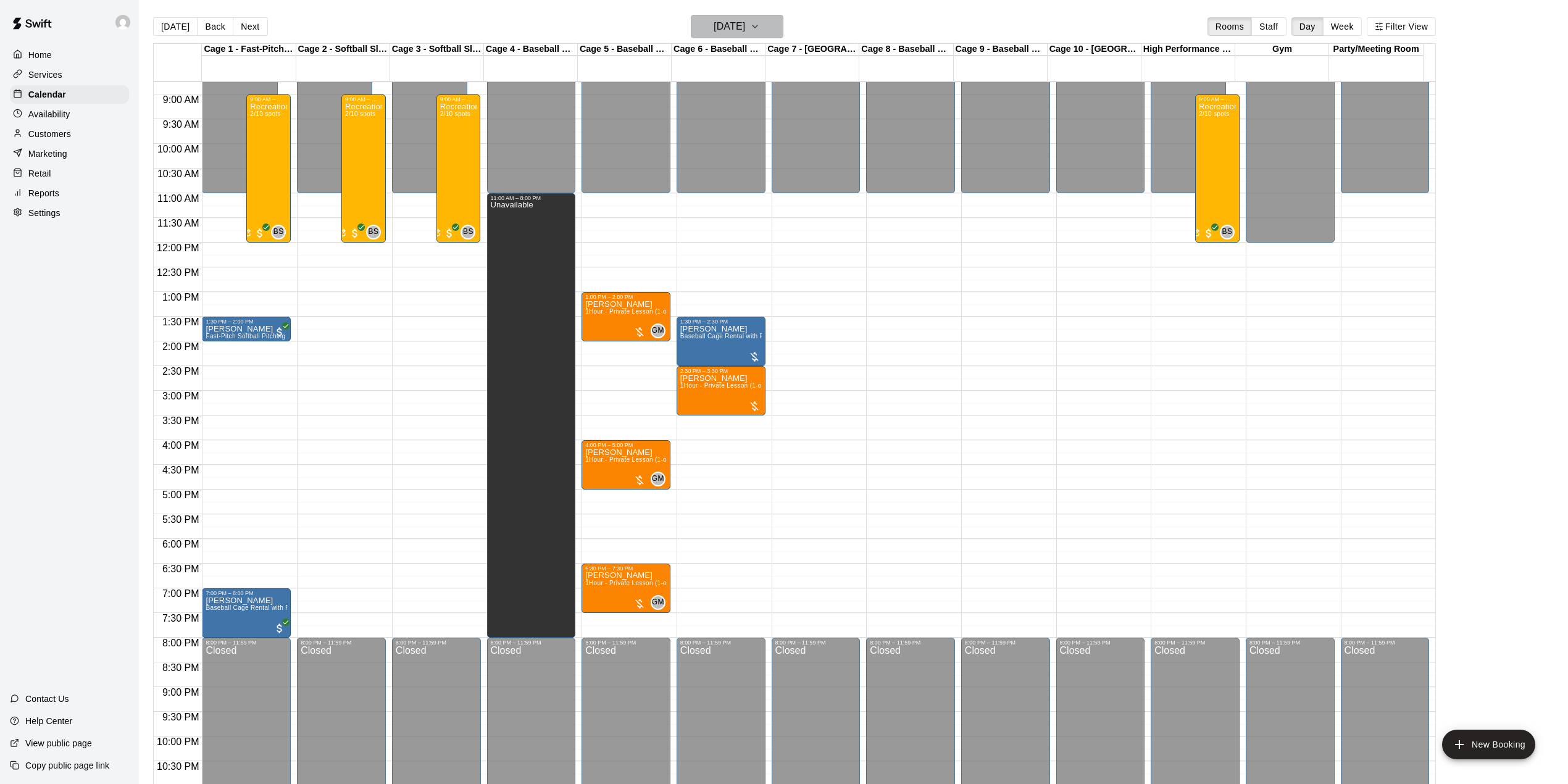
click at [732, 31] on h6 "[DATE]" at bounding box center [730, 27] width 32 height 17
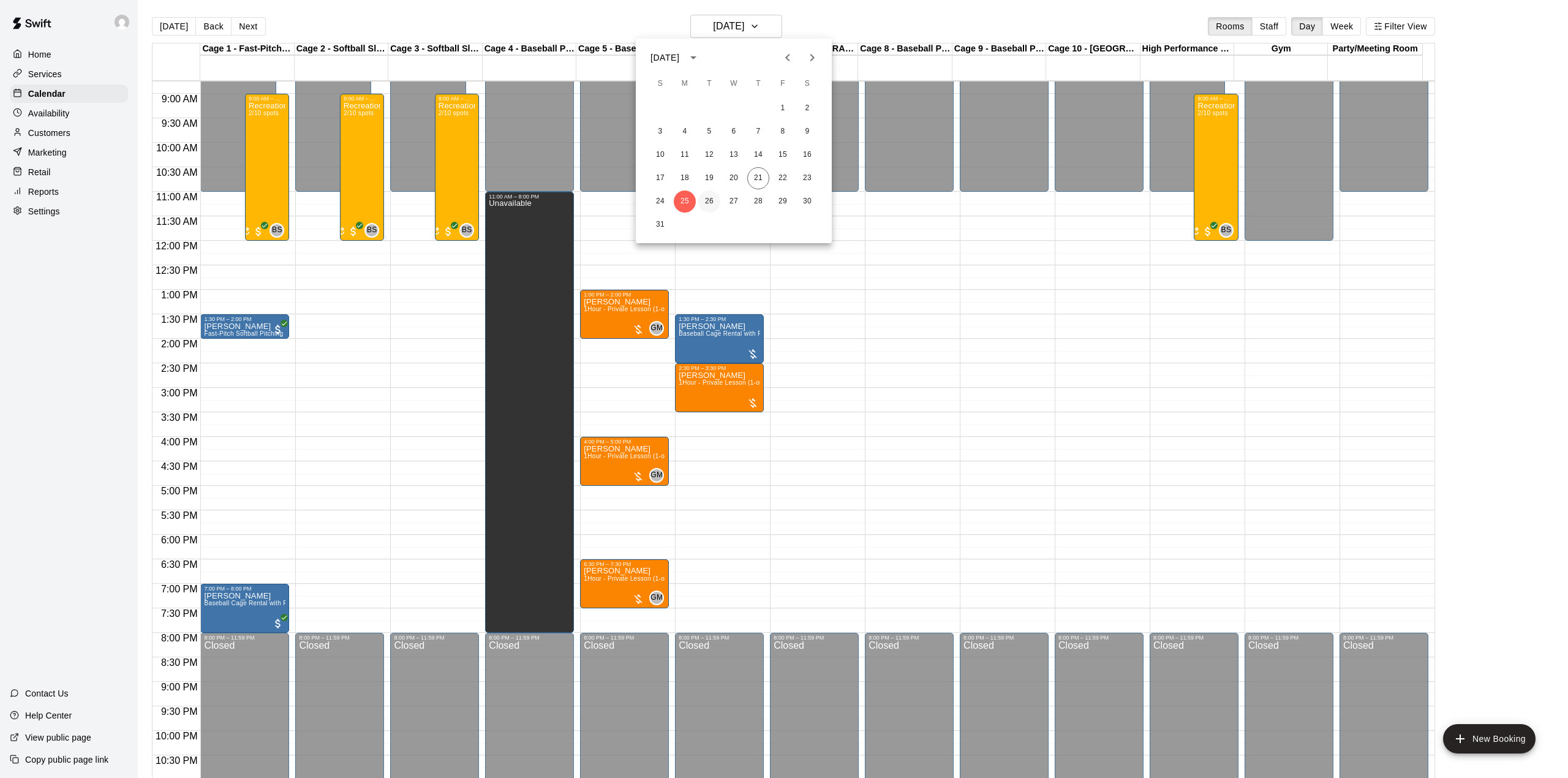
click at [714, 197] on button "26" at bounding box center [709, 202] width 22 height 22
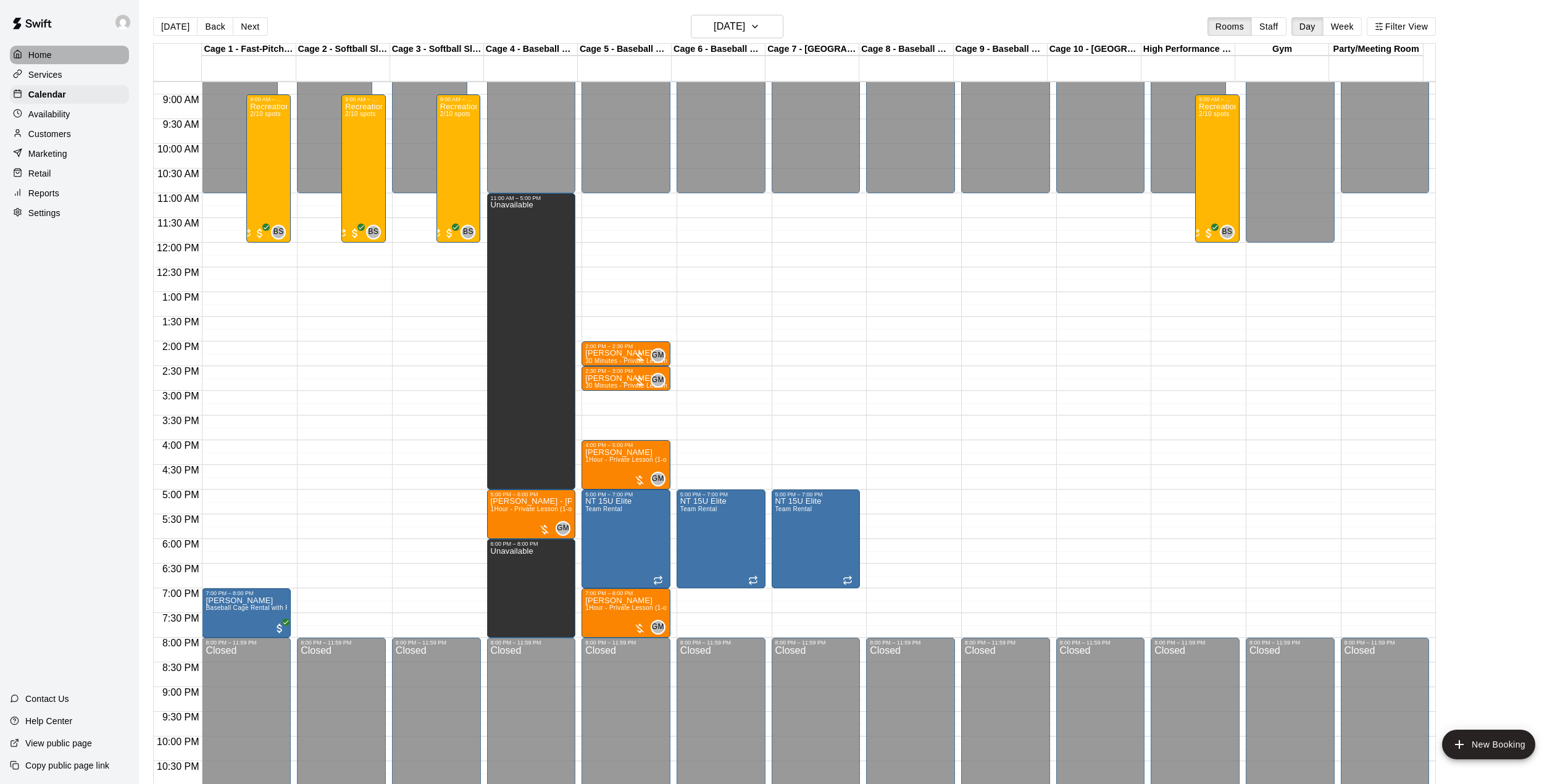
click at [36, 58] on p "Home" at bounding box center [40, 55] width 23 height 13
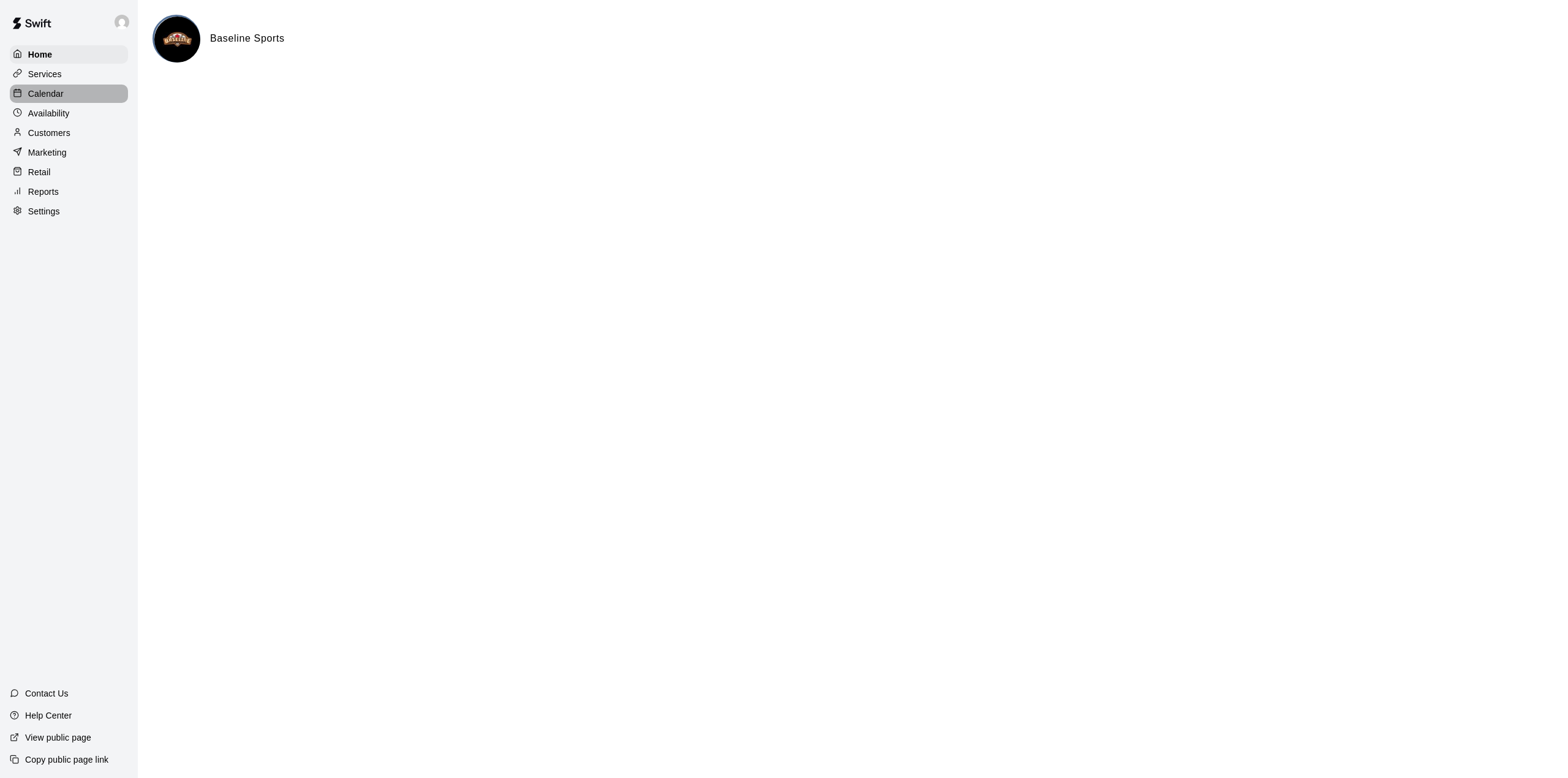
click at [37, 99] on p "Calendar" at bounding box center [46, 93] width 36 height 12
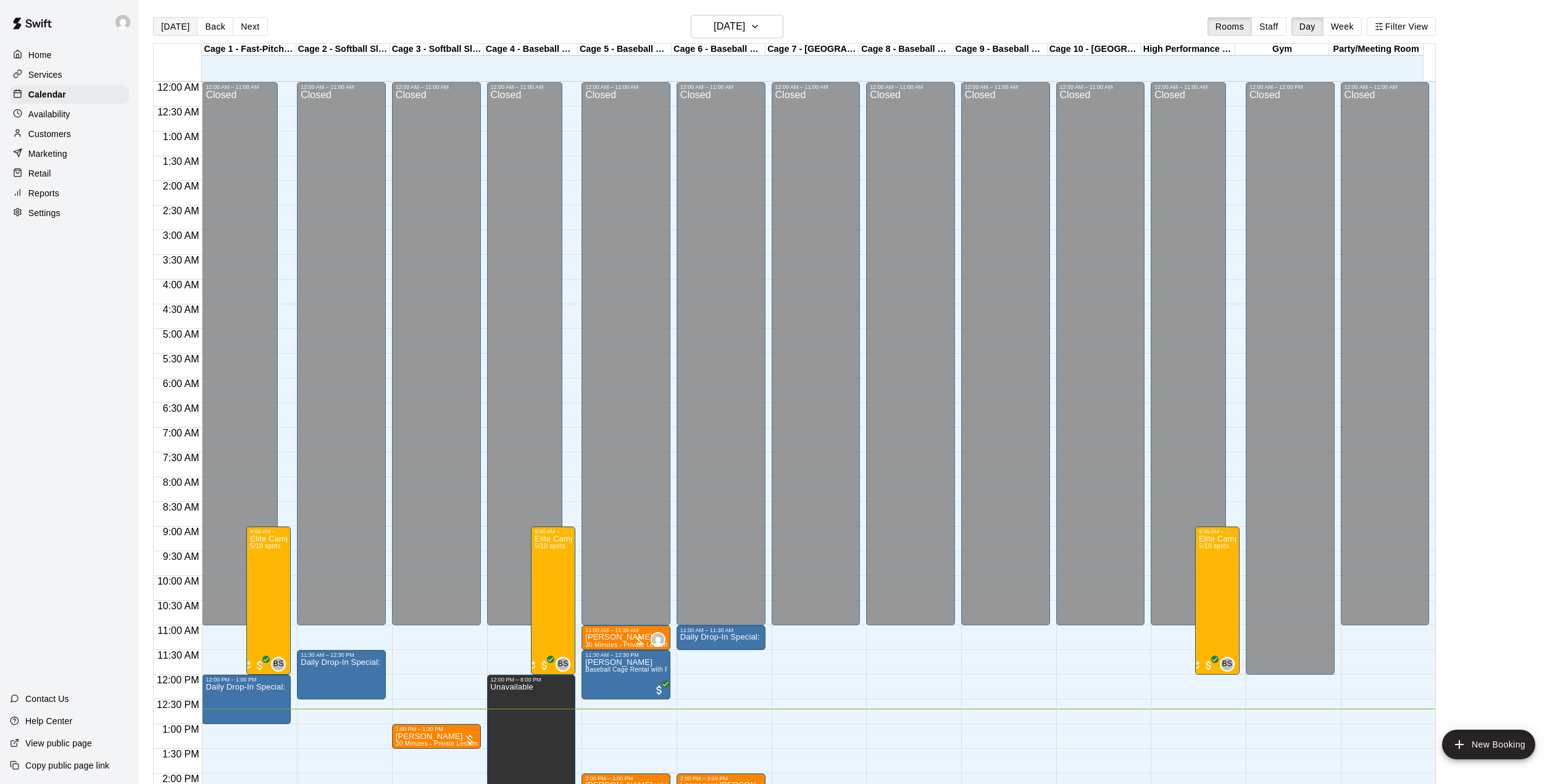
scroll to position [432, 0]
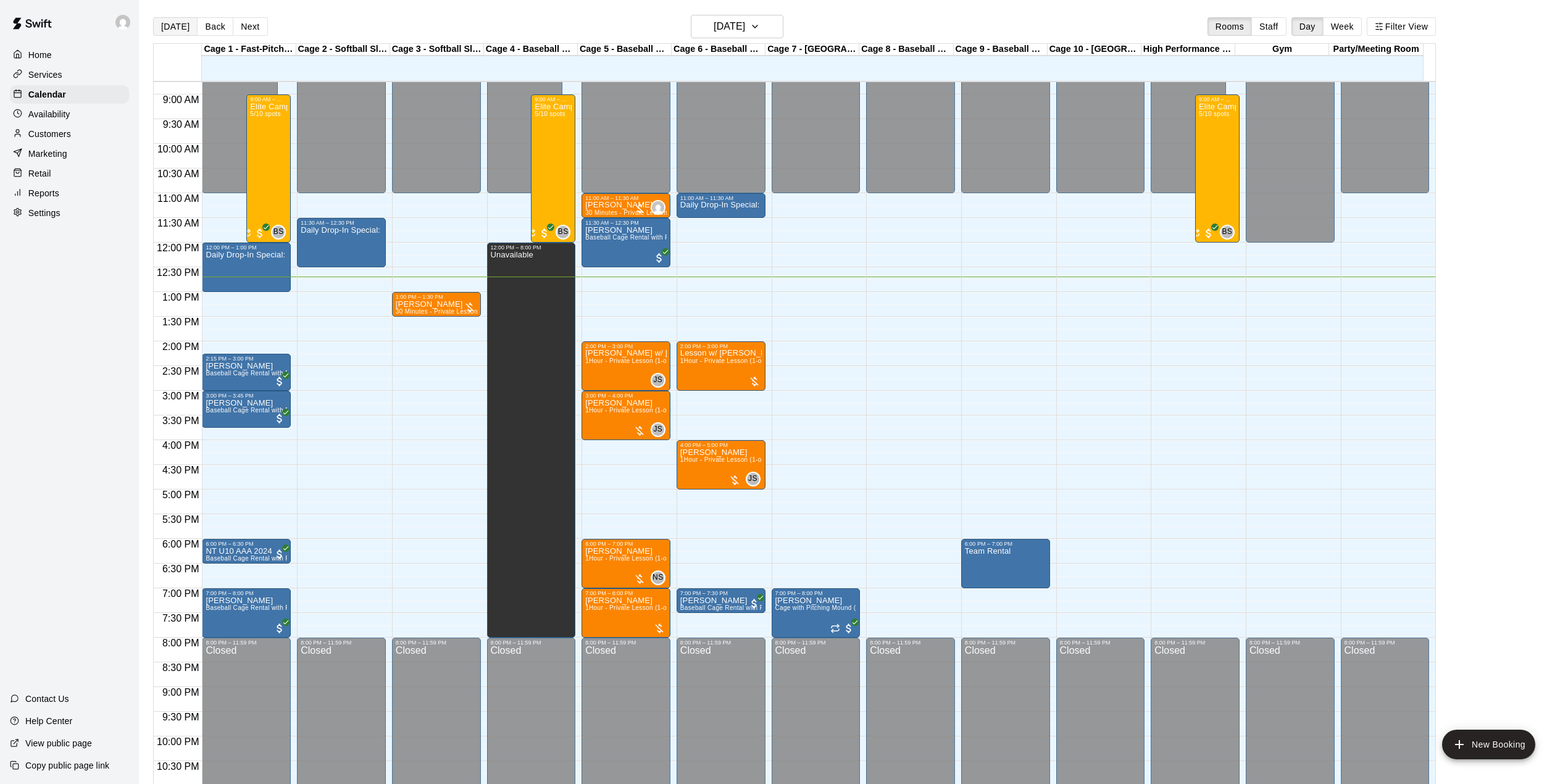
click at [176, 23] on button "[DATE]" at bounding box center [175, 27] width 44 height 19
drag, startPoint x: 269, startPoint y: 302, endPoint x: 276, endPoint y: 337, distance: 35.7
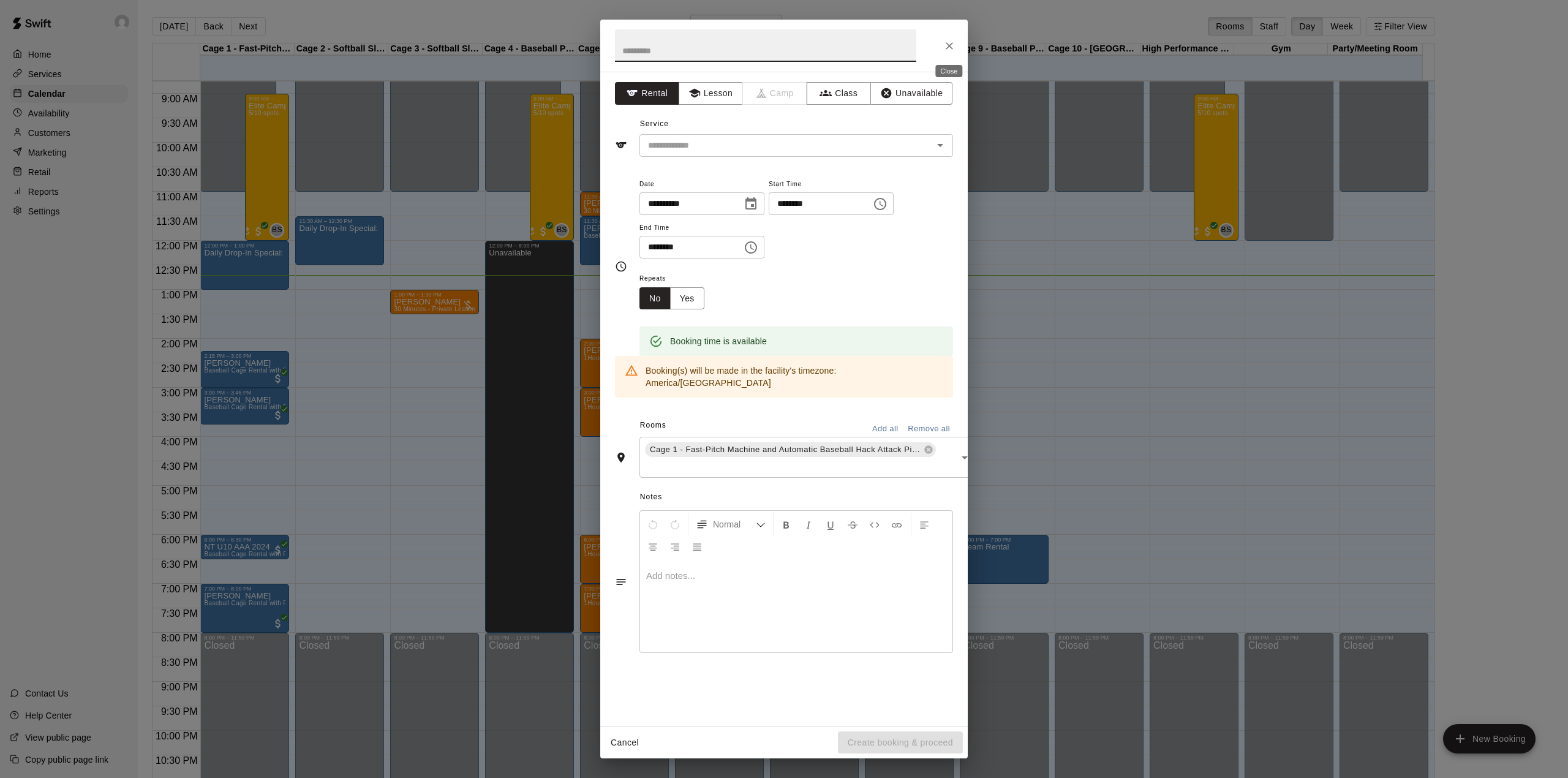
click at [957, 47] on button "Close" at bounding box center [949, 46] width 22 height 22
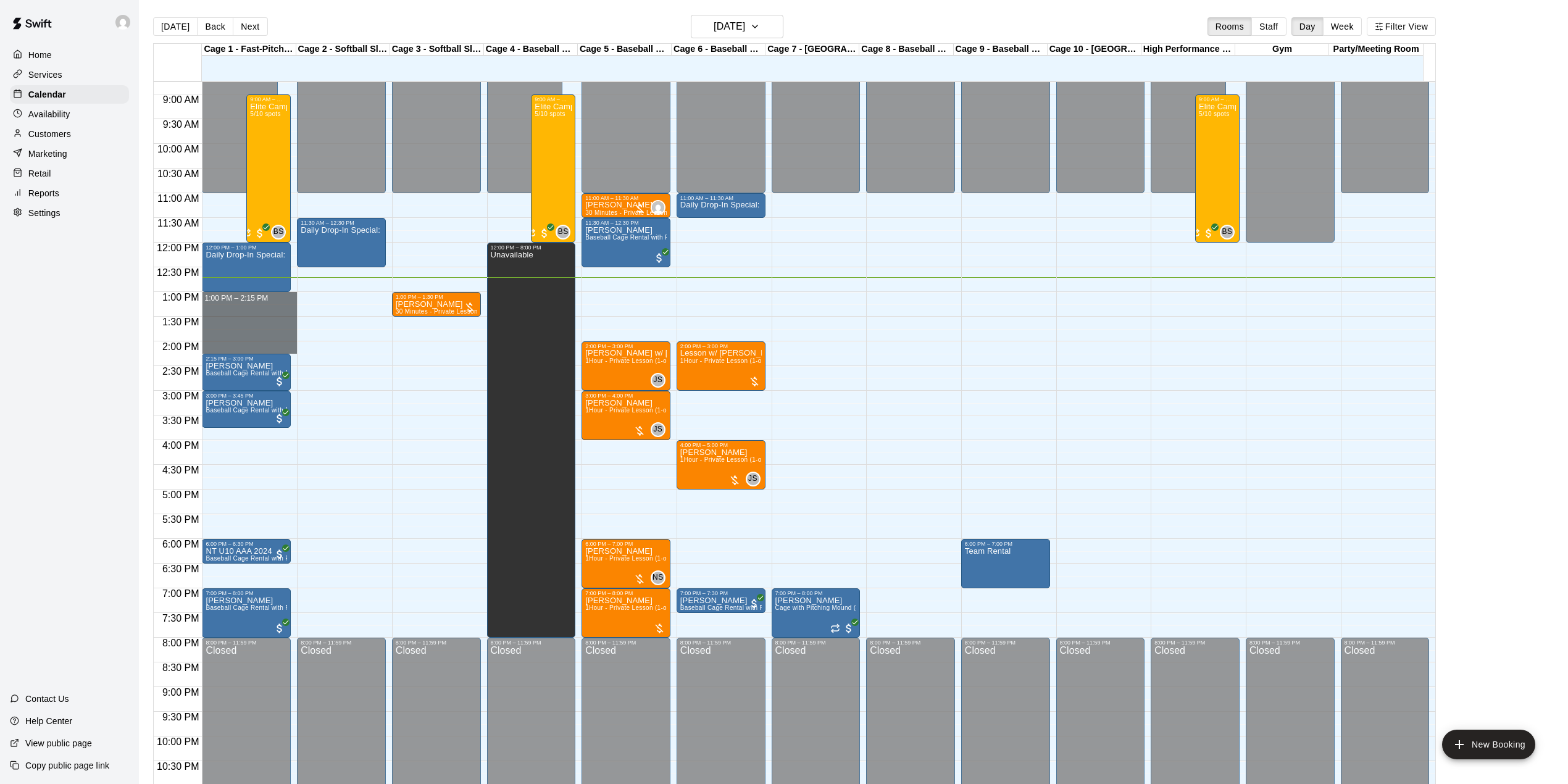
drag, startPoint x: 238, startPoint y: 300, endPoint x: 252, endPoint y: 351, distance: 52.9
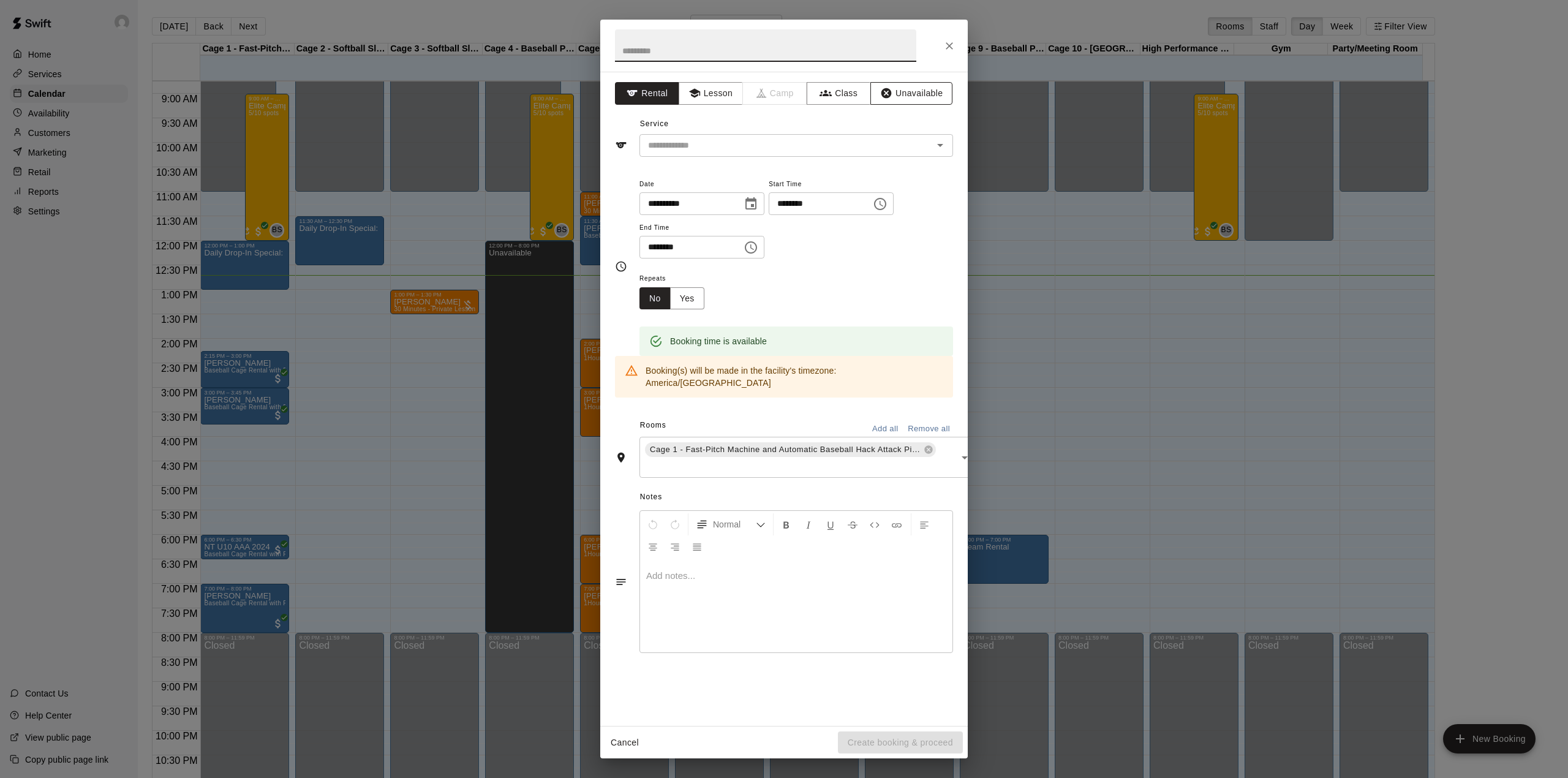
click at [886, 94] on icon "button" at bounding box center [886, 93] width 12 height 12
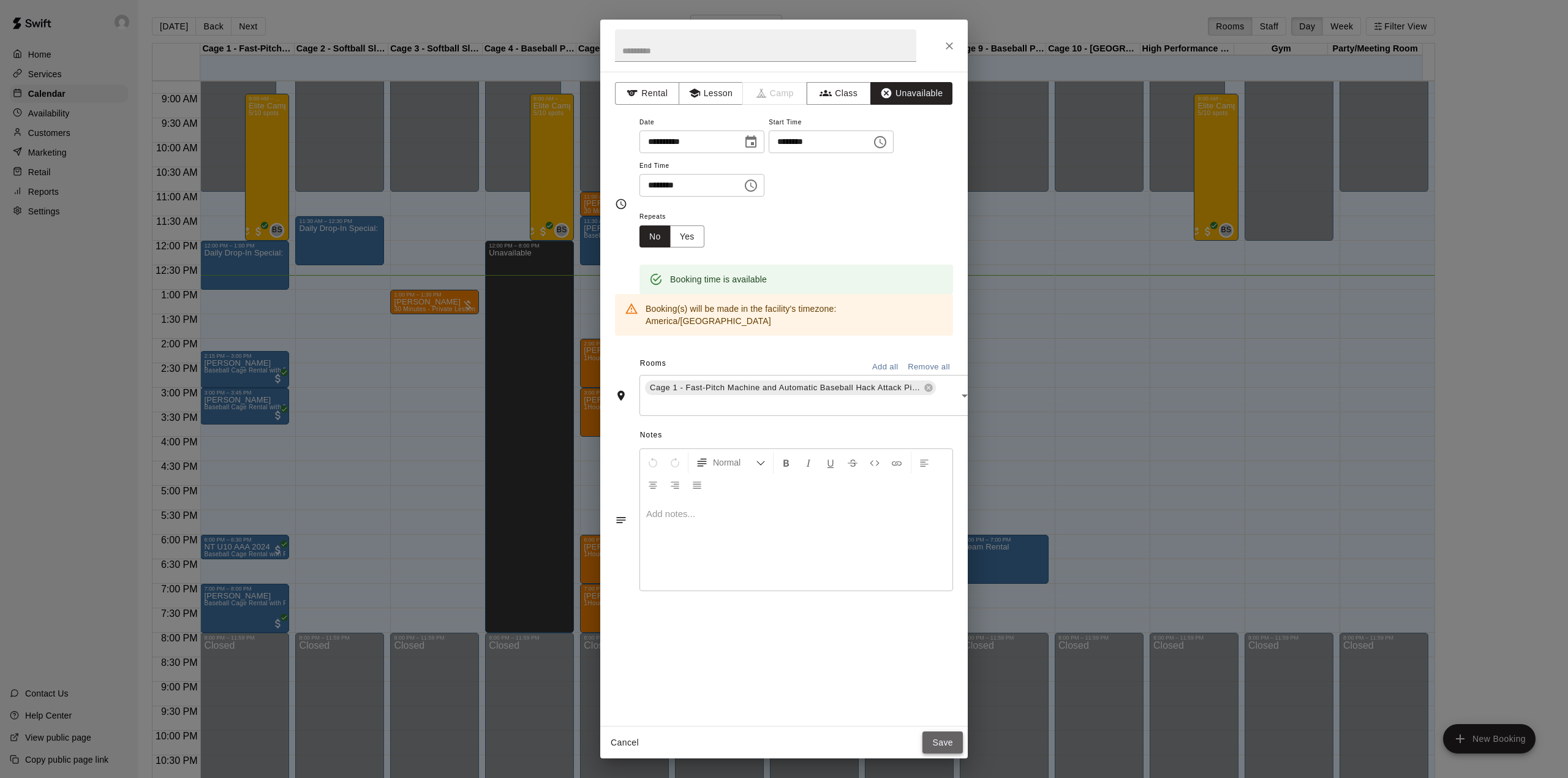
click at [939, 747] on button "Save" at bounding box center [942, 742] width 40 height 22
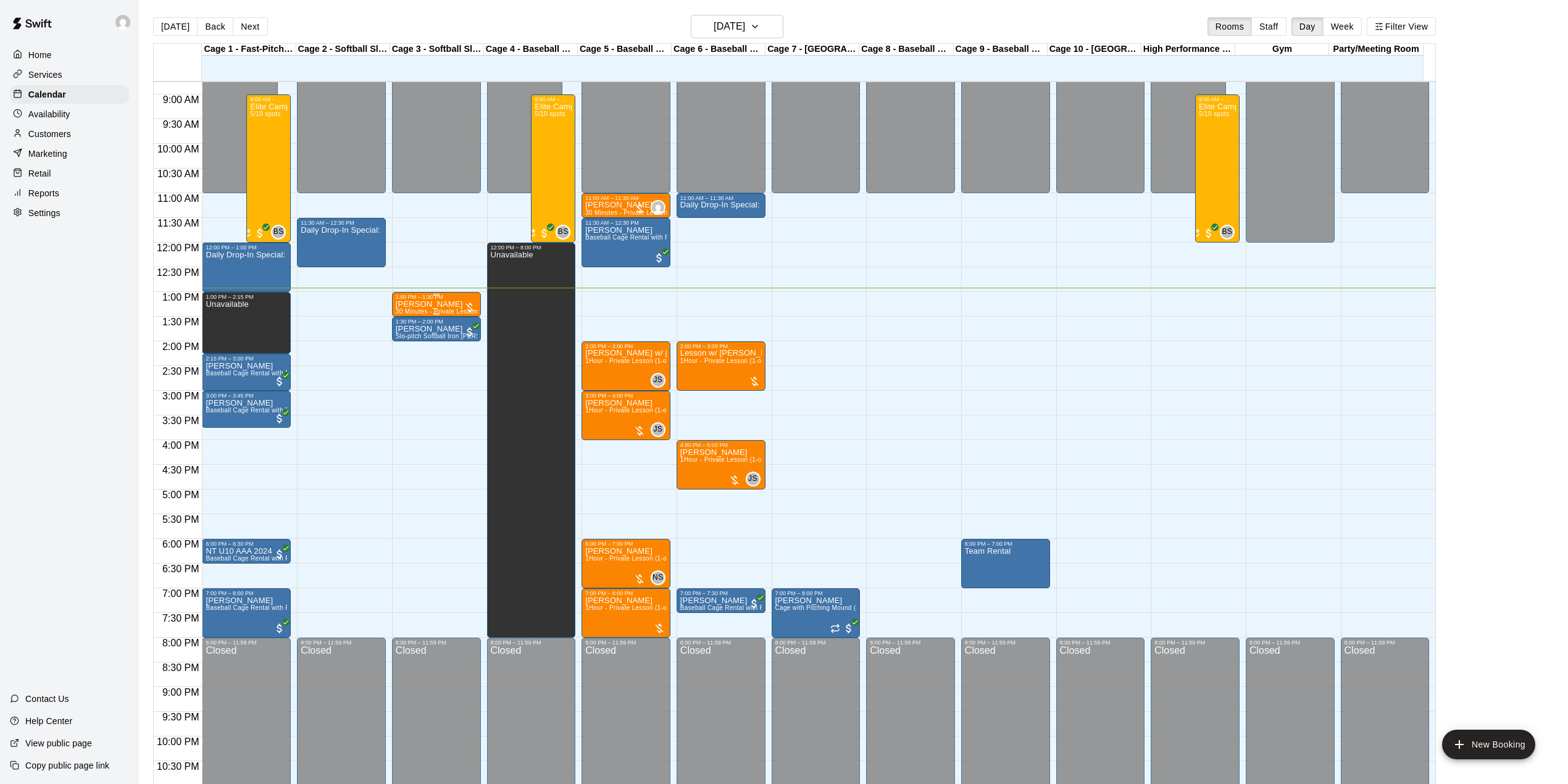
click at [425, 304] on p "[PERSON_NAME]" at bounding box center [436, 304] width 82 height 0
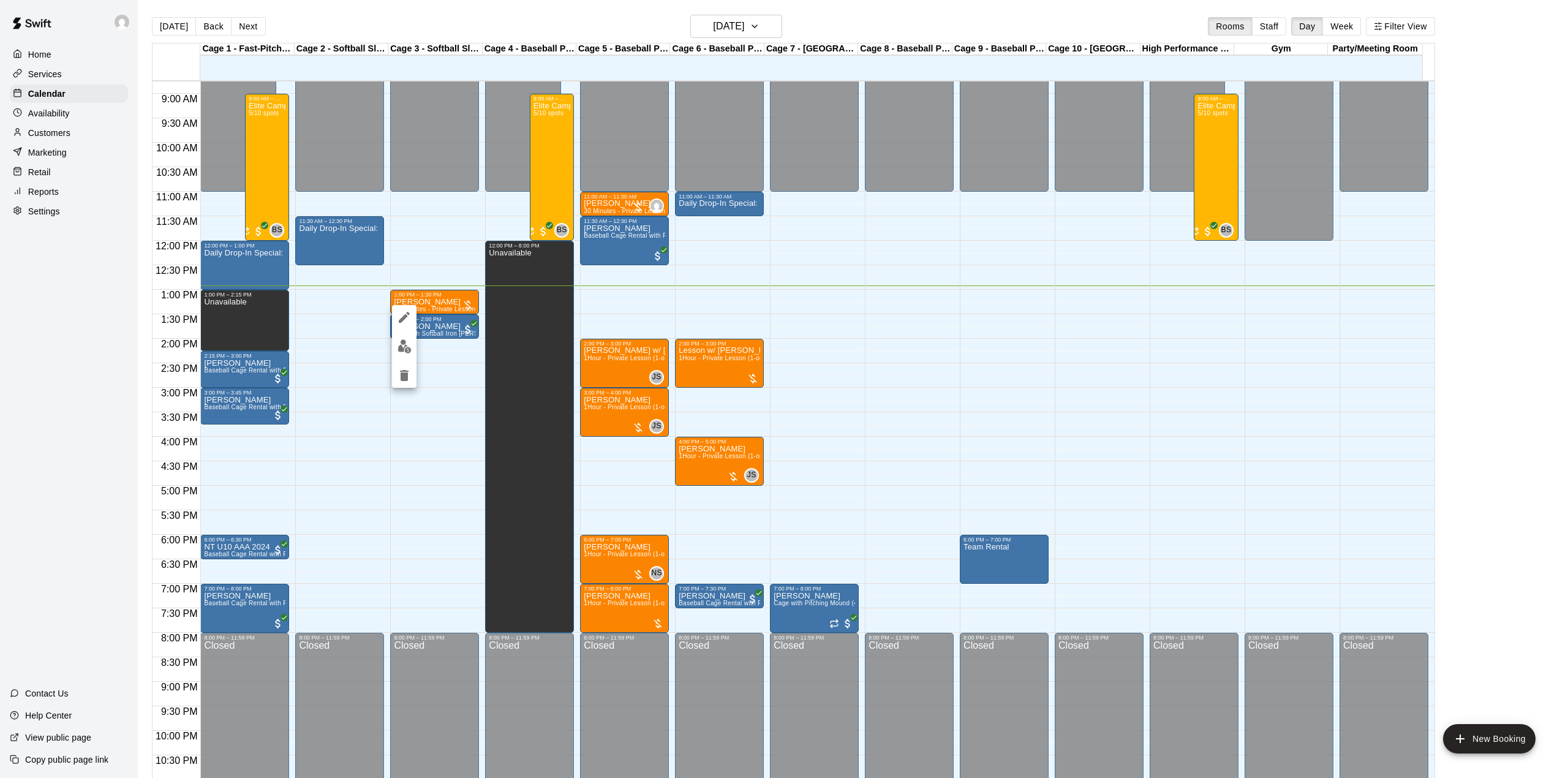
click at [449, 366] on div at bounding box center [784, 389] width 1568 height 778
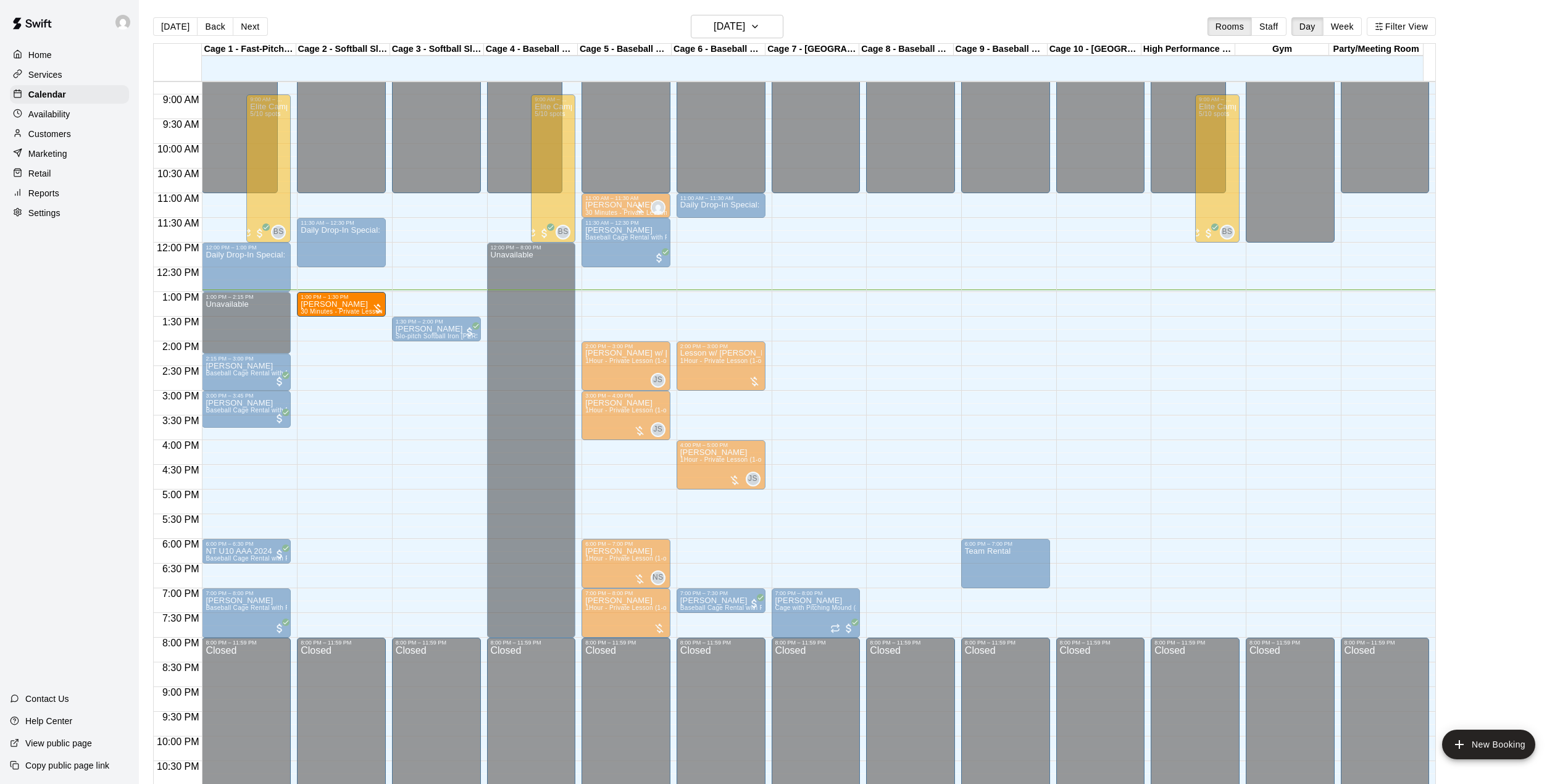
drag, startPoint x: 388, startPoint y: 321, endPoint x: 366, endPoint y: 310, distance: 24.6
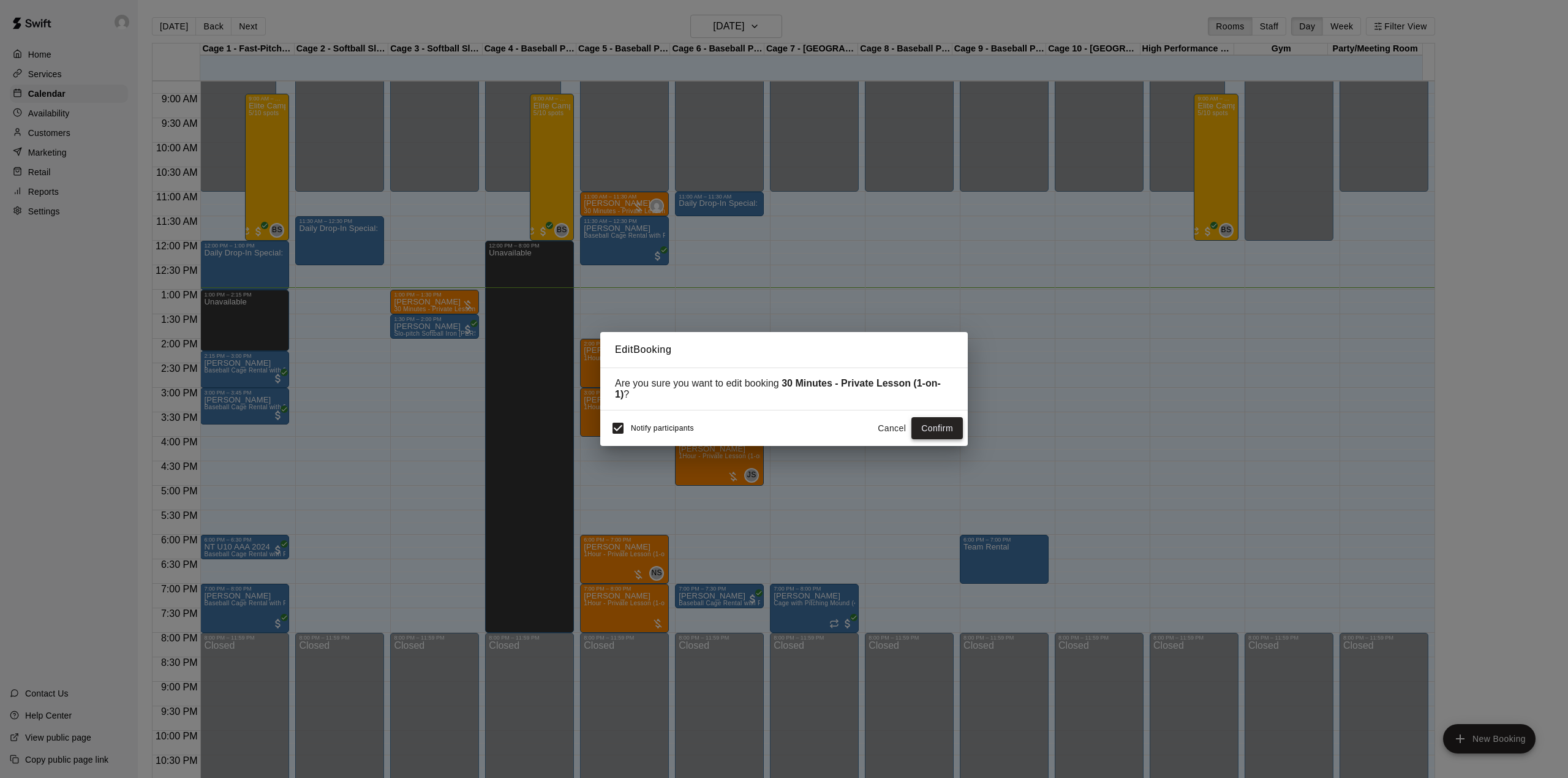
click at [949, 422] on button "Confirm" at bounding box center [937, 428] width 51 height 22
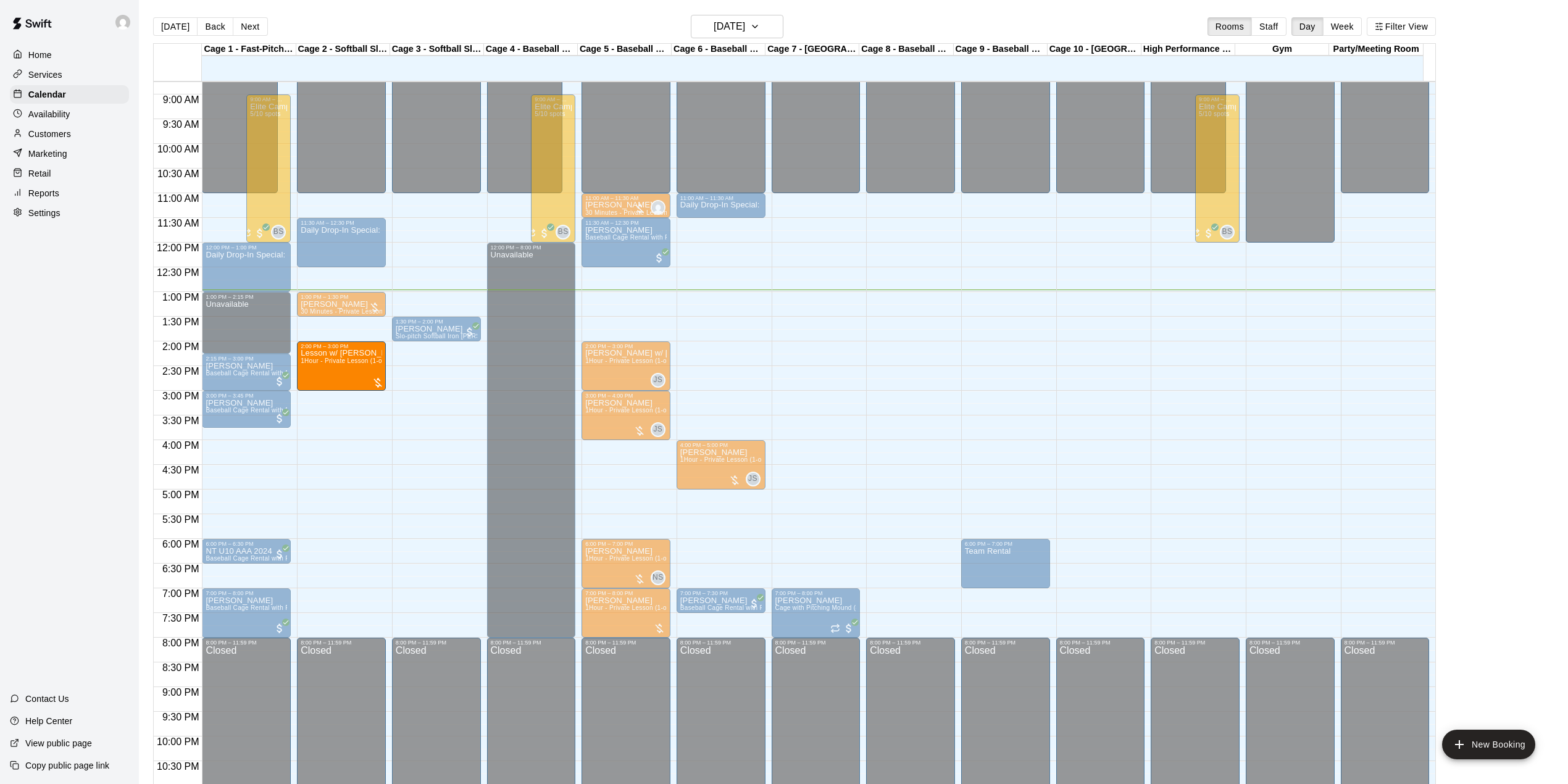
drag, startPoint x: 717, startPoint y: 378, endPoint x: 375, endPoint y: 383, distance: 342.0
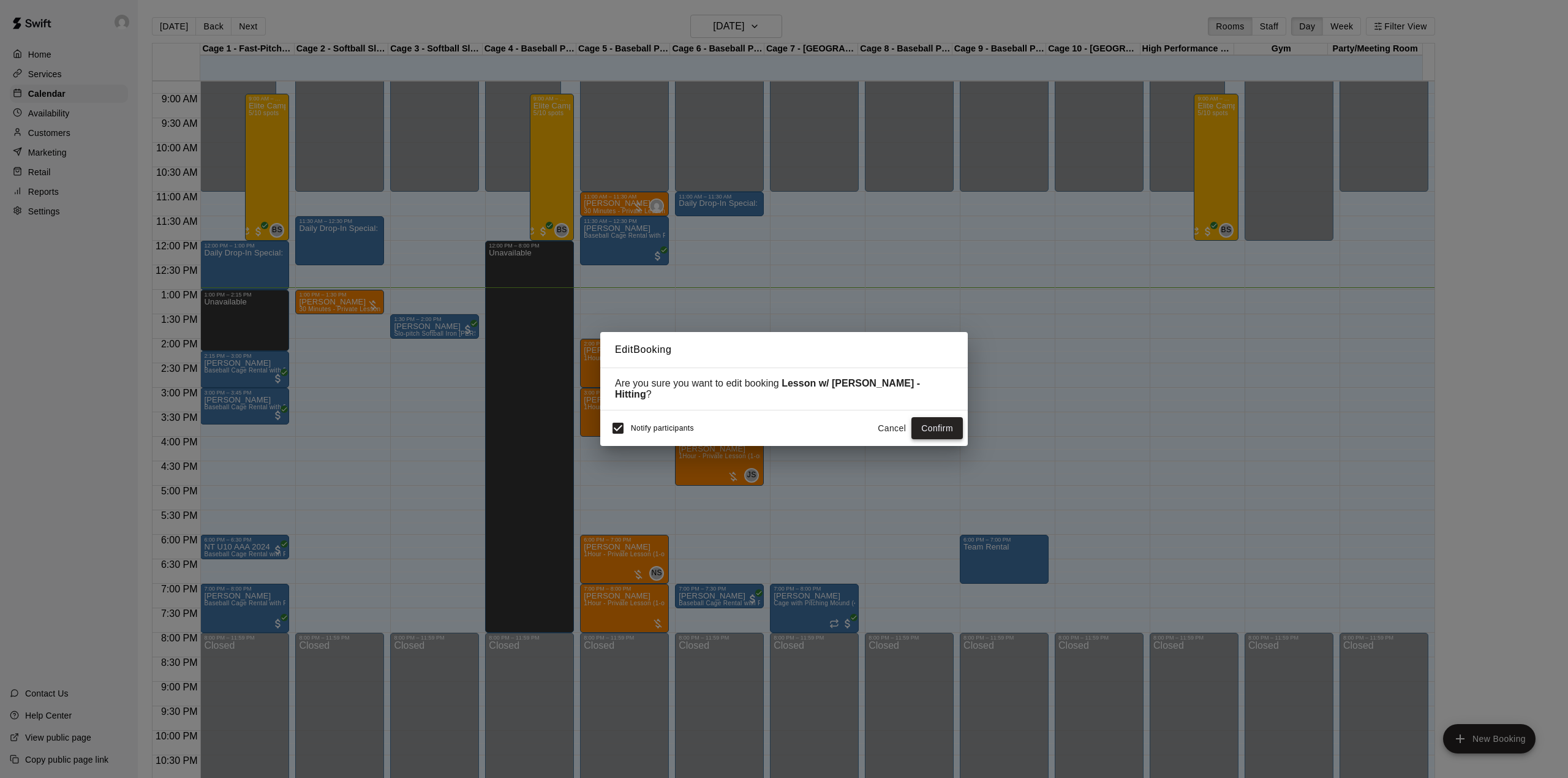
click at [939, 417] on button "Confirm" at bounding box center [937, 428] width 51 height 22
